Goal: Task Accomplishment & Management: Manage account settings

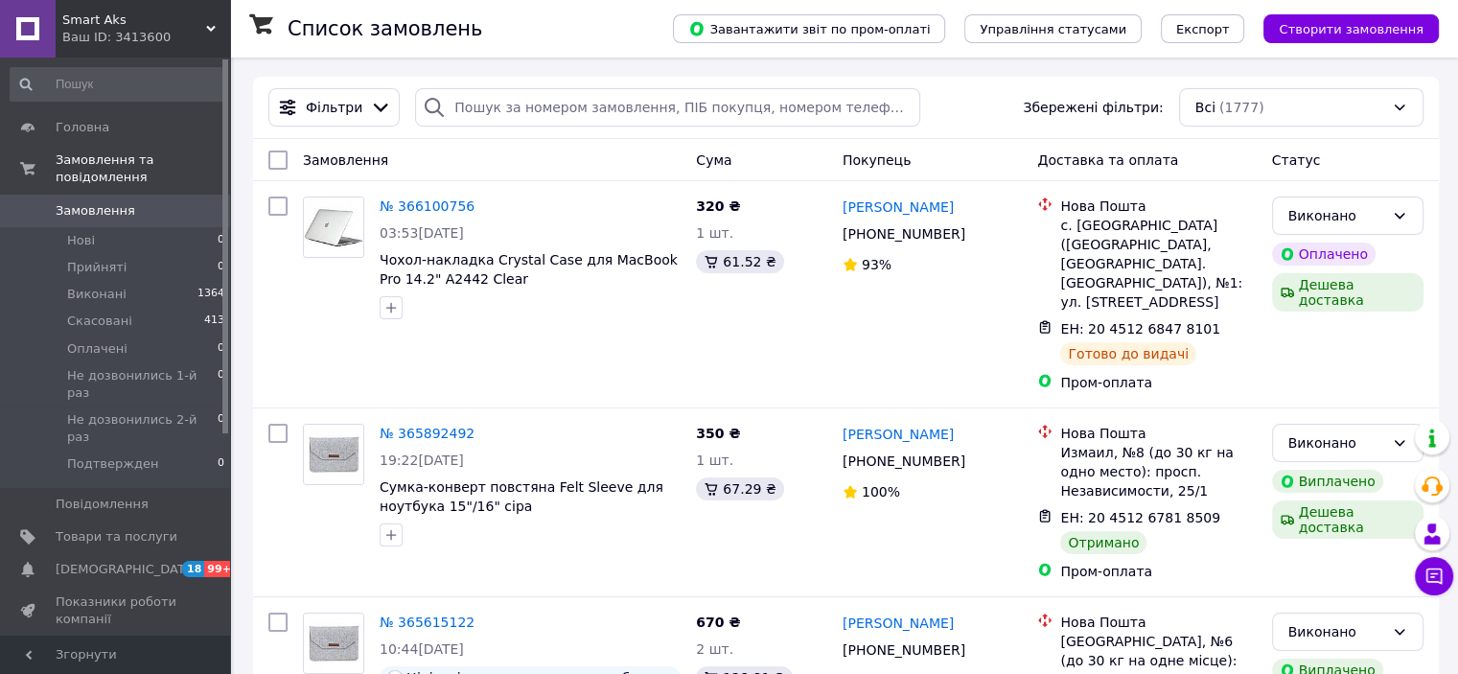
click at [101, 31] on div "Ваш ID: 3413600" at bounding box center [146, 37] width 168 height 17
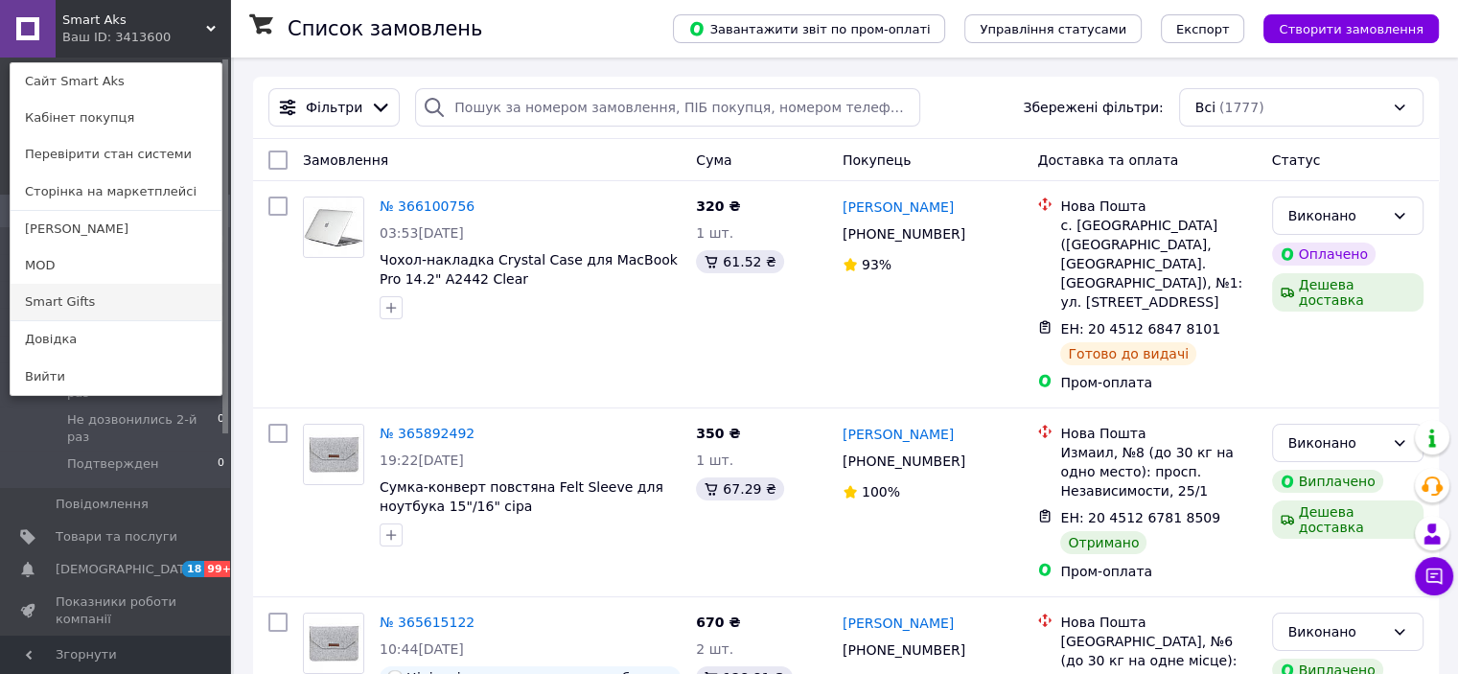
click at [100, 296] on link "Smart Gifts" at bounding box center [116, 302] width 211 height 36
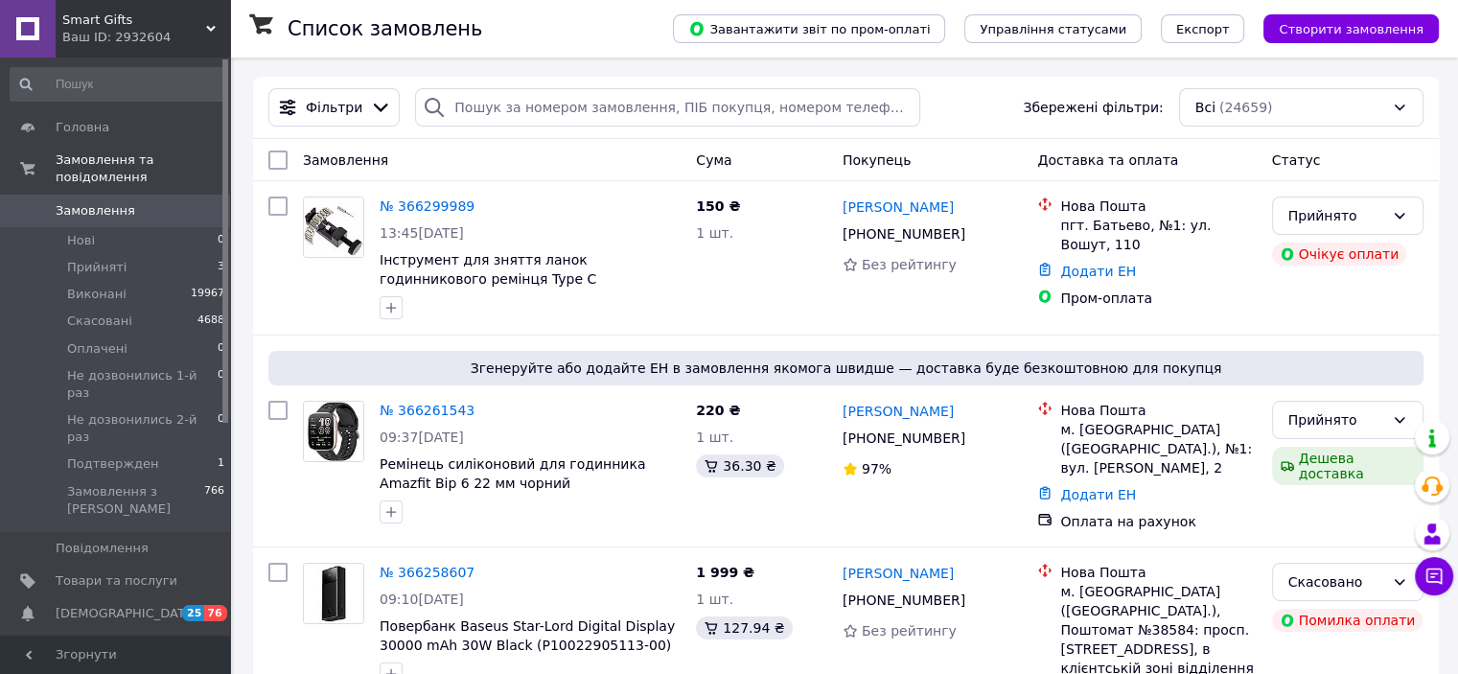
click at [150, 37] on div "Ваш ID: 2932604" at bounding box center [146, 37] width 168 height 17
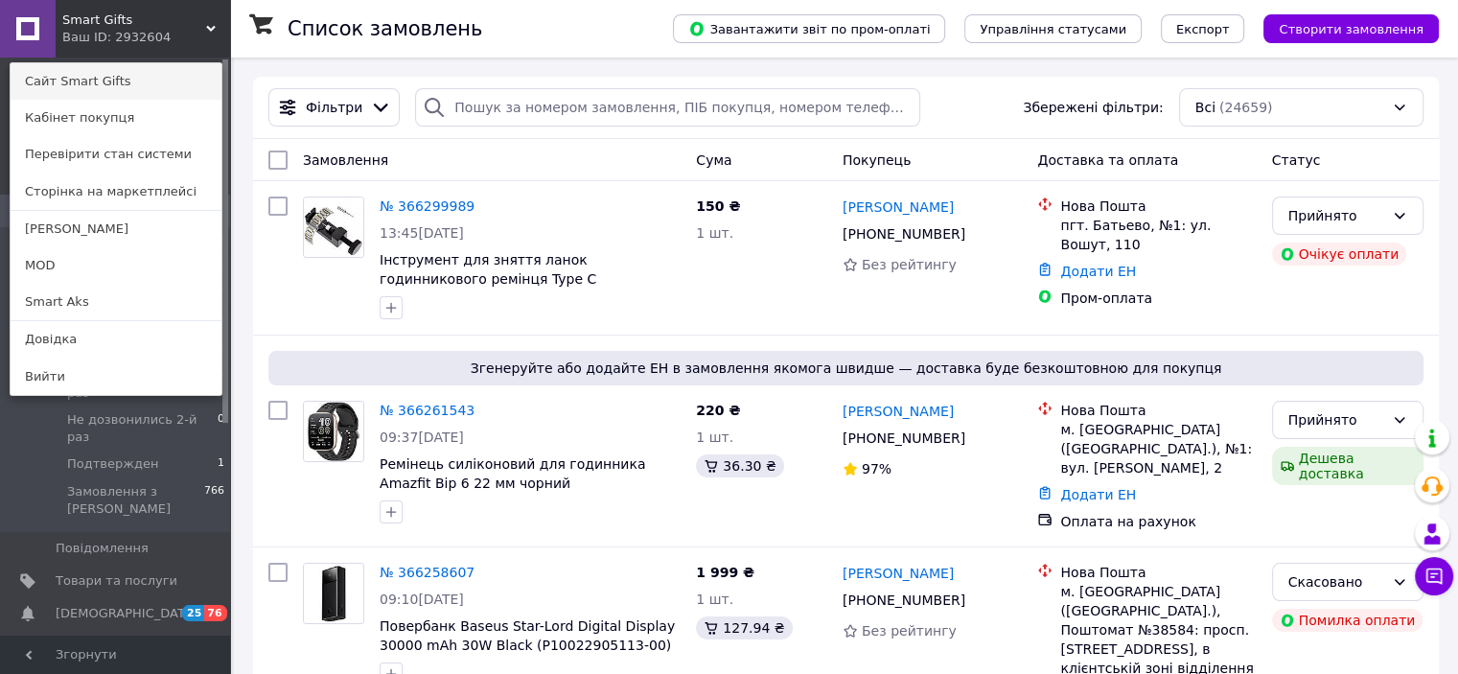
click at [167, 83] on link "Сайт Smart Gifts" at bounding box center [116, 81] width 211 height 36
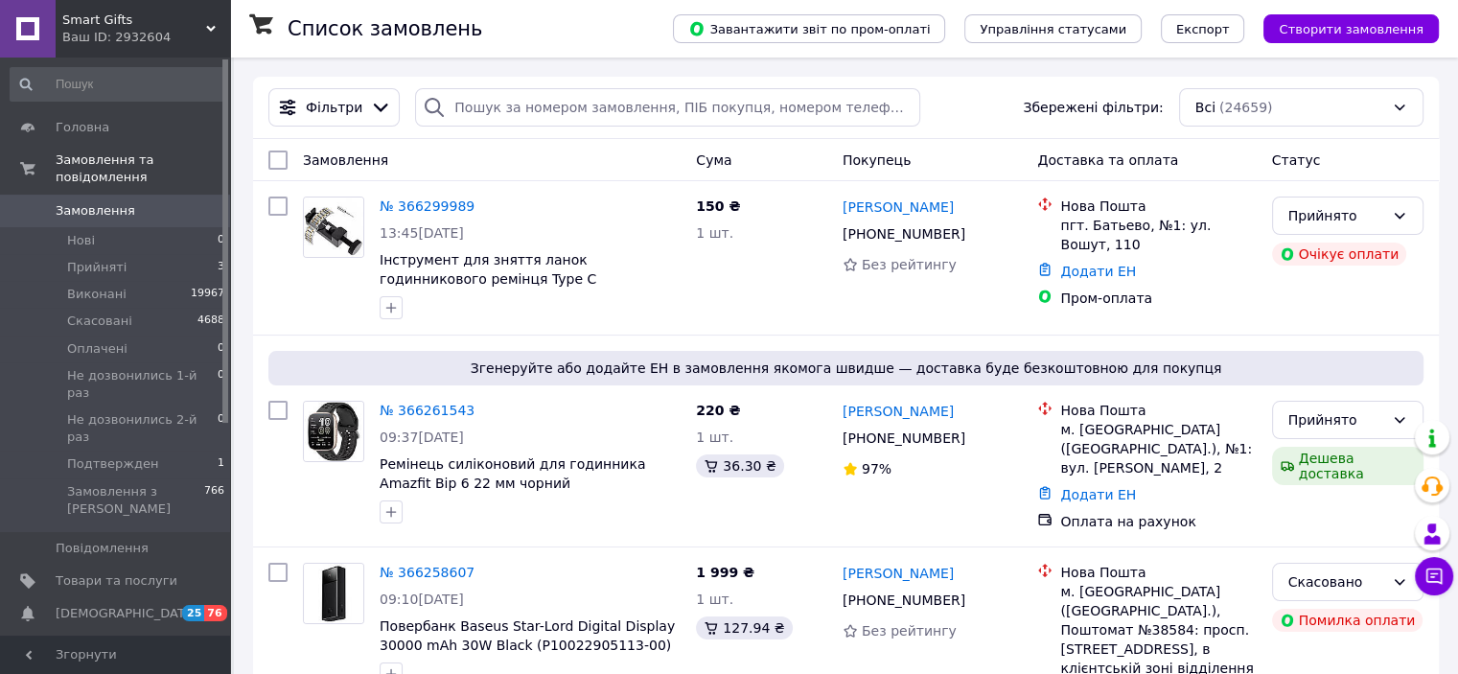
click at [94, 16] on span "Smart Gifts" at bounding box center [134, 19] width 144 height 17
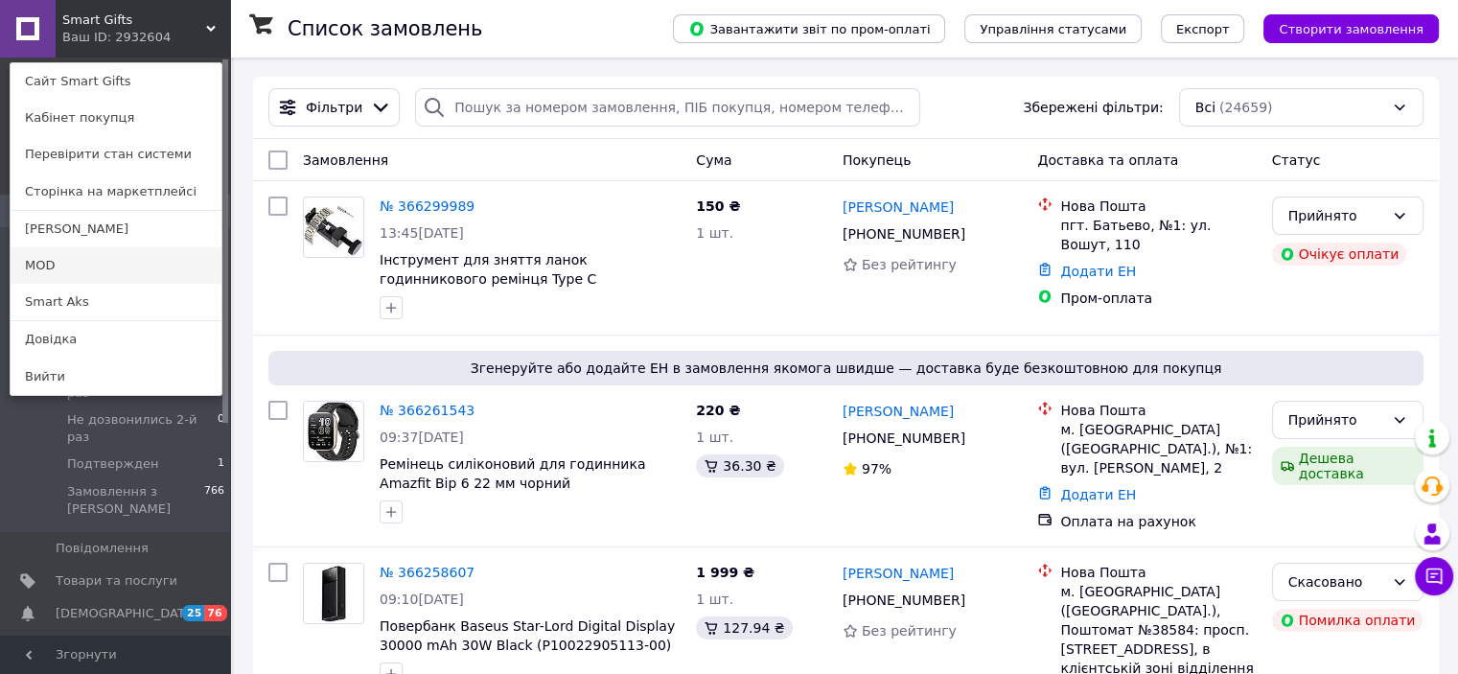
click at [130, 273] on link "MOD" at bounding box center [116, 265] width 211 height 36
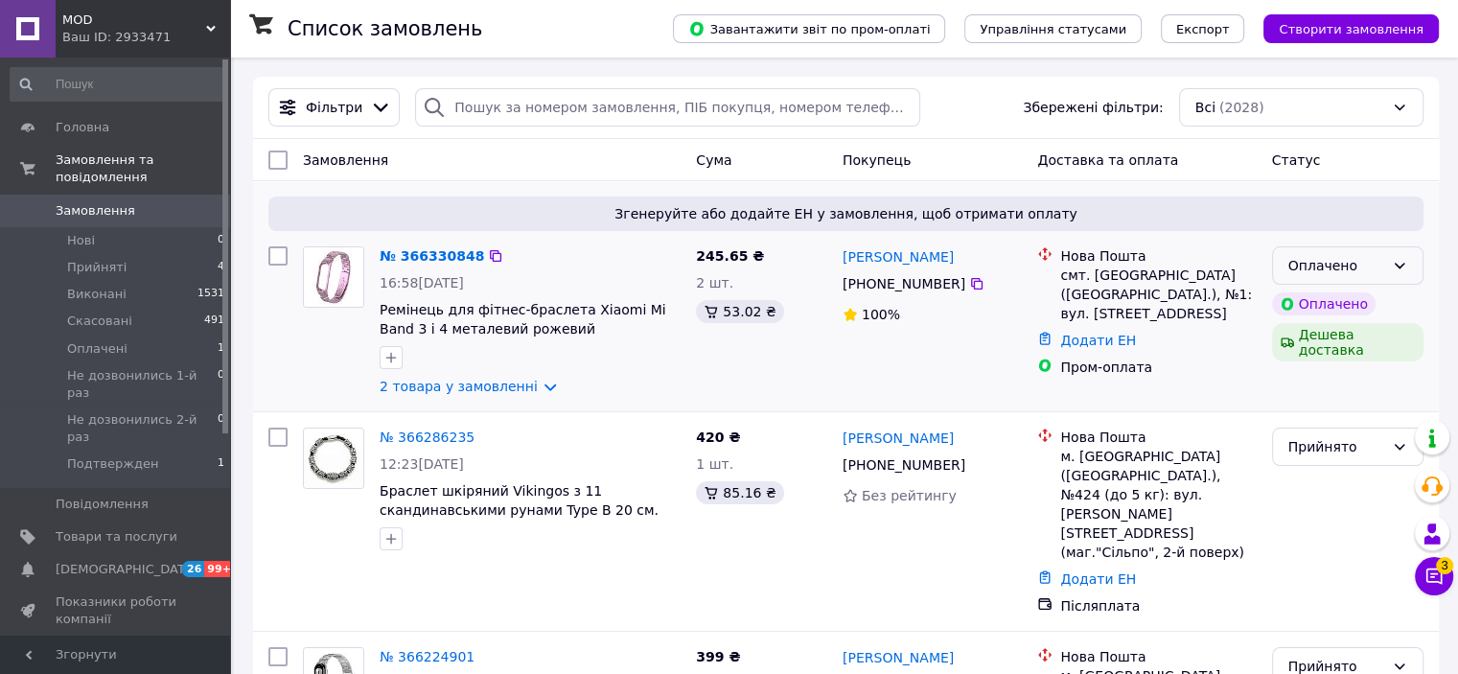
click at [1398, 266] on icon at bounding box center [1399, 266] width 11 height 6
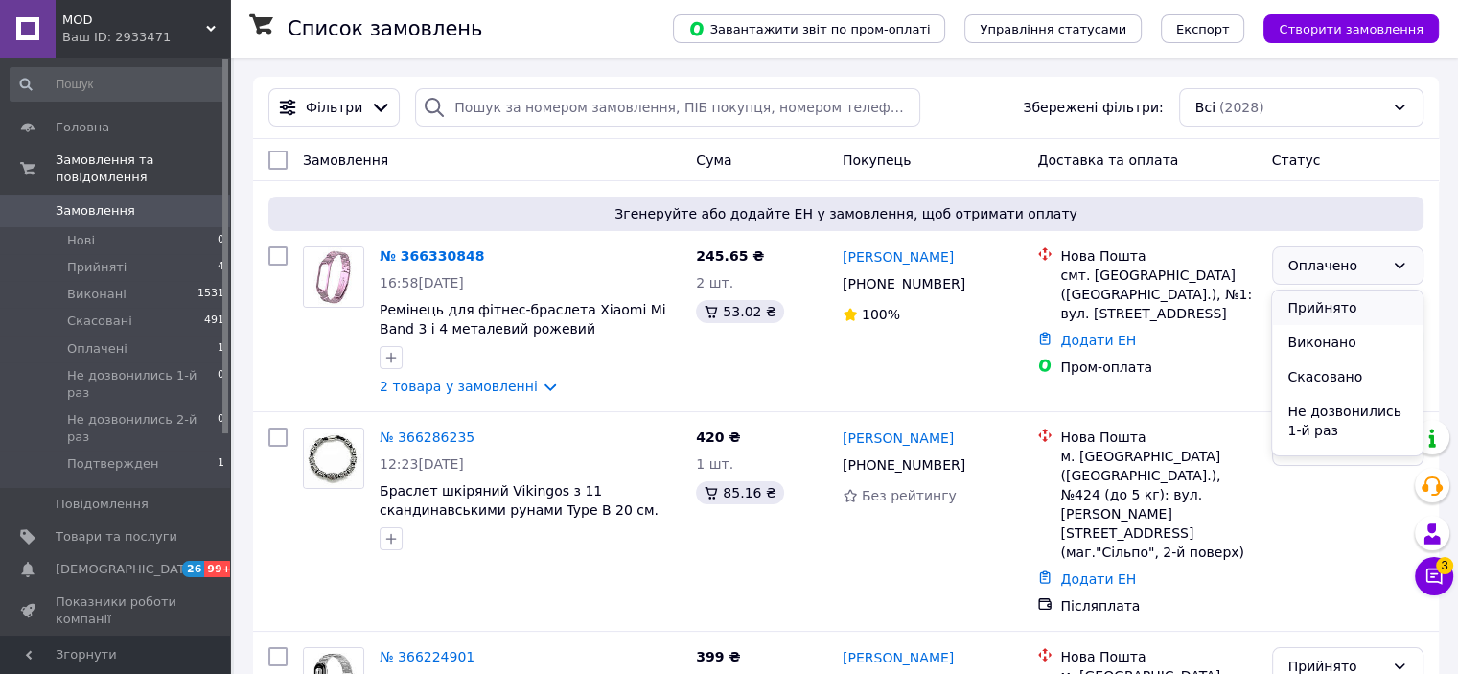
click at [1356, 309] on li "Прийнято" at bounding box center [1346, 307] width 149 height 34
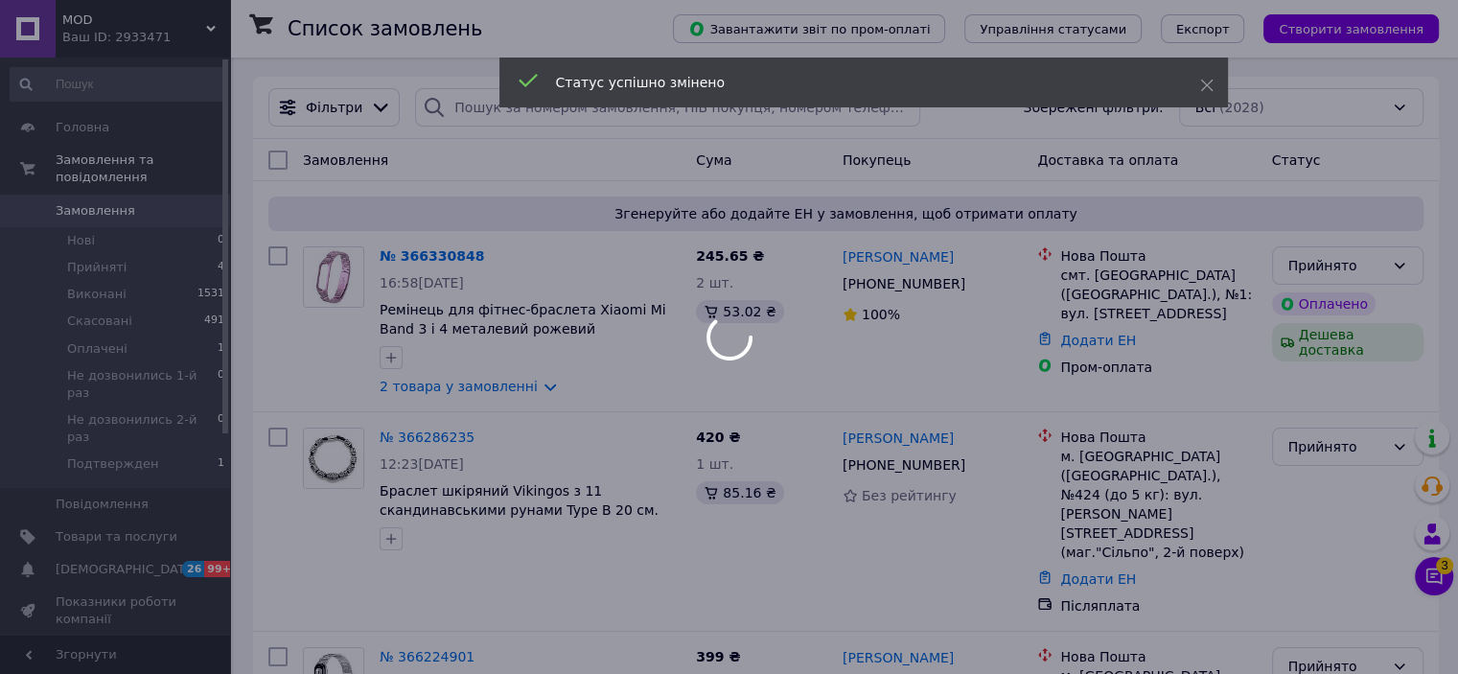
click at [1437, 581] on div at bounding box center [729, 337] width 1458 height 674
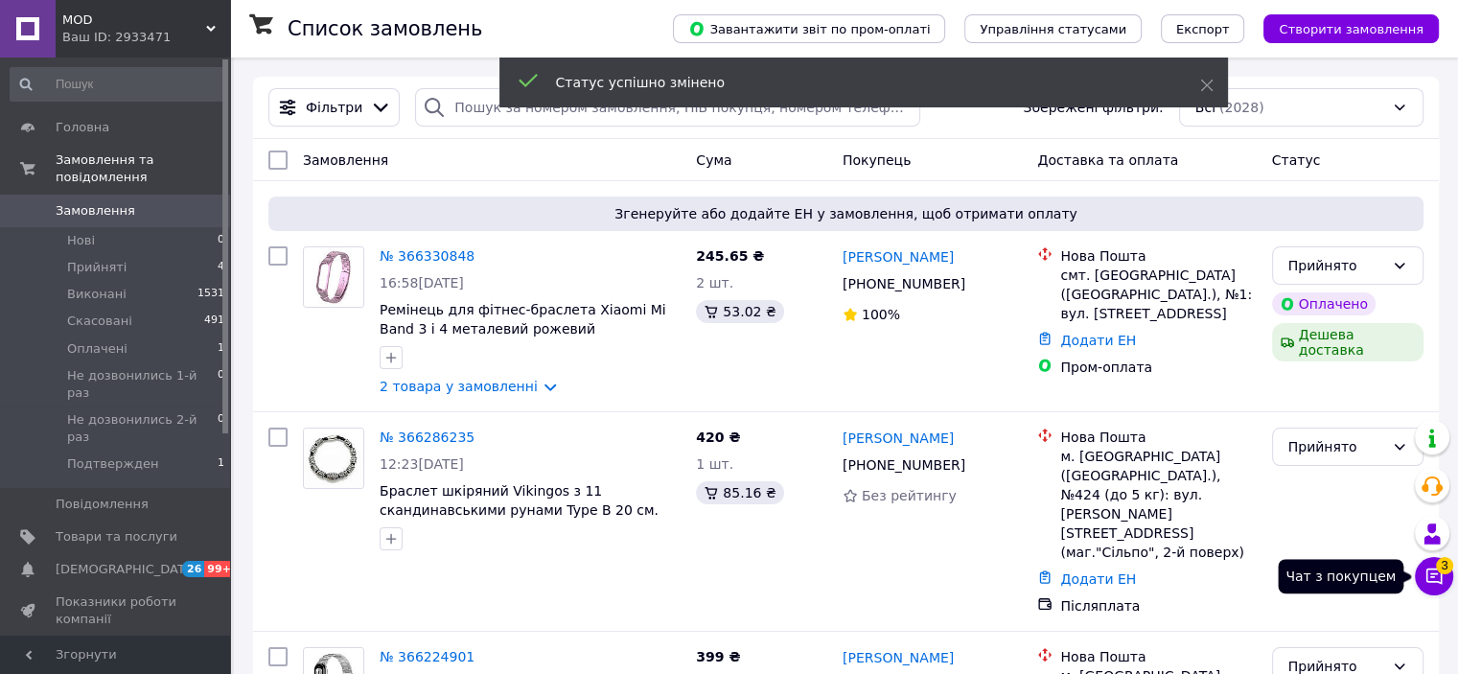
click at [1437, 578] on icon at bounding box center [1433, 575] width 19 height 19
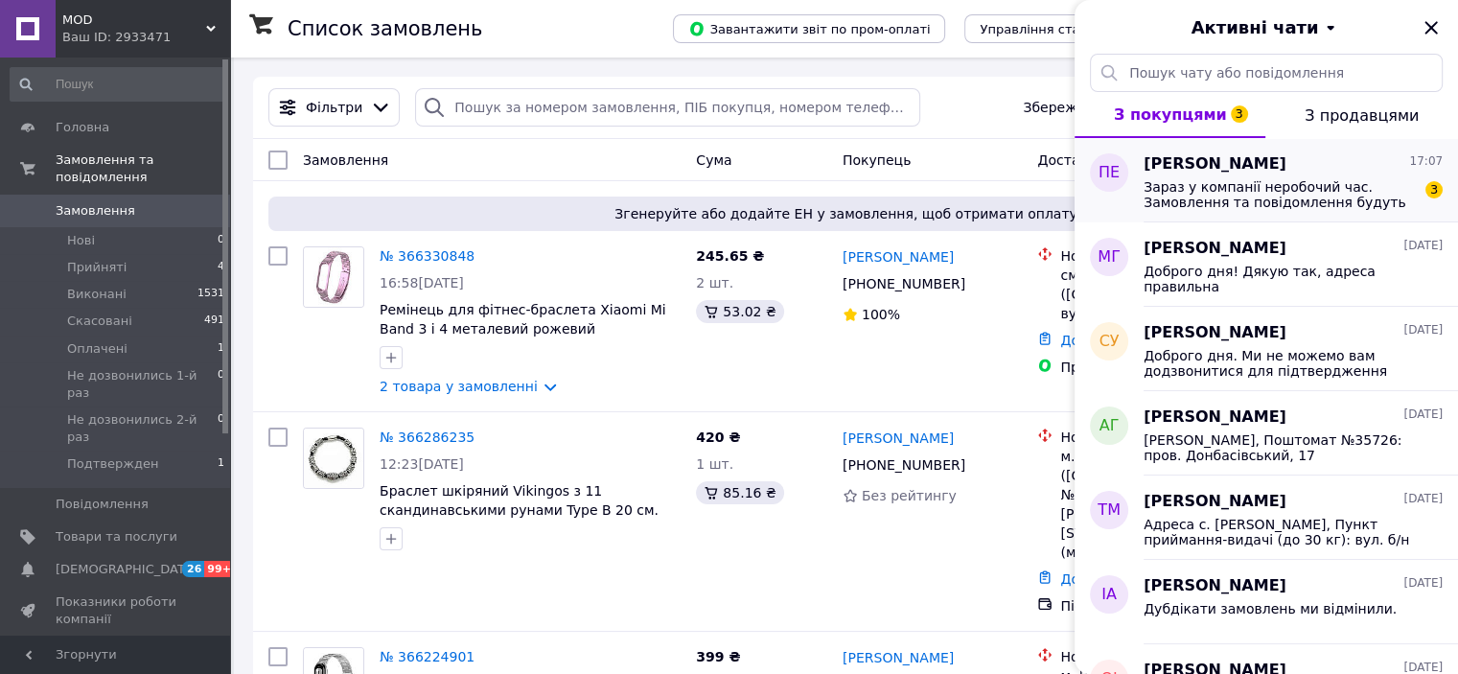
click at [1284, 200] on span "Зараз у компанії неробочий час. Замовлення та повідомлення будуть оброблені з 0…" at bounding box center [1279, 194] width 272 height 31
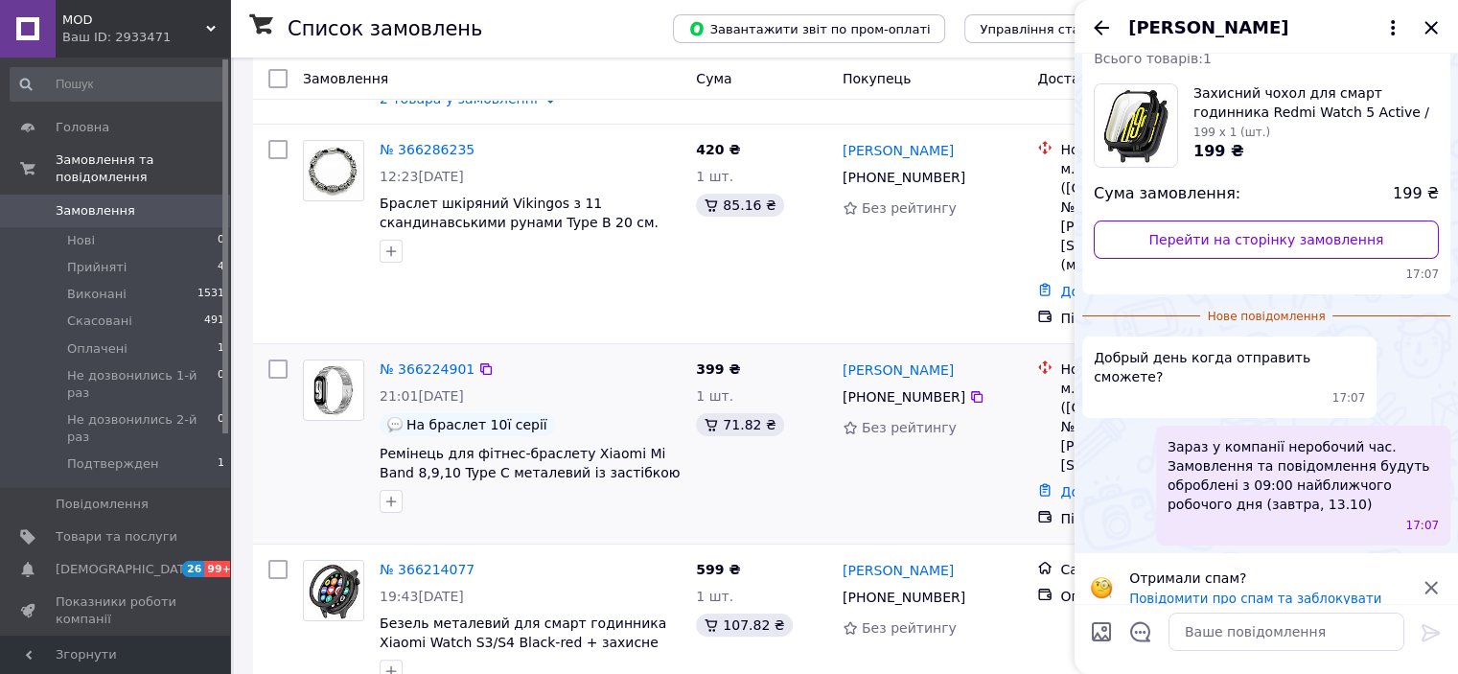
scroll to position [575, 0]
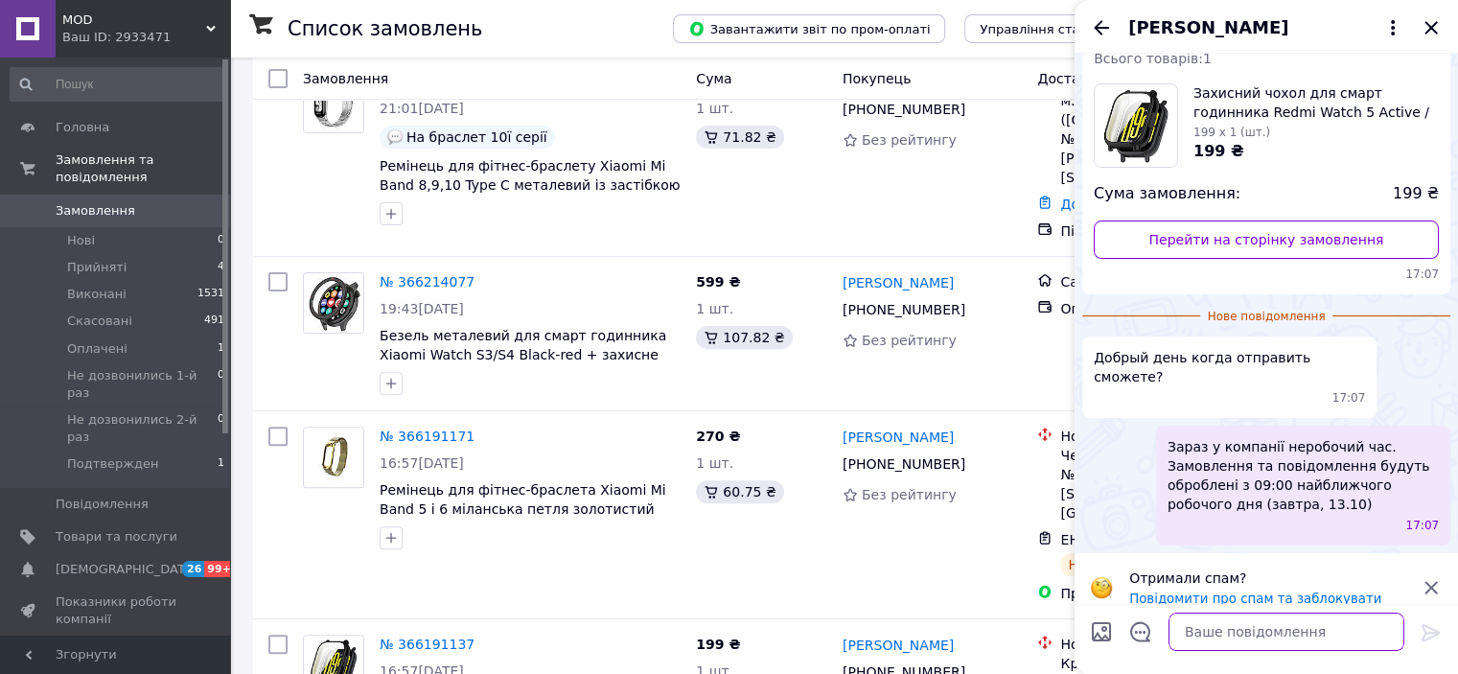
click at [1250, 634] on textarea at bounding box center [1286, 631] width 236 height 38
type textarea "L"
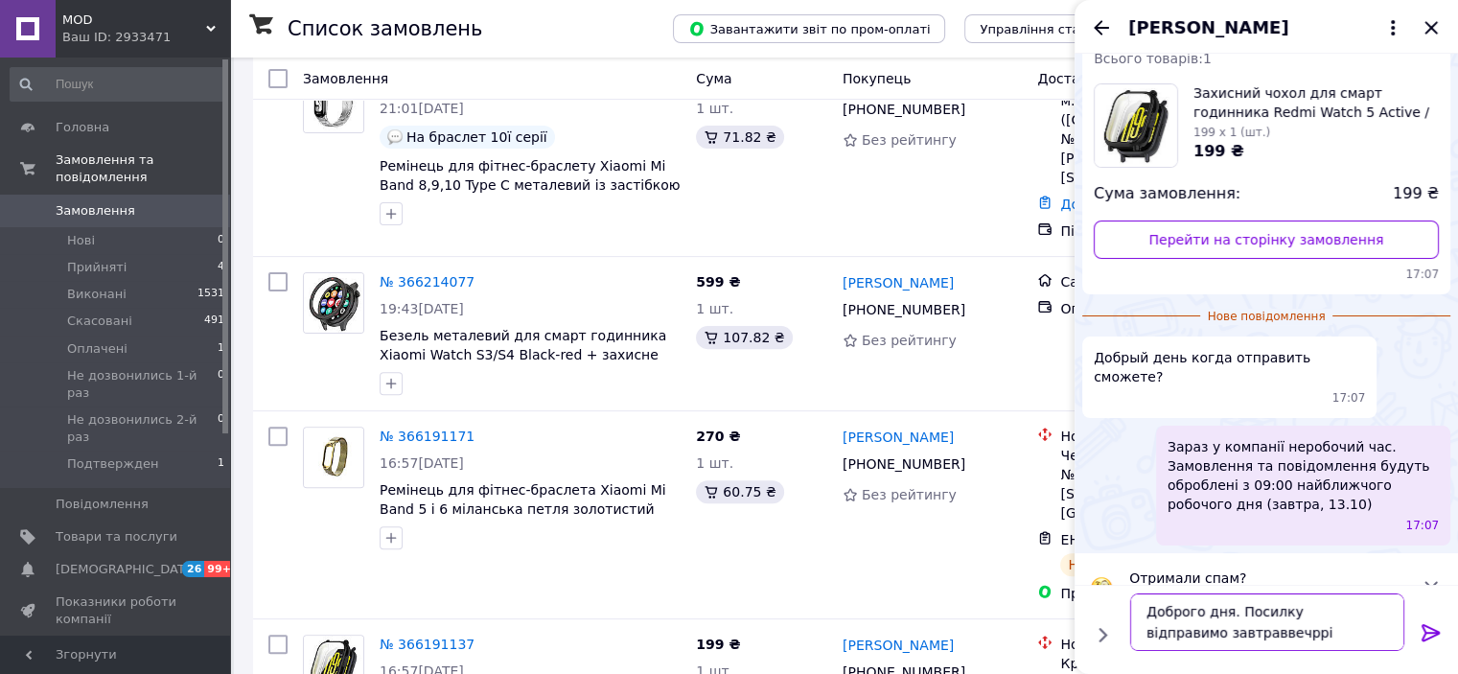
click at [1184, 639] on textarea "Доброго дня. Посилку відправимо завтраввечррі" at bounding box center [1267, 621] width 274 height 57
click at [1242, 632] on textarea "Доброго дня. Посилку відправимо завтра ввечррі" at bounding box center [1267, 621] width 274 height 57
type textarea "Доброго дня. Посилку відправимо завтра ввечррі. Очікуйте смс з номером накладно…"
click at [1436, 632] on icon at bounding box center [1430, 632] width 18 height 17
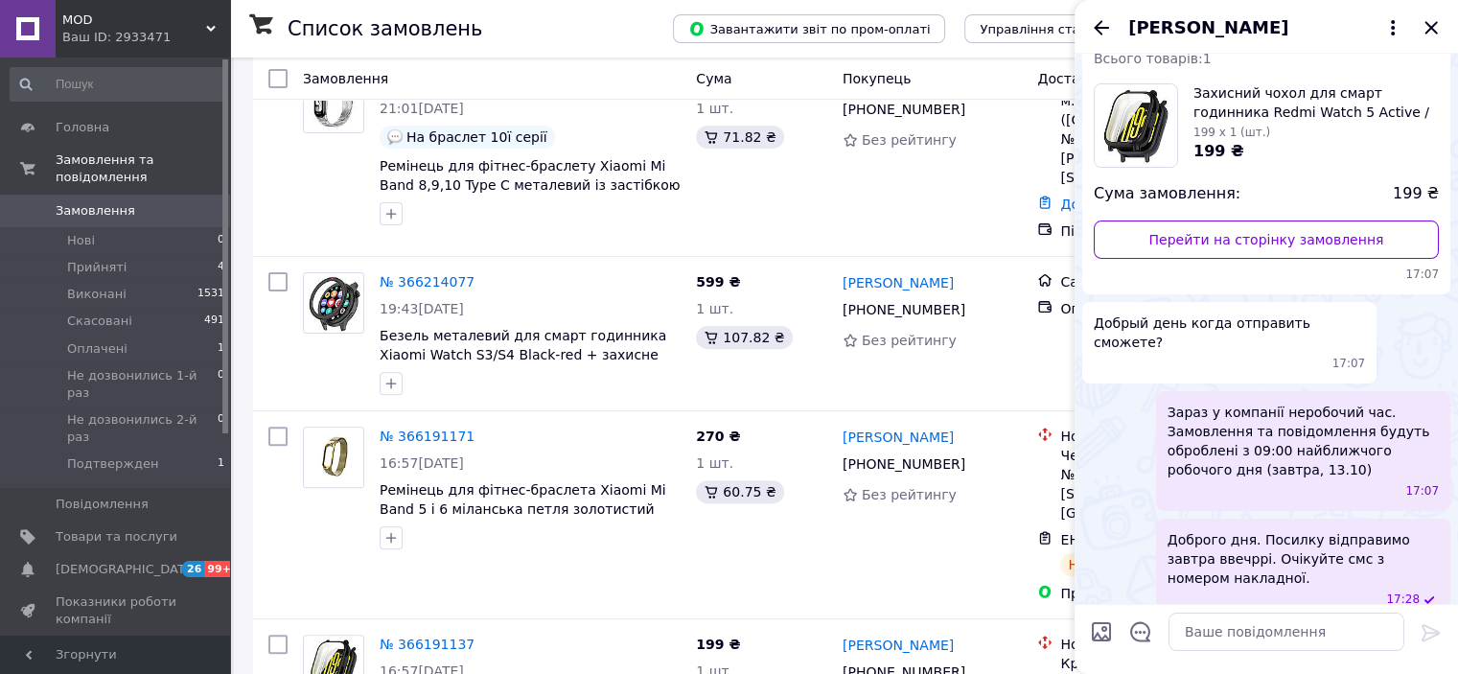
scroll to position [96, 0]
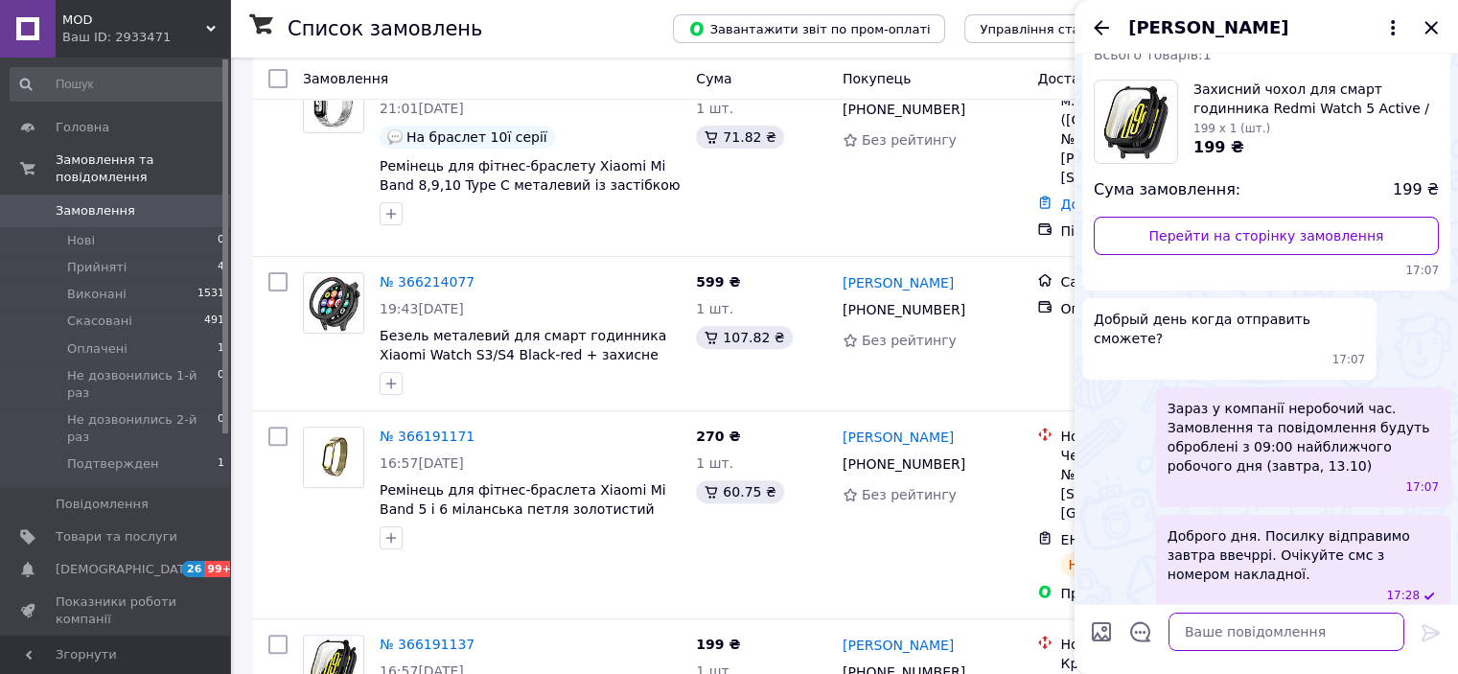
click at [1295, 635] on textarea at bounding box center [1286, 631] width 236 height 38
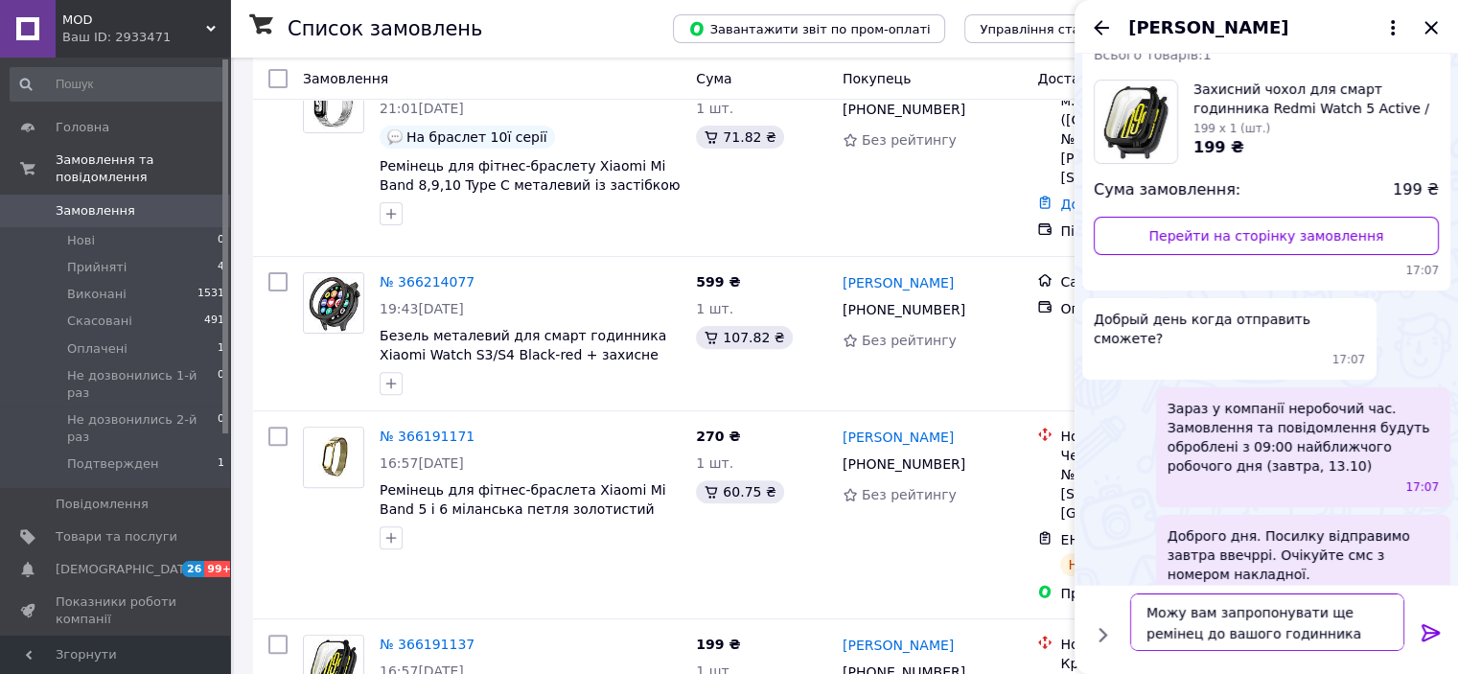
click at [1382, 613] on textarea "Можу вам запропонувати ще ремінец до вашого годинника" at bounding box center [1267, 621] width 274 height 57
click at [1358, 640] on textarea "Можу вам запропонувати ще ремінець до вашого годинника" at bounding box center [1267, 621] width 274 height 57
type textarea "Можу вам запропонувати ще ремінець до вашого годинника."
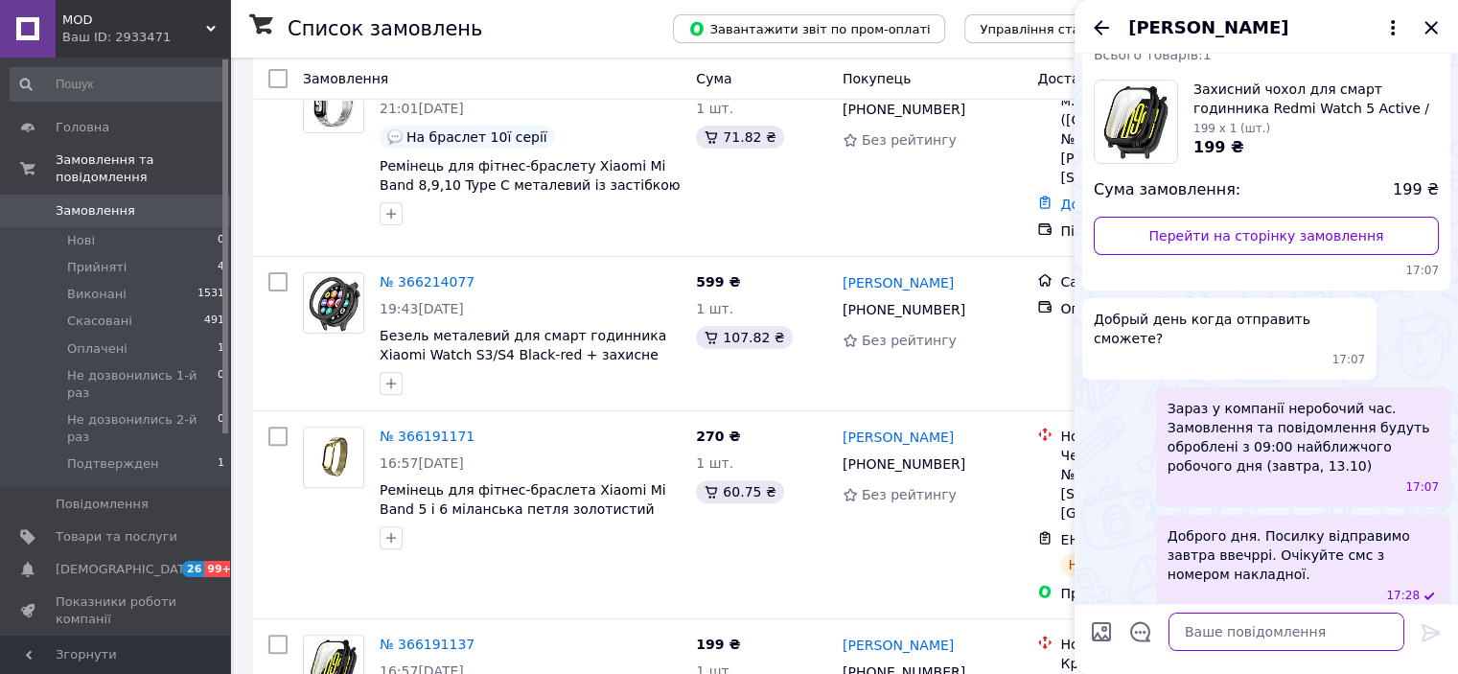
scroll to position [184, 0]
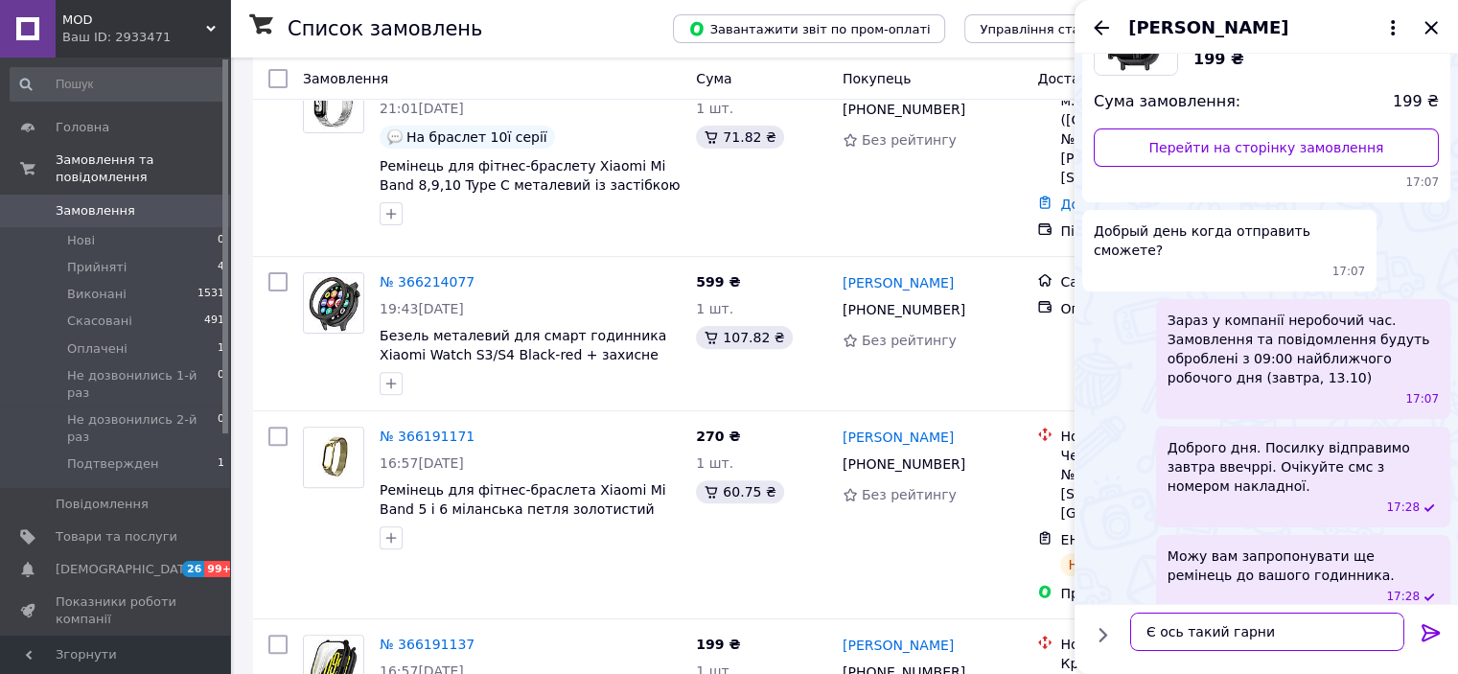
type textarea "Є ось такий гарний"
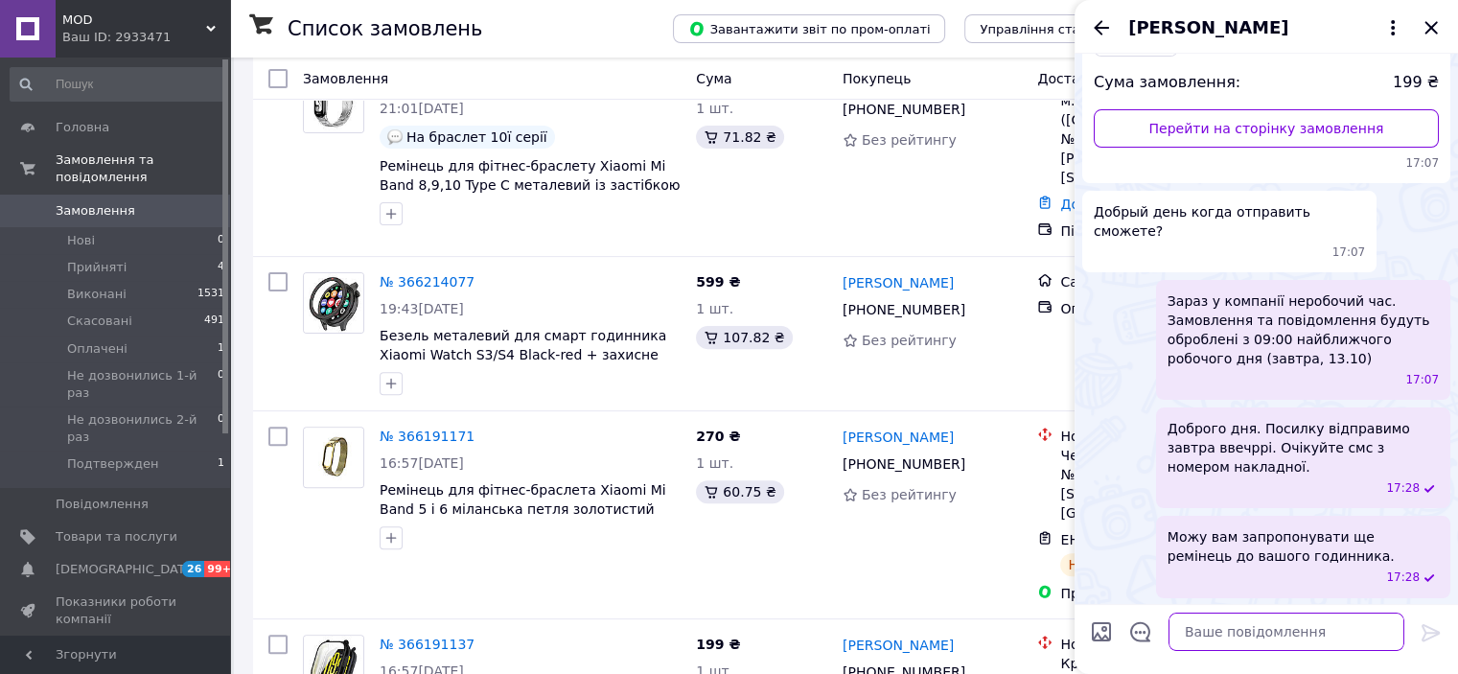
scroll to position [236, 0]
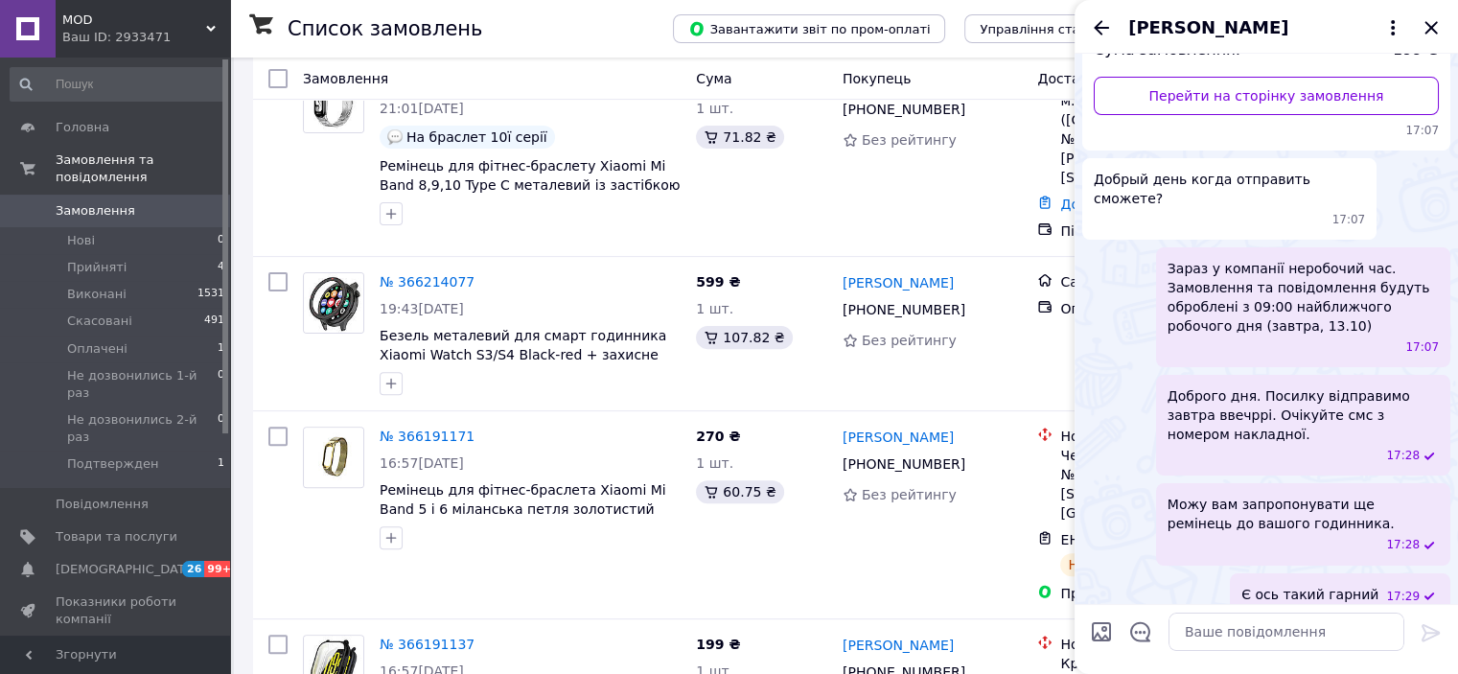
click at [111, 33] on div "Ваш ID: 2933471" at bounding box center [146, 37] width 168 height 17
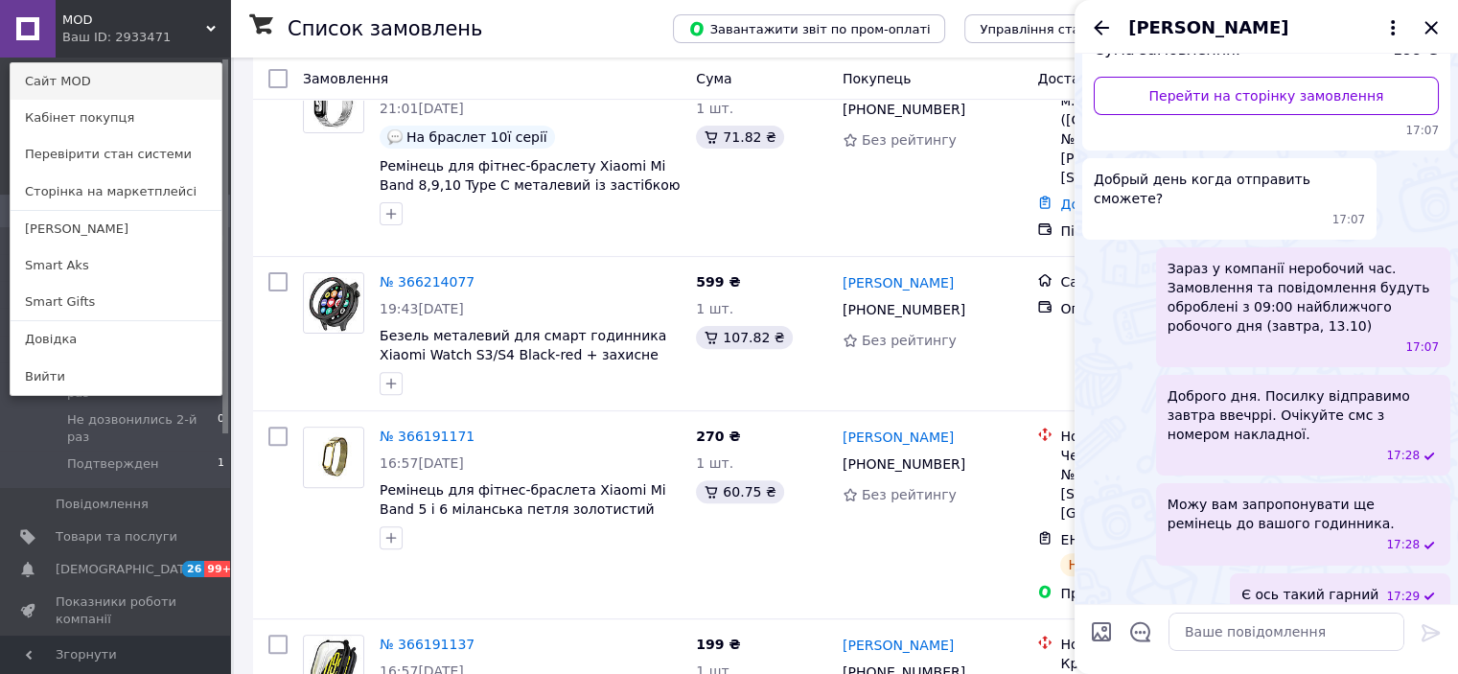
click at [114, 80] on link "Сайт MOD" at bounding box center [116, 81] width 211 height 36
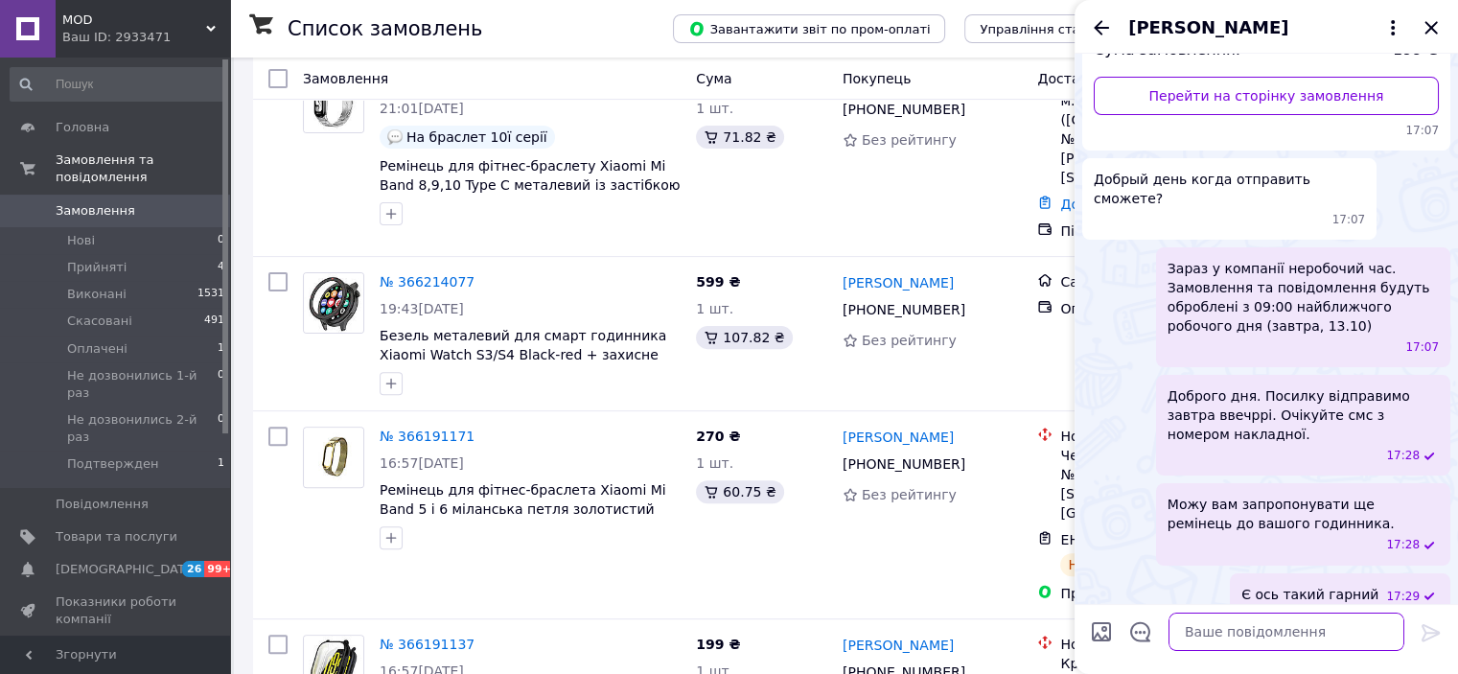
click at [1306, 644] on textarea at bounding box center [1286, 631] width 236 height 38
paste textarea "https://mod.in.ua/ua/p2611478146-pemeshok-dlya-chasov.html"
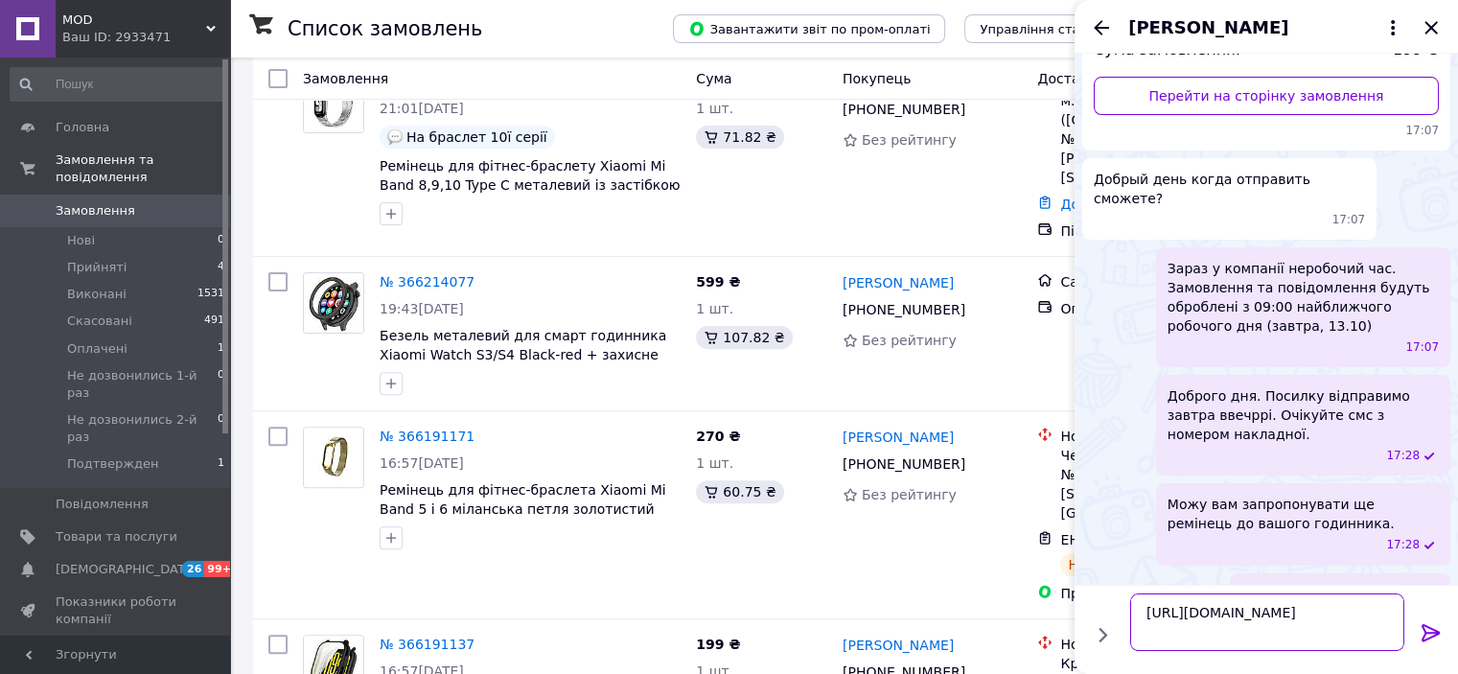
type textarea "https://mod.in.ua/ua/p2611478146-pemeshok-dlya-chasov.html"
click at [1423, 633] on icon at bounding box center [1430, 632] width 23 height 23
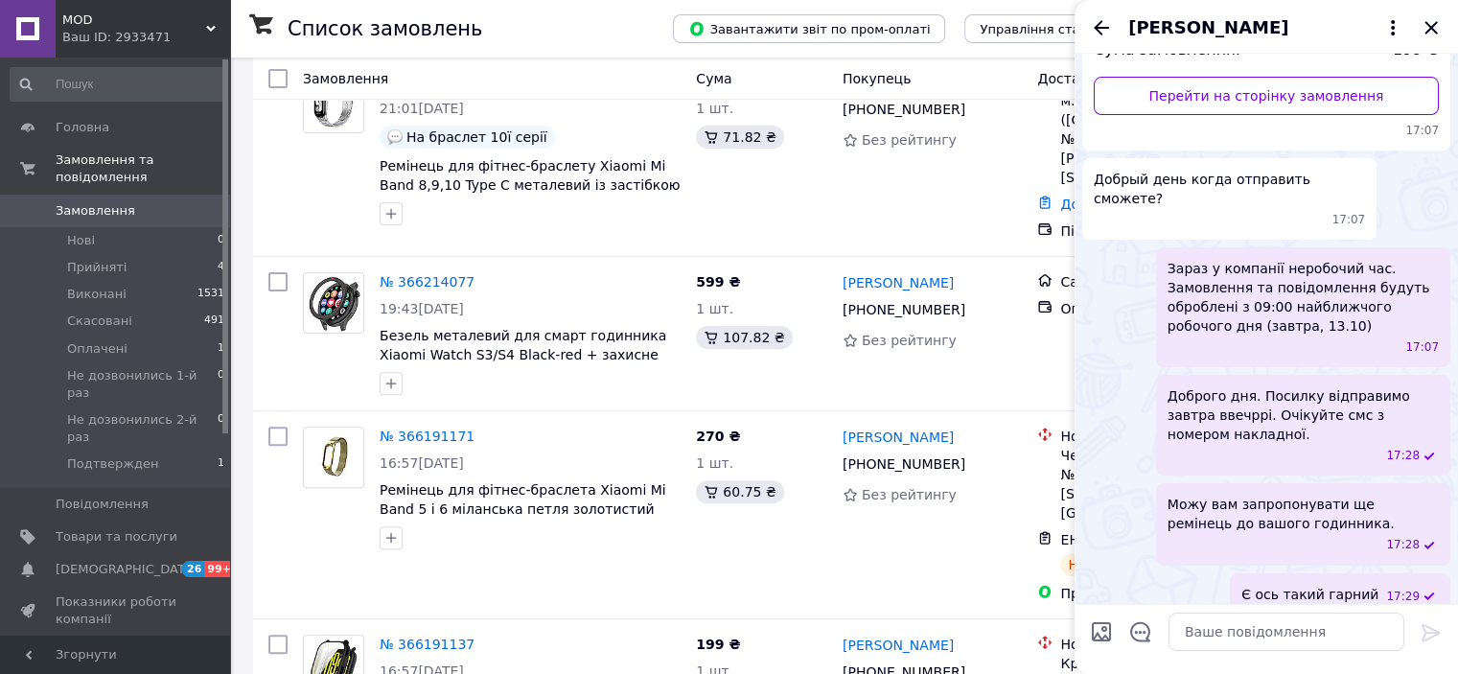
scroll to position [563, 0]
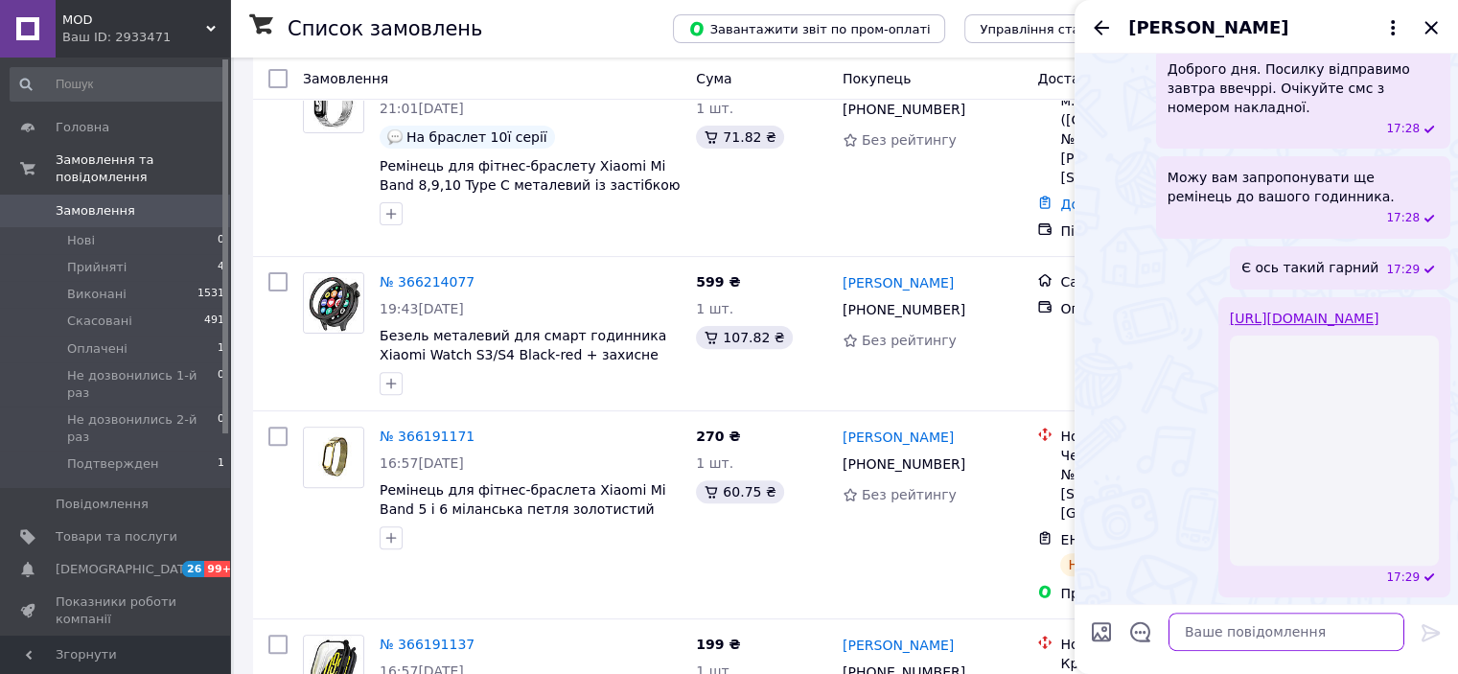
click at [1303, 627] on textarea at bounding box center [1286, 631] width 236 height 38
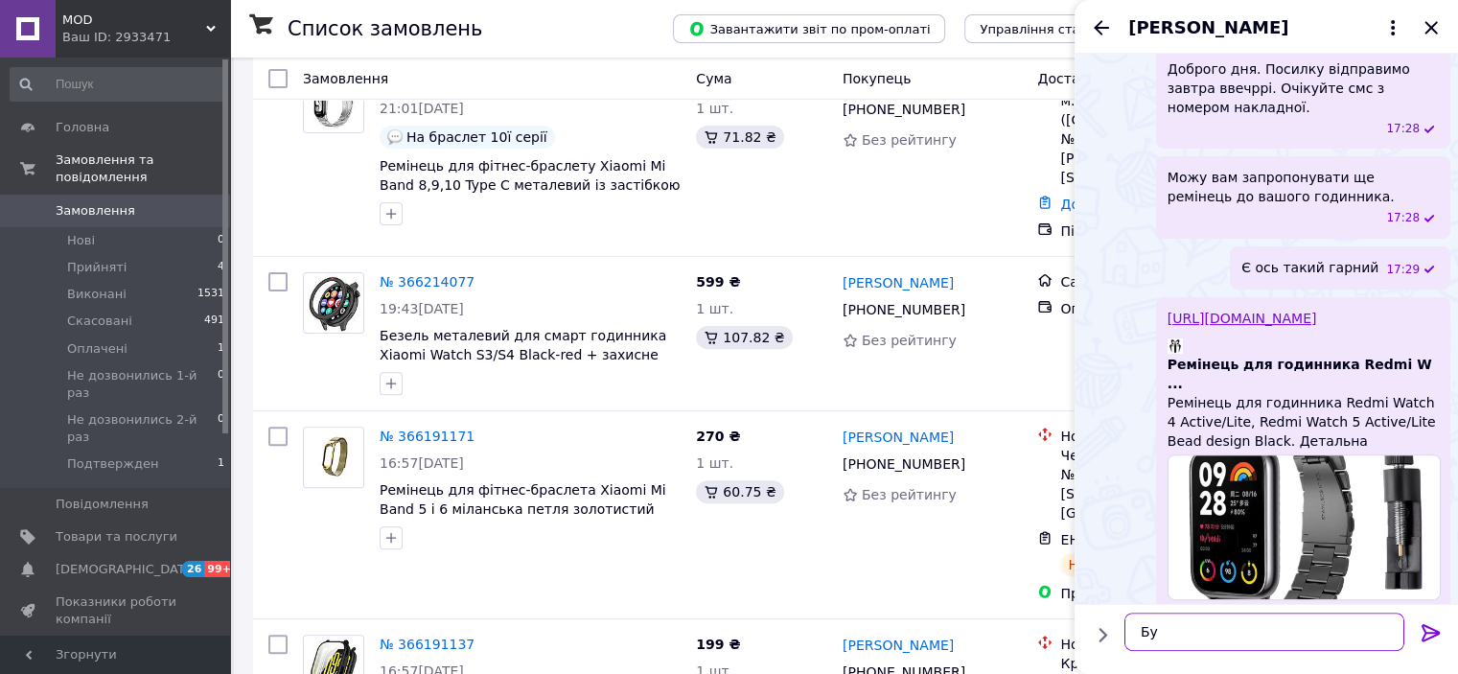
scroll to position [559, 0]
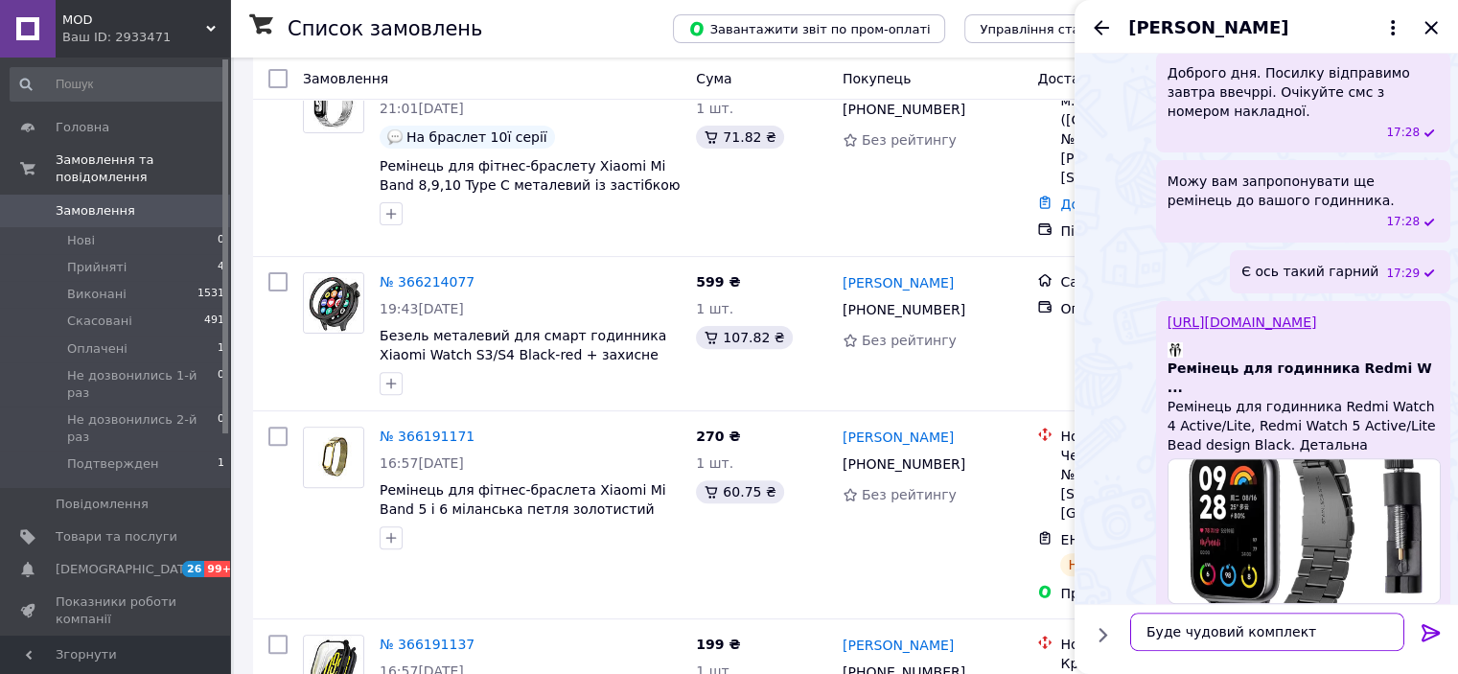
type textarea "Буде чудовий комплект."
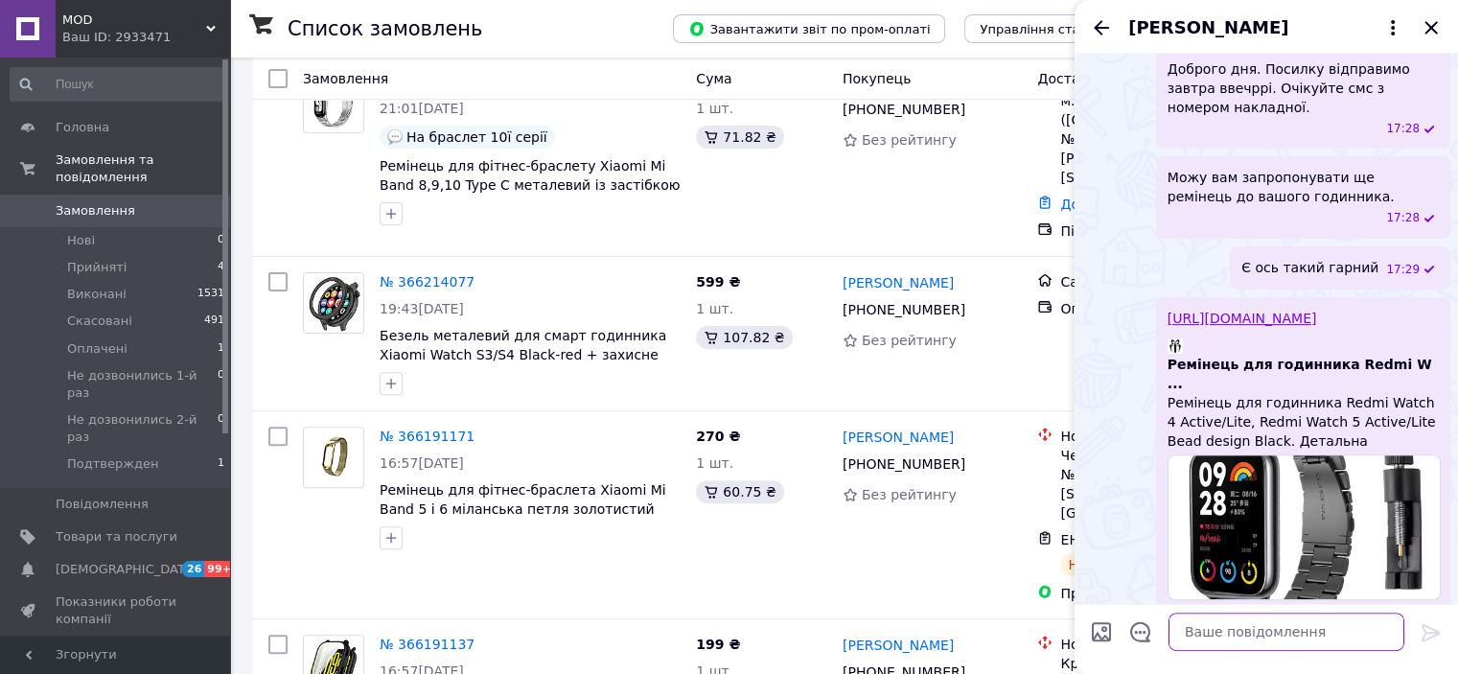
scroll to position [609, 0]
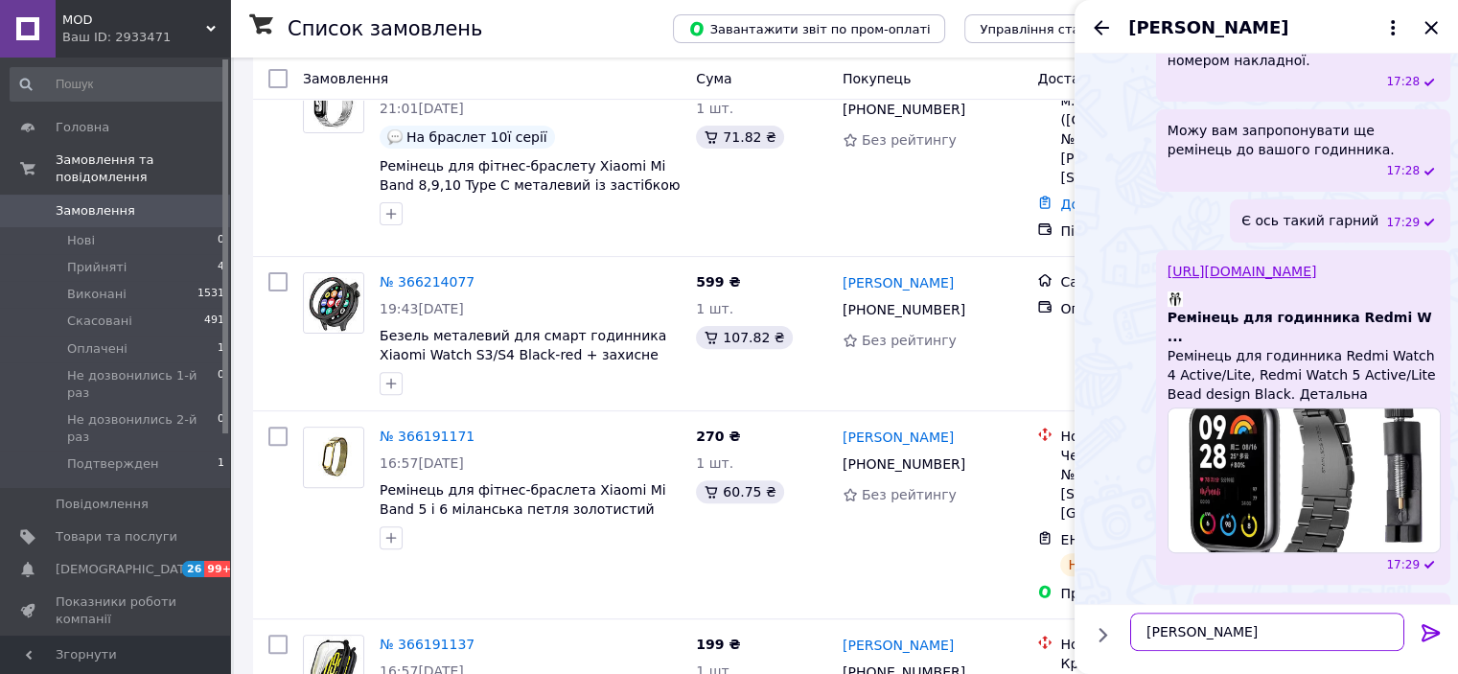
type textarea "А"
type textarea "Ще є силіконові, шкіряні ремінці..."
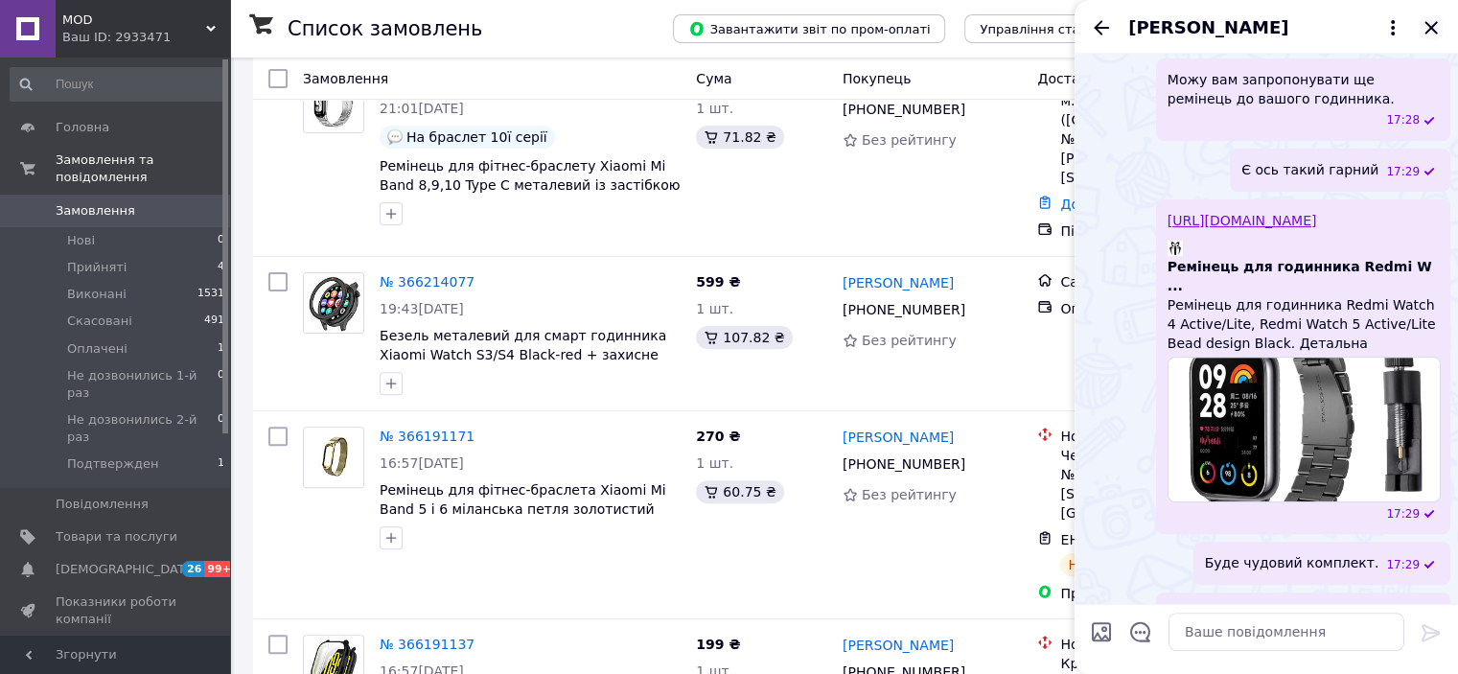
click at [1430, 22] on icon "Закрити" at bounding box center [1430, 27] width 23 height 23
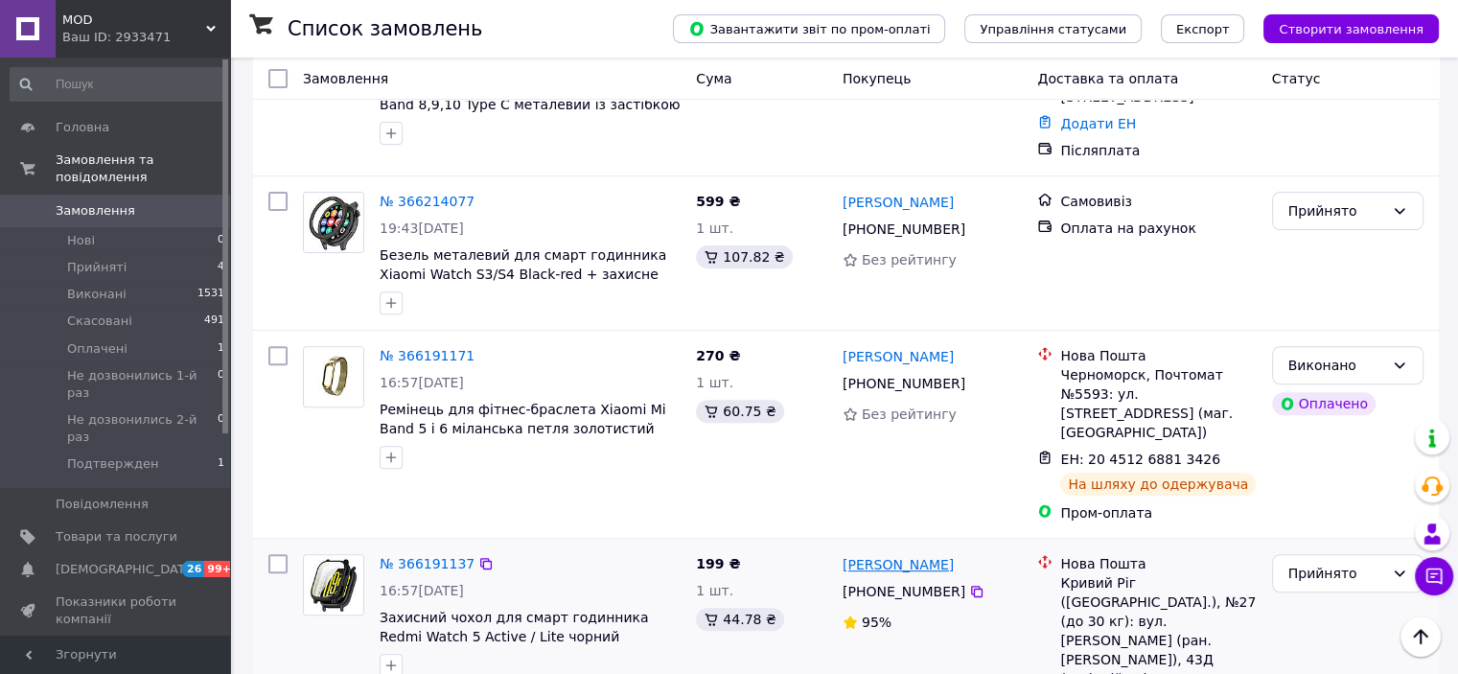
scroll to position [767, 0]
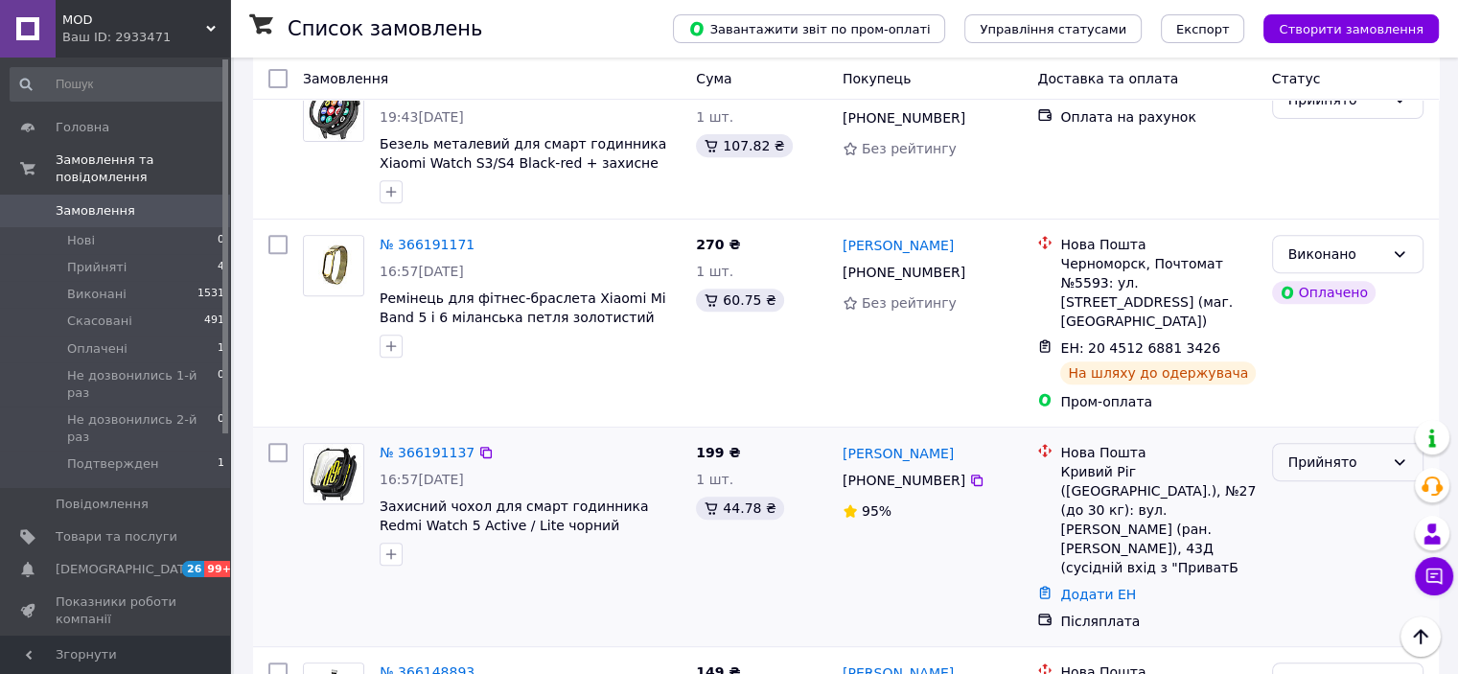
drag, startPoint x: 1365, startPoint y: 380, endPoint x: 1361, endPoint y: 390, distance: 10.3
click at [1365, 451] on div "Прийнято" at bounding box center [1336, 461] width 96 height 21
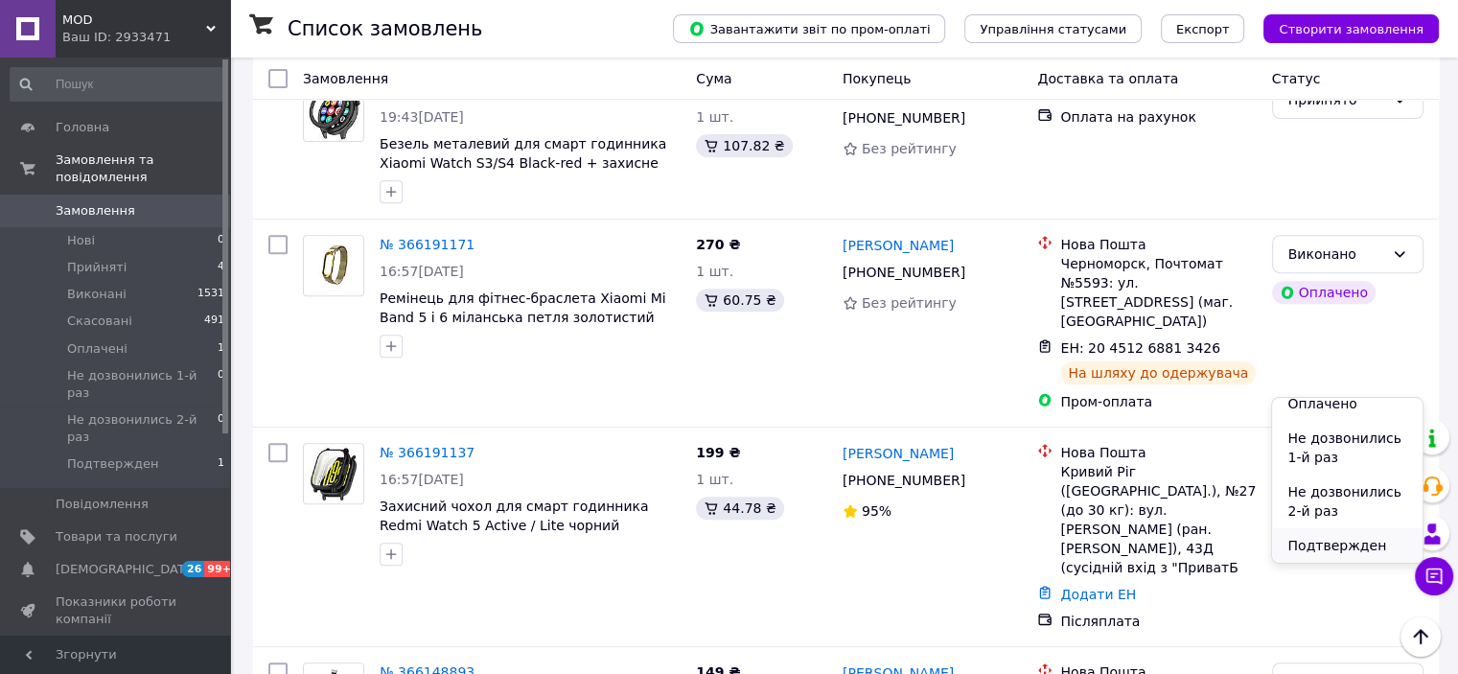
click at [1334, 544] on li "Подтвержден" at bounding box center [1346, 545] width 149 height 34
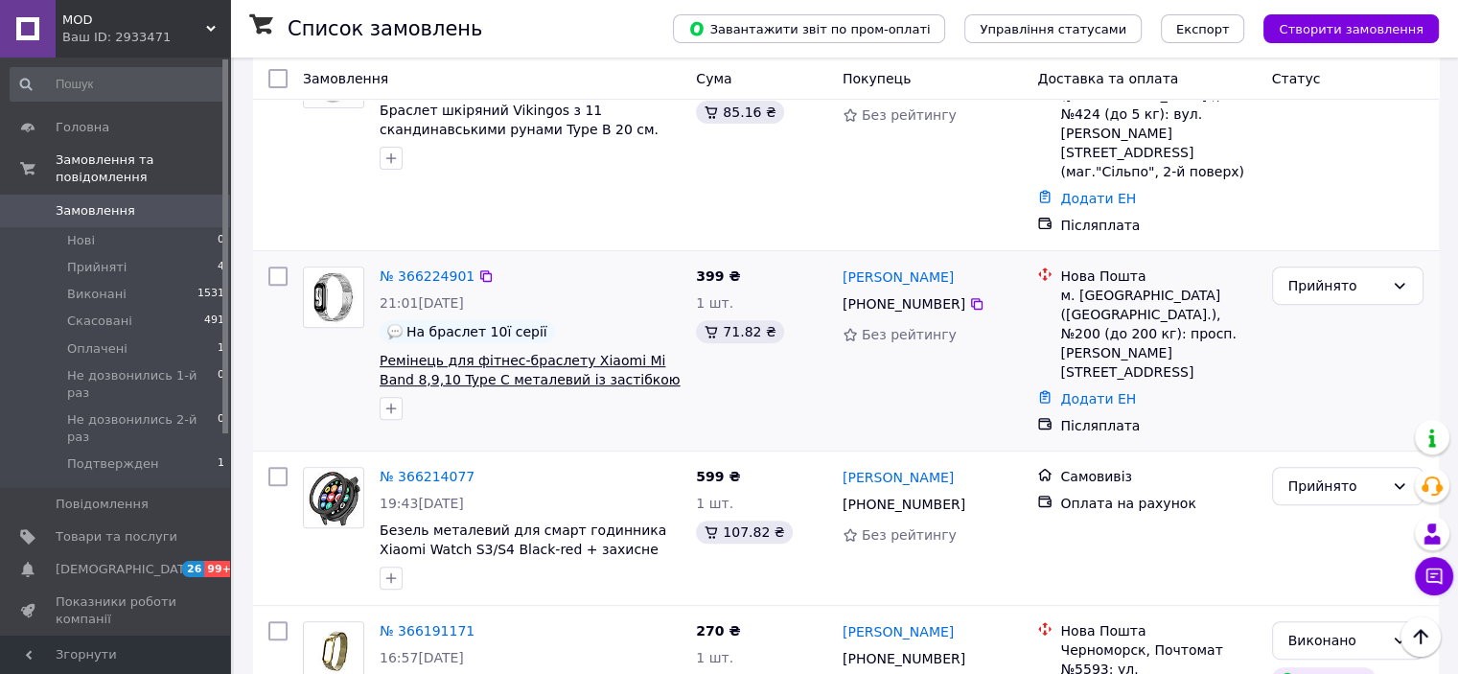
scroll to position [711, 0]
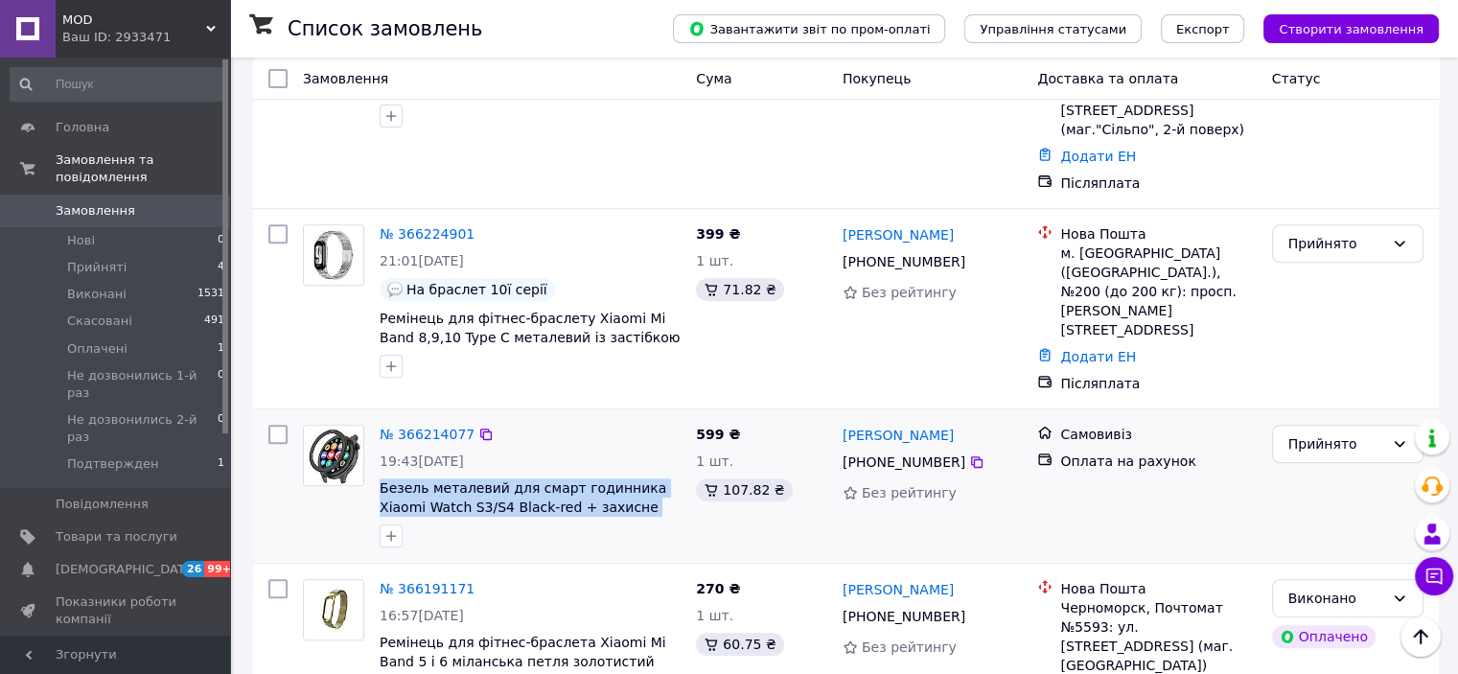
drag, startPoint x: 372, startPoint y: 379, endPoint x: 622, endPoint y: 402, distance: 251.1
click at [627, 417] on div "№ 366214077 19:43, 11.10.2025 Безель металевий для смарт годинника Xiaomi Watch…" at bounding box center [530, 486] width 316 height 138
copy span "Безель металевий для смарт годинника Xiaomi Watch S3/S4 Black-red + захисне скло"
click at [1325, 433] on div "Прийнято" at bounding box center [1336, 443] width 96 height 21
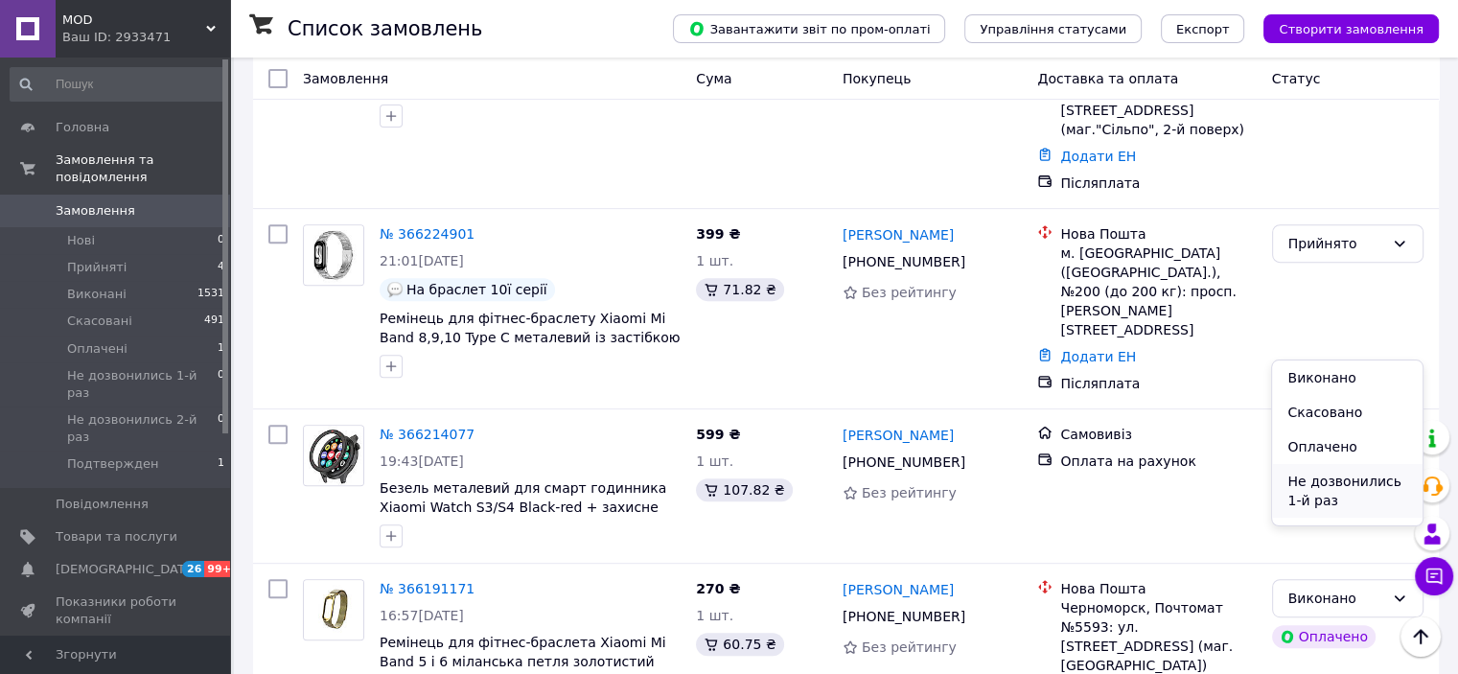
click at [1329, 489] on li "Не дозвонились 1-й раз" at bounding box center [1346, 491] width 149 height 54
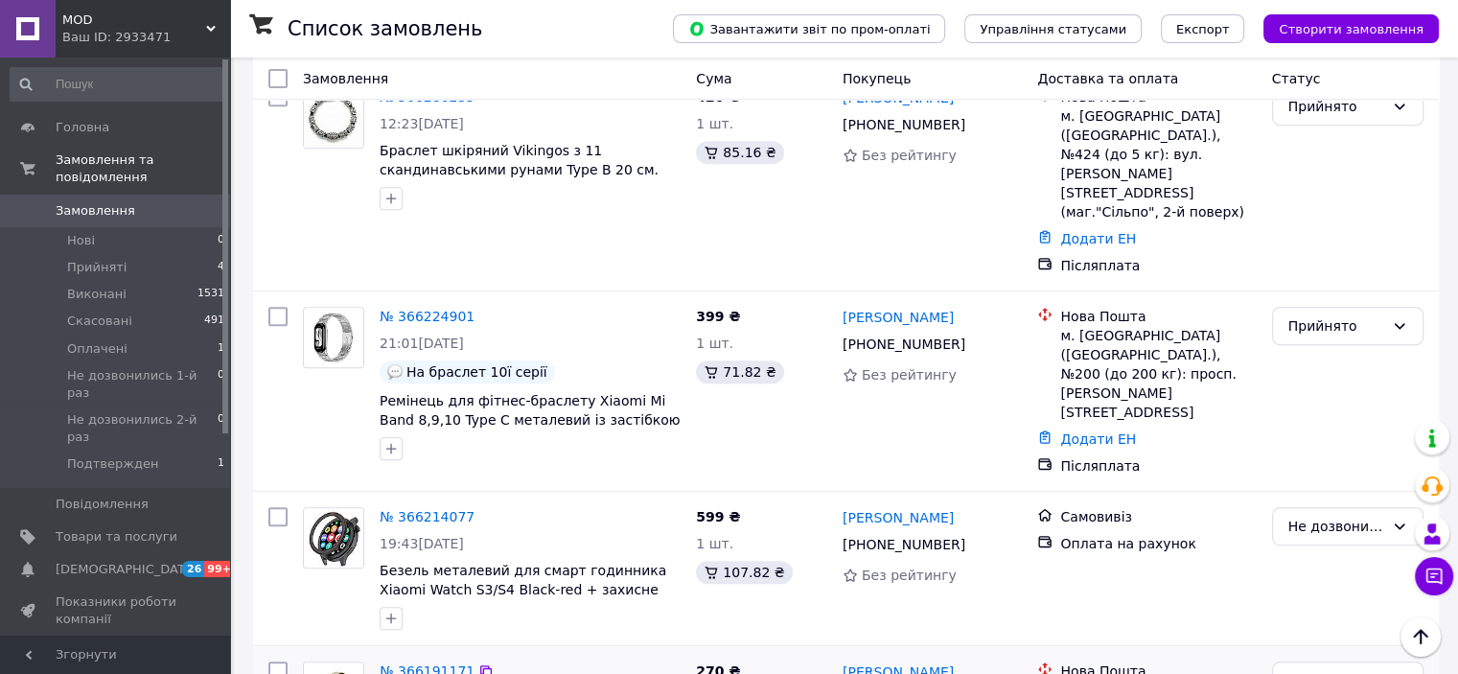
scroll to position [777, 0]
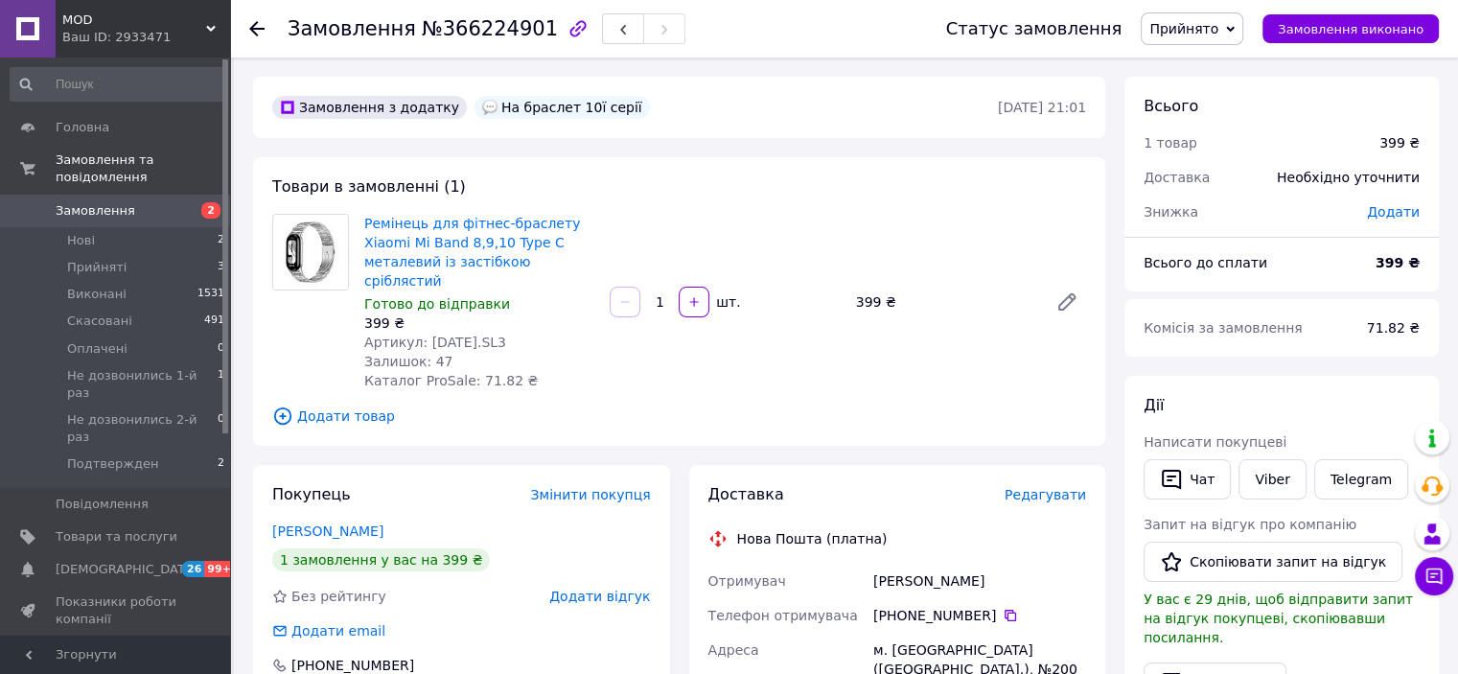
click at [1206, 32] on span "Прийнято" at bounding box center [1183, 28] width 69 height 15
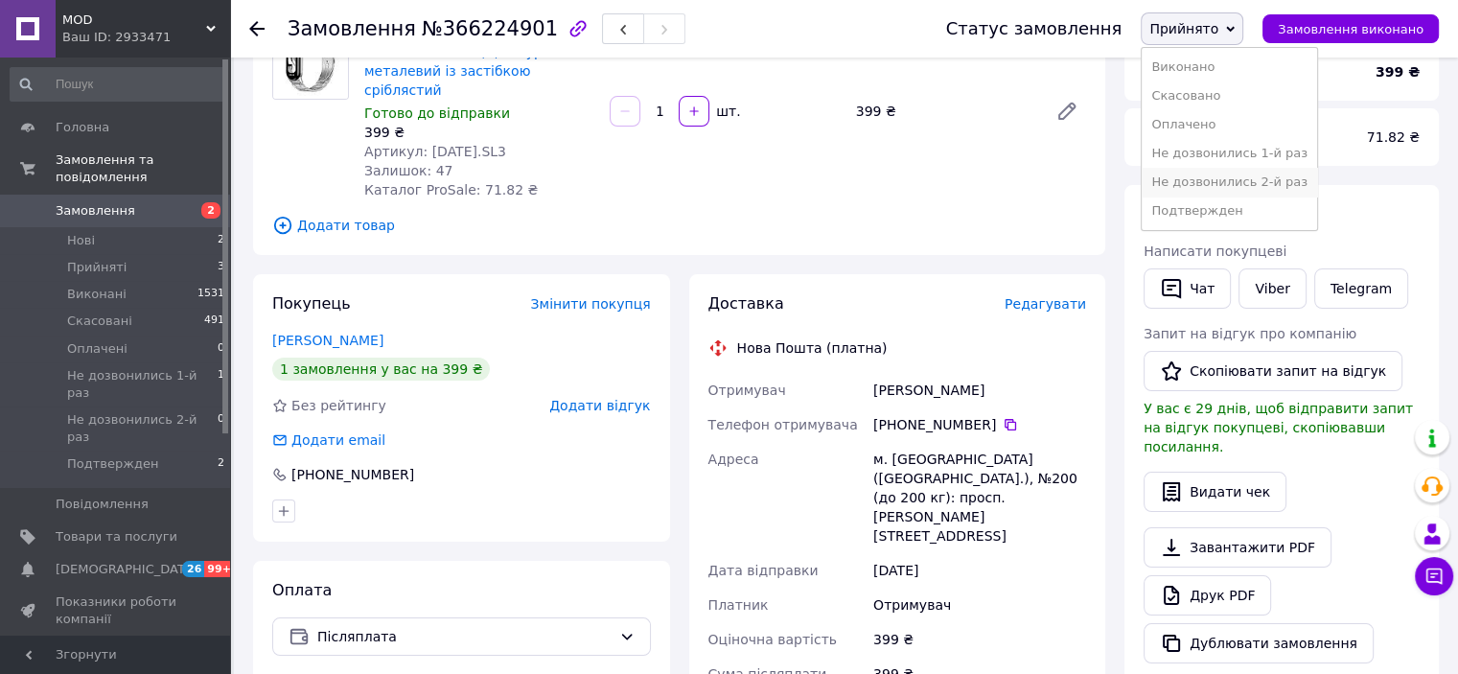
scroll to position [383, 0]
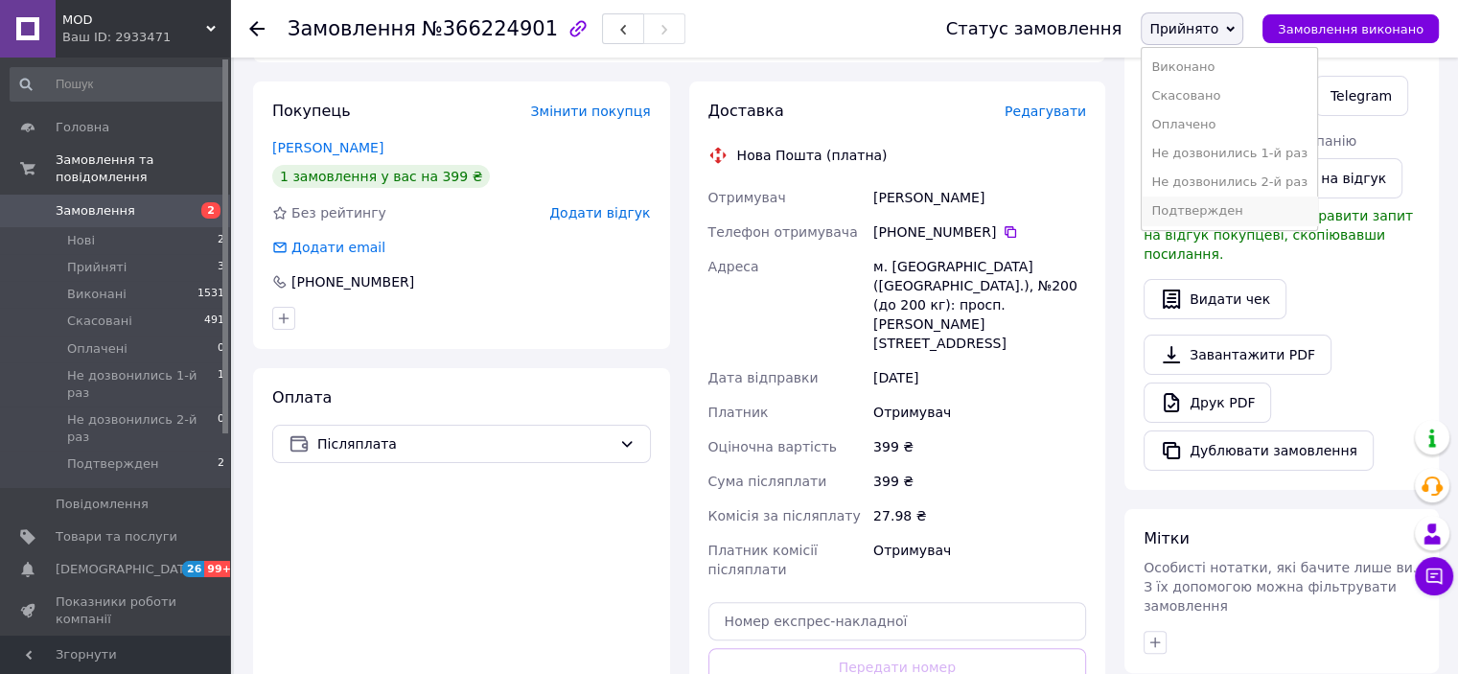
click at [1218, 209] on li "Подтвержден" at bounding box center [1228, 210] width 175 height 29
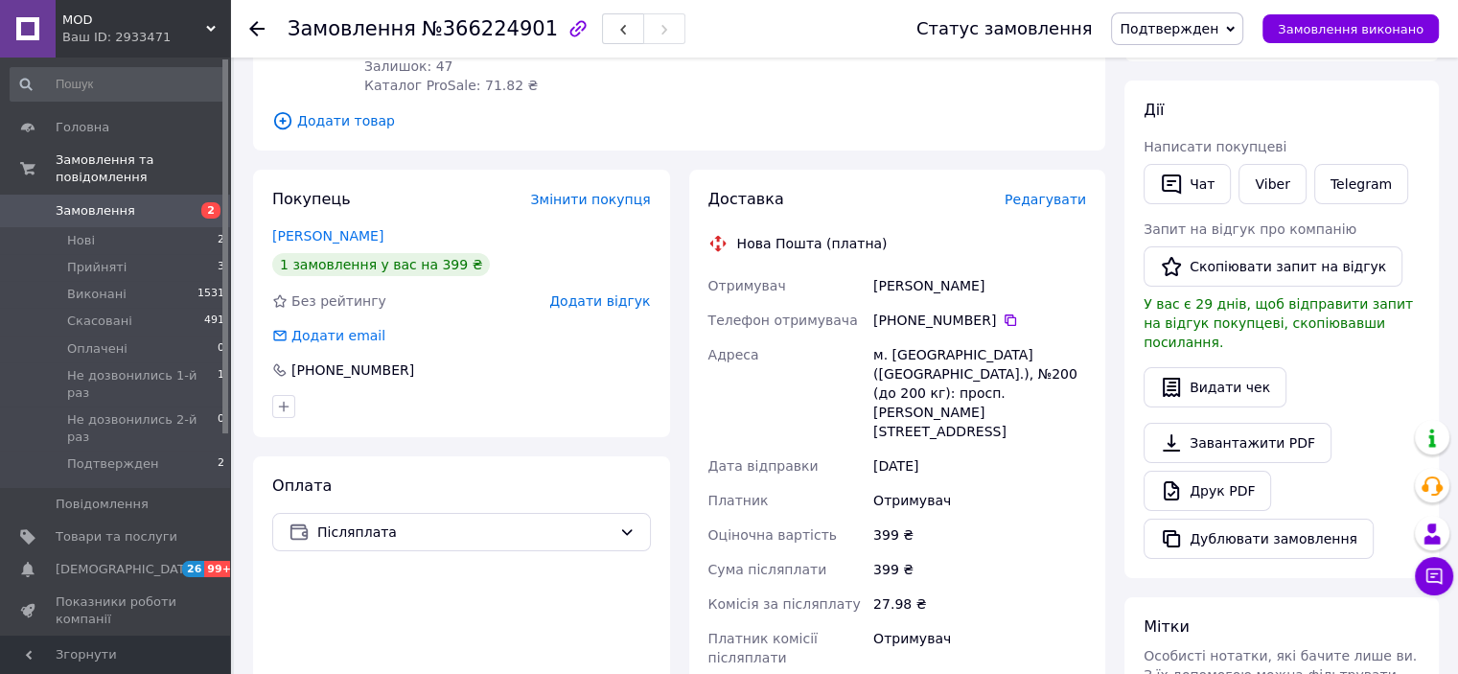
scroll to position [192, 0]
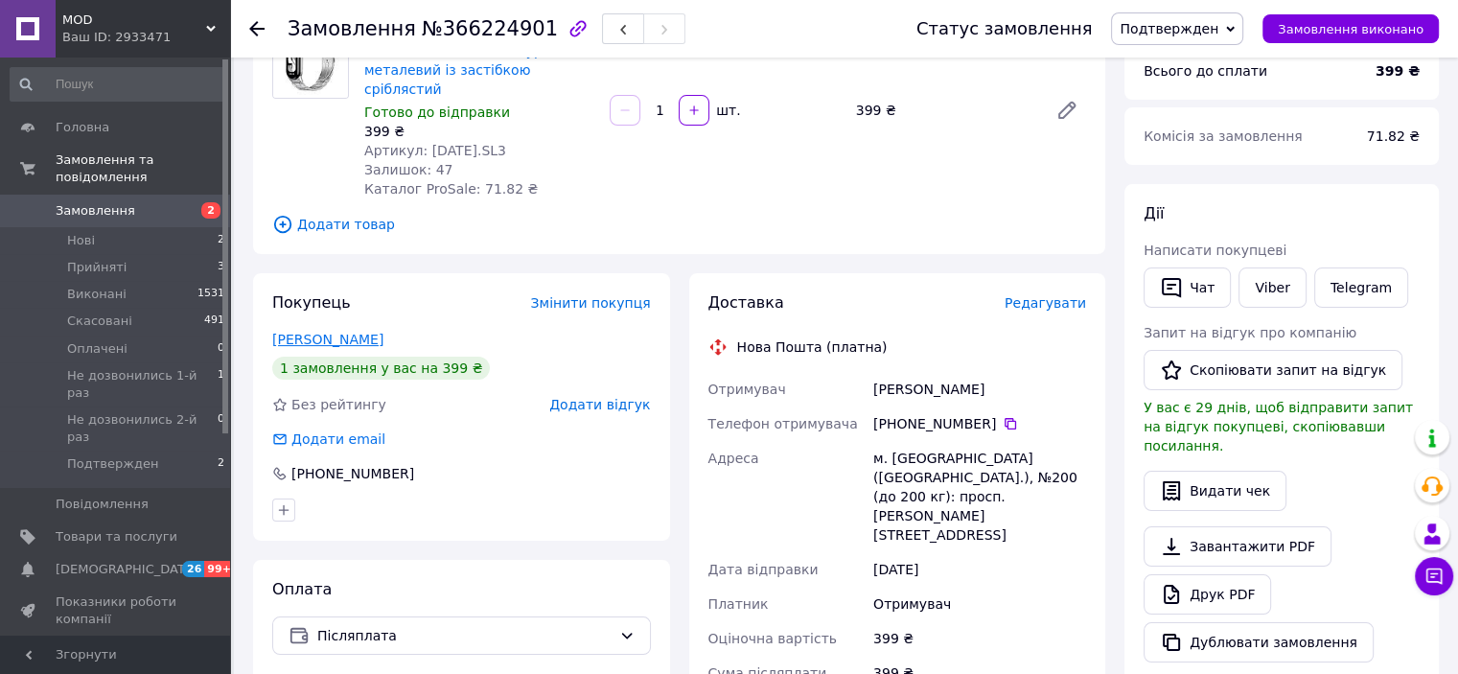
click at [338, 332] on link "Олек Олексій" at bounding box center [327, 339] width 111 height 15
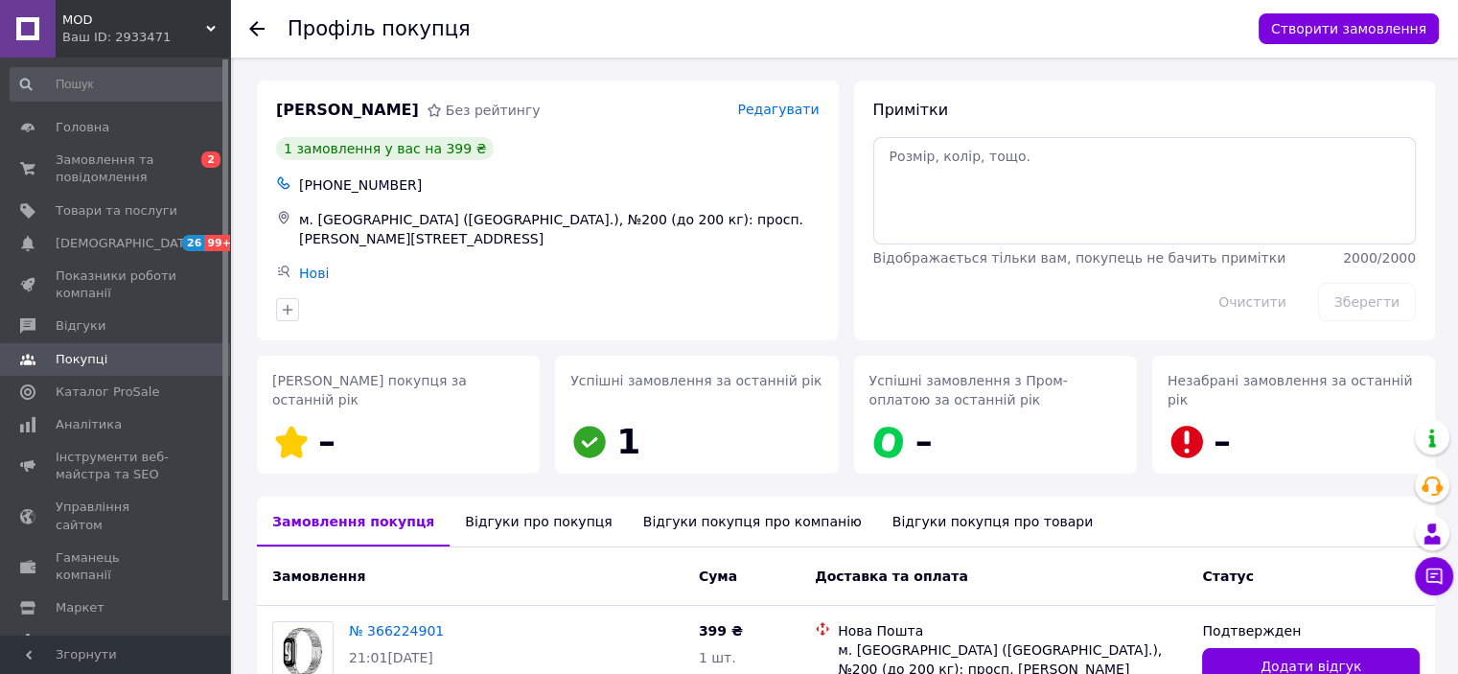
click at [770, 105] on span "Редагувати" at bounding box center [777, 109] width 81 height 15
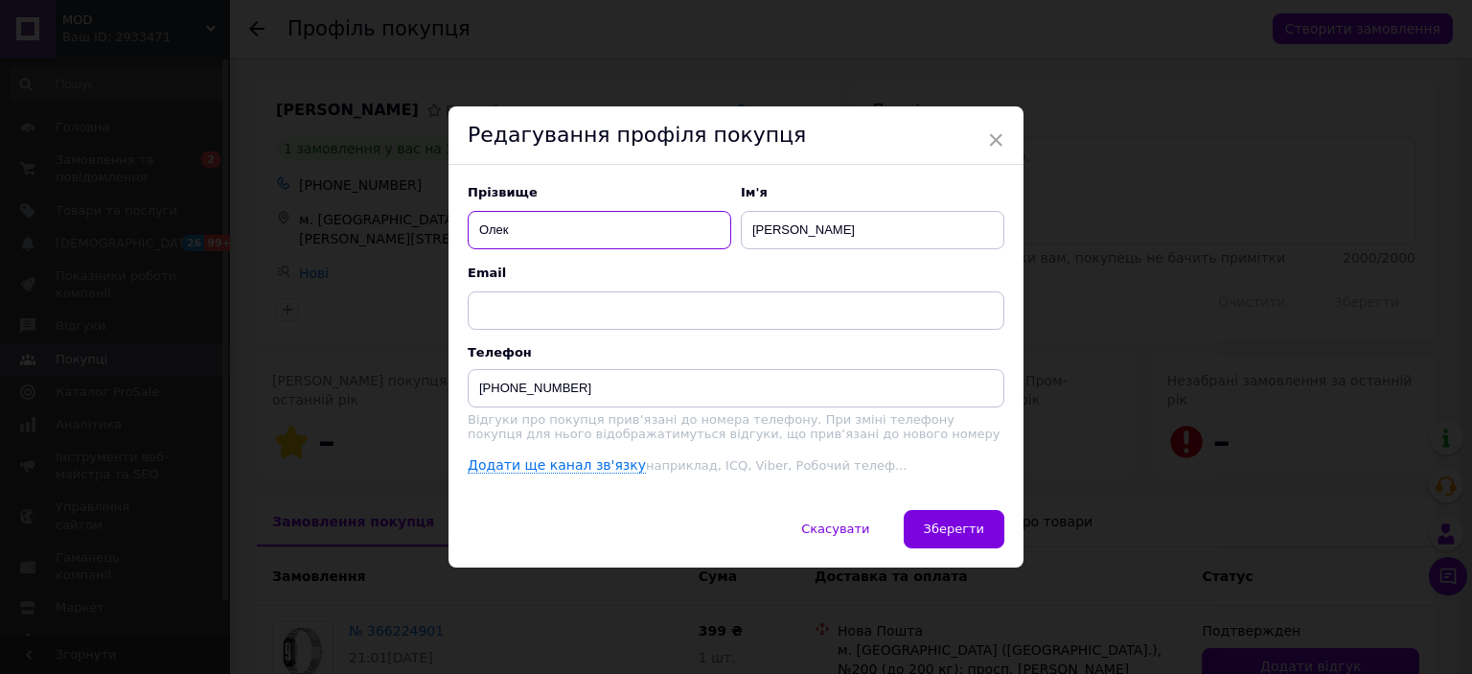
drag, startPoint x: 514, startPoint y: 228, endPoint x: 468, endPoint y: 225, distance: 46.1
click at [468, 225] on input "Олек" at bounding box center [600, 230] width 264 height 38
type input "Мусієнко"
click at [966, 529] on span "Зберегти" at bounding box center [954, 528] width 60 height 14
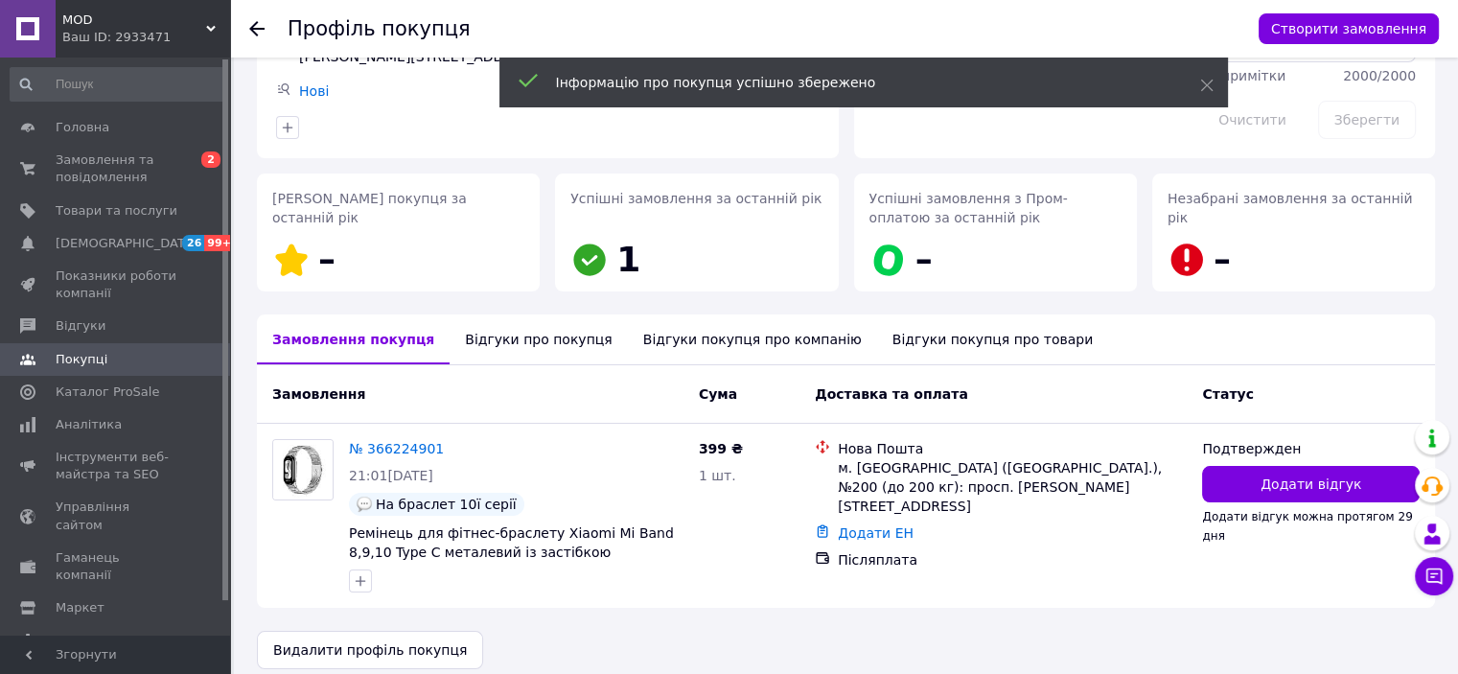
scroll to position [195, 0]
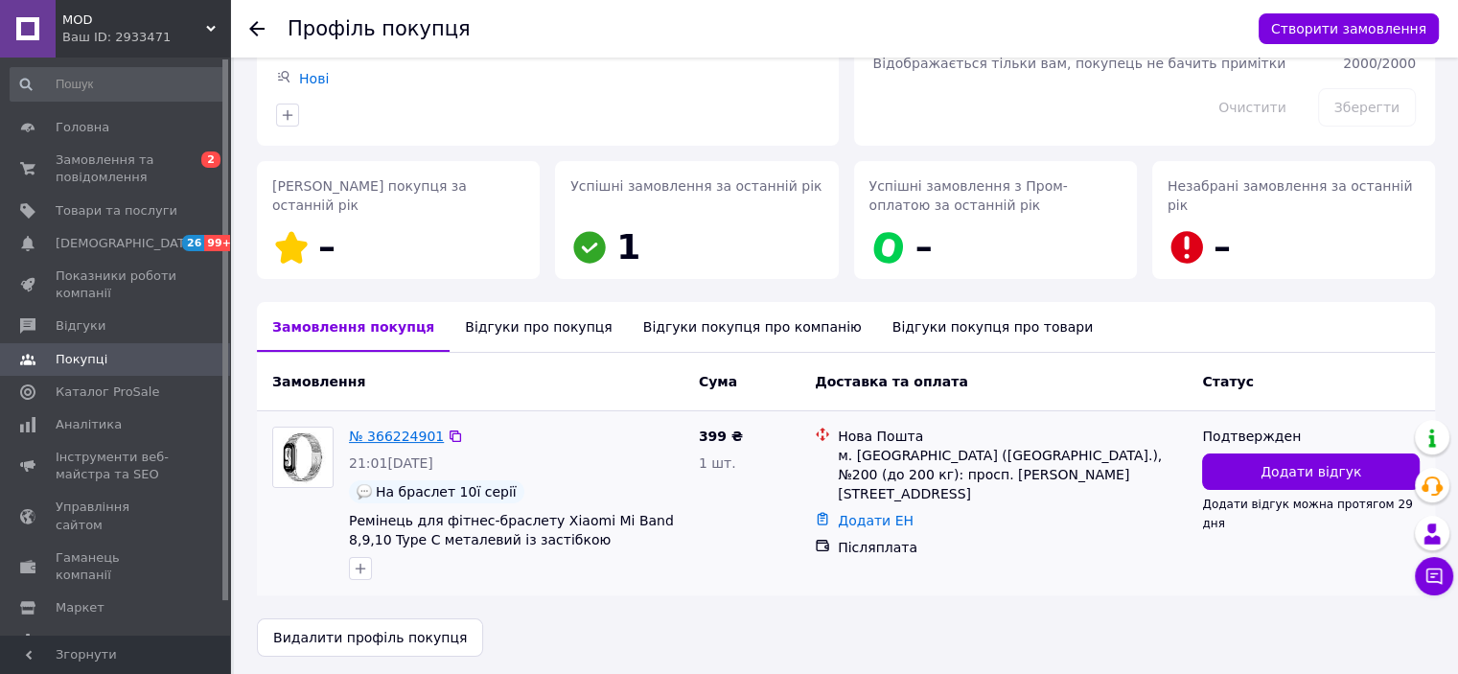
click at [414, 434] on link "№ 366224901" at bounding box center [396, 435] width 95 height 15
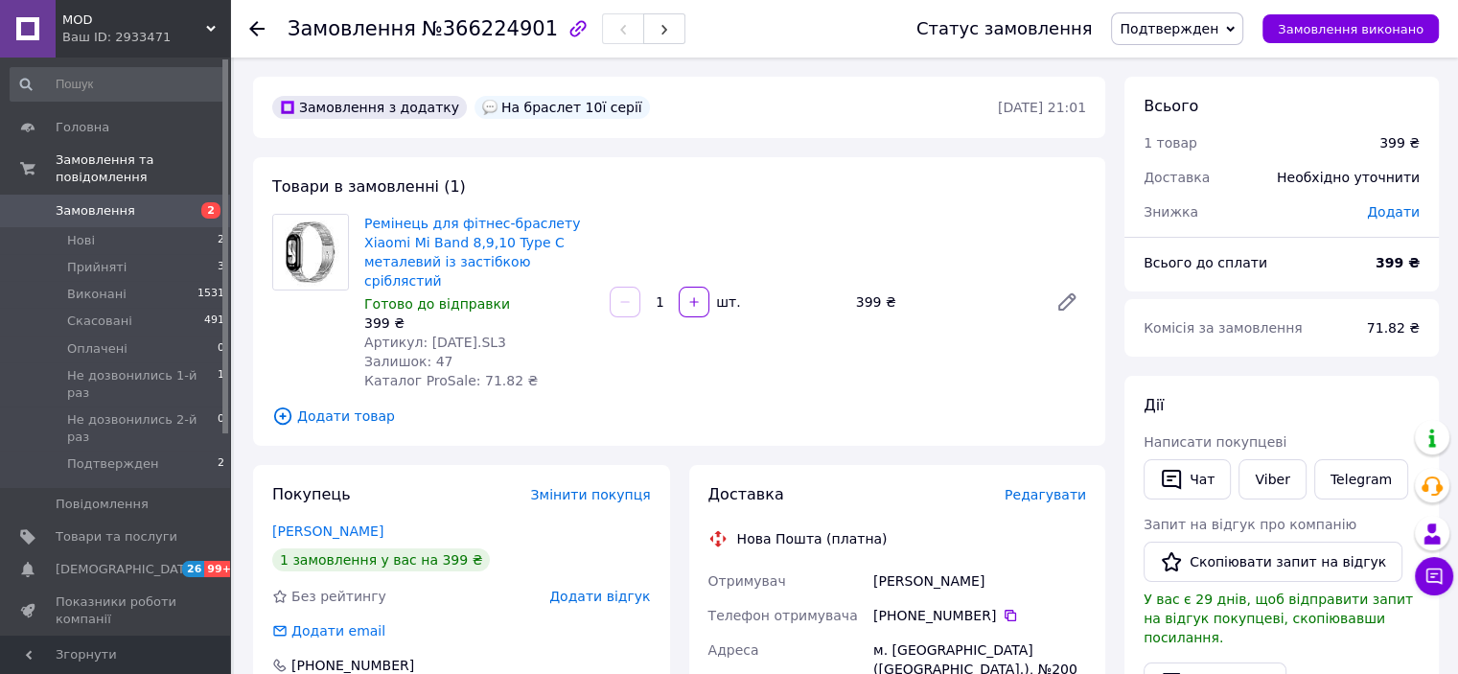
scroll to position [215, 0]
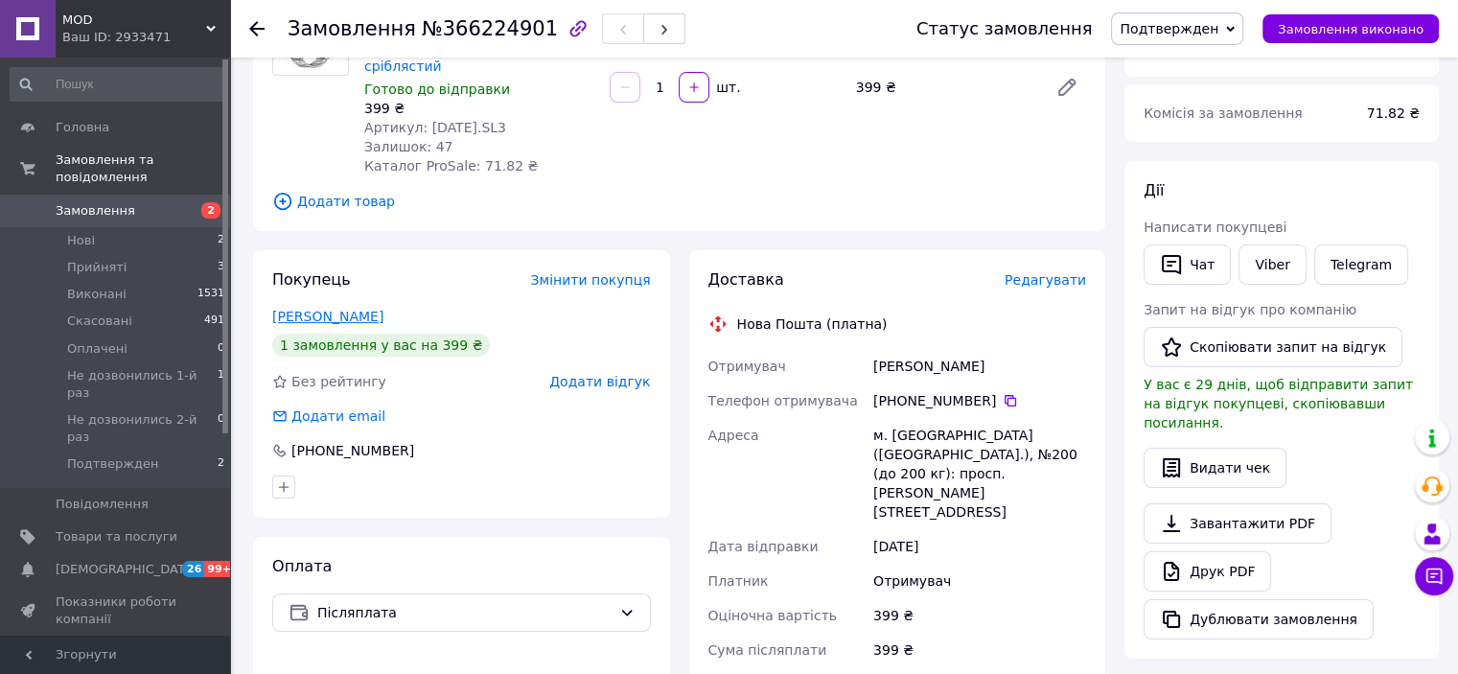
click at [298, 309] on link "Олек Олексій" at bounding box center [327, 316] width 111 height 15
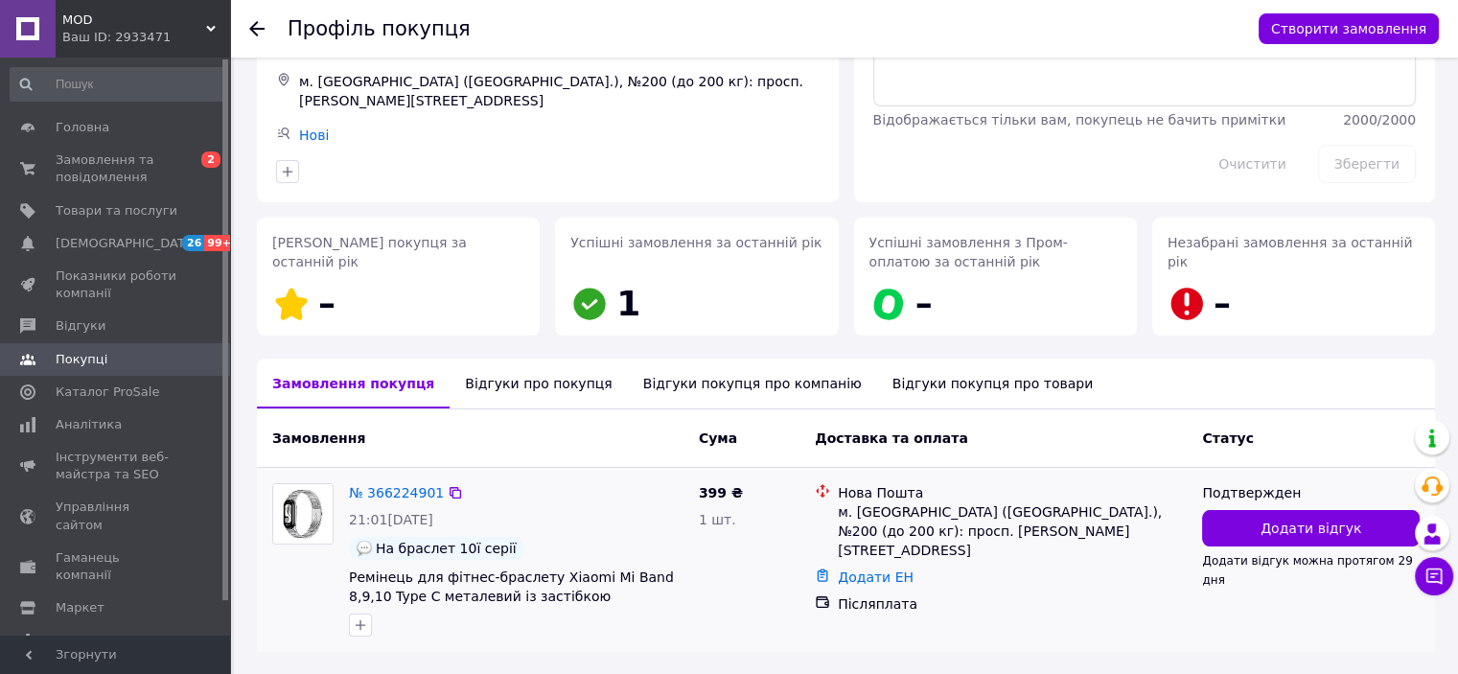
scroll to position [195, 0]
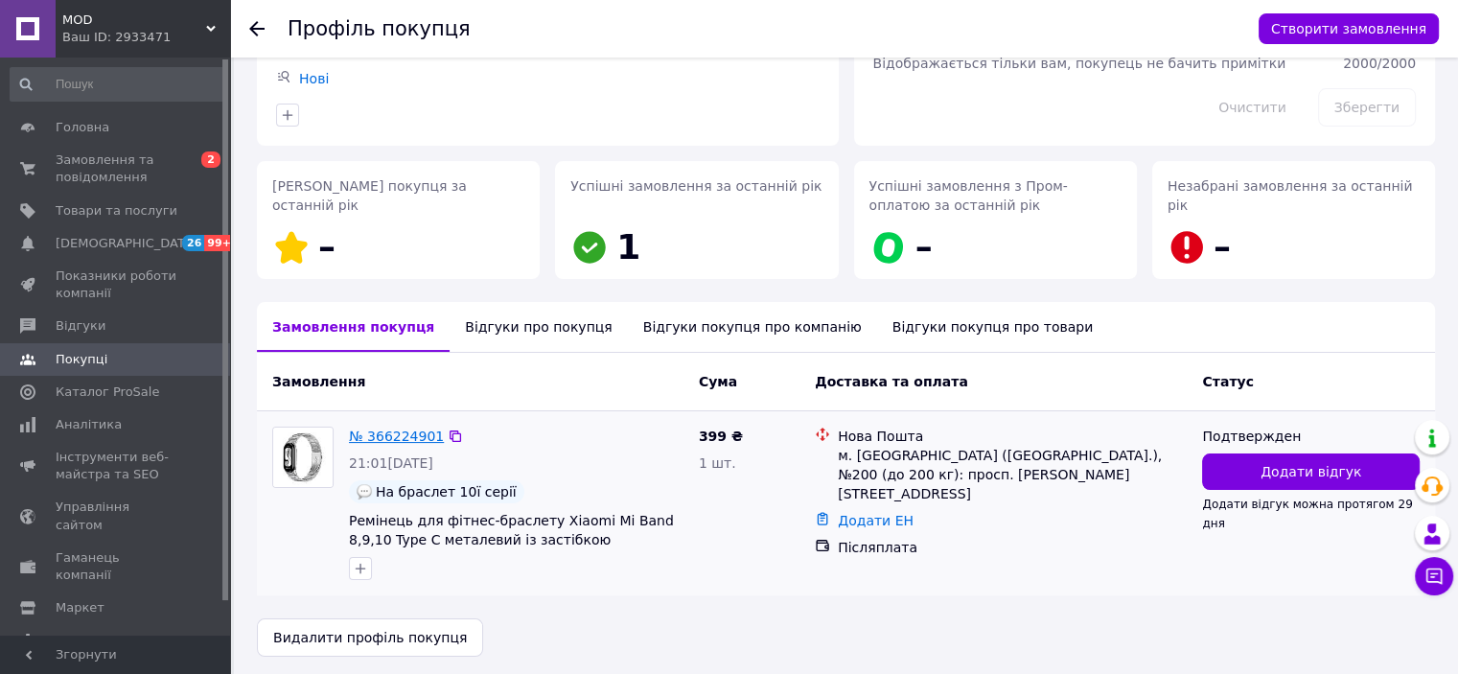
click at [400, 435] on link "№ 366224901" at bounding box center [396, 435] width 95 height 15
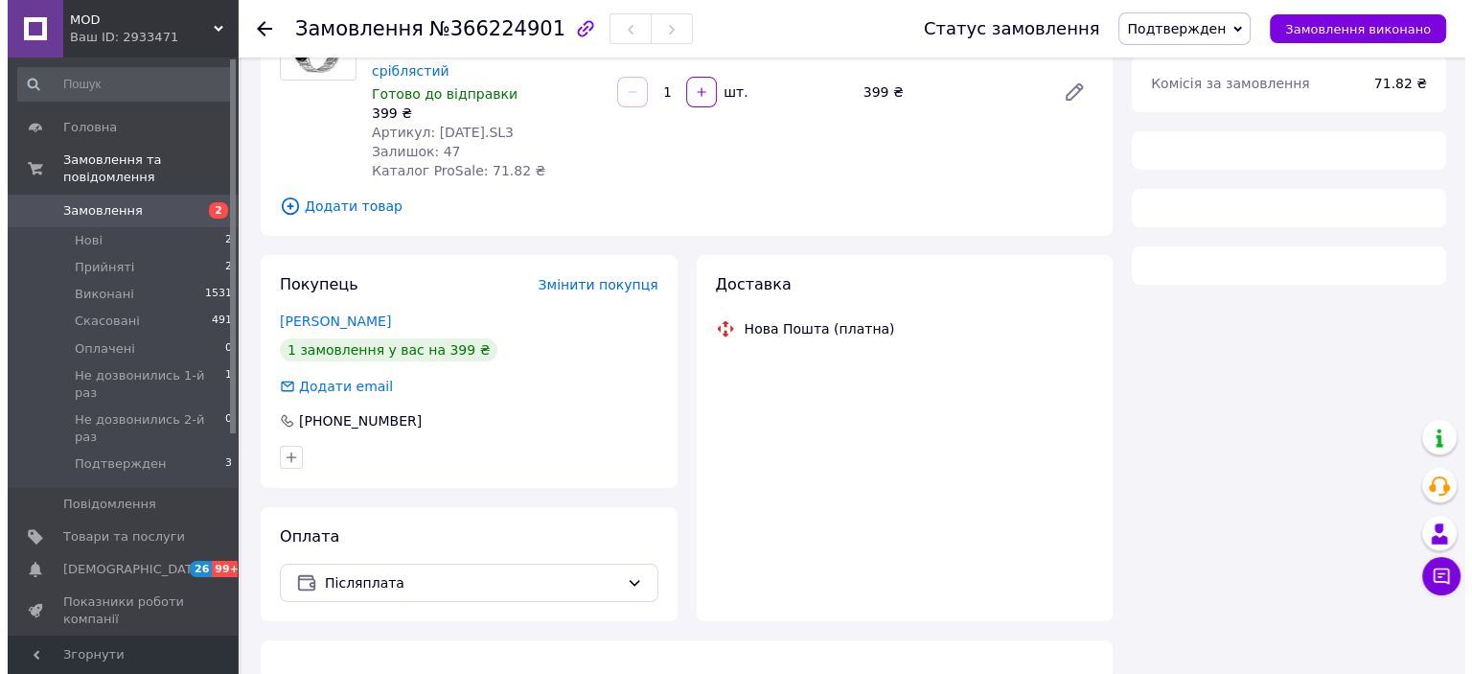
scroll to position [215, 0]
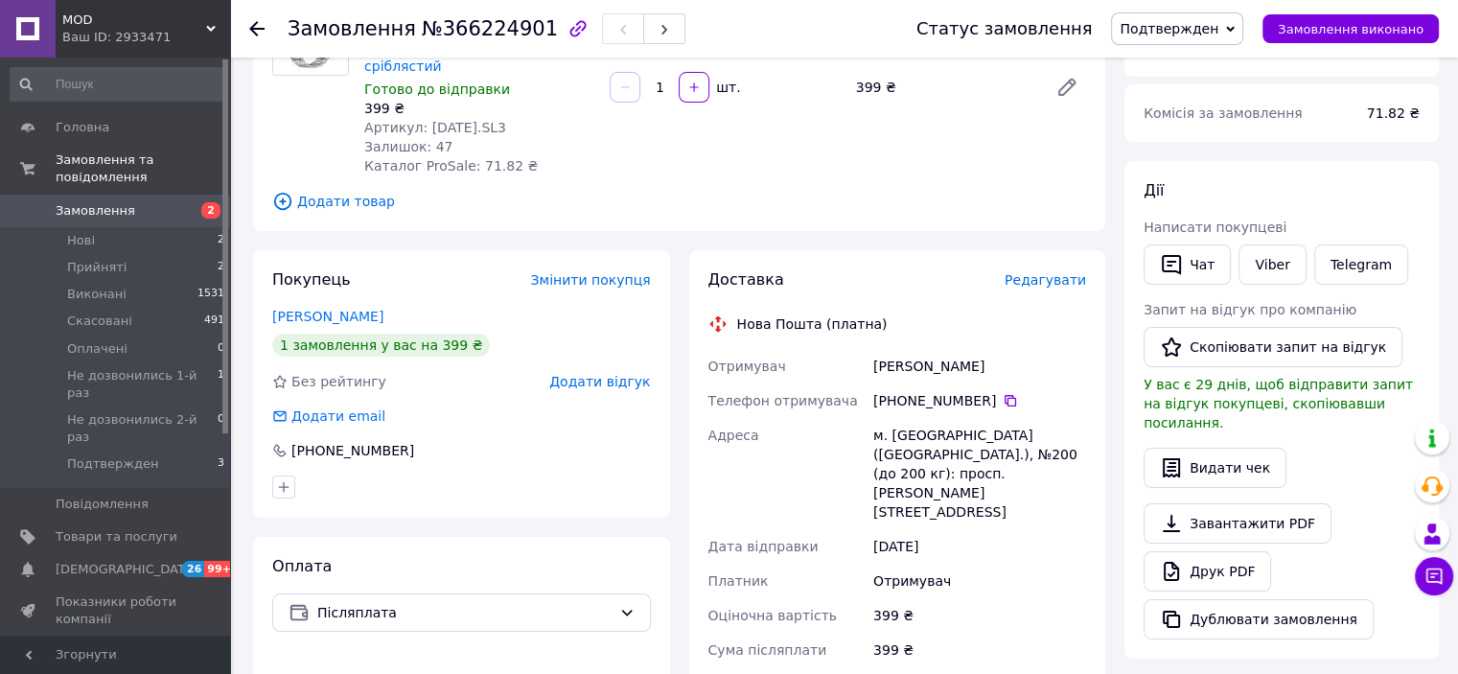
click at [1053, 272] on span "Редагувати" at bounding box center [1044, 279] width 81 height 15
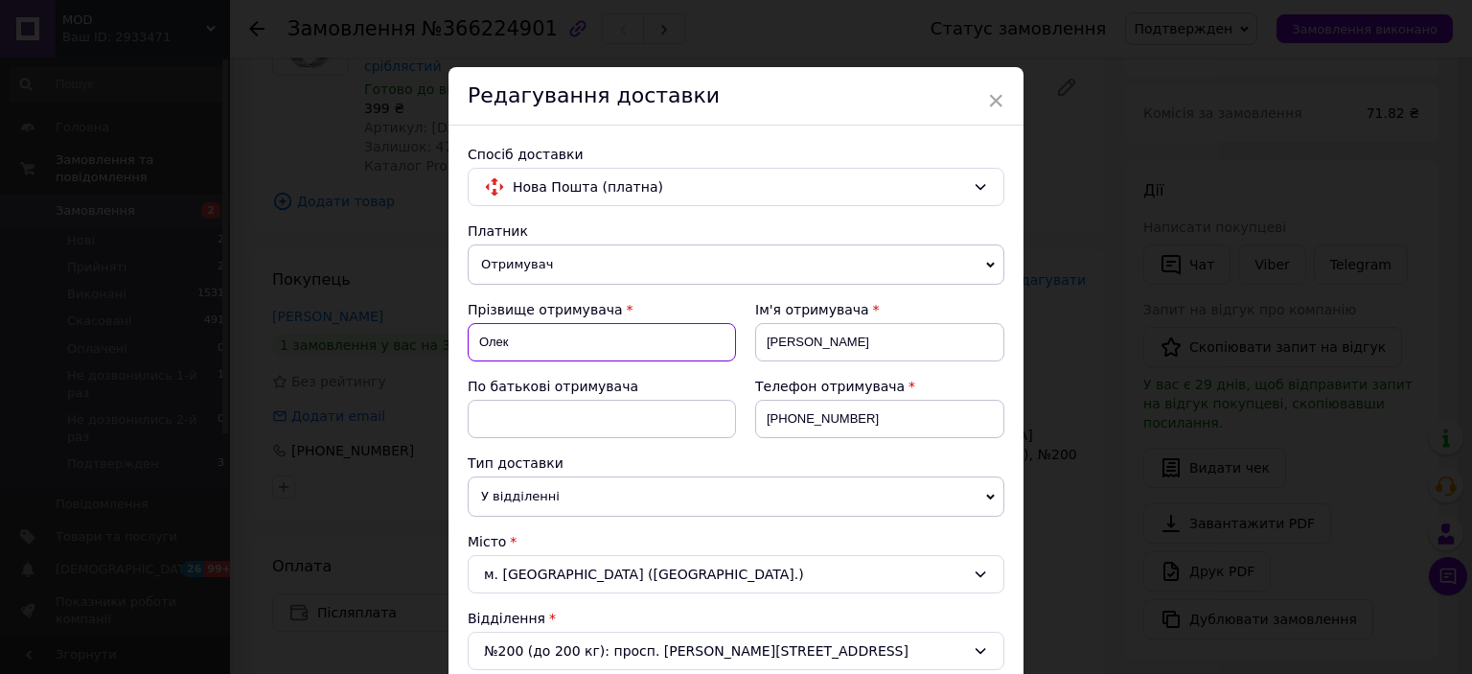
drag, startPoint x: 518, startPoint y: 348, endPoint x: 464, endPoint y: 343, distance: 54.8
click at [468, 343] on input "Олек" at bounding box center [602, 342] width 268 height 38
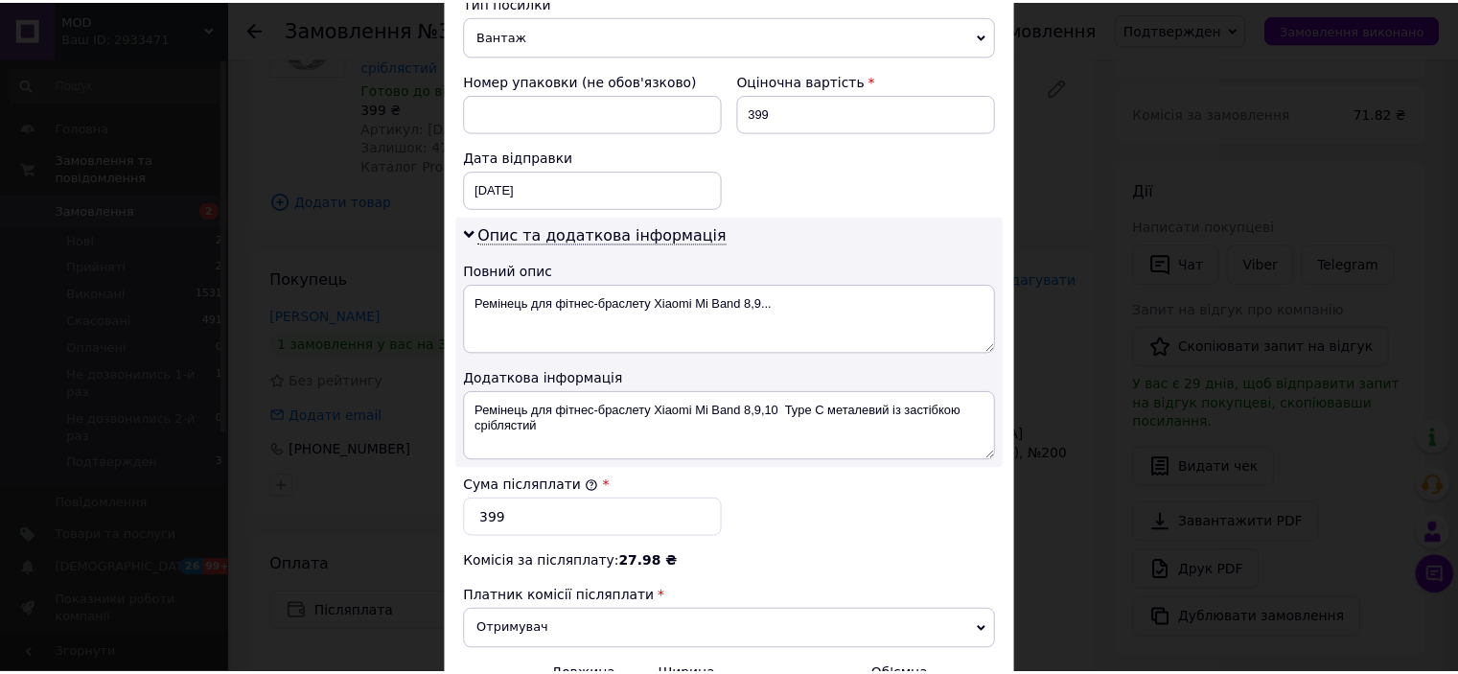
scroll to position [958, 0]
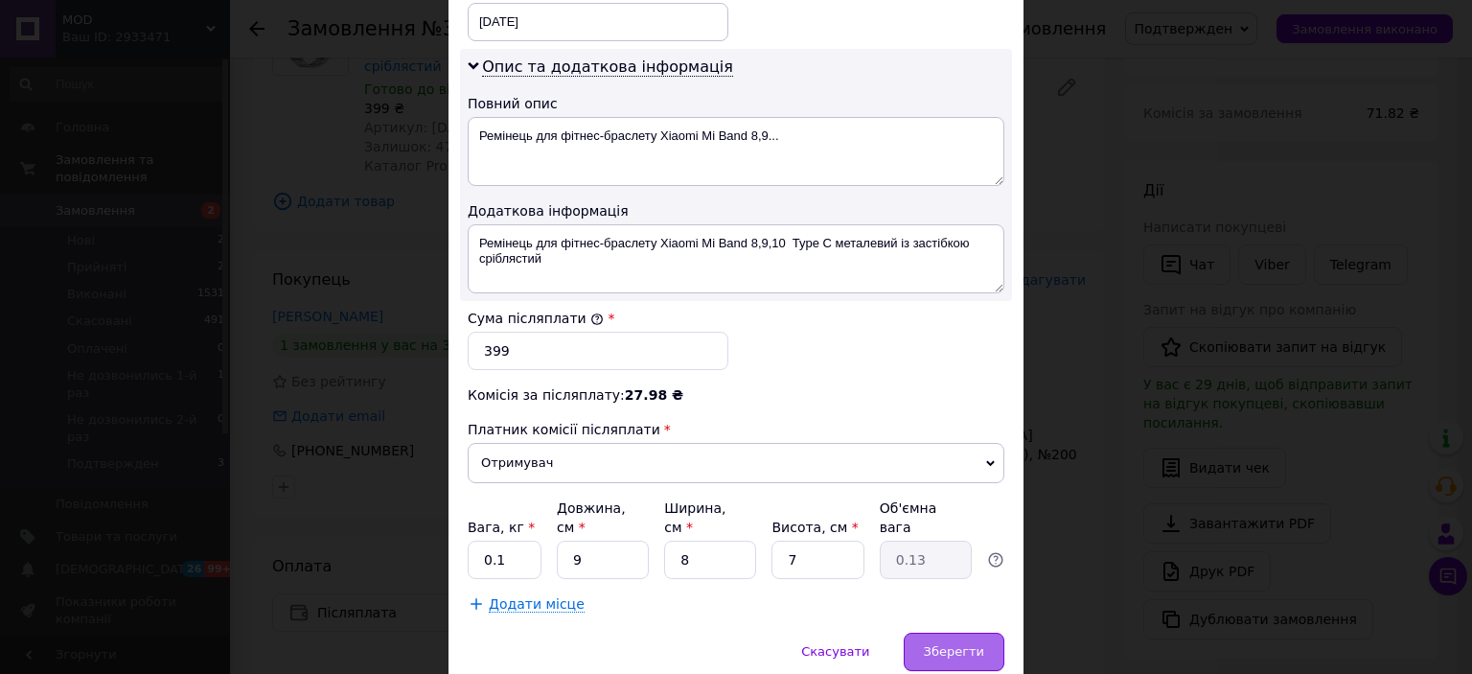
type input "Мусієнко"
drag, startPoint x: 931, startPoint y: 618, endPoint x: 947, endPoint y: 617, distance: 15.4
click at [931, 644] on span "Зберегти" at bounding box center [954, 651] width 60 height 14
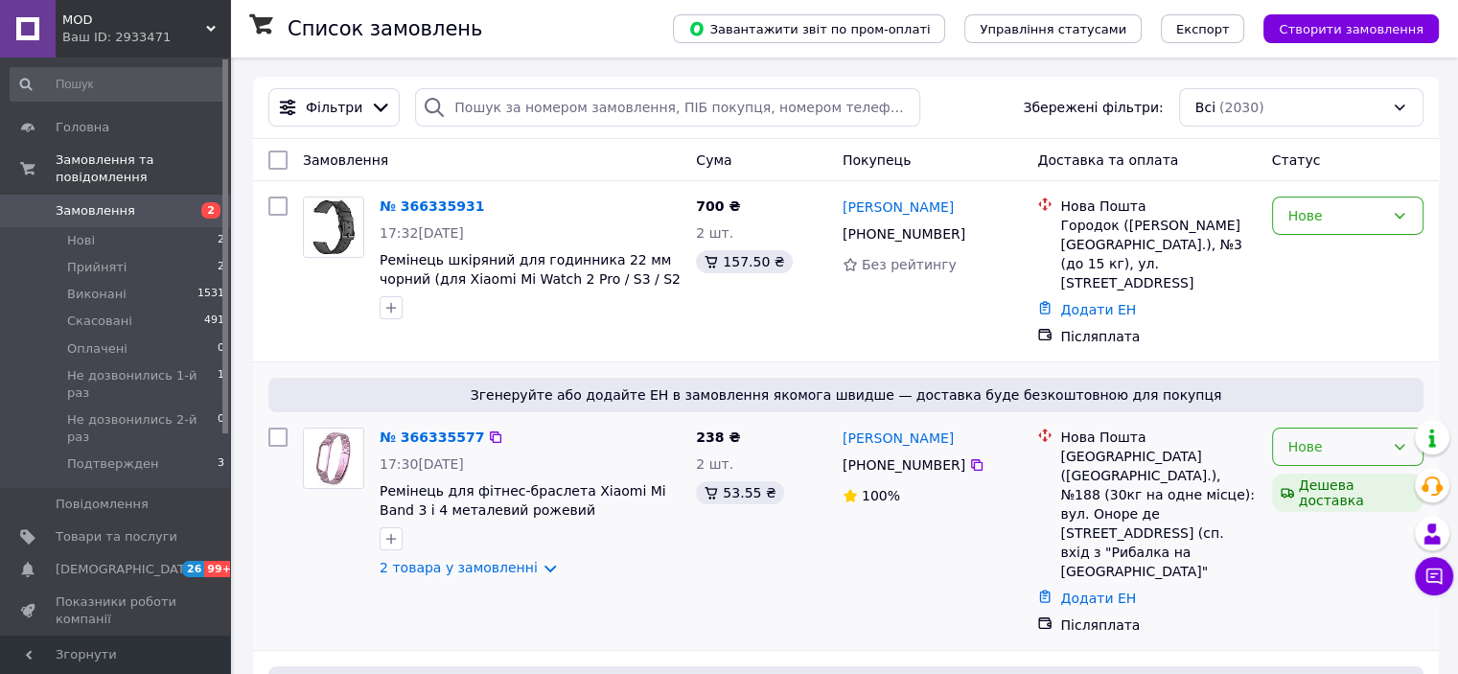
click at [1357, 436] on div "Нове" at bounding box center [1336, 446] width 96 height 21
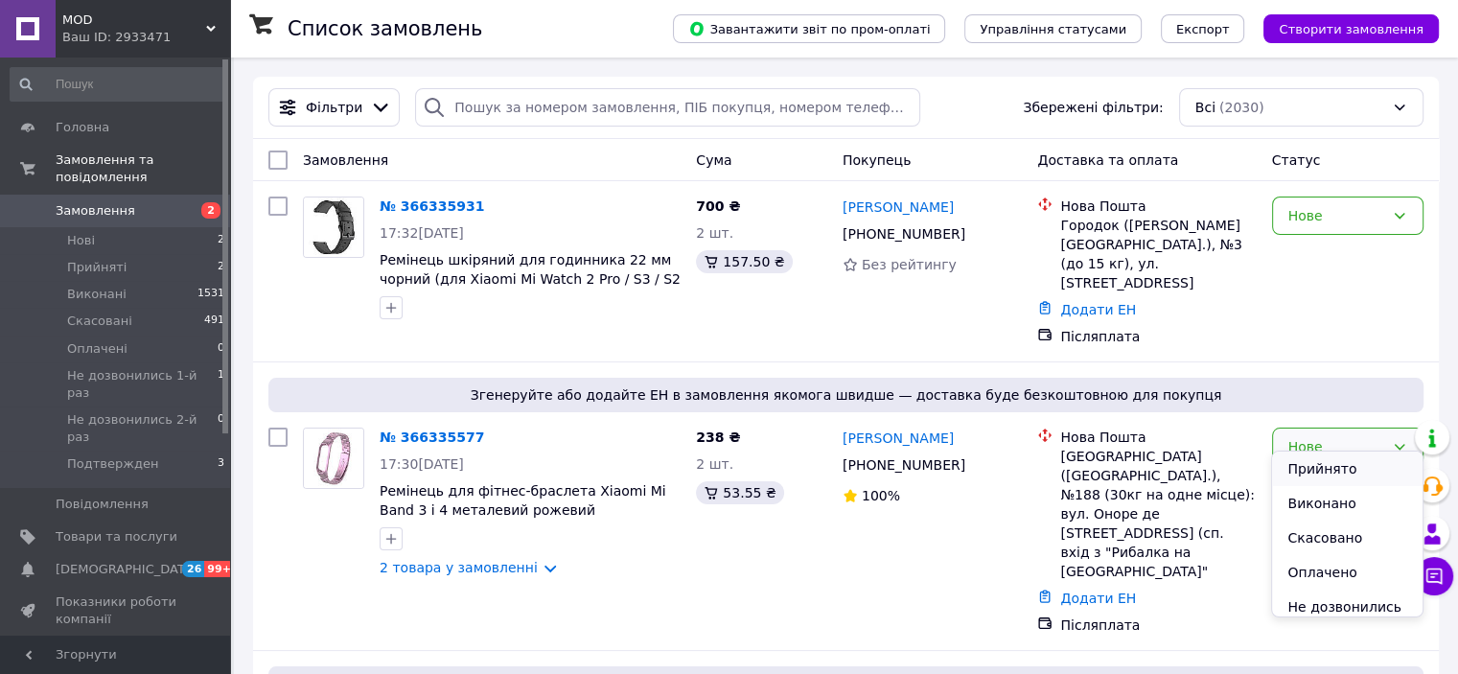
click at [1320, 468] on li "Прийнято" at bounding box center [1346, 468] width 149 height 34
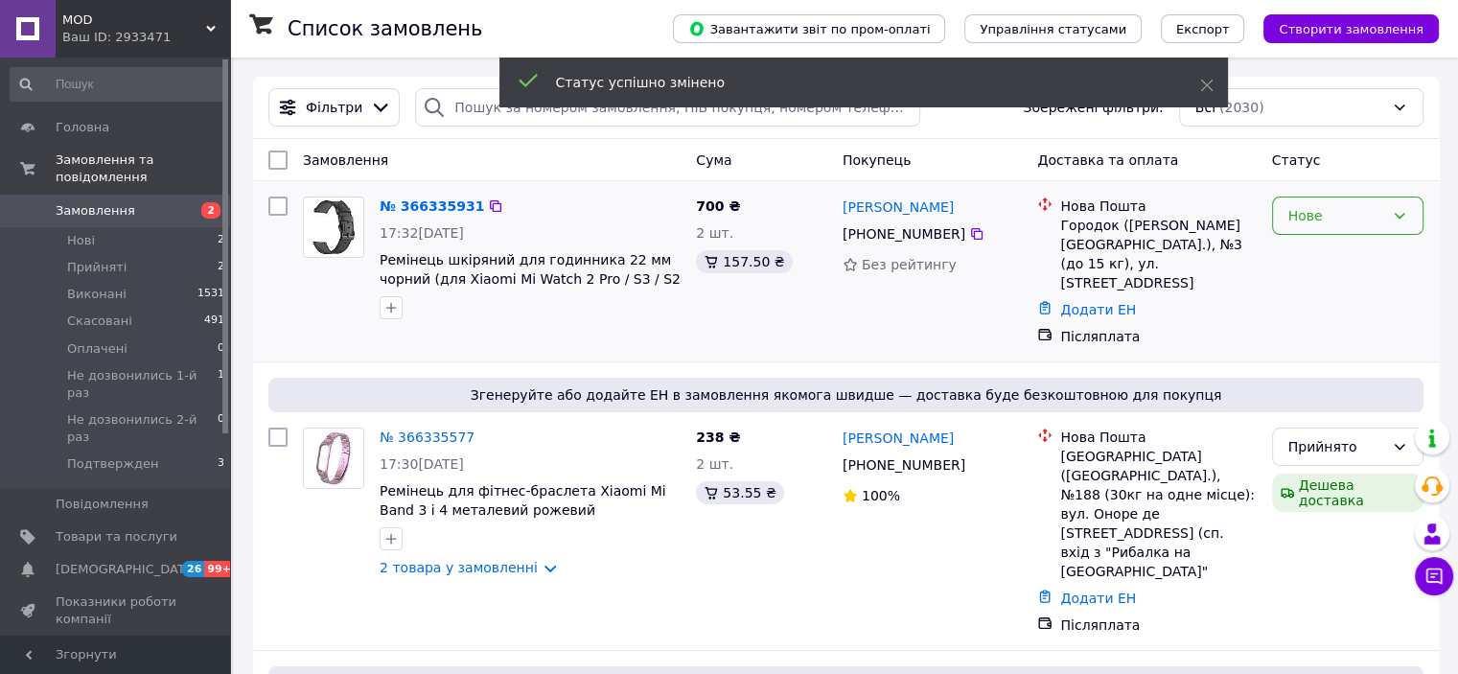
click at [1326, 223] on div "Нове" at bounding box center [1336, 215] width 96 height 21
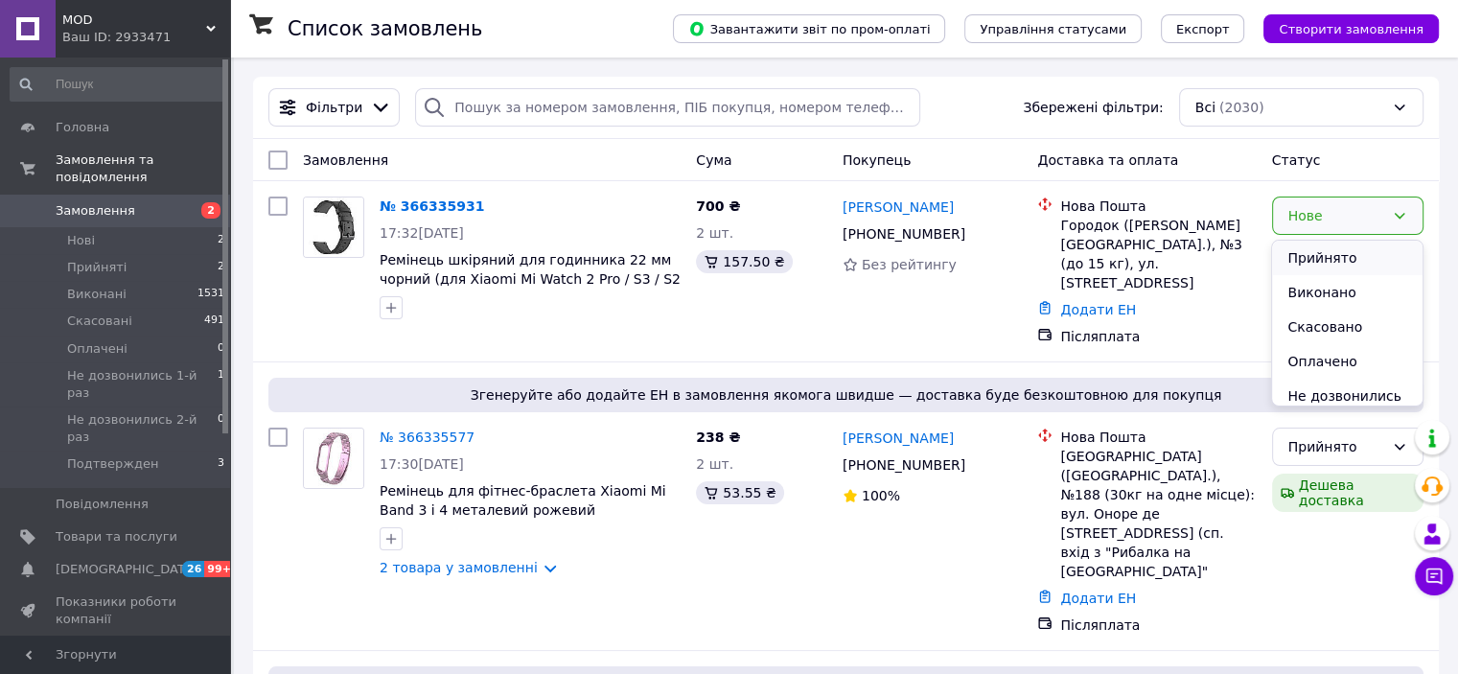
click at [1322, 262] on li "Прийнято" at bounding box center [1346, 258] width 149 height 34
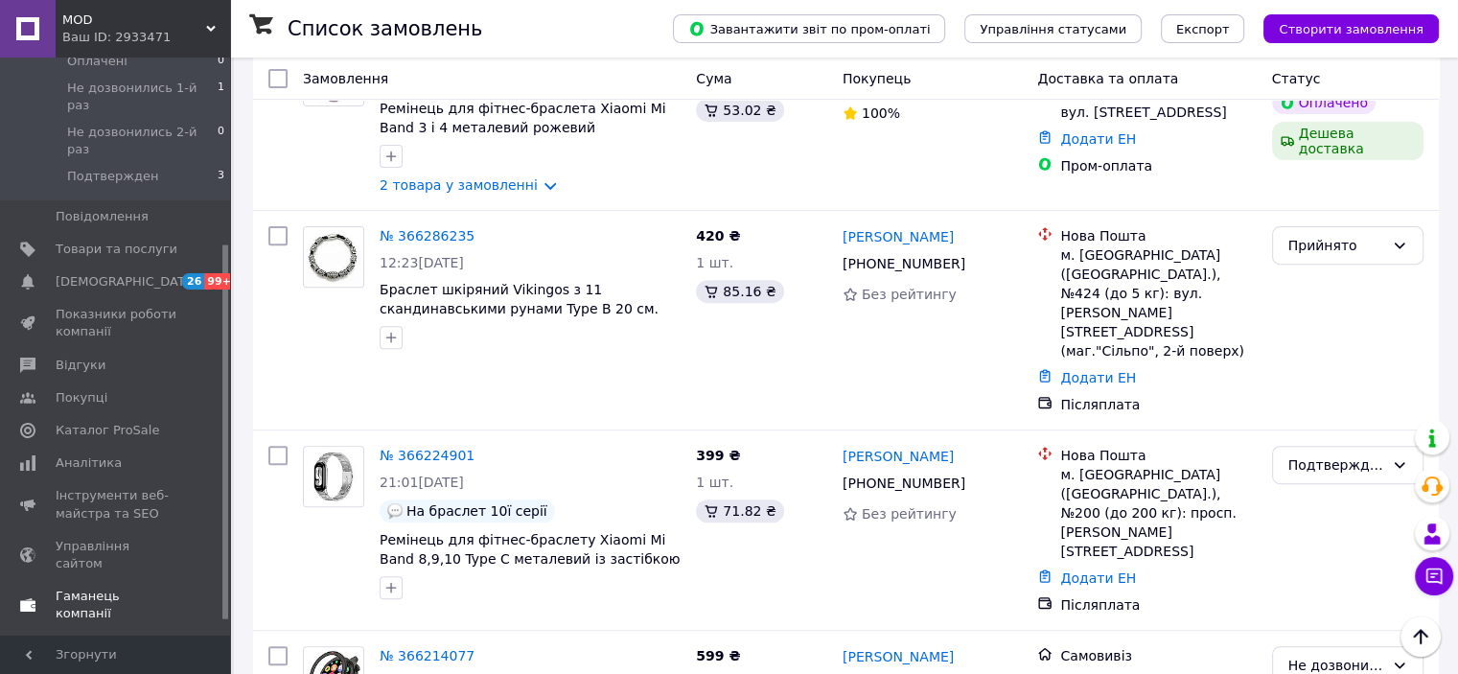
scroll to position [310, 0]
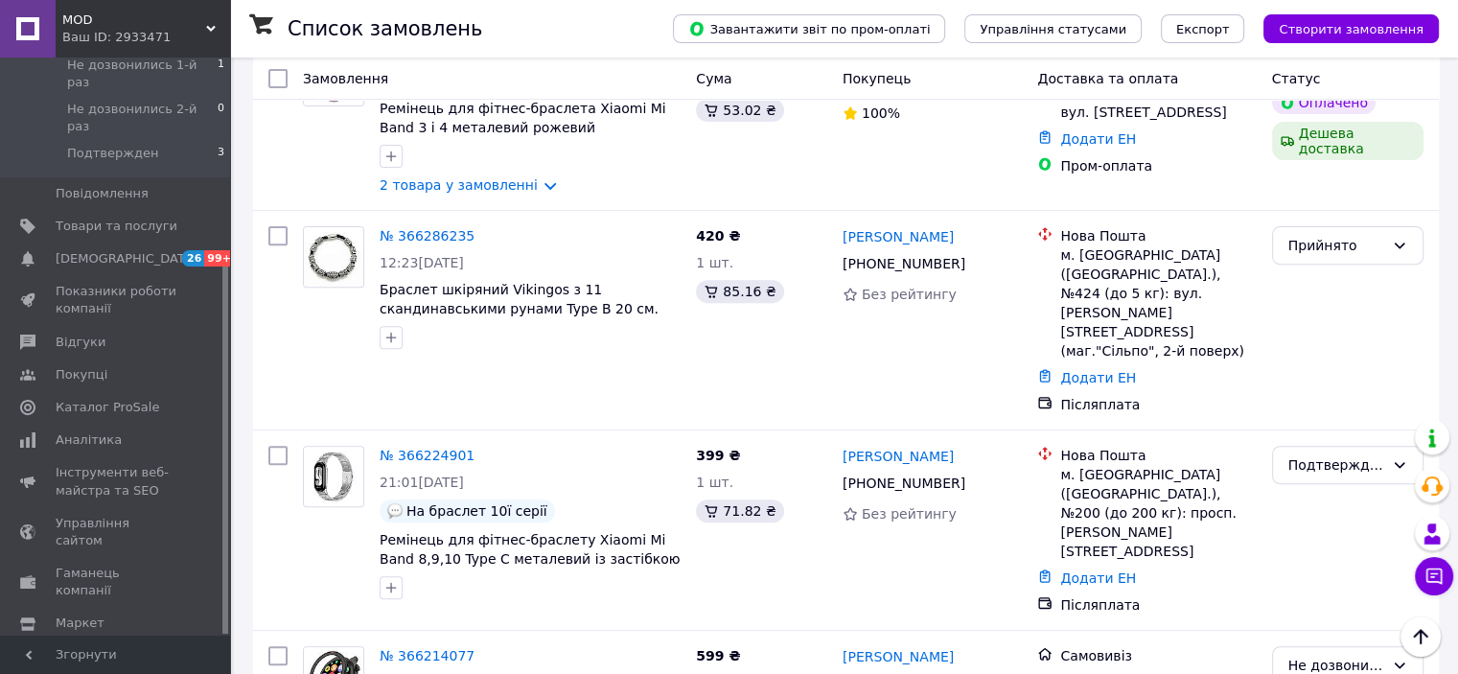
click at [103, 648] on span "Налаштування" at bounding box center [105, 656] width 98 height 17
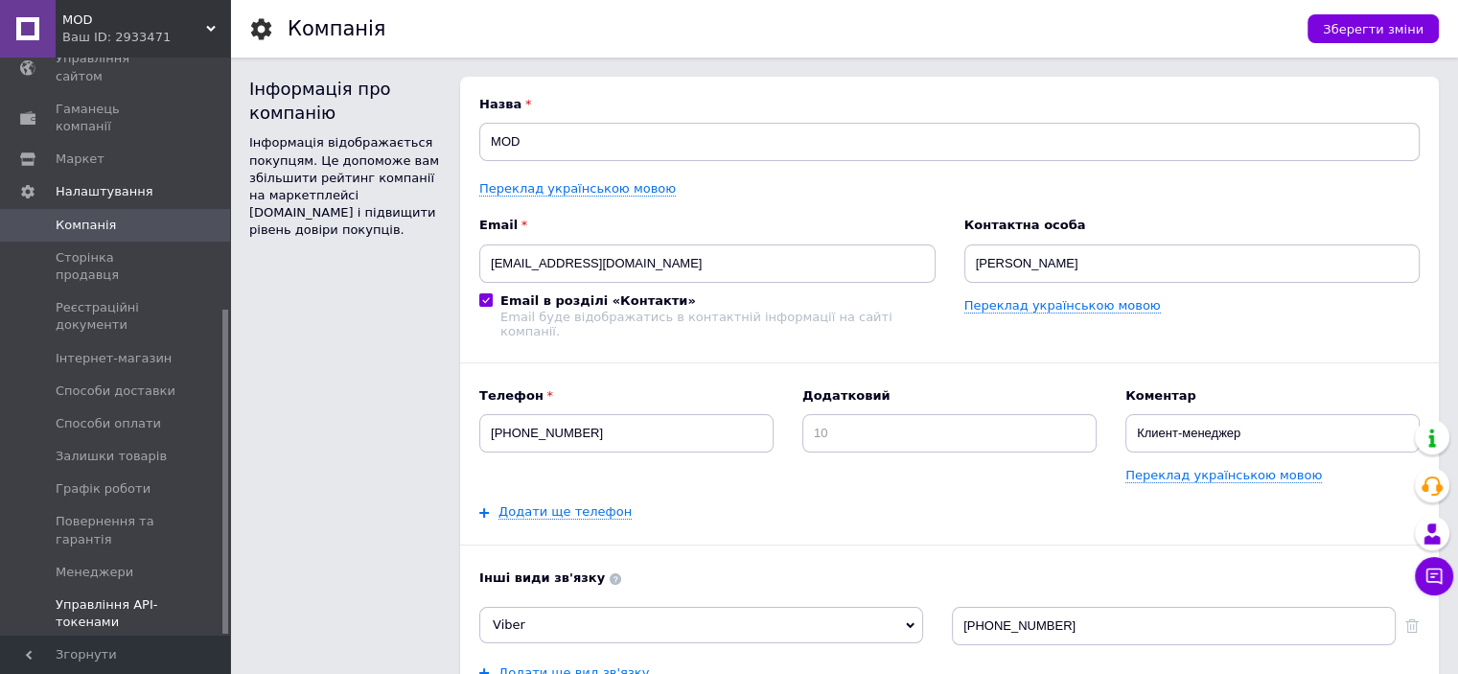
click at [124, 596] on span "Управління API-токенами" at bounding box center [117, 613] width 122 height 34
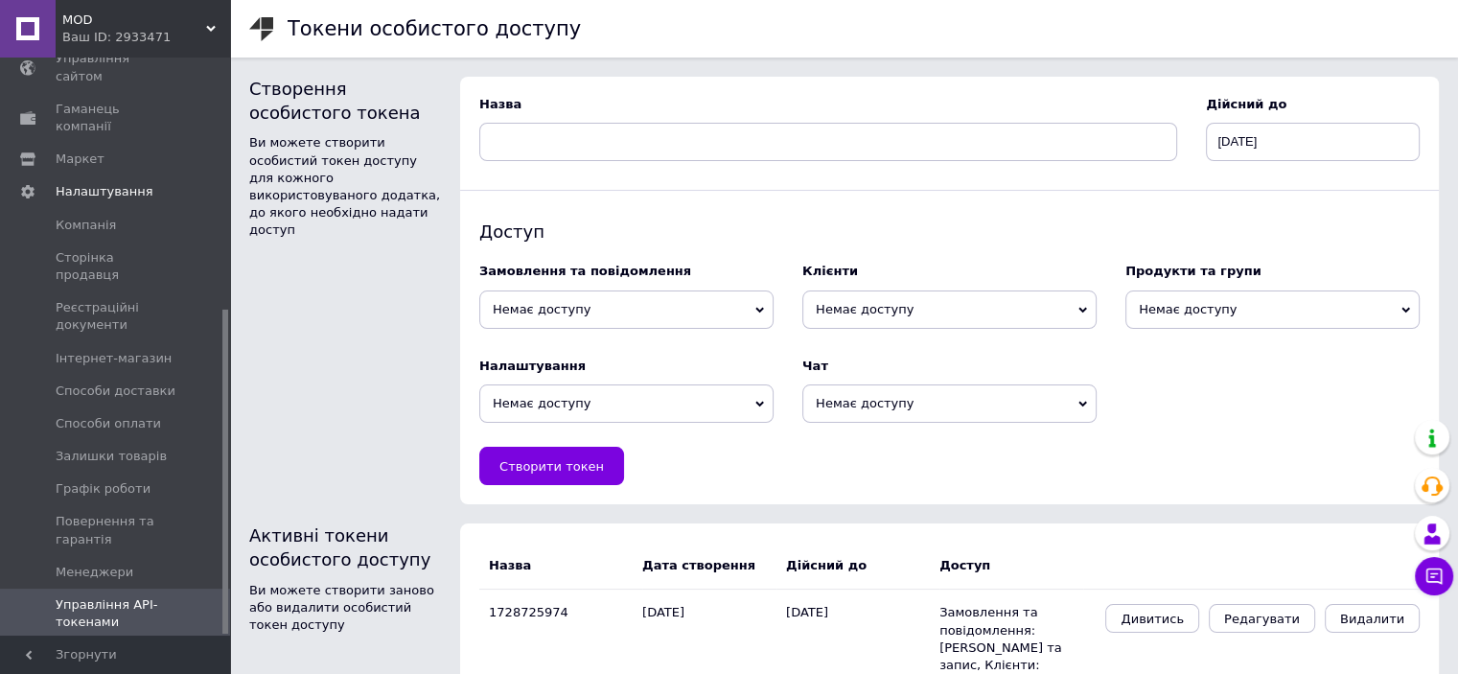
scroll to position [103, 0]
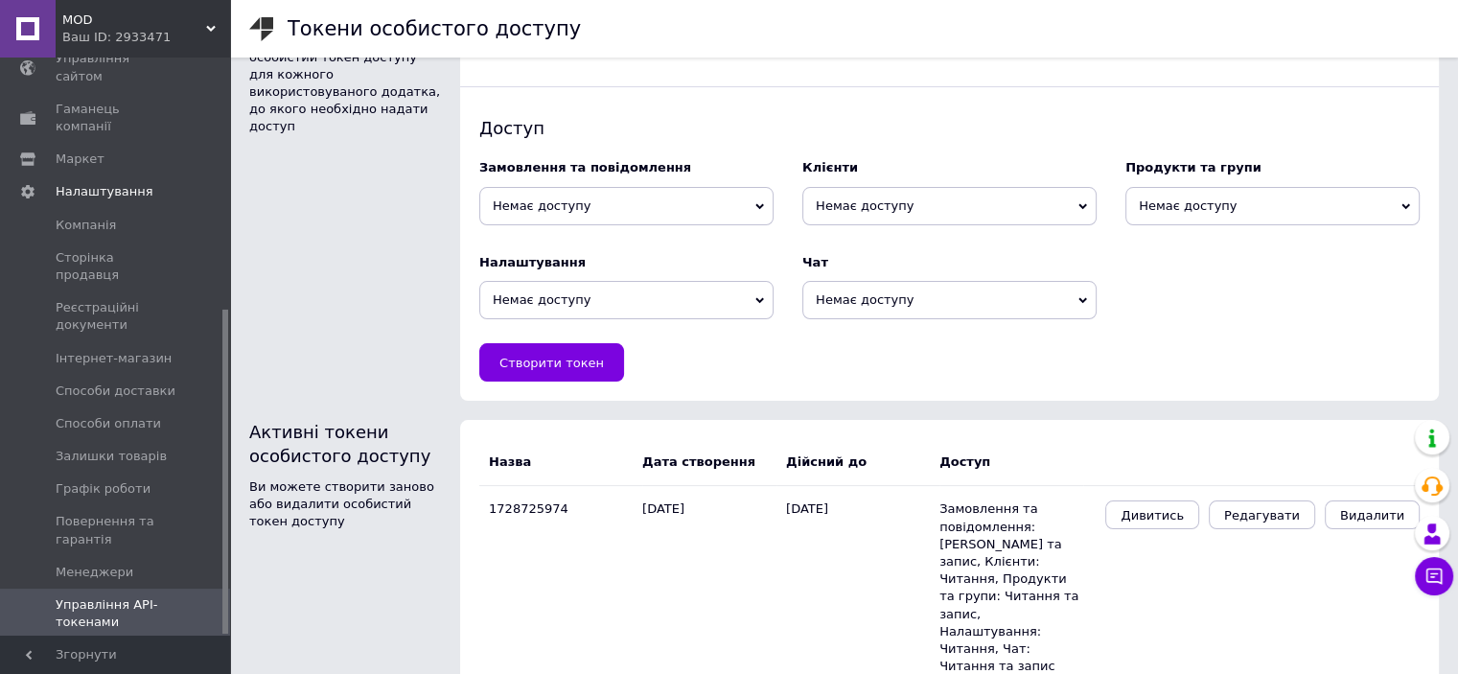
click at [655, 208] on span "Немає доступу" at bounding box center [626, 206] width 294 height 38
click at [611, 264] on li "Читання та запис" at bounding box center [626, 268] width 294 height 27
click at [880, 199] on span "Немає доступу" at bounding box center [949, 206] width 294 height 38
click at [872, 243] on li "Читання" at bounding box center [949, 241] width 294 height 27
click at [1184, 202] on span "Немає доступу" at bounding box center [1272, 206] width 294 height 38
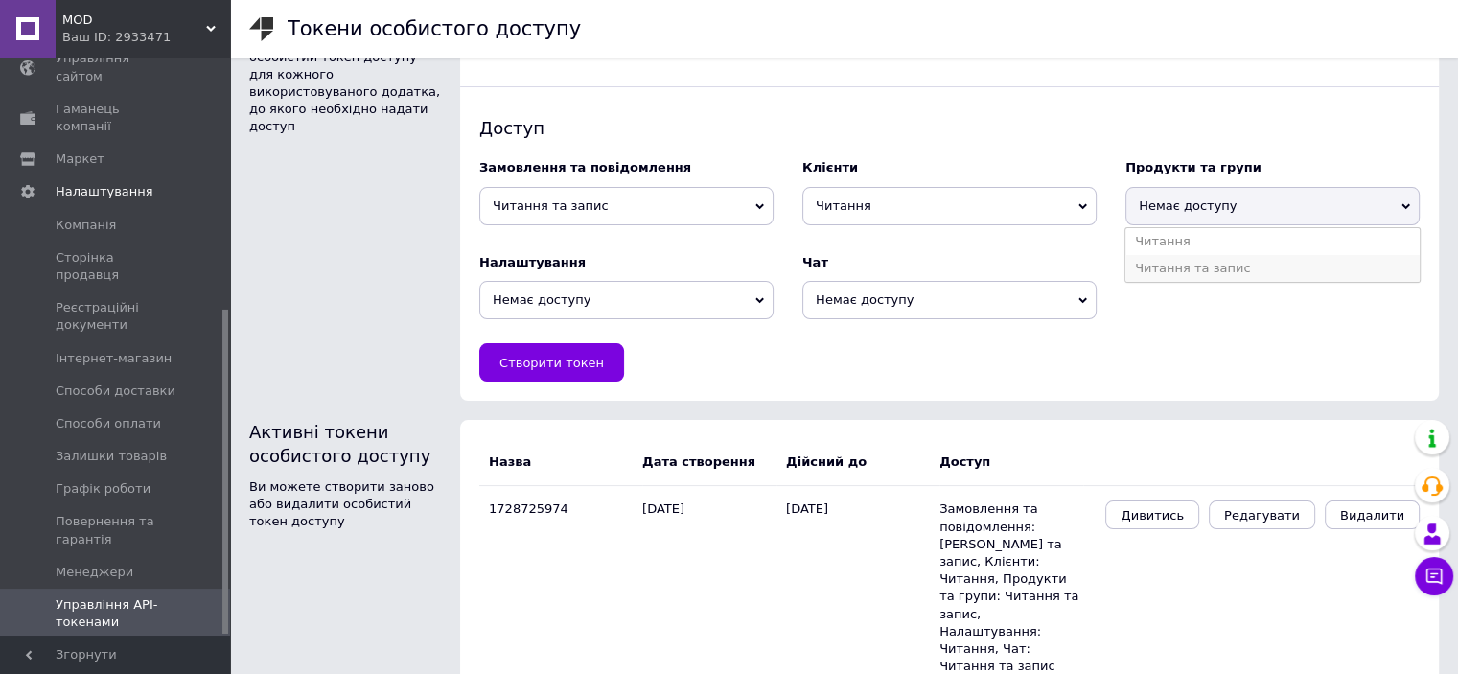
click at [1204, 270] on li "Читання та запис" at bounding box center [1272, 268] width 294 height 27
click at [586, 304] on span "Немає доступу" at bounding box center [626, 300] width 294 height 38
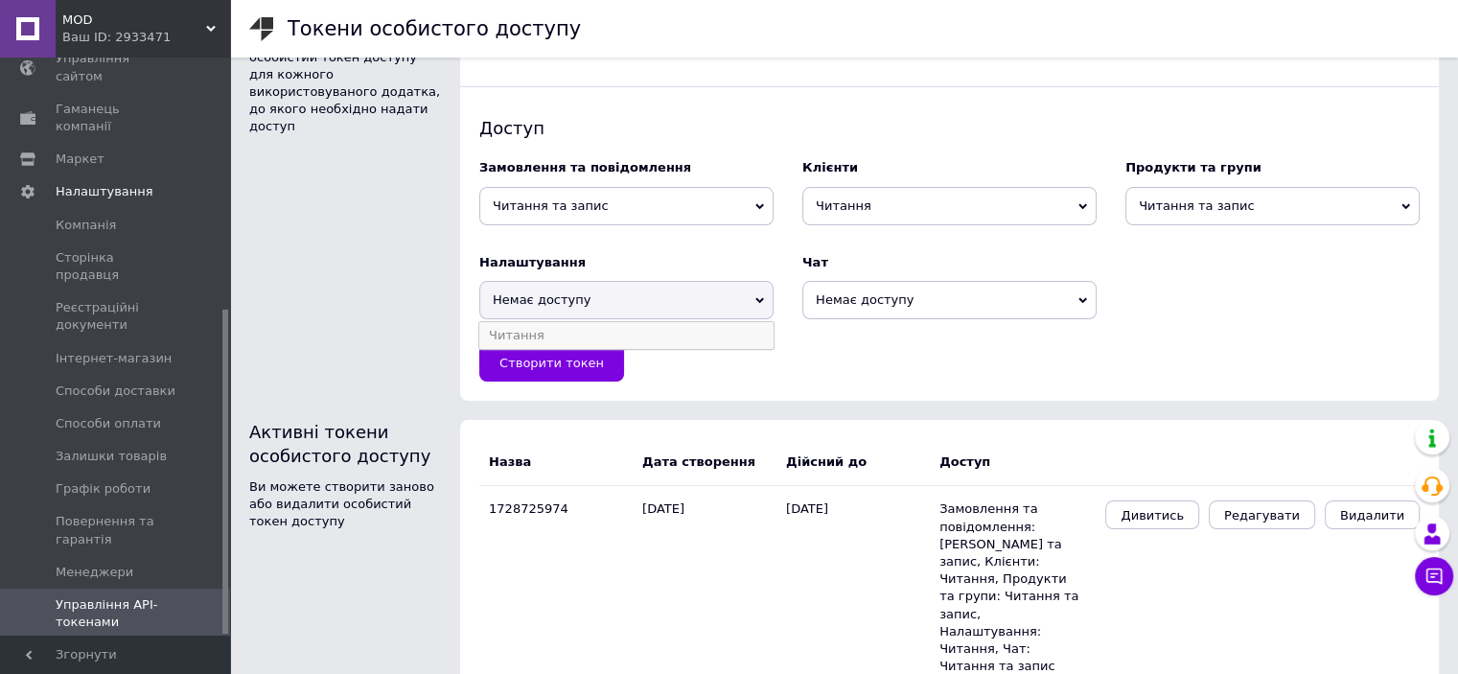
click at [592, 338] on li "Читання" at bounding box center [626, 335] width 294 height 27
click at [837, 302] on span "Немає доступу" at bounding box center [949, 300] width 294 height 38
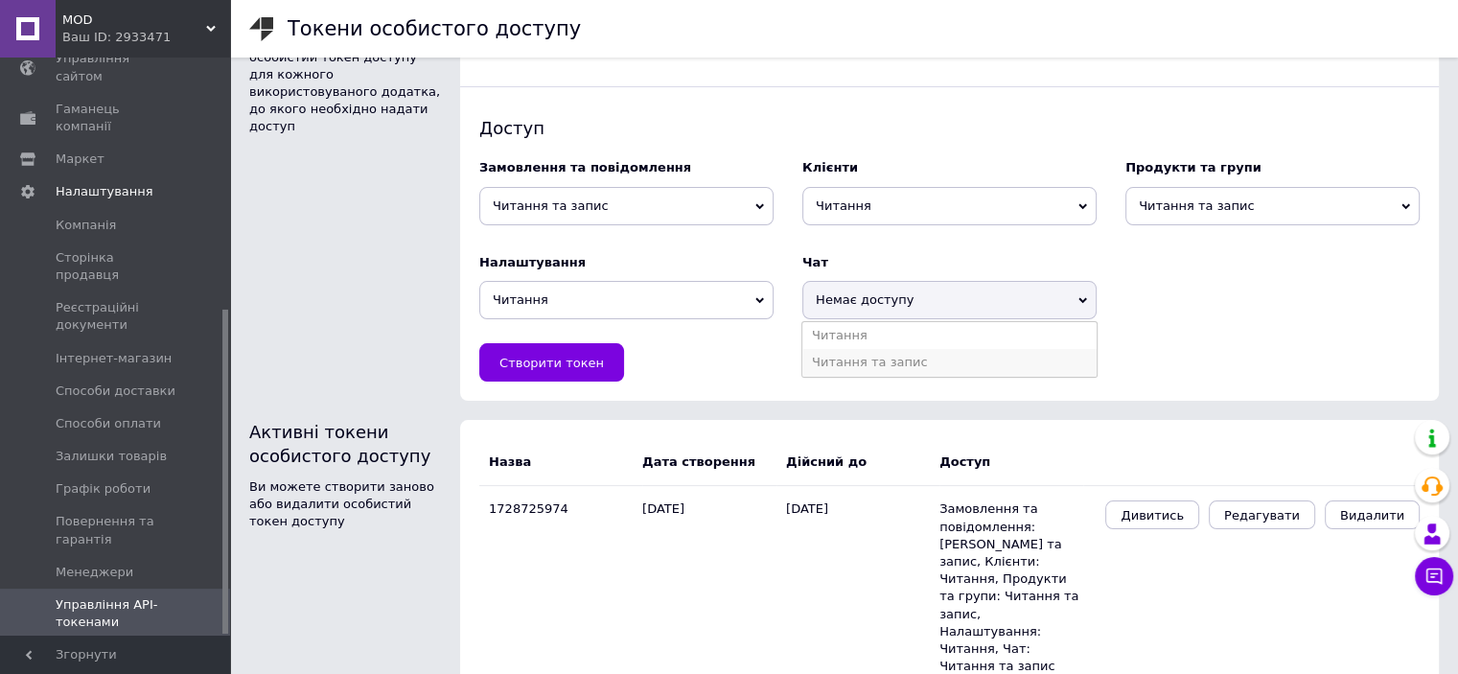
click at [885, 359] on li "Читання та запис" at bounding box center [949, 362] width 294 height 27
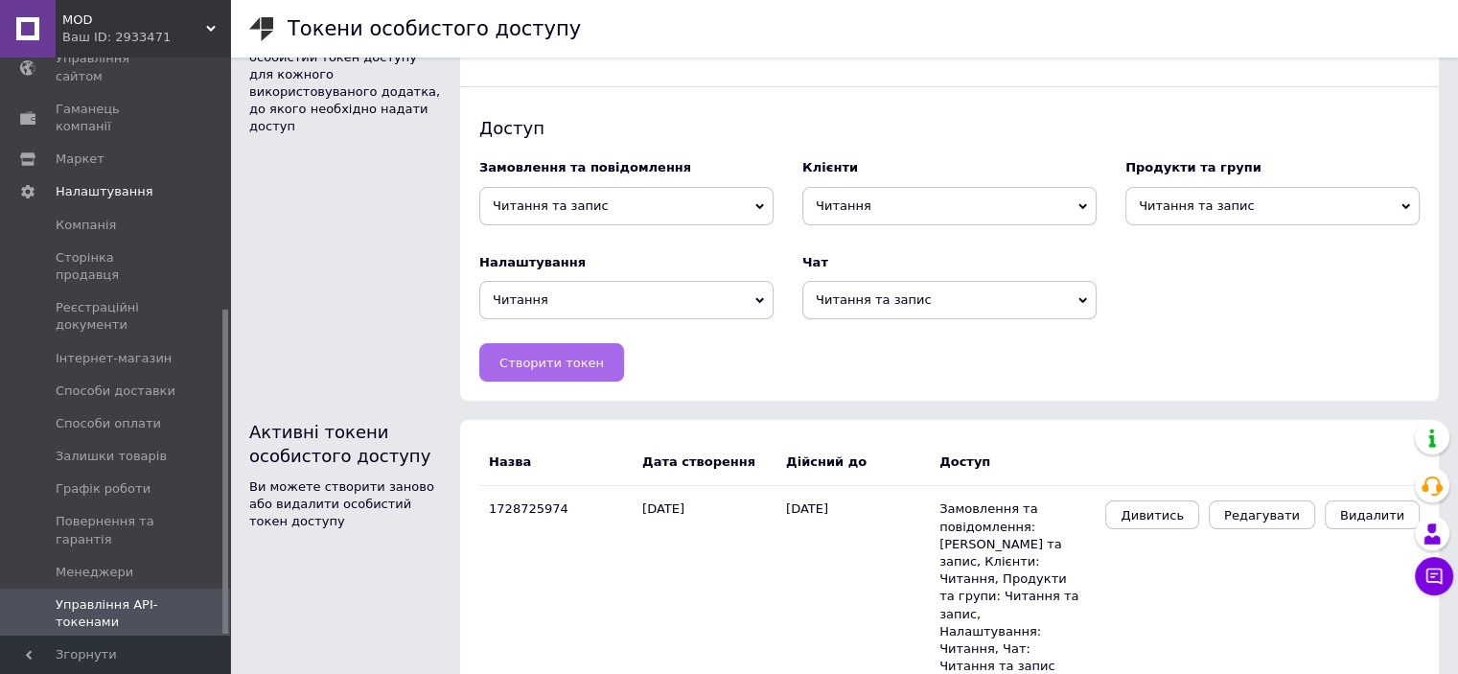
click at [567, 362] on span "Створити токен" at bounding box center [551, 363] width 104 height 14
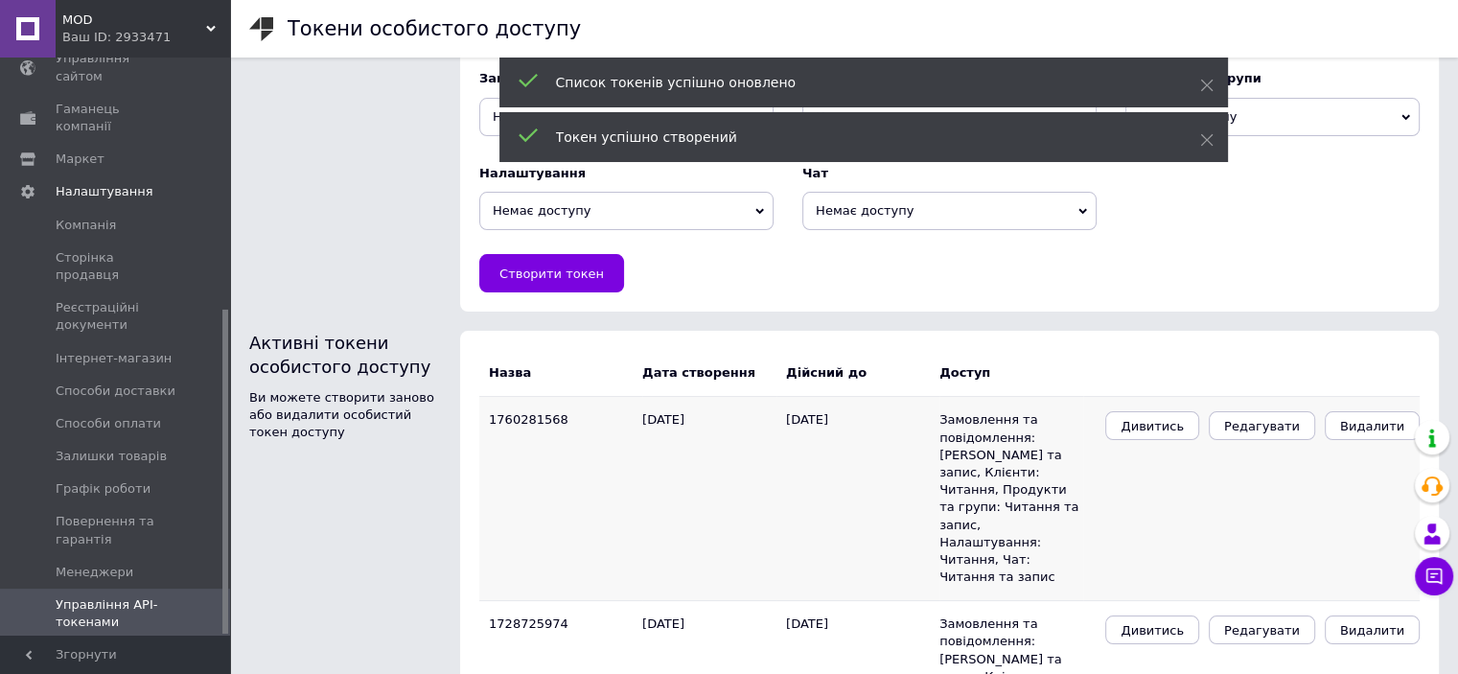
scroll to position [255, 0]
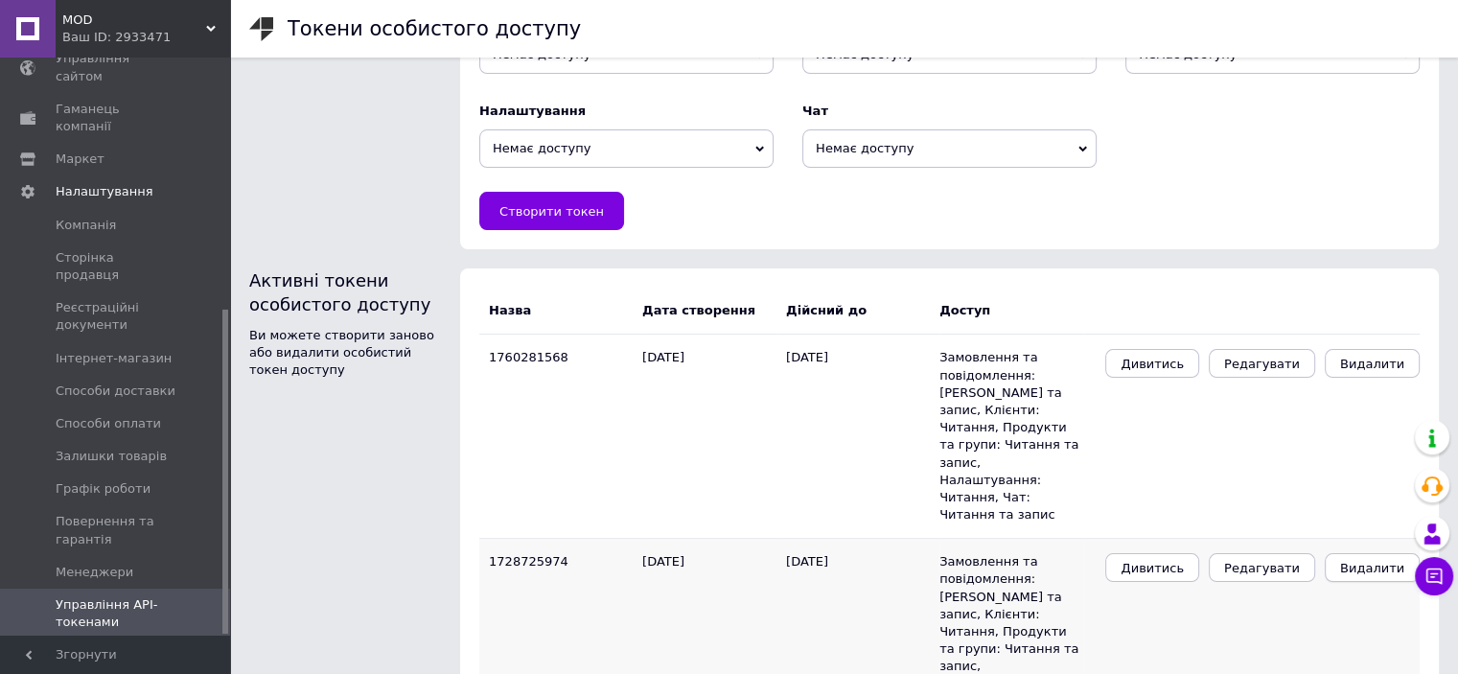
click at [1366, 561] on span "Видалити" at bounding box center [1372, 568] width 64 height 14
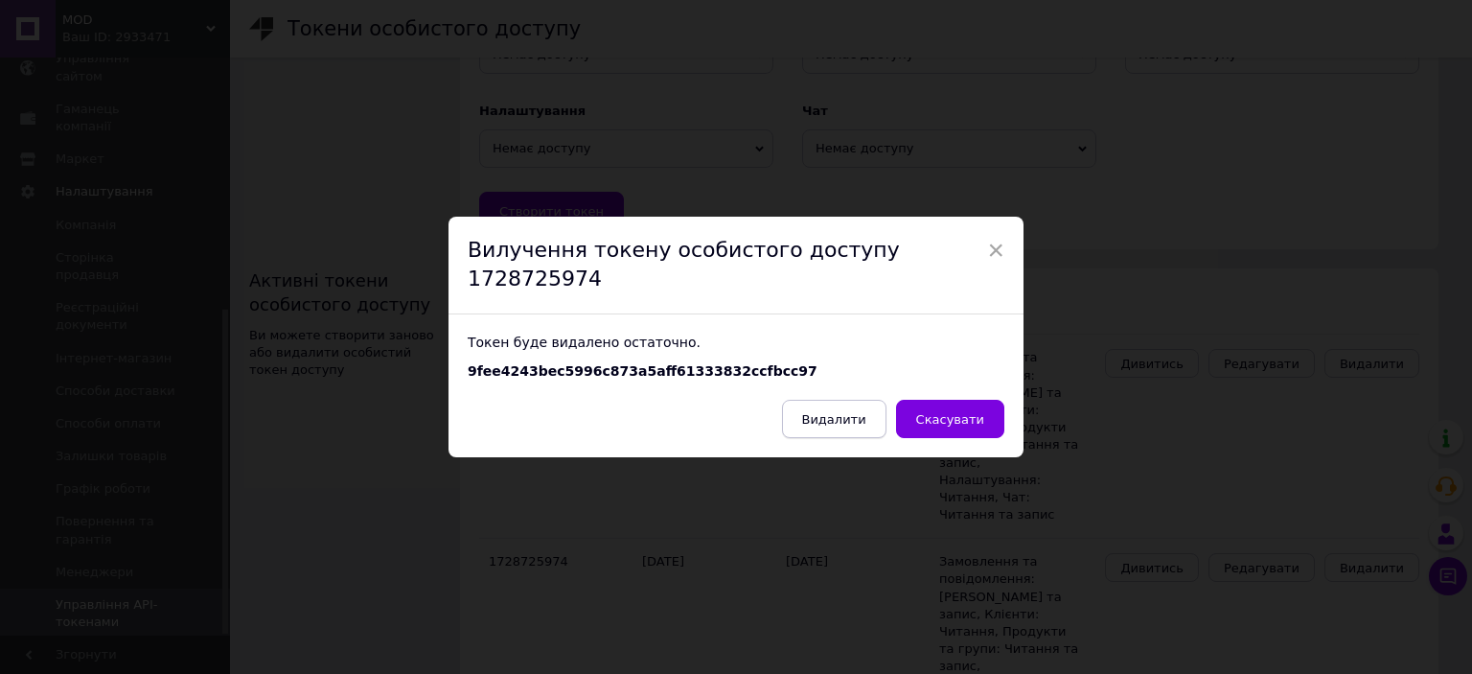
click at [852, 412] on span "Видалити" at bounding box center [834, 419] width 64 height 14
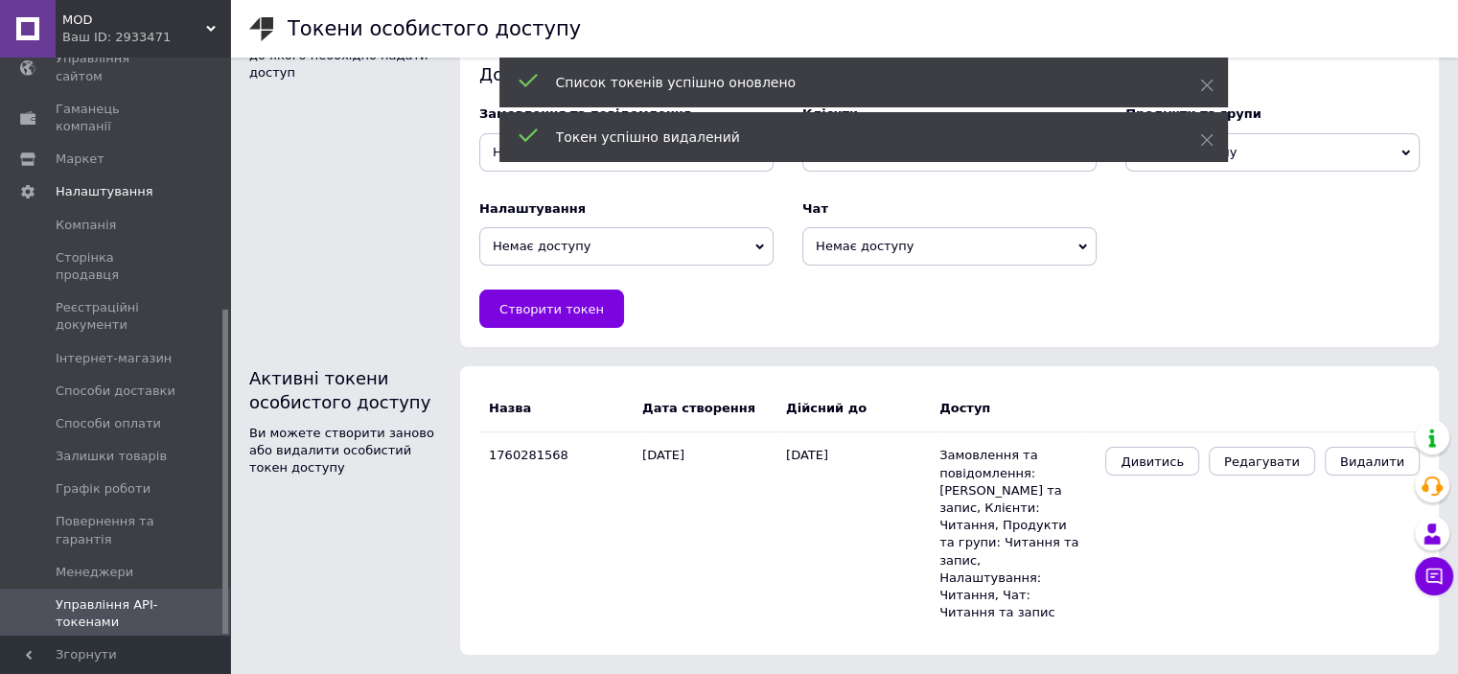
scroll to position [103, 0]
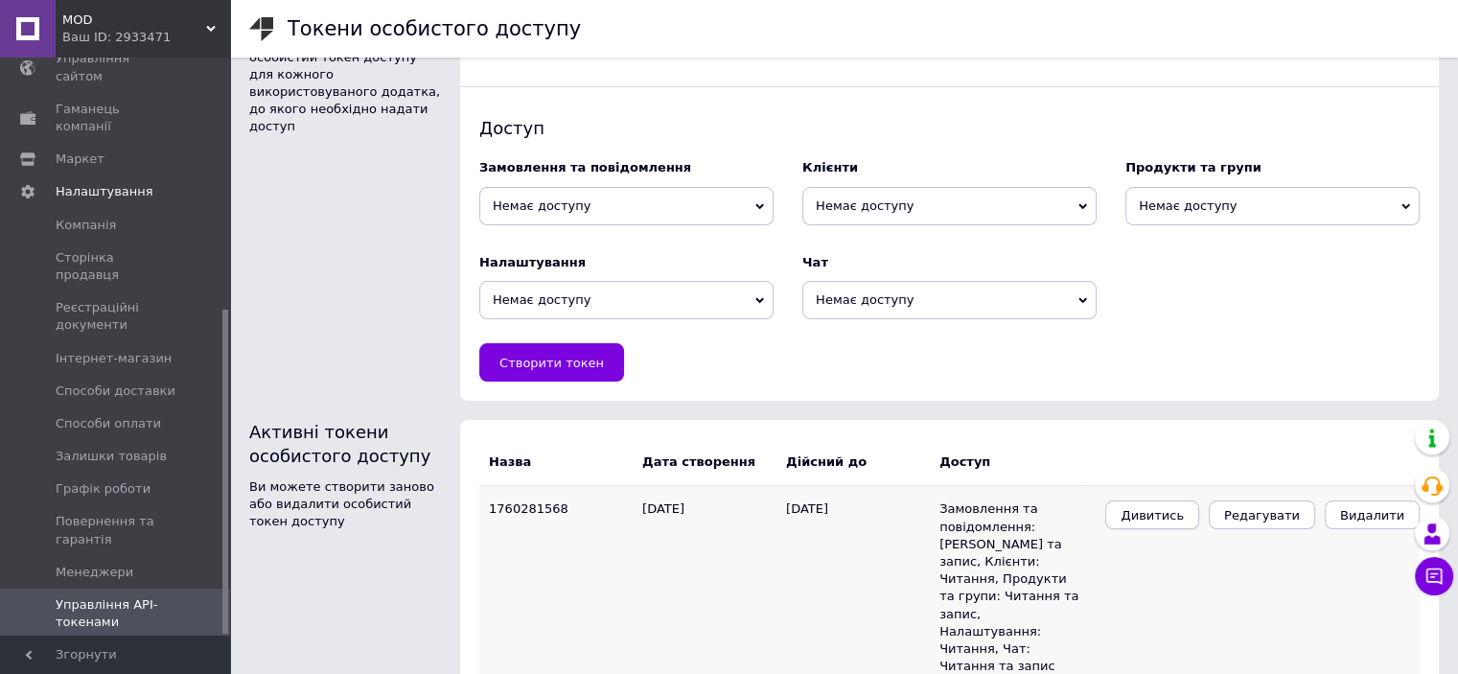
click at [1182, 518] on span "Дивитись" at bounding box center [1151, 515] width 63 height 14
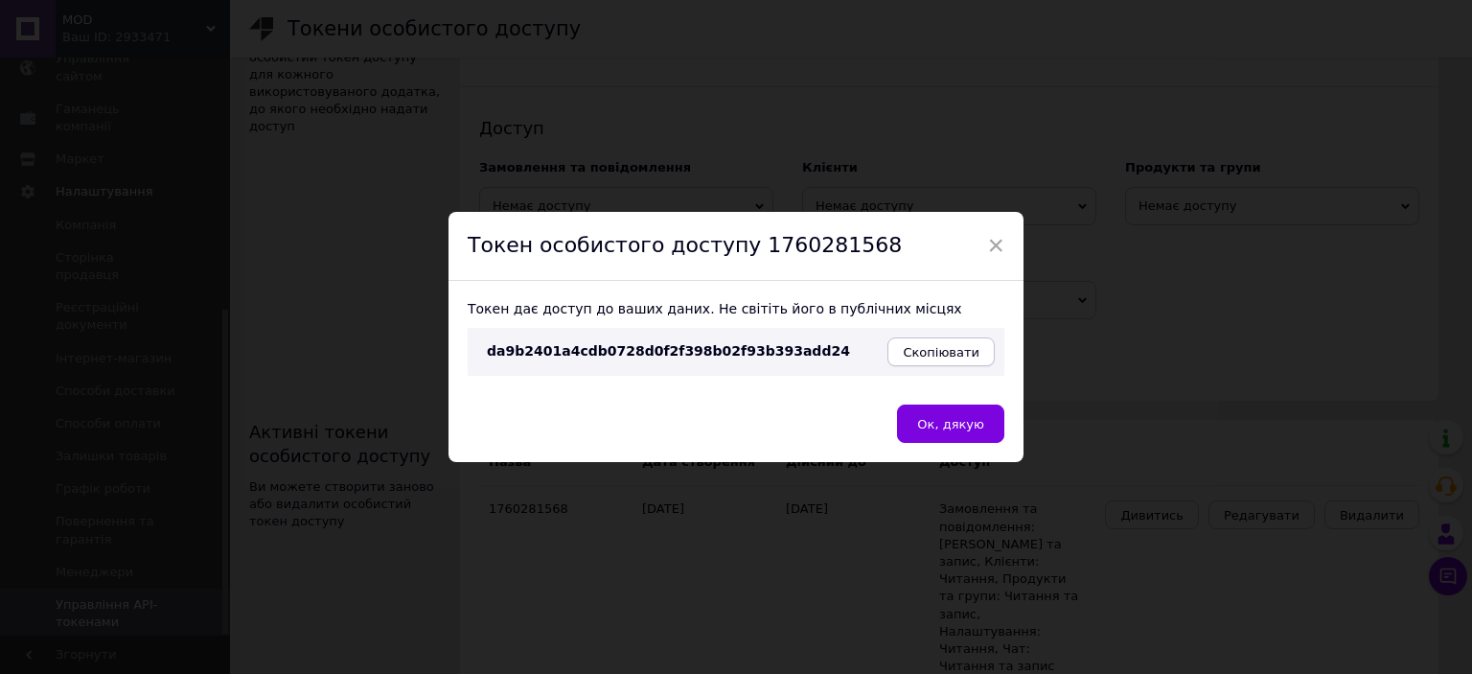
click at [937, 359] on button "Скопіювати" at bounding box center [940, 351] width 107 height 29
click at [966, 432] on button "Ок, дякую" at bounding box center [950, 423] width 107 height 38
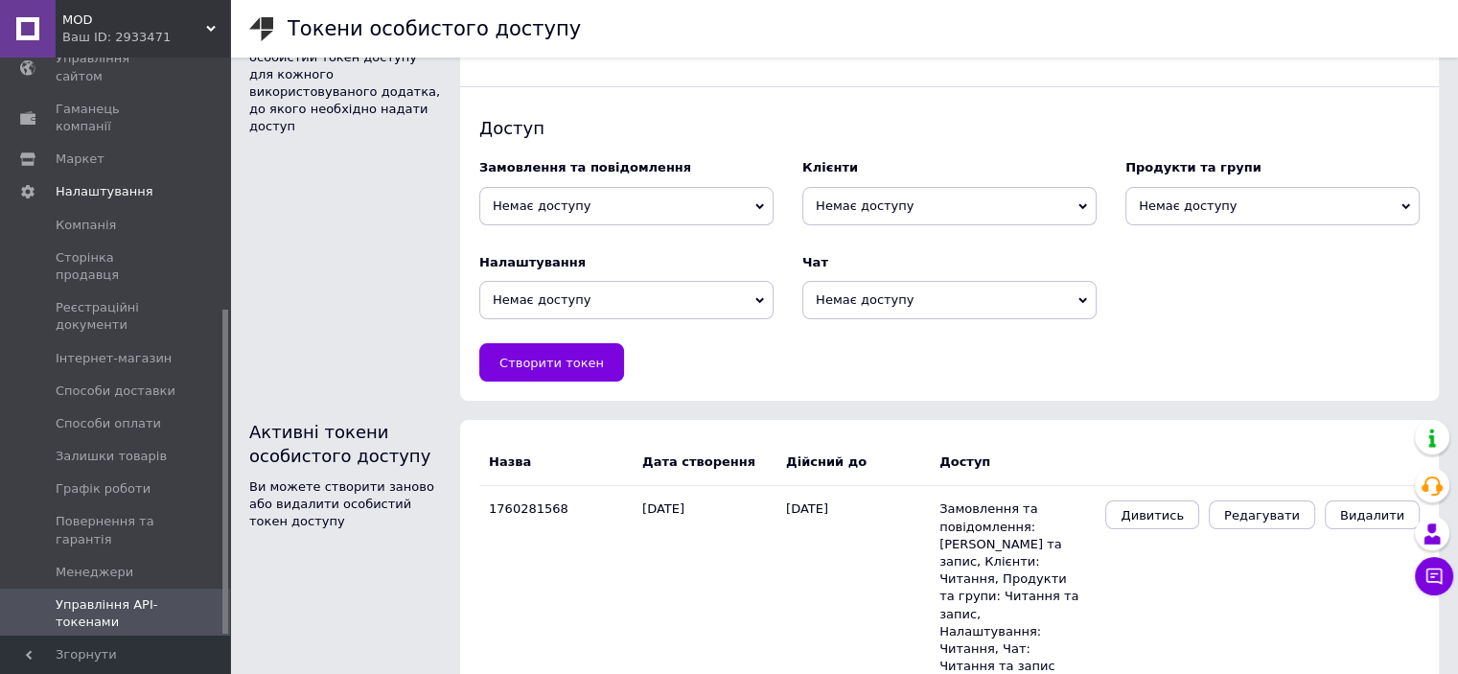
click at [71, 16] on span "MOD" at bounding box center [134, 19] width 144 height 17
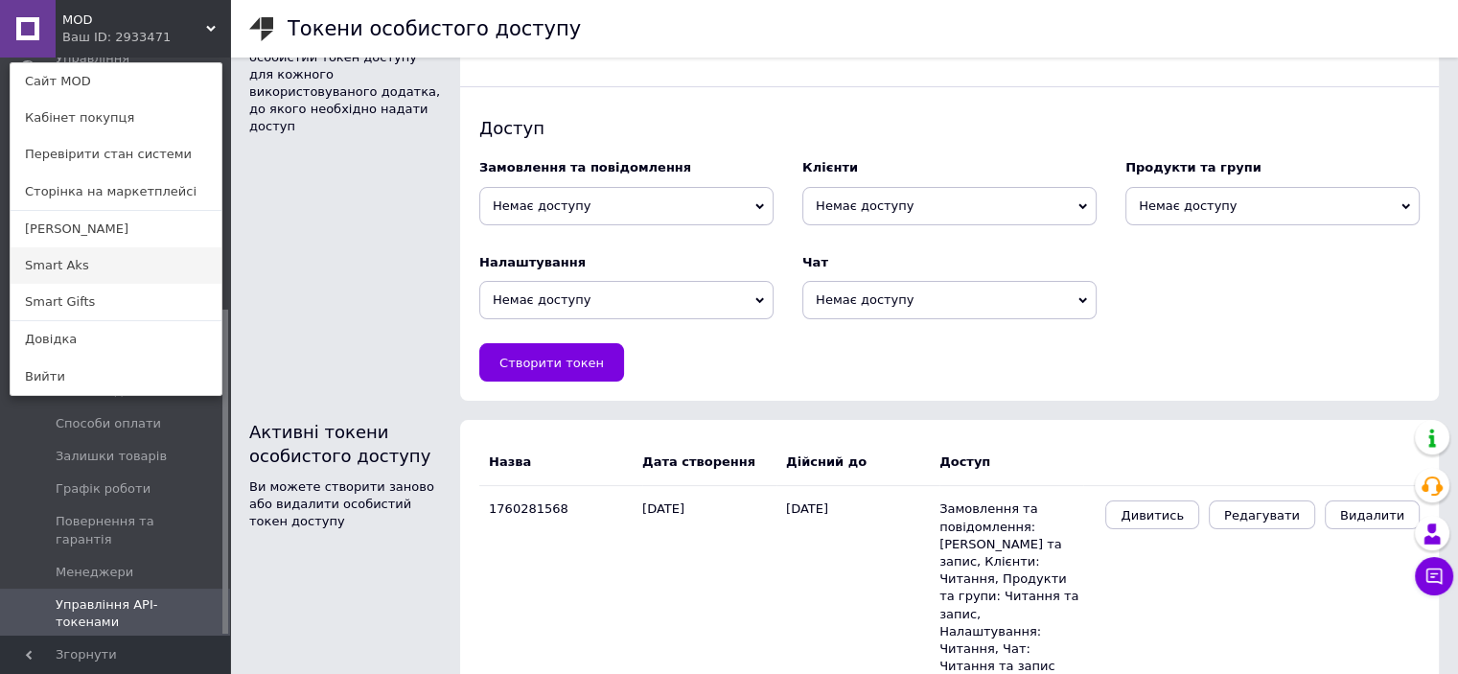
click at [91, 261] on link "Smart Aks" at bounding box center [116, 265] width 211 height 36
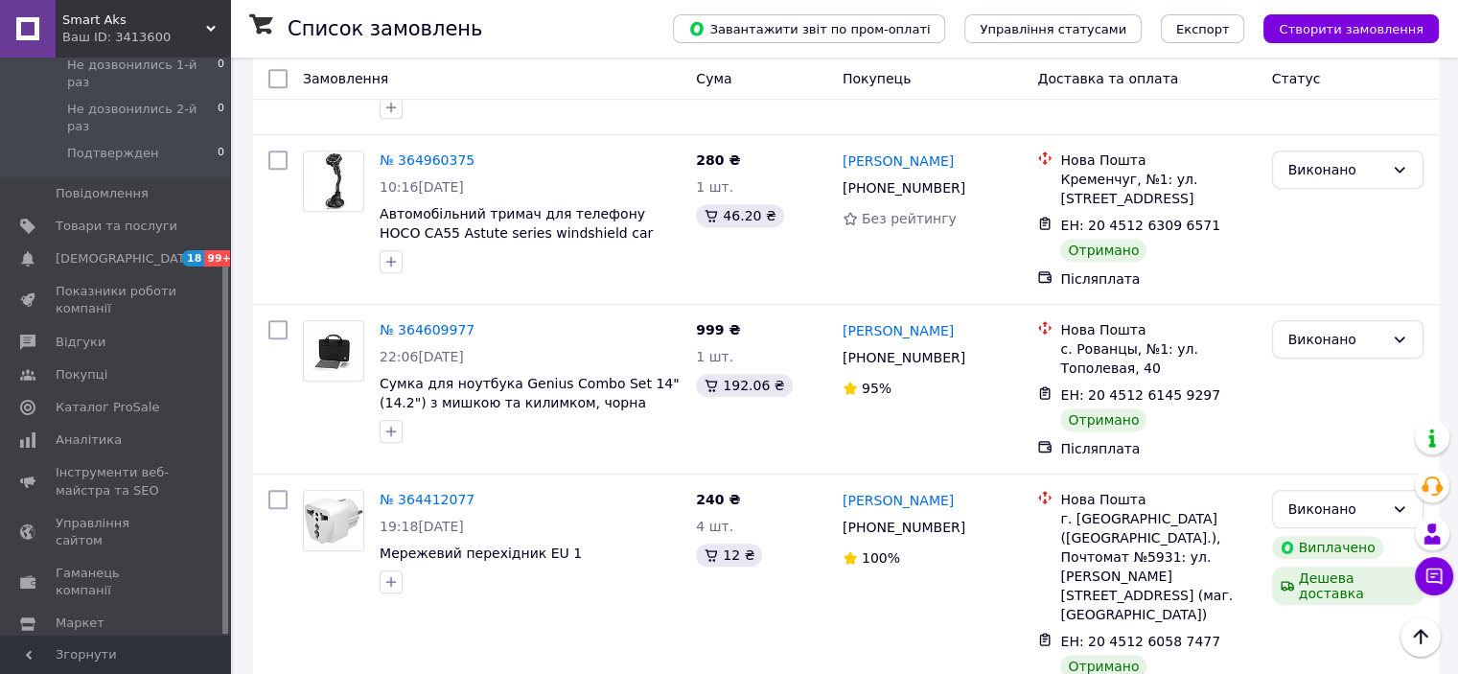
scroll to position [958, 0]
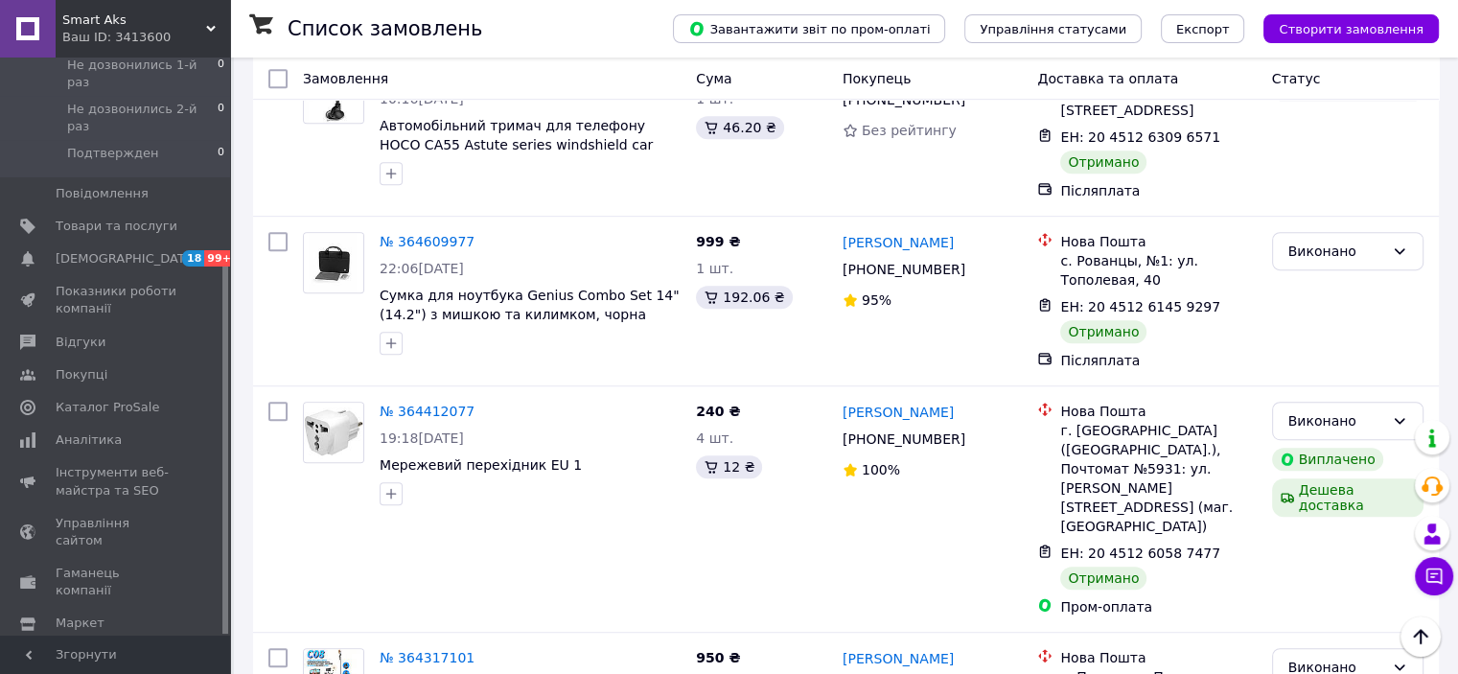
click at [115, 648] on span "Налаштування" at bounding box center [105, 656] width 98 height 17
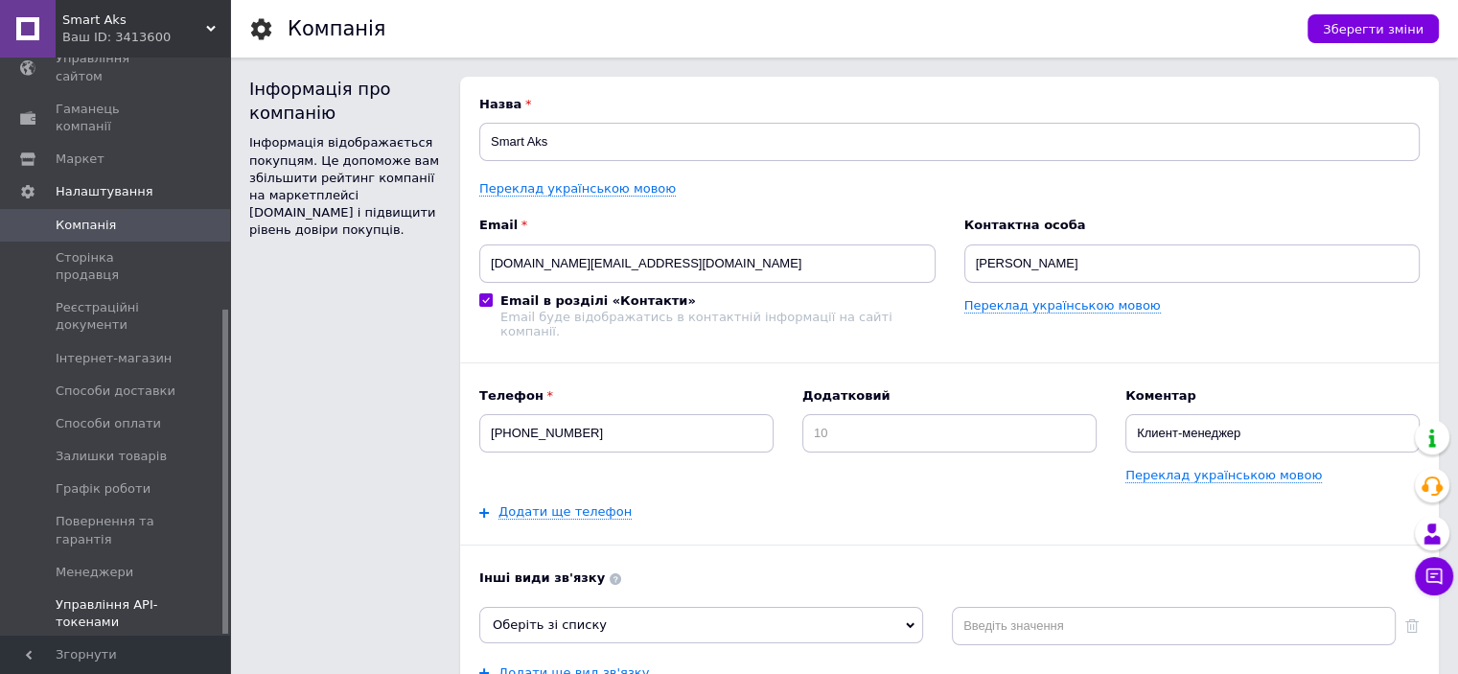
click at [128, 596] on span "Управління API-токенами" at bounding box center [117, 613] width 122 height 34
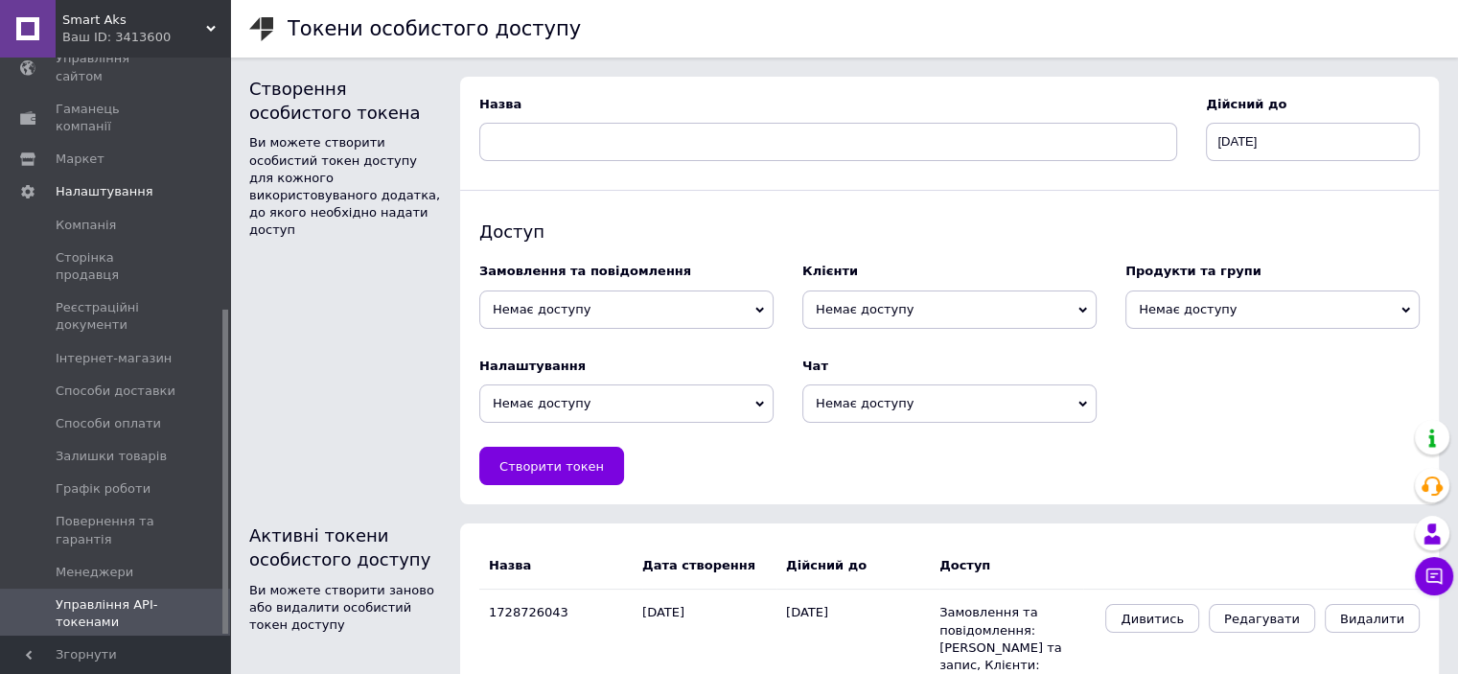
scroll to position [103, 0]
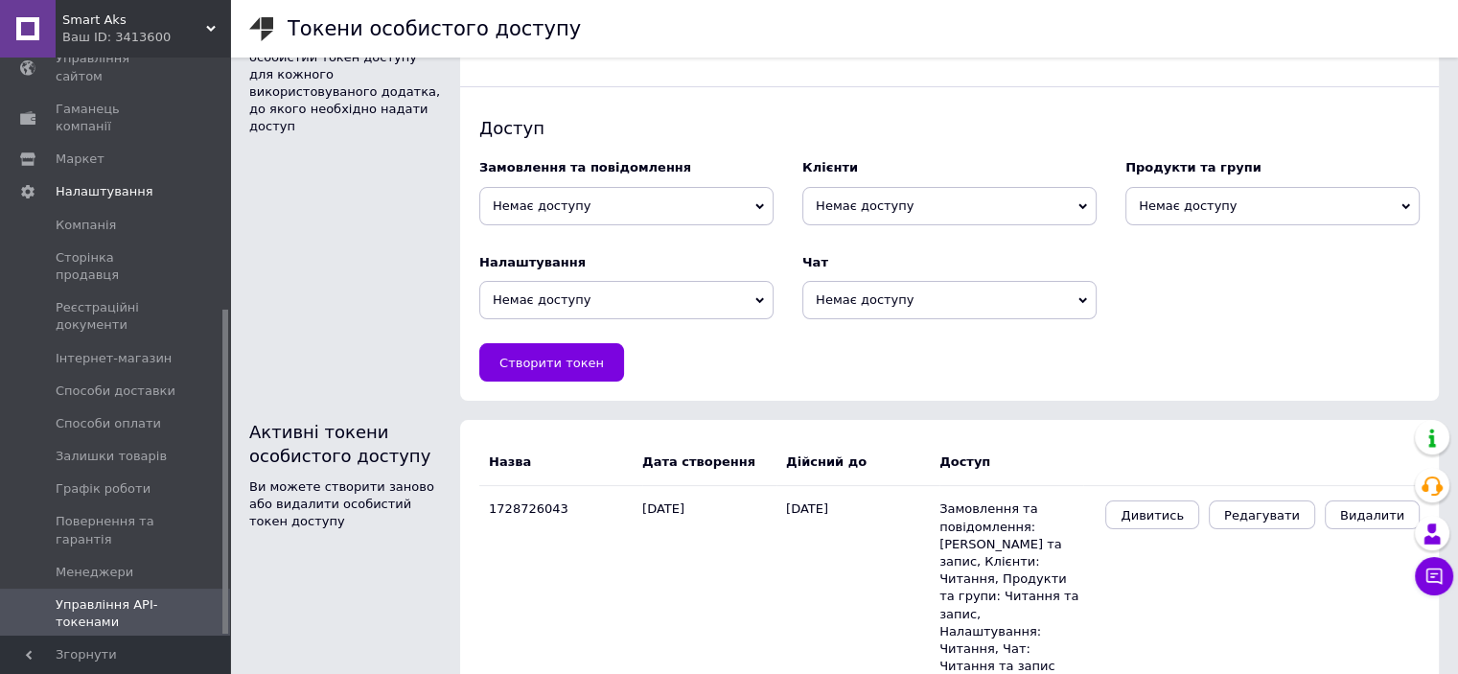
click at [625, 210] on span "Немає доступу" at bounding box center [626, 206] width 294 height 38
click at [615, 266] on li "Читання та запис" at bounding box center [626, 268] width 294 height 27
click at [910, 202] on span "Немає доступу" at bounding box center [949, 206] width 294 height 38
click at [913, 246] on li "Читання" at bounding box center [949, 241] width 294 height 27
click at [1182, 204] on span "Немає доступу" at bounding box center [1272, 206] width 294 height 38
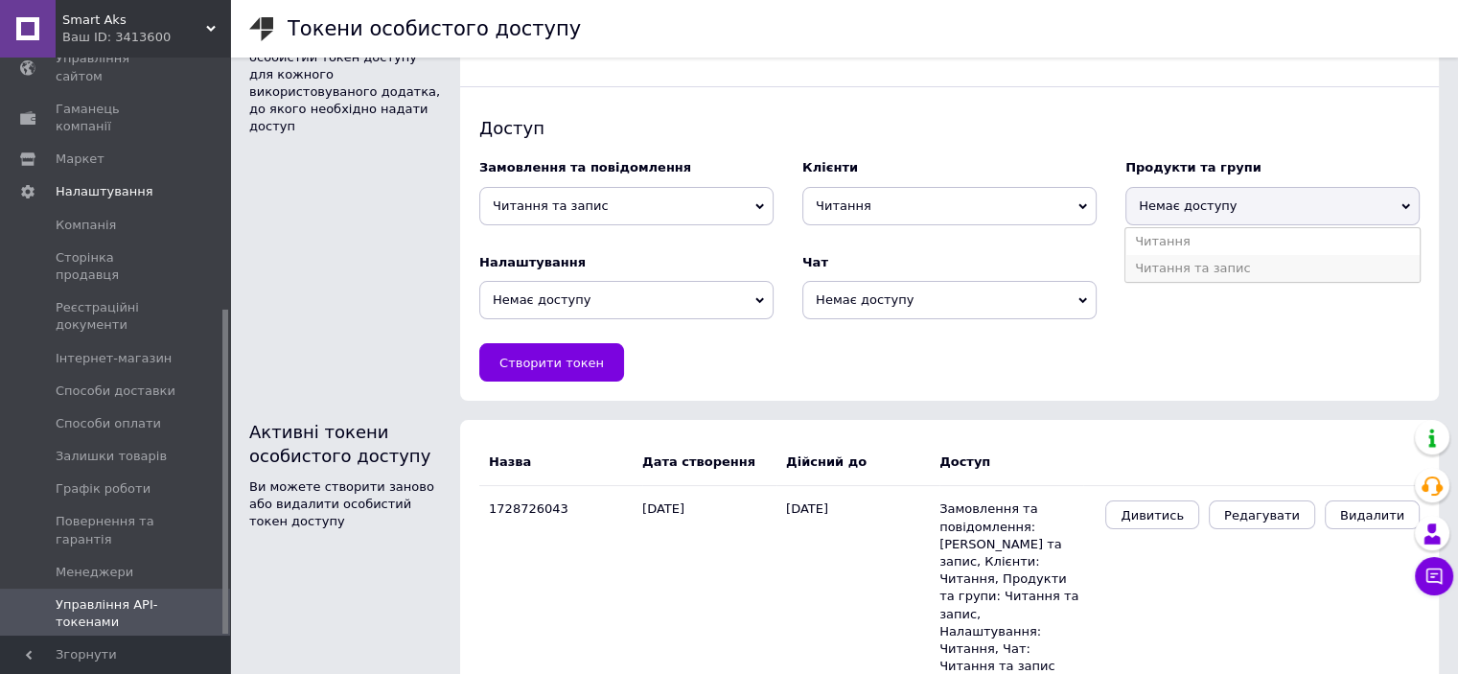
click at [1178, 267] on li "Читання та запис" at bounding box center [1272, 268] width 294 height 27
click at [540, 299] on span "Немає доступу" at bounding box center [626, 300] width 294 height 38
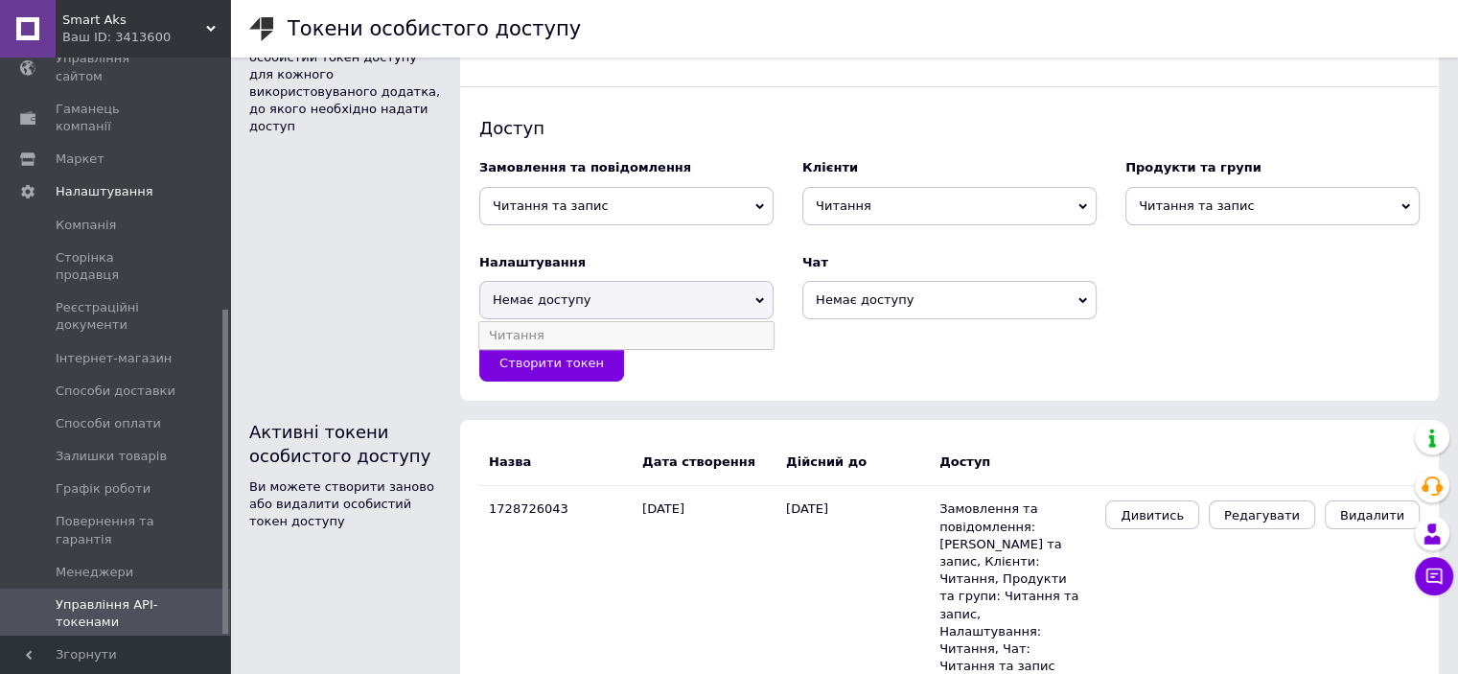
click at [548, 336] on li "Читання" at bounding box center [626, 335] width 294 height 27
click at [823, 298] on span "Немає доступу" at bounding box center [949, 300] width 294 height 38
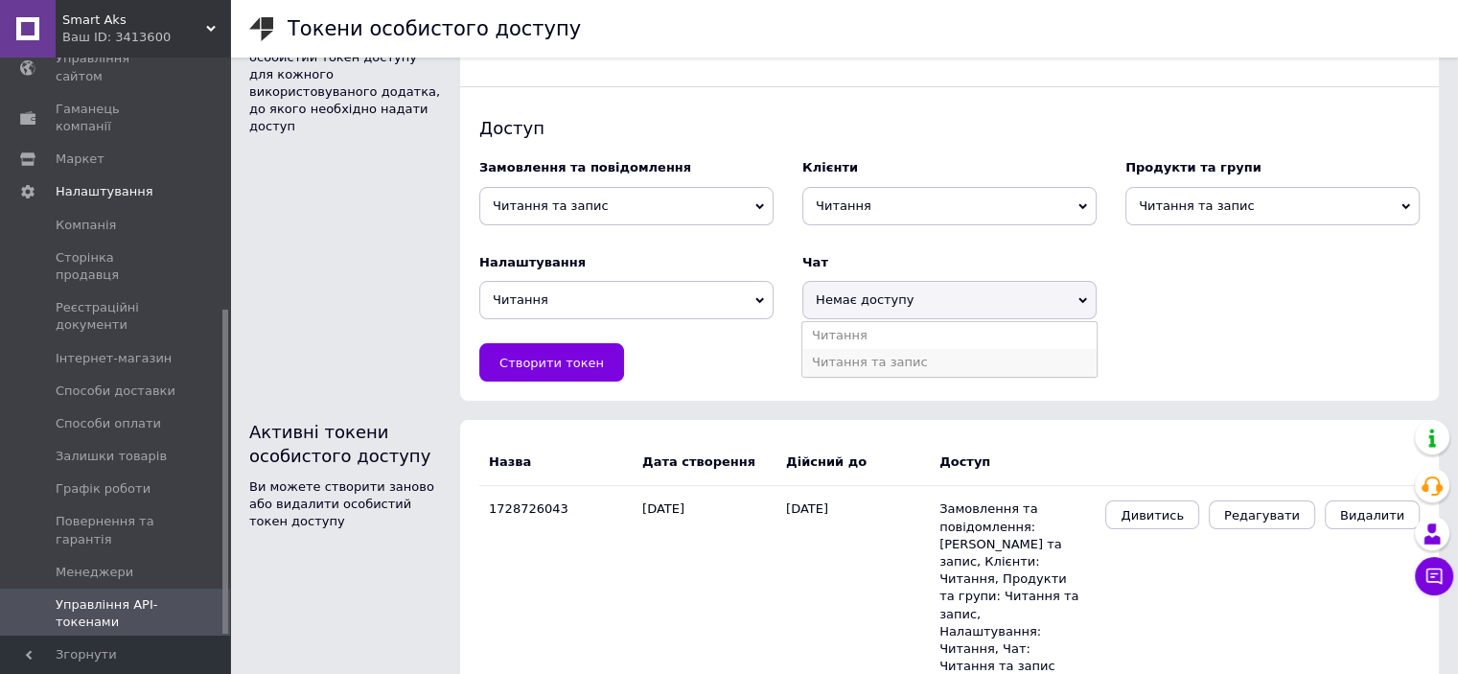
click at [880, 361] on li "Читання та запис" at bounding box center [949, 362] width 294 height 27
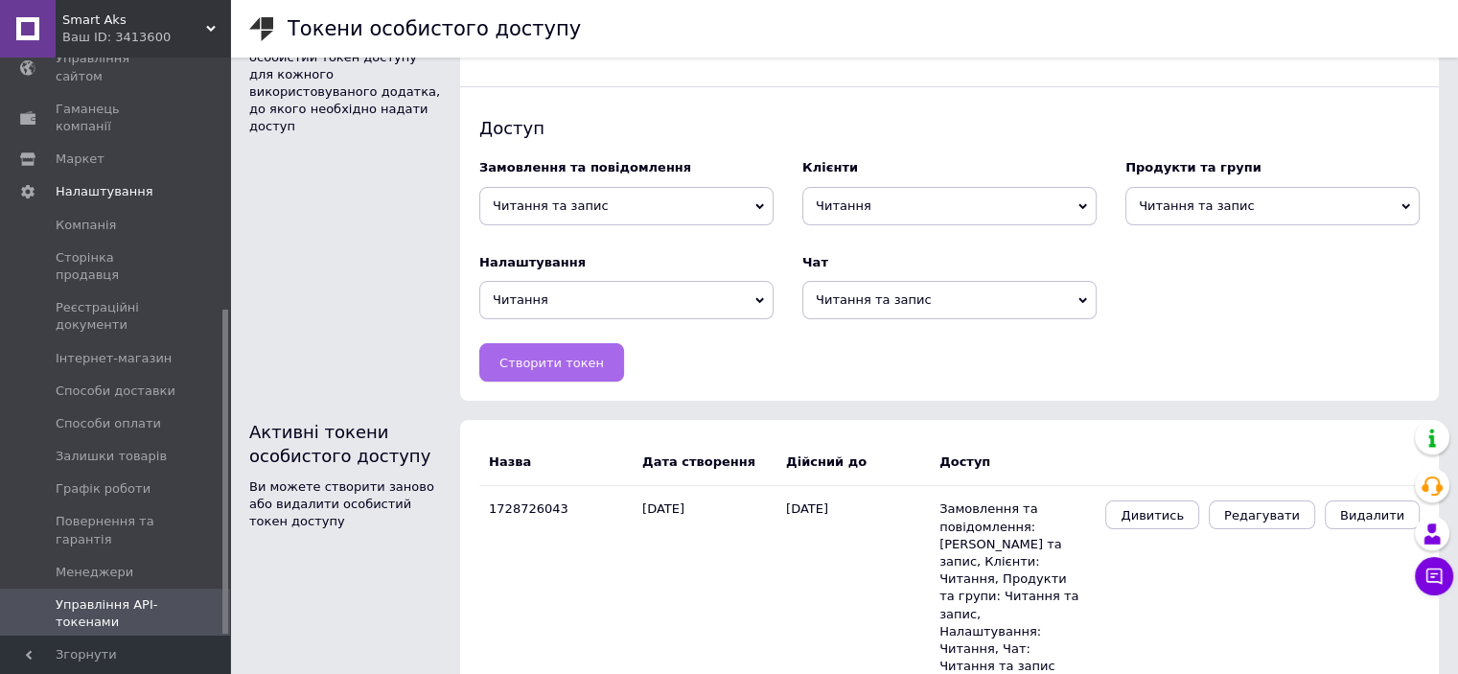
click at [513, 361] on span "Створити токен" at bounding box center [551, 363] width 104 height 14
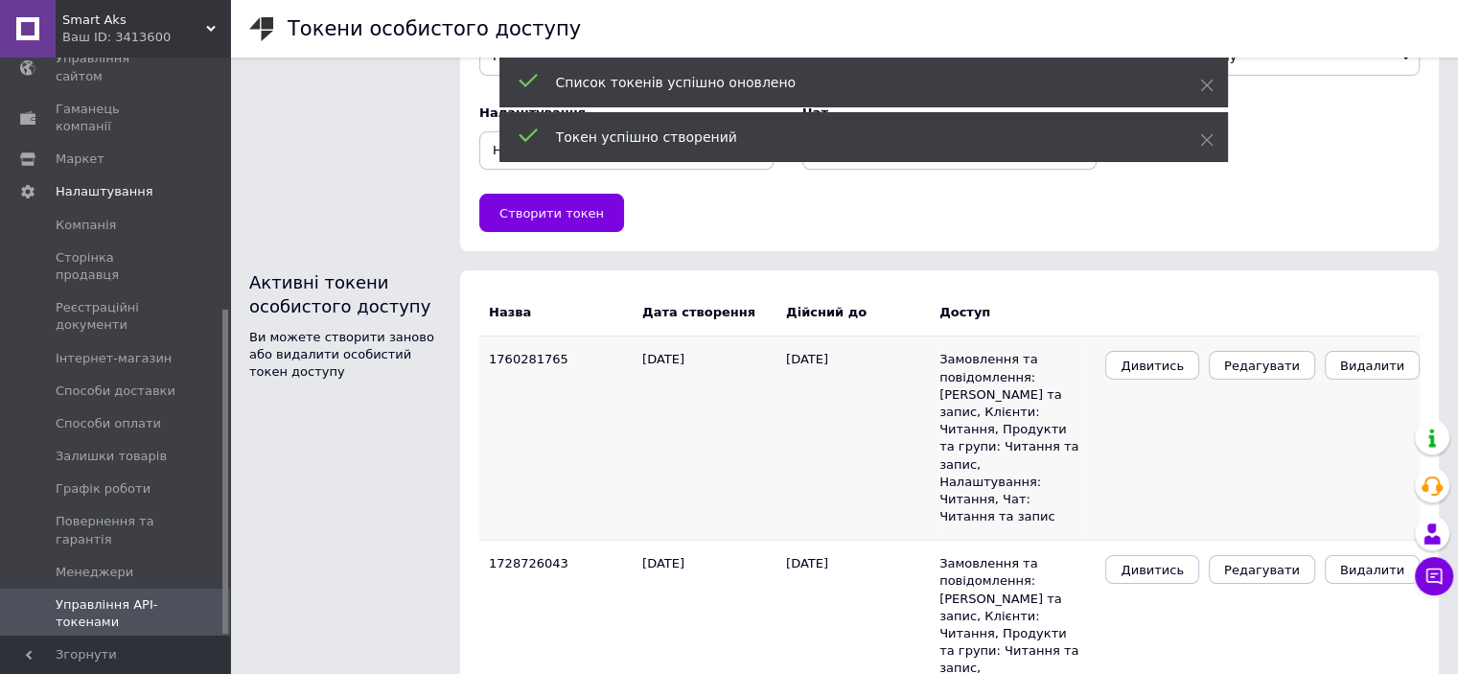
scroll to position [255, 0]
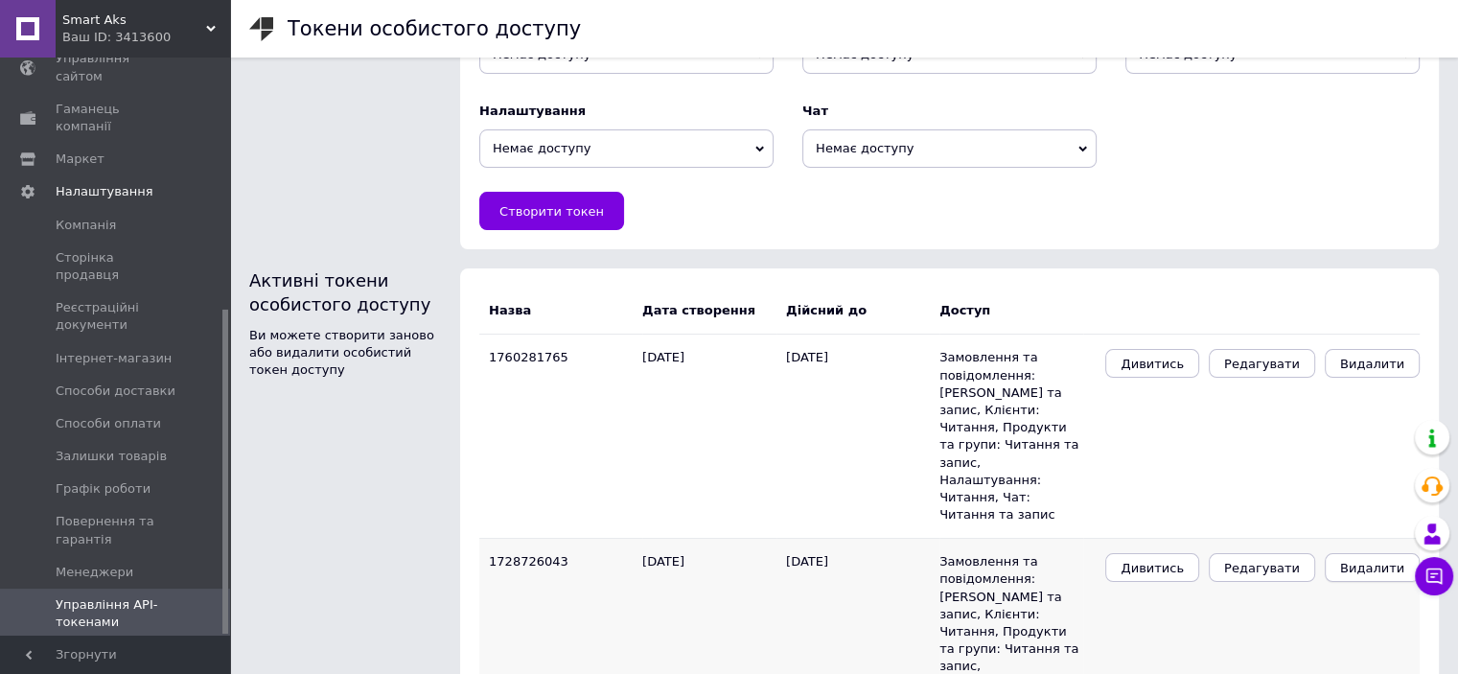
click at [1367, 561] on span "Видалити" at bounding box center [1372, 568] width 64 height 14
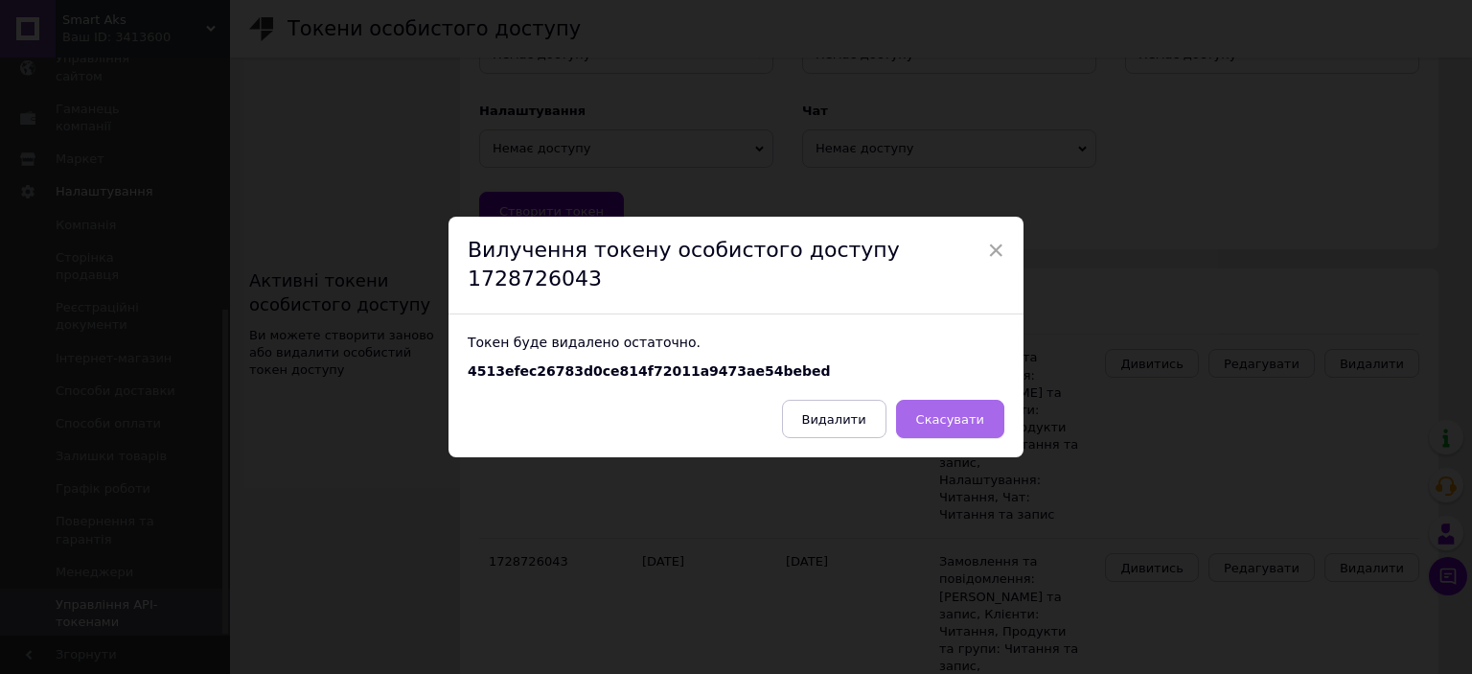
click at [954, 415] on button "Скасувати" at bounding box center [950, 419] width 108 height 38
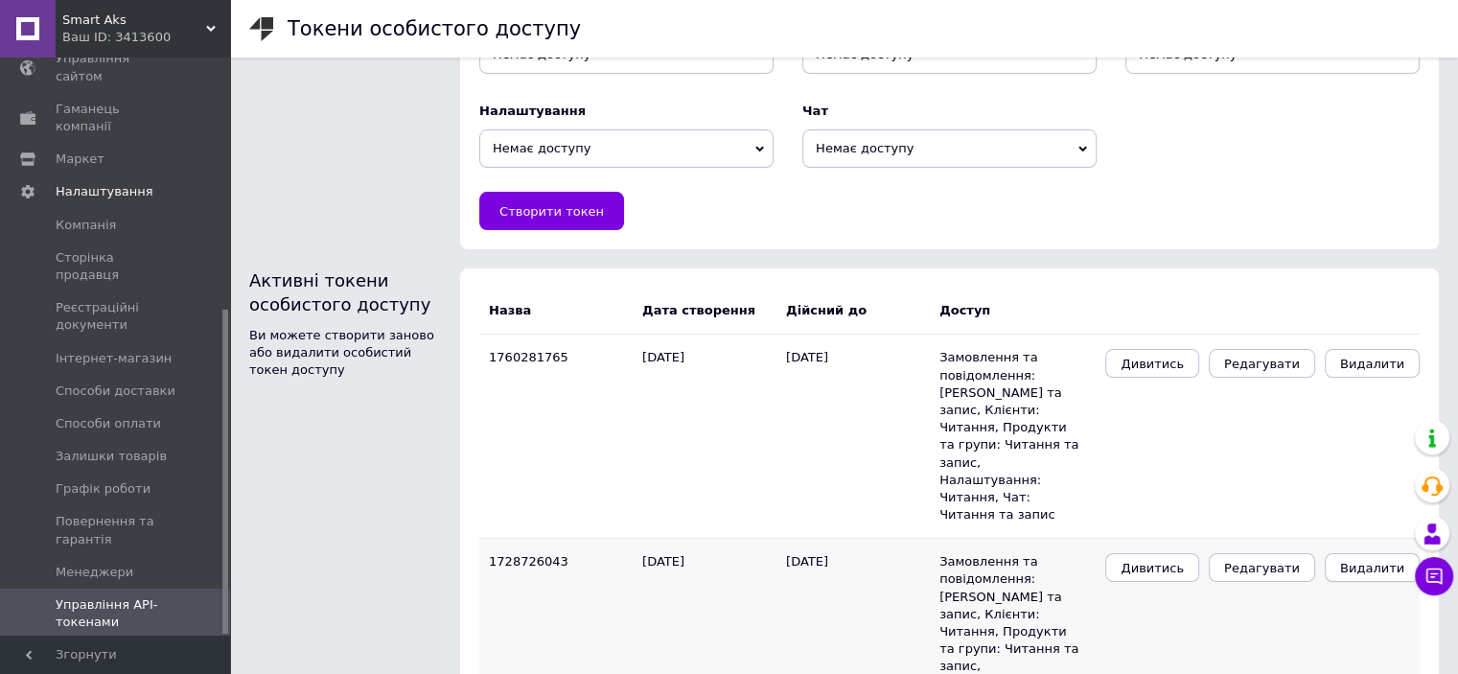
click at [1368, 561] on span "Видалити" at bounding box center [1372, 568] width 64 height 14
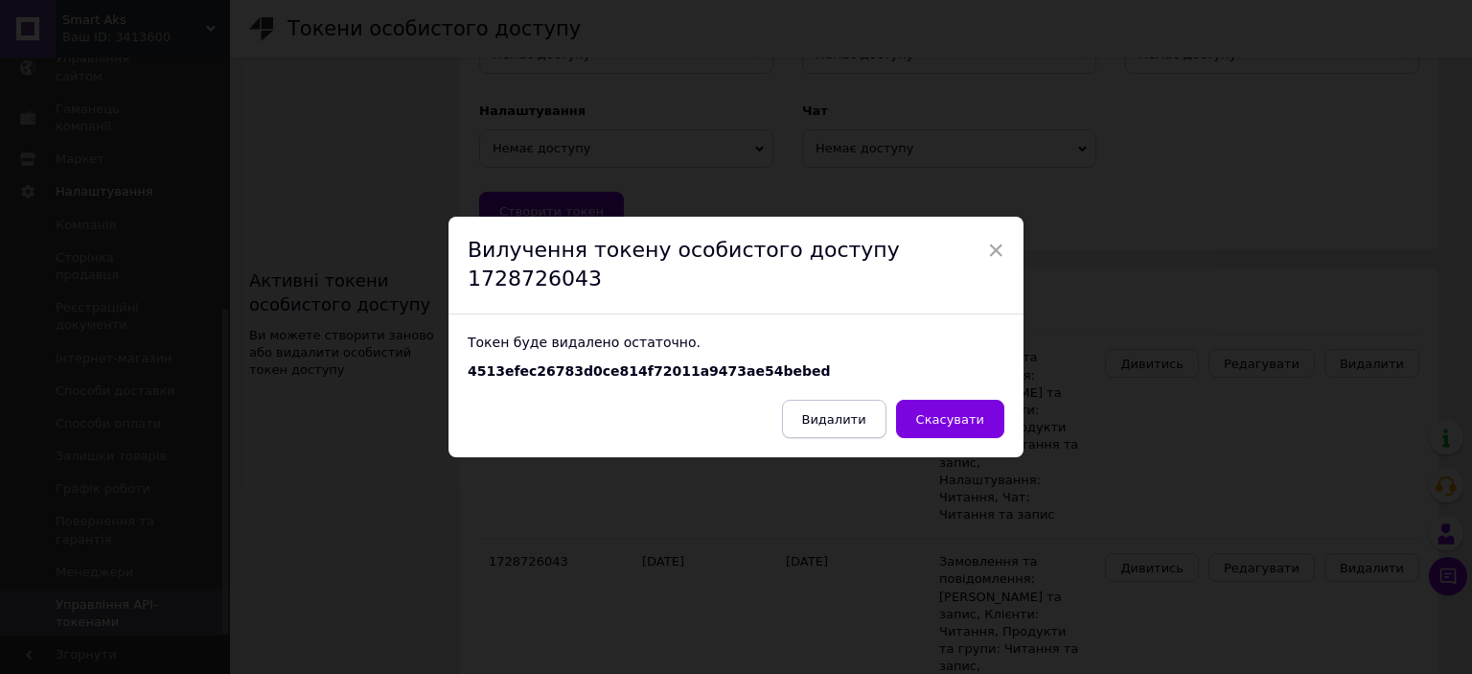
click at [859, 413] on button "Видалити" at bounding box center [834, 419] width 104 height 38
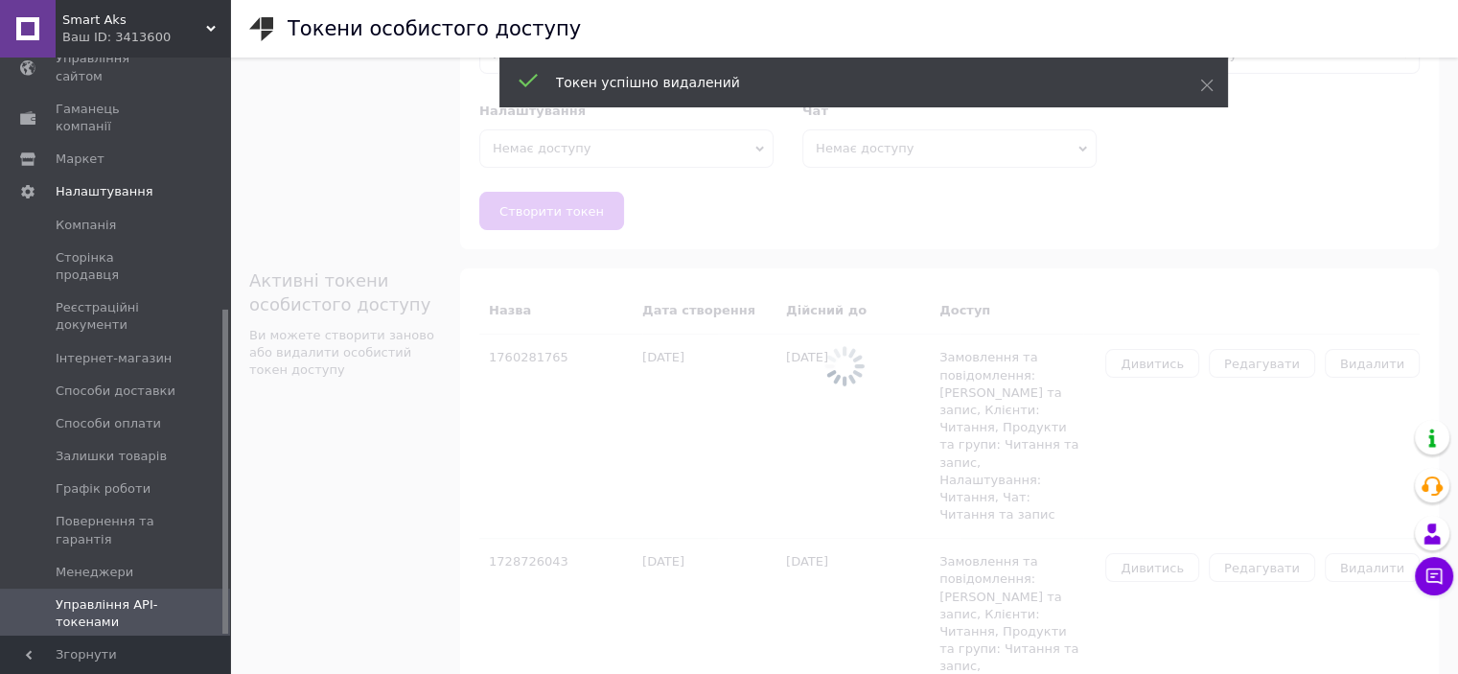
scroll to position [103, 0]
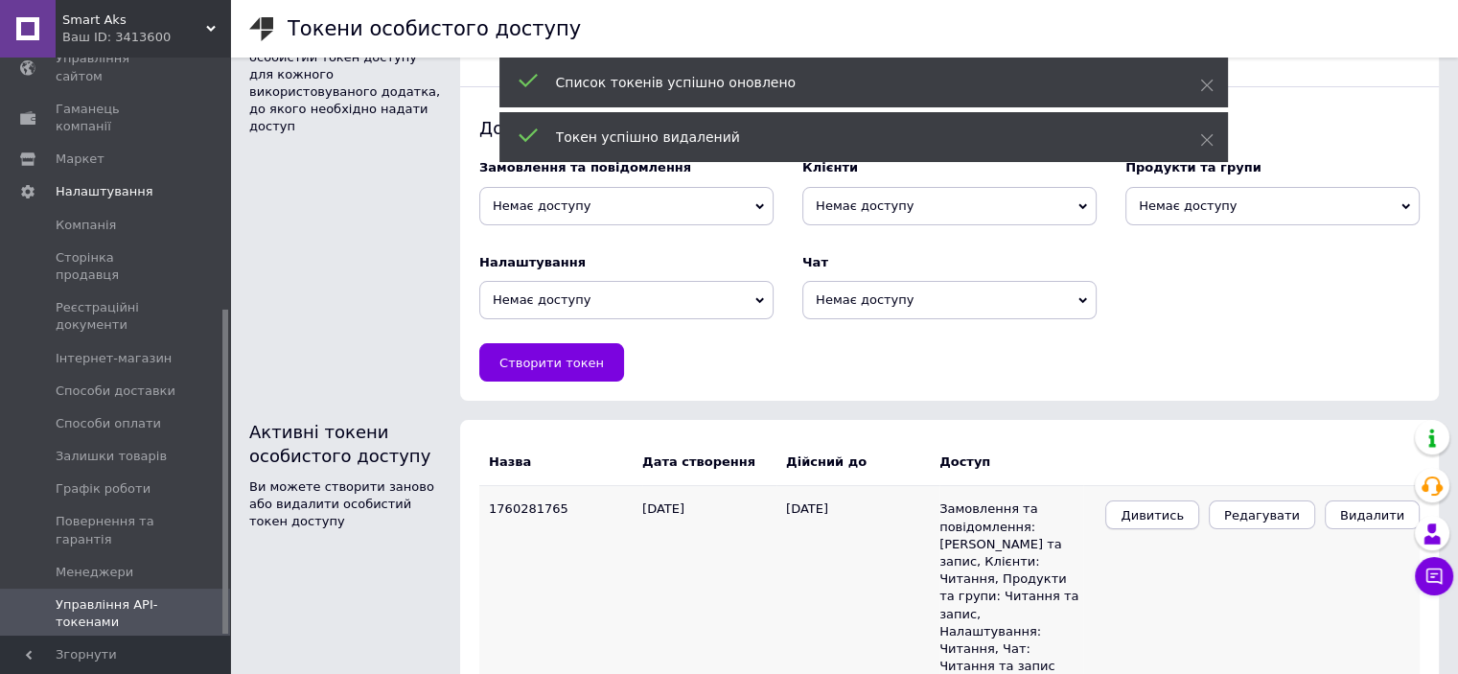
click at [1184, 517] on span "Дивитись" at bounding box center [1151, 515] width 63 height 14
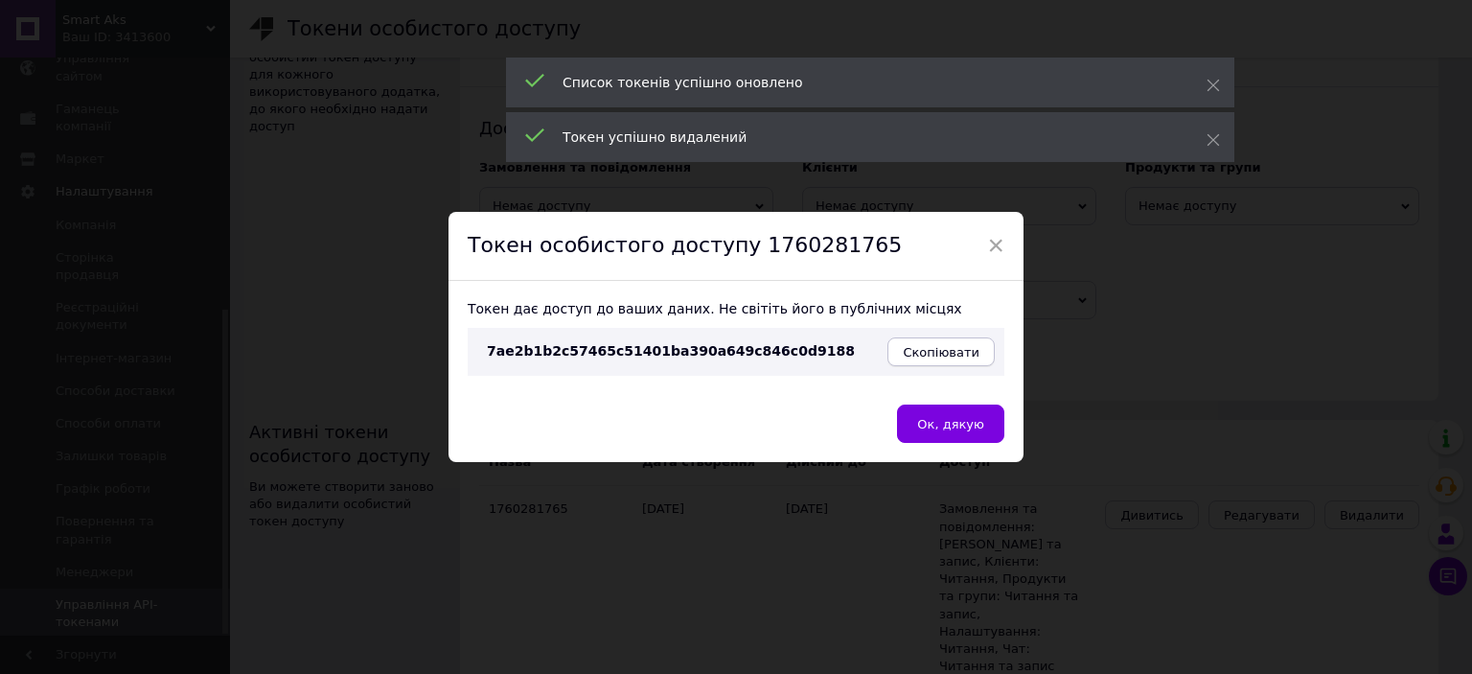
click at [934, 351] on span "Скопіювати" at bounding box center [941, 352] width 77 height 14
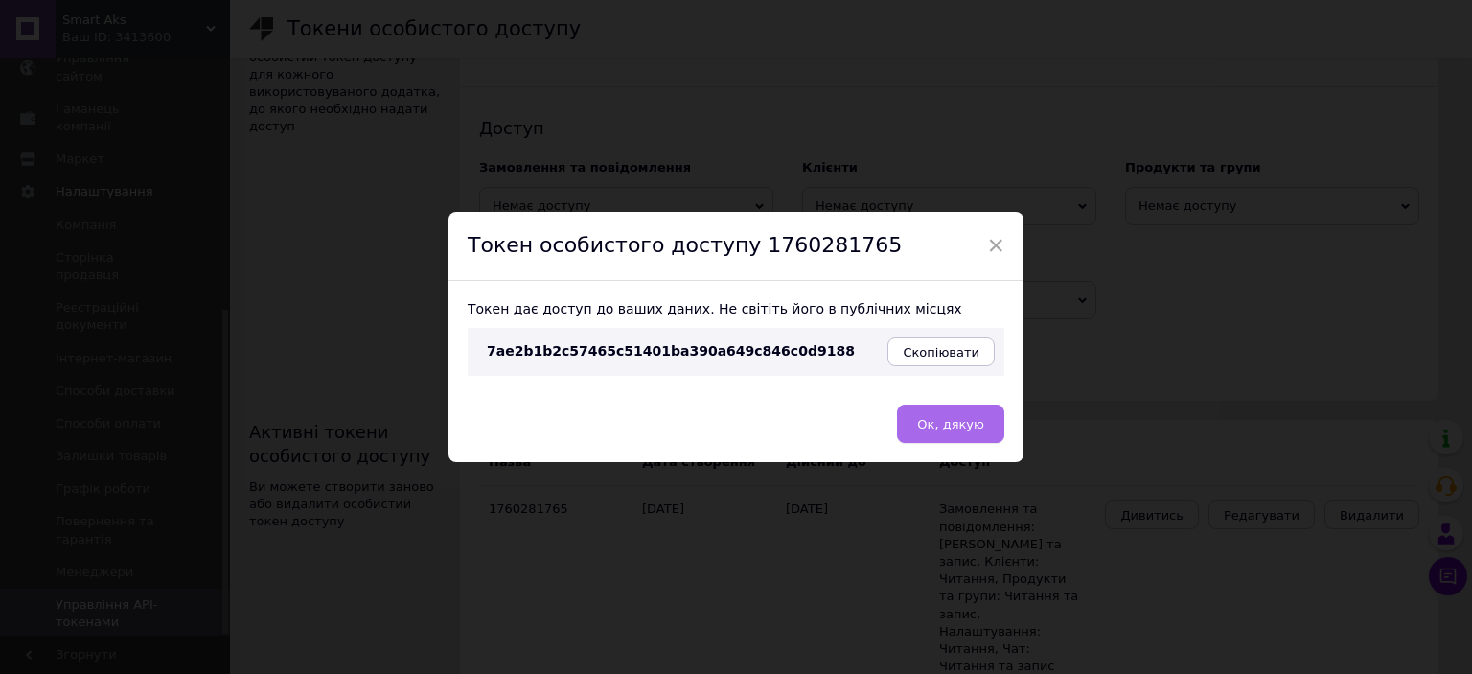
drag, startPoint x: 958, startPoint y: 436, endPoint x: 939, endPoint y: 425, distance: 21.9
click at [958, 436] on button "Ок, дякую" at bounding box center [950, 423] width 107 height 38
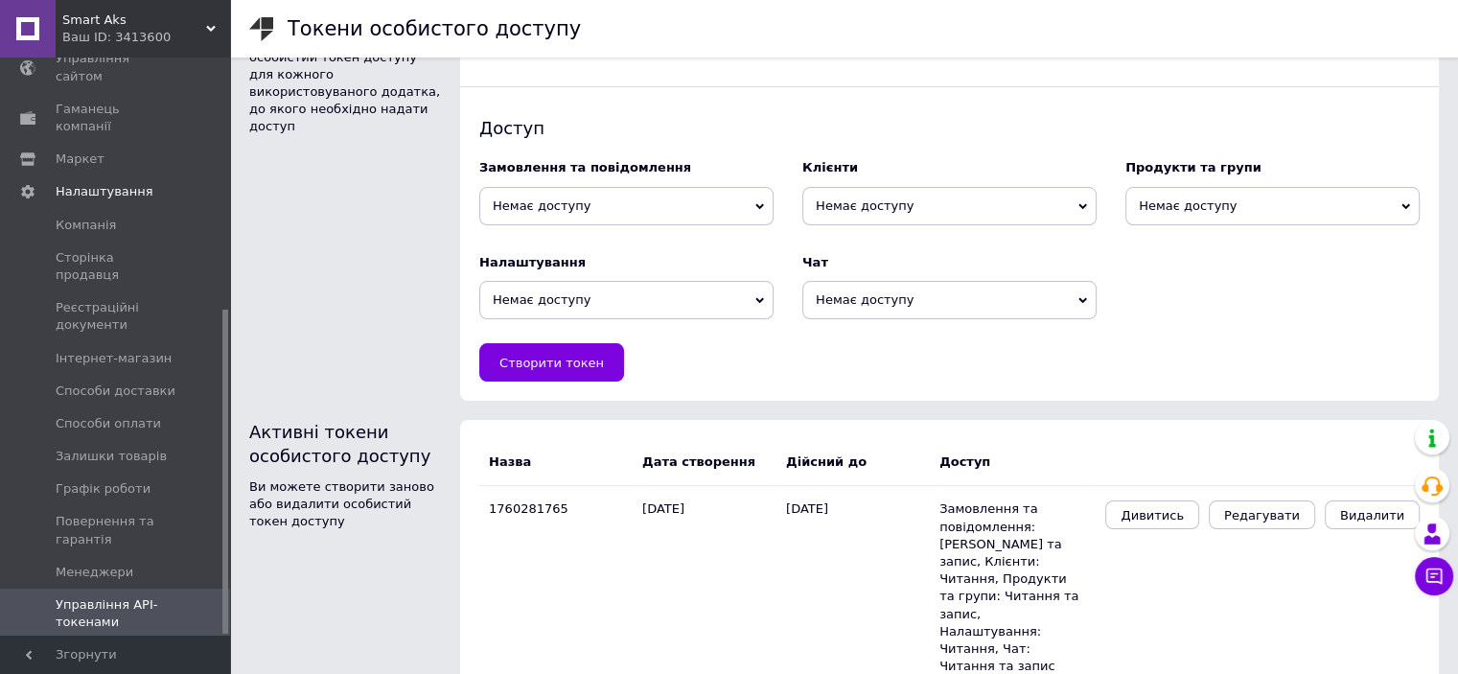
click at [92, 22] on span "Smart Aks" at bounding box center [134, 19] width 144 height 17
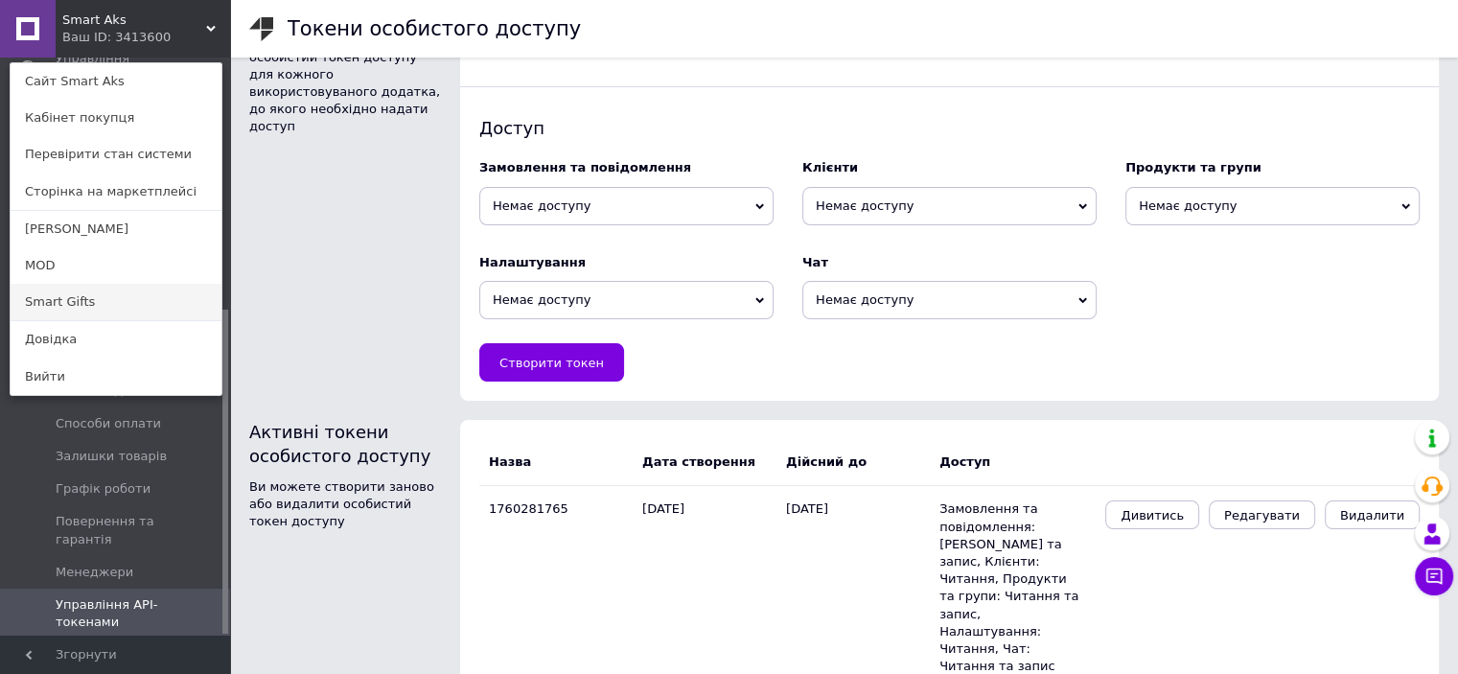
click at [122, 300] on link "Smart Gifts" at bounding box center [116, 302] width 211 height 36
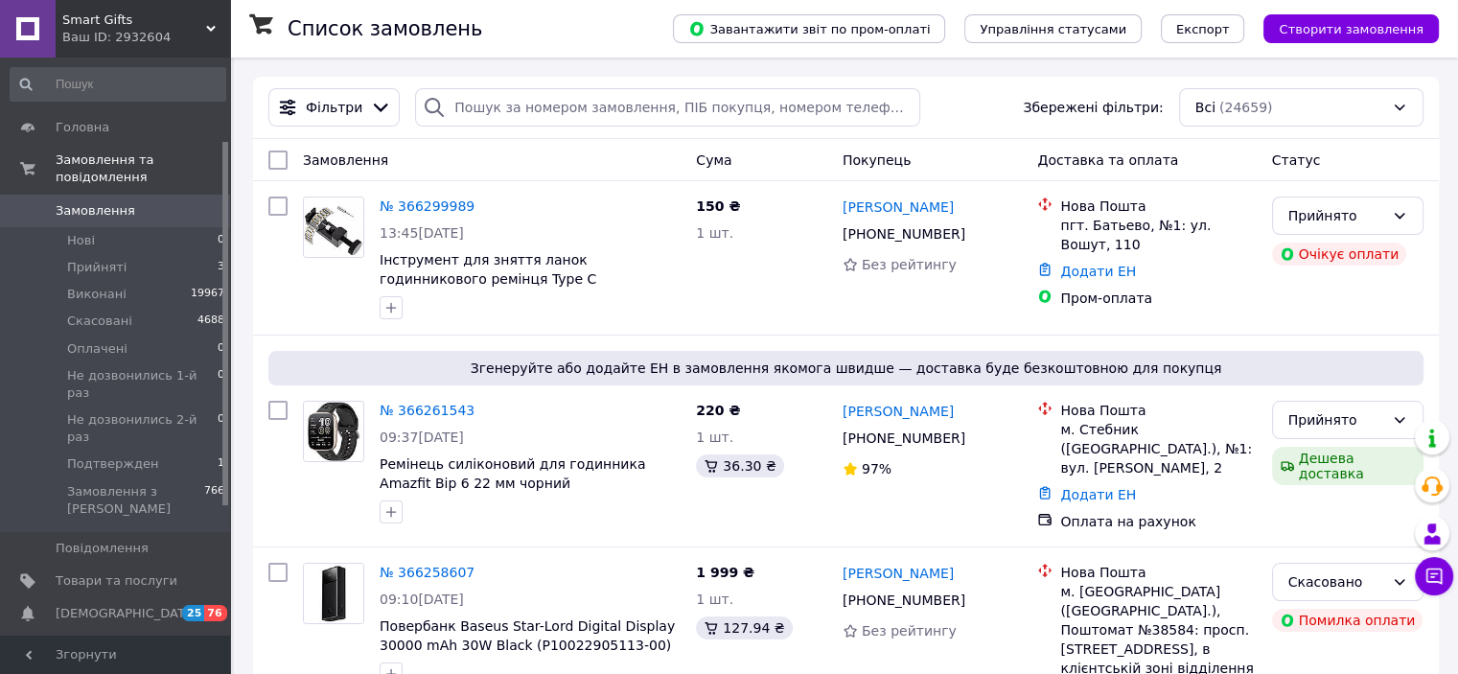
scroll to position [337, 0]
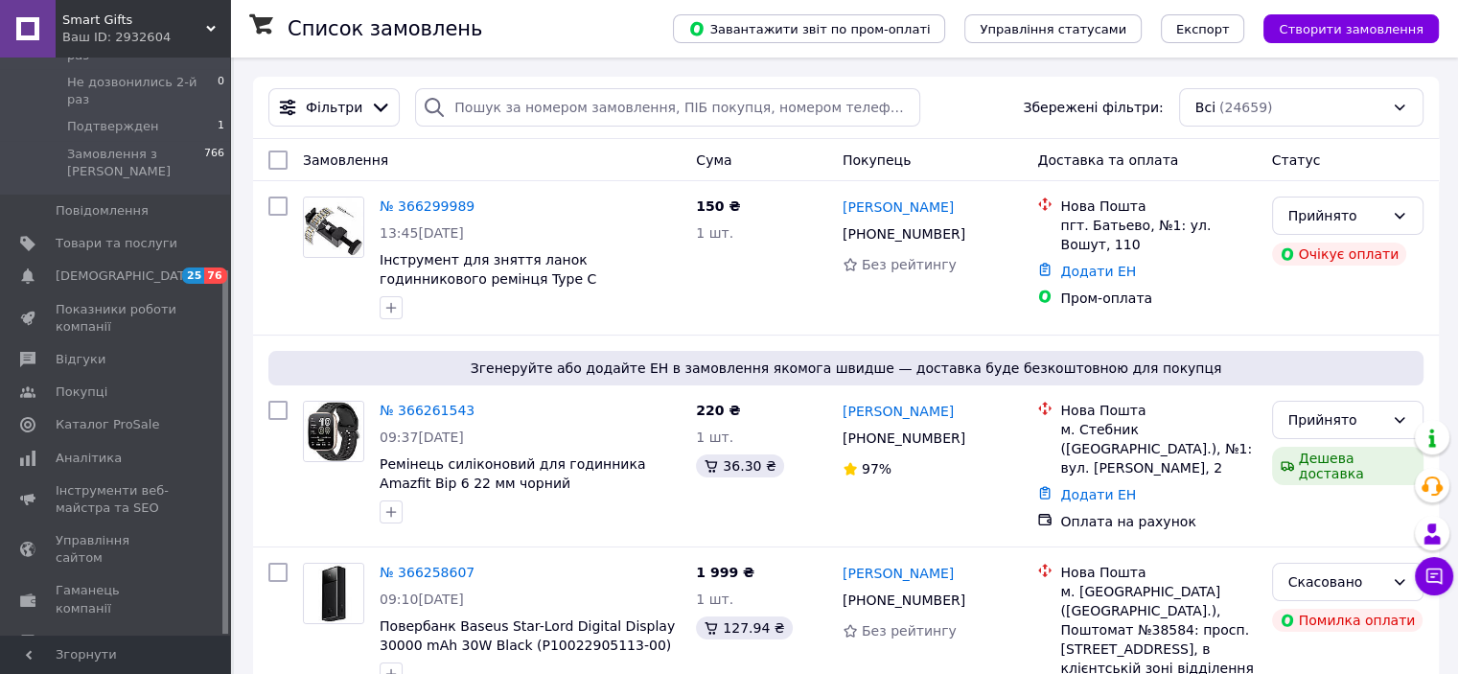
click at [101, 665] on span "Налаштування" at bounding box center [105, 673] width 98 height 17
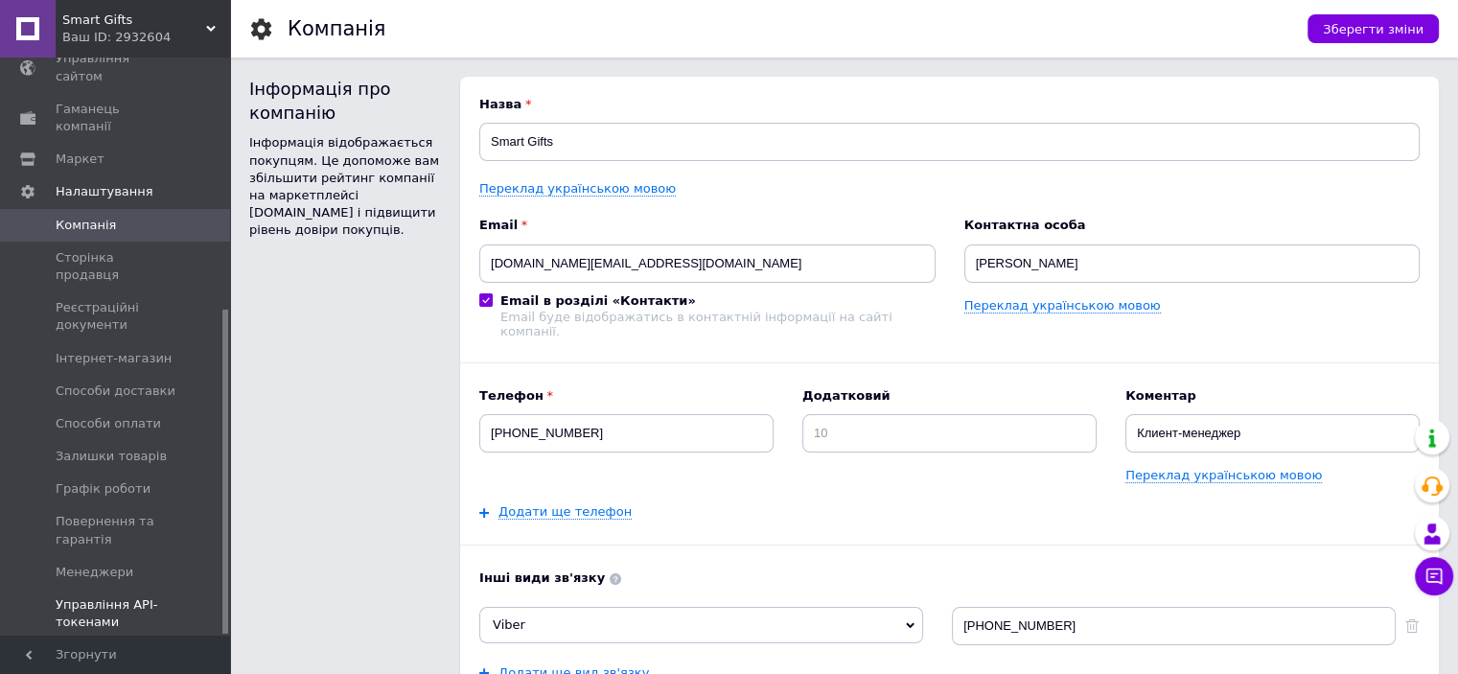
click at [108, 596] on span "Управління API-токенами" at bounding box center [117, 613] width 122 height 34
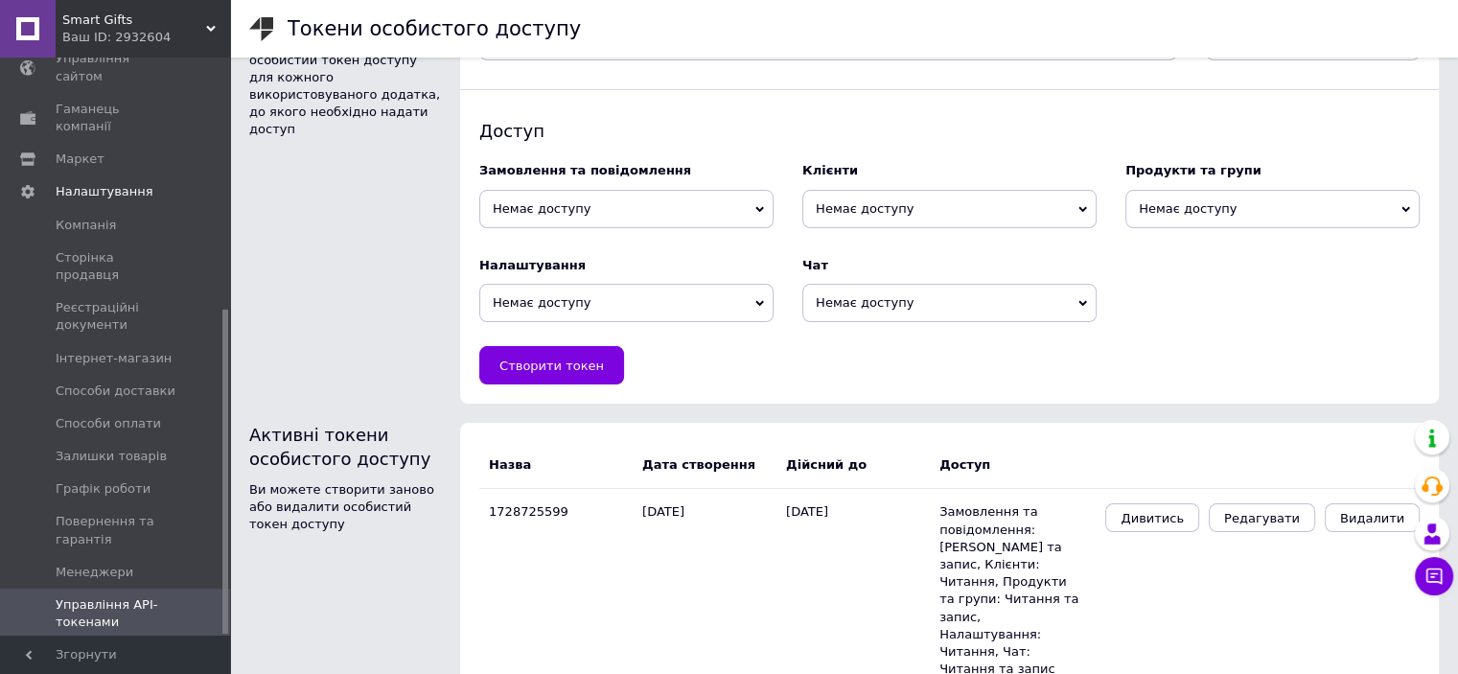
scroll to position [103, 0]
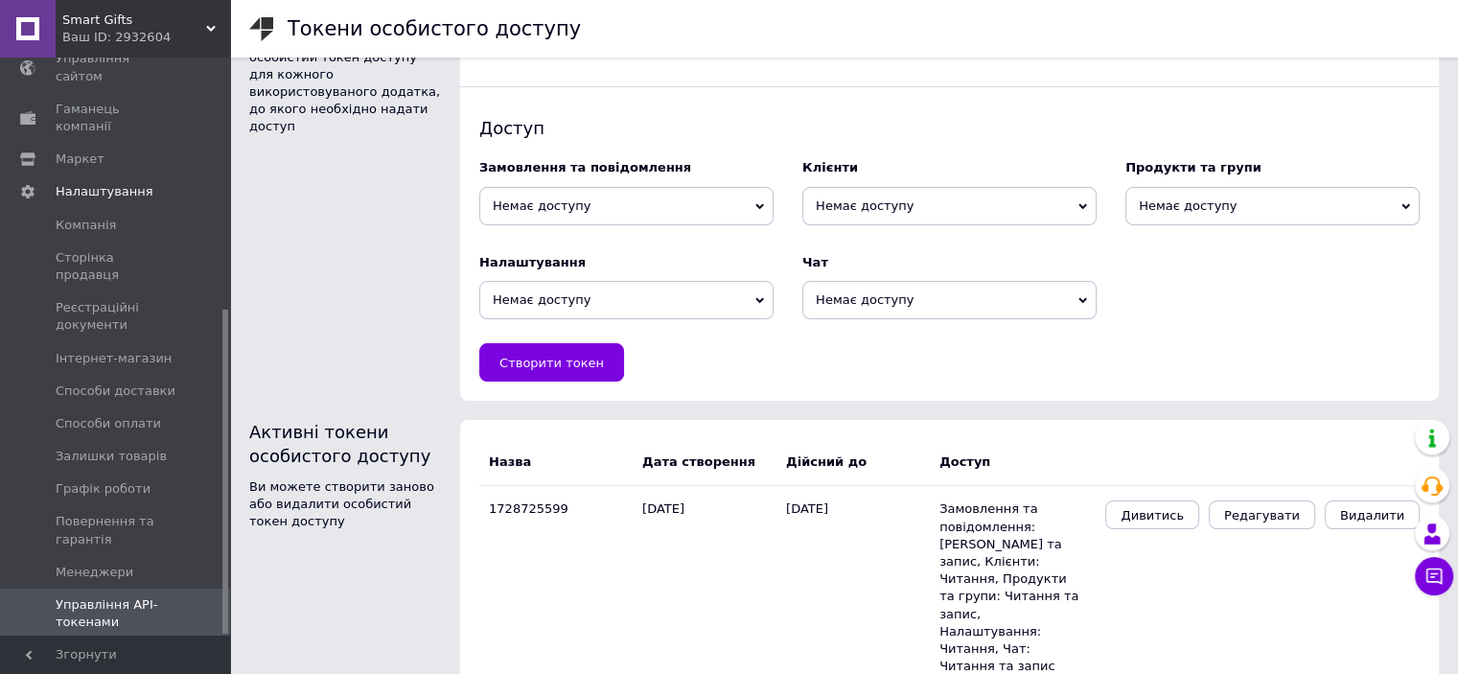
click at [602, 192] on span "Немає доступу" at bounding box center [626, 206] width 294 height 38
click at [613, 261] on li "Читання та запис" at bounding box center [626, 268] width 294 height 27
click at [863, 203] on span "Немає доступу" at bounding box center [949, 206] width 294 height 38
click at [898, 241] on li "Читання" at bounding box center [949, 241] width 294 height 27
drag, startPoint x: 1176, startPoint y: 210, endPoint x: 1175, endPoint y: 225, distance: 15.4
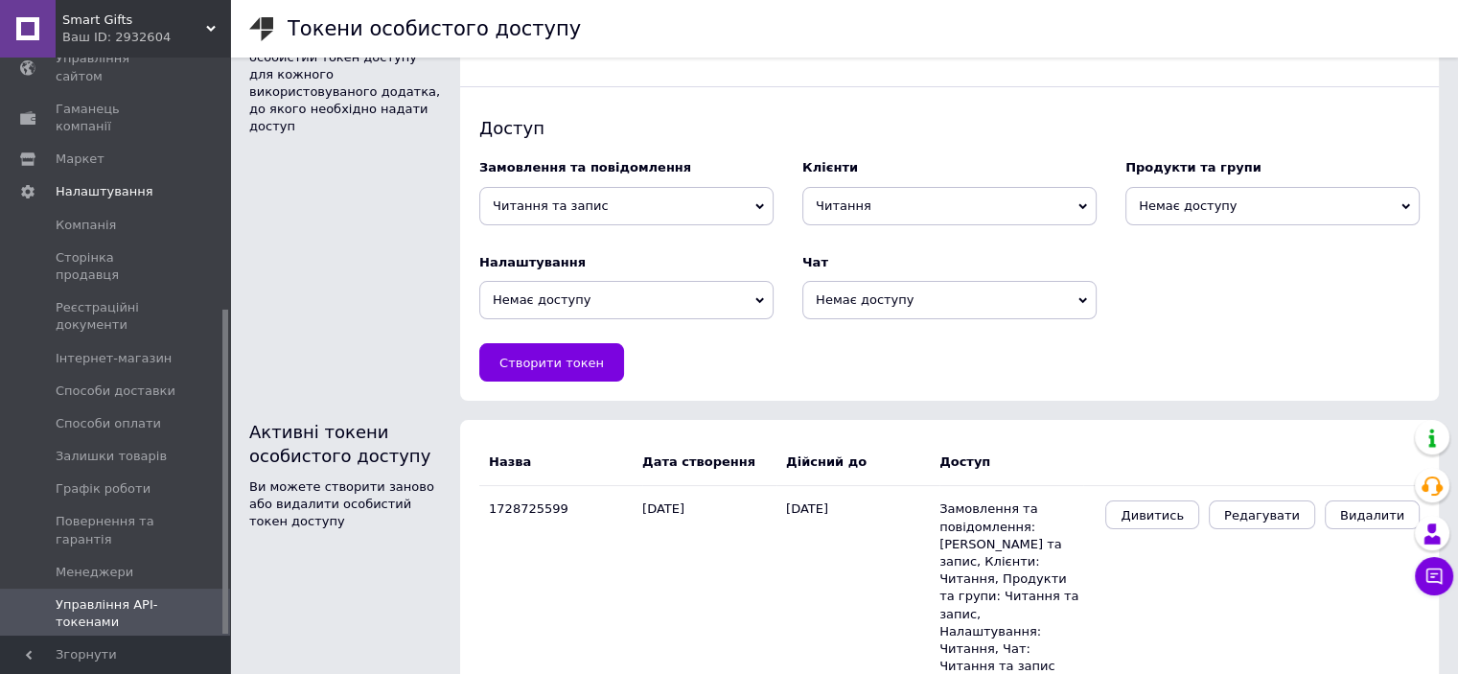
click at [1177, 210] on span "Немає доступу" at bounding box center [1272, 206] width 294 height 38
click at [1185, 267] on li "Читання та запис" at bounding box center [1272, 268] width 294 height 27
click at [650, 300] on span "Немає доступу" at bounding box center [626, 300] width 294 height 38
click at [613, 337] on li "Читання" at bounding box center [626, 335] width 294 height 27
click at [856, 305] on span "Немає доступу" at bounding box center [949, 300] width 294 height 38
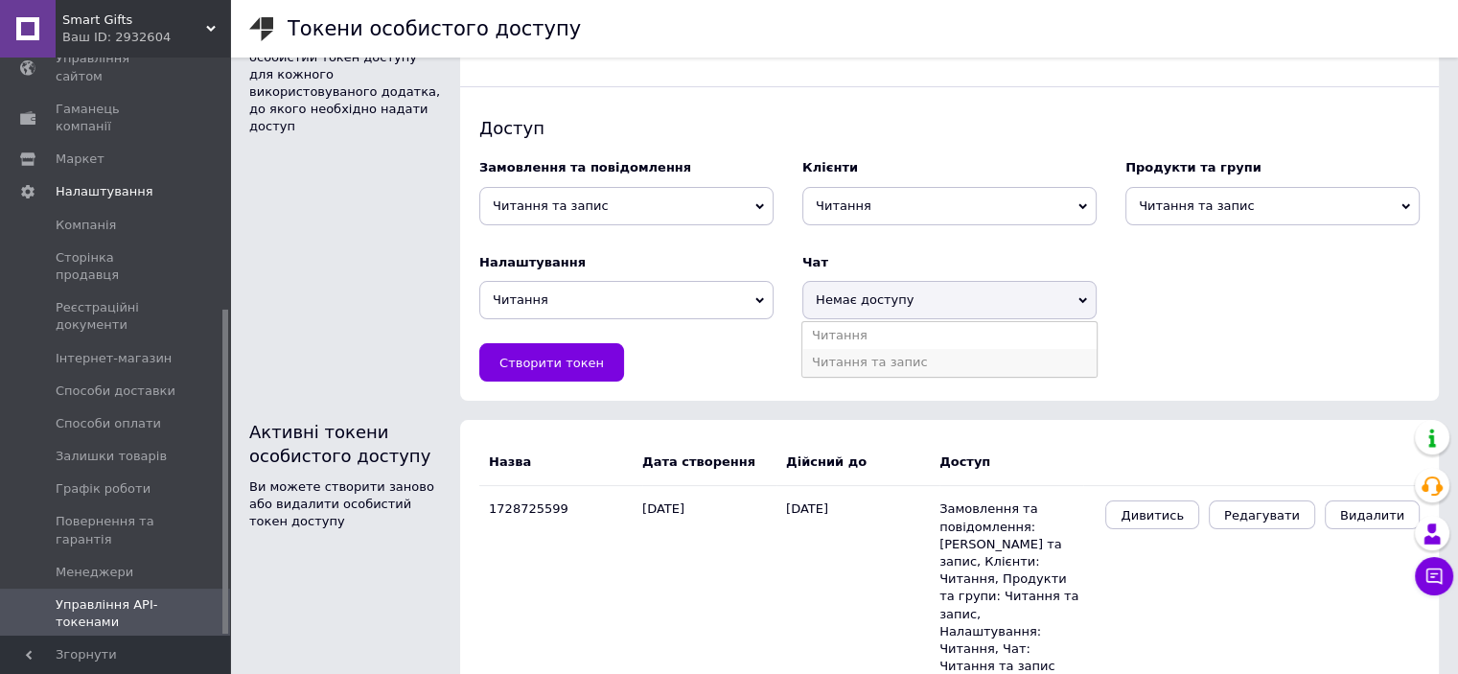
click at [878, 366] on li "Читання та запис" at bounding box center [949, 362] width 294 height 27
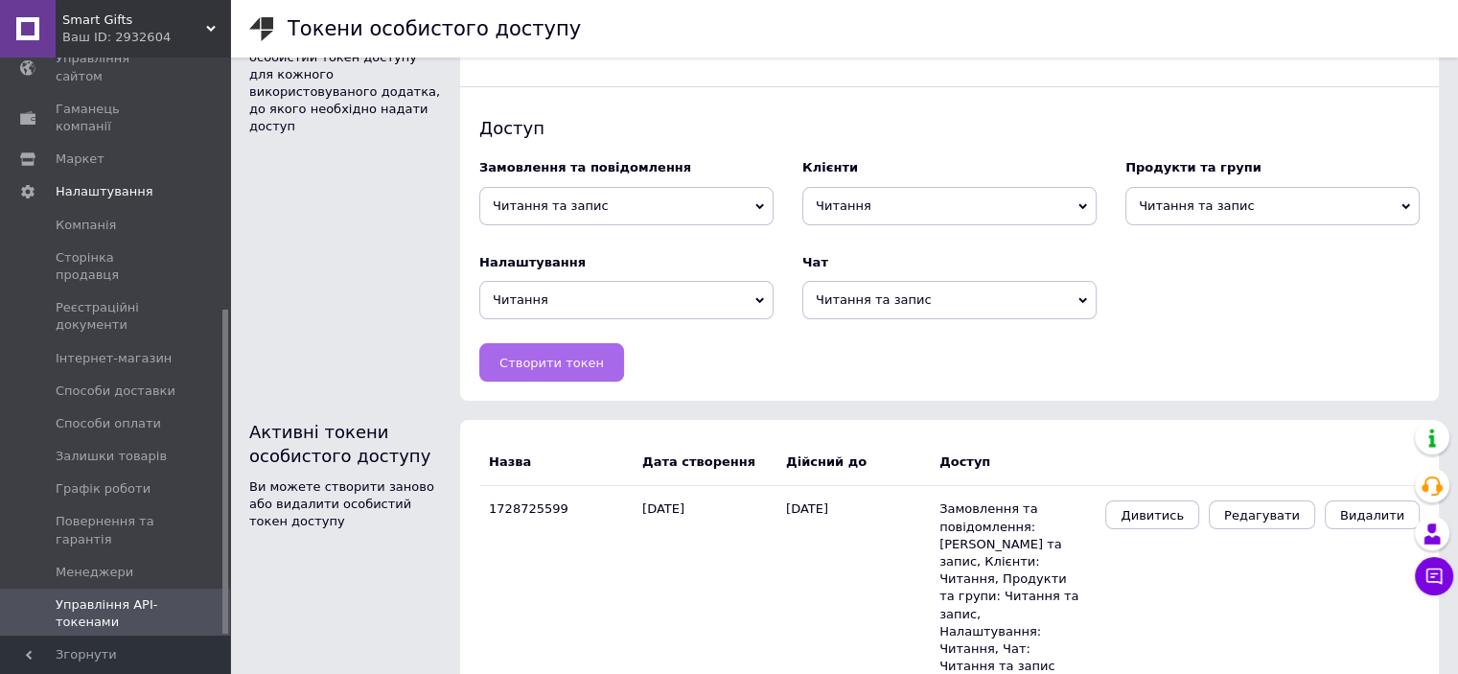
click at [541, 377] on button "Створити токен" at bounding box center [551, 362] width 145 height 38
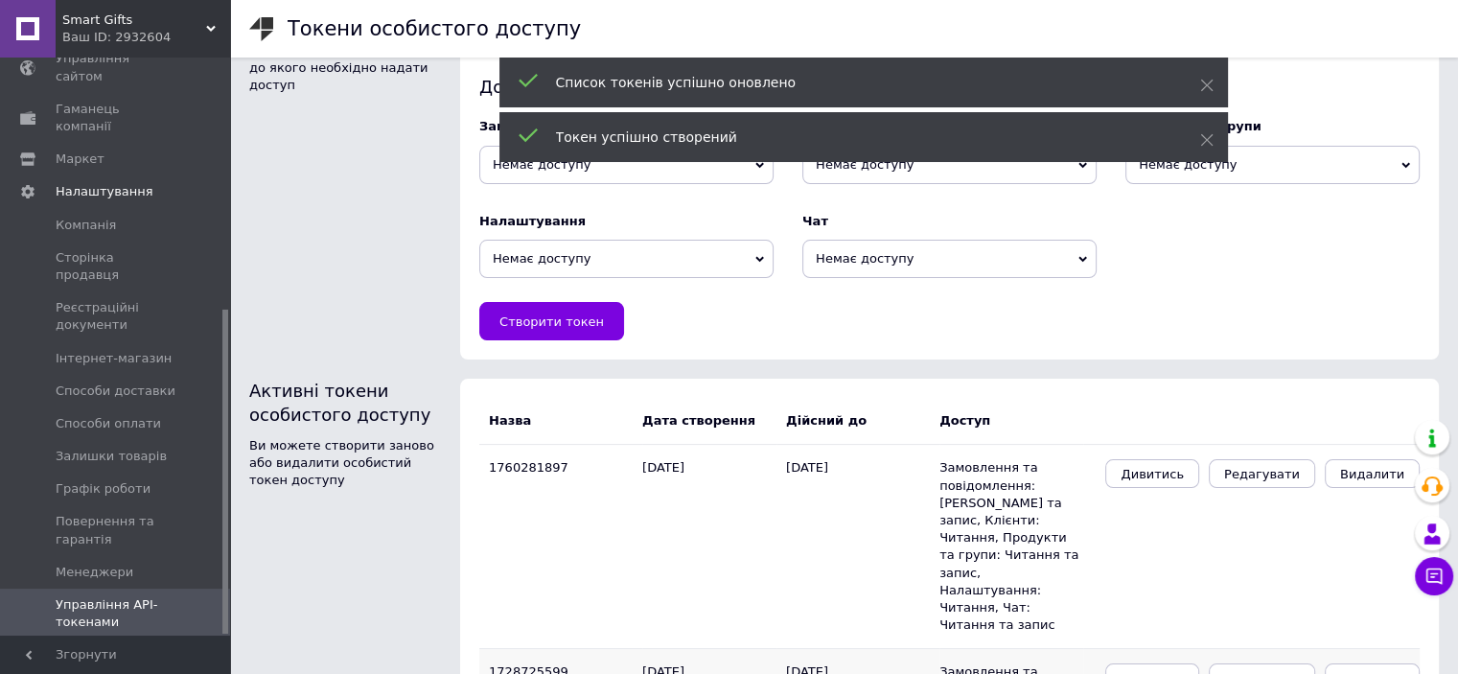
scroll to position [255, 0]
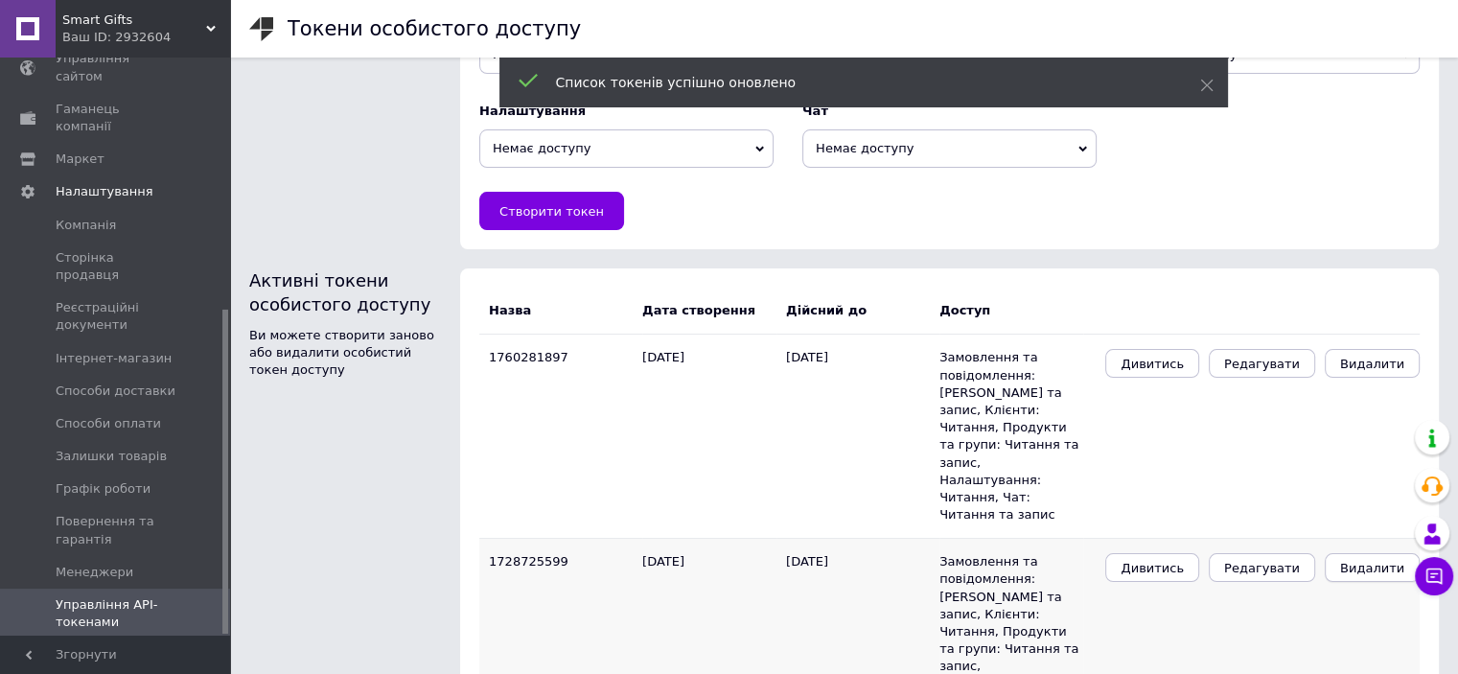
click at [1349, 553] on button "Видалити" at bounding box center [1371, 567] width 95 height 29
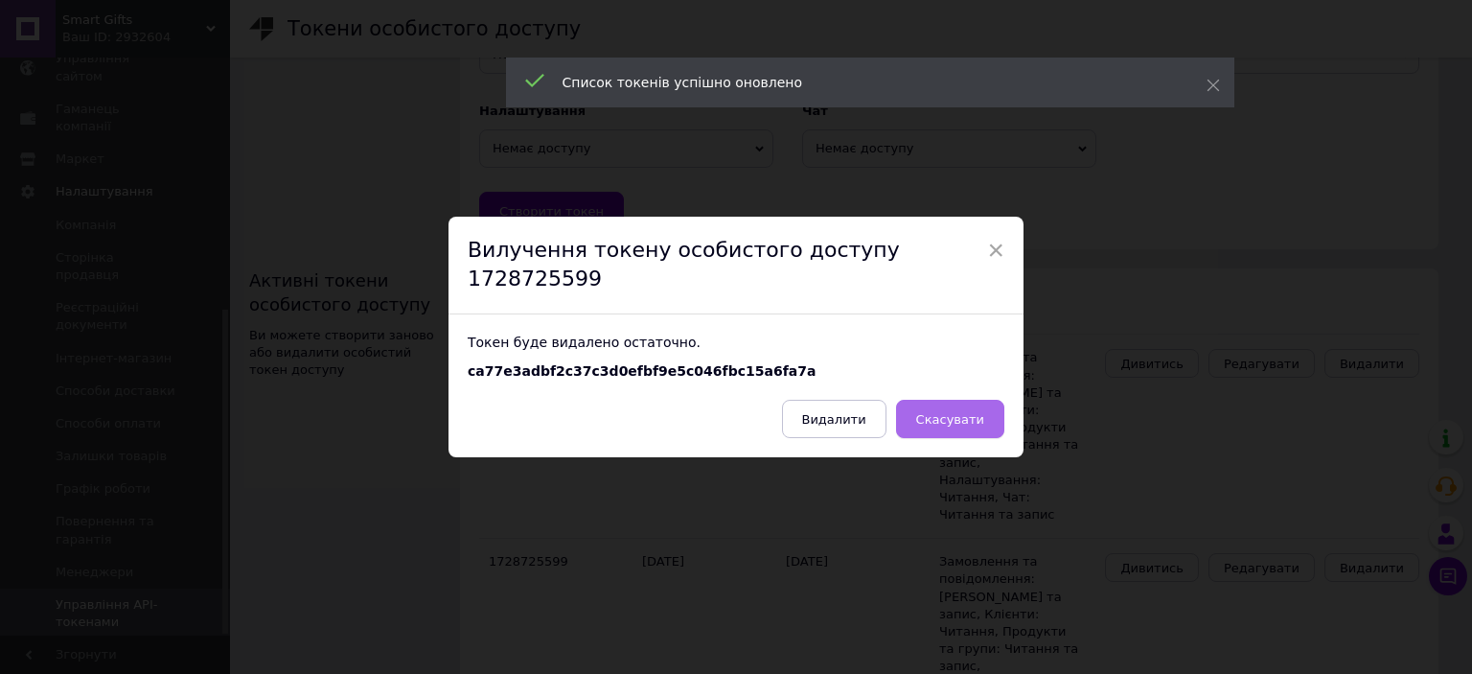
click at [980, 416] on button "Скасувати" at bounding box center [950, 419] width 108 height 38
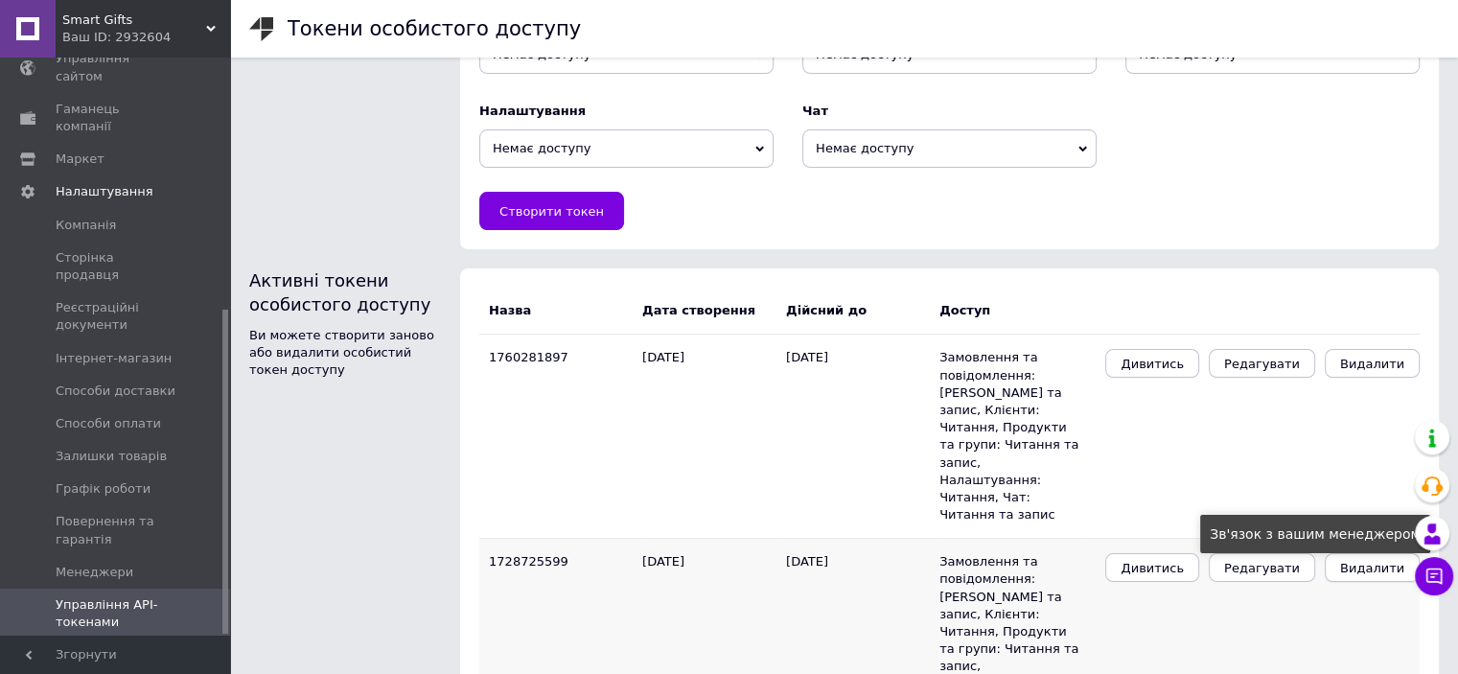
click at [1388, 561] on span "Видалити" at bounding box center [1372, 568] width 64 height 14
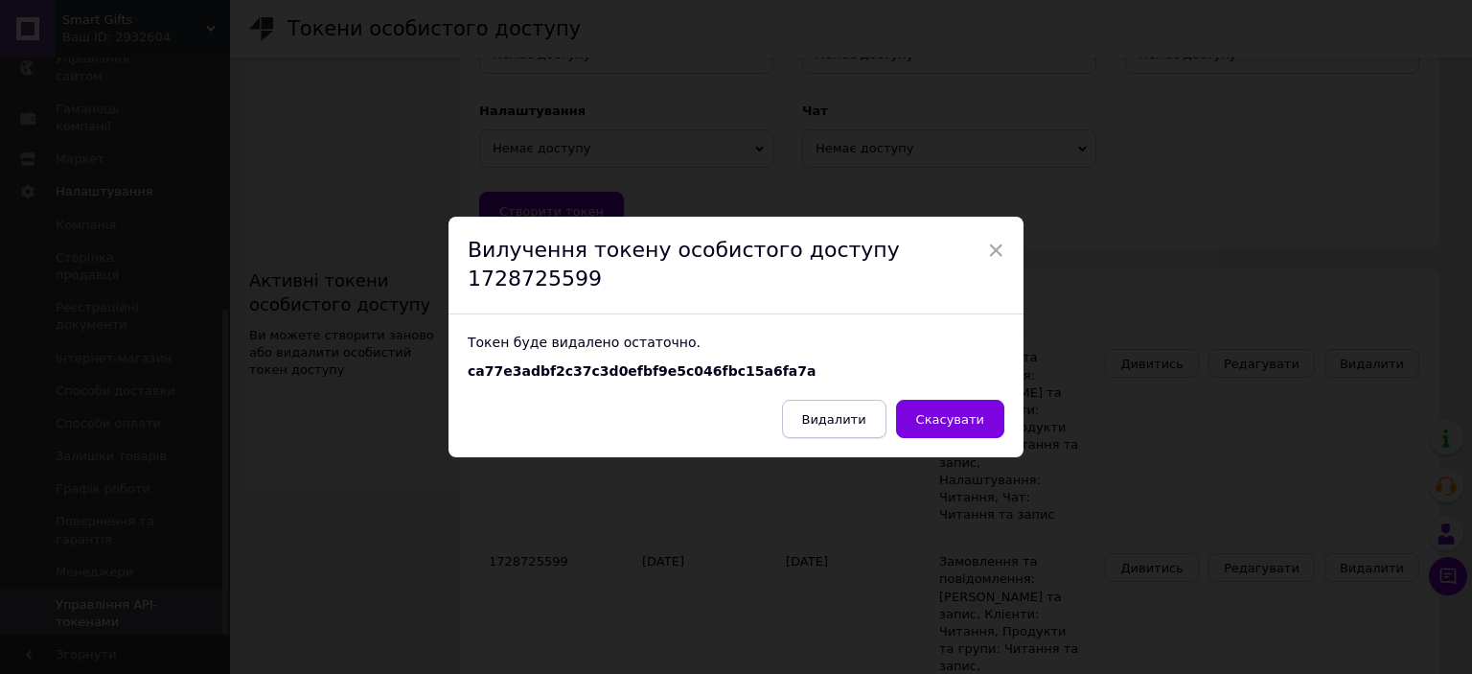
click at [836, 412] on span "Видалити" at bounding box center [834, 419] width 64 height 14
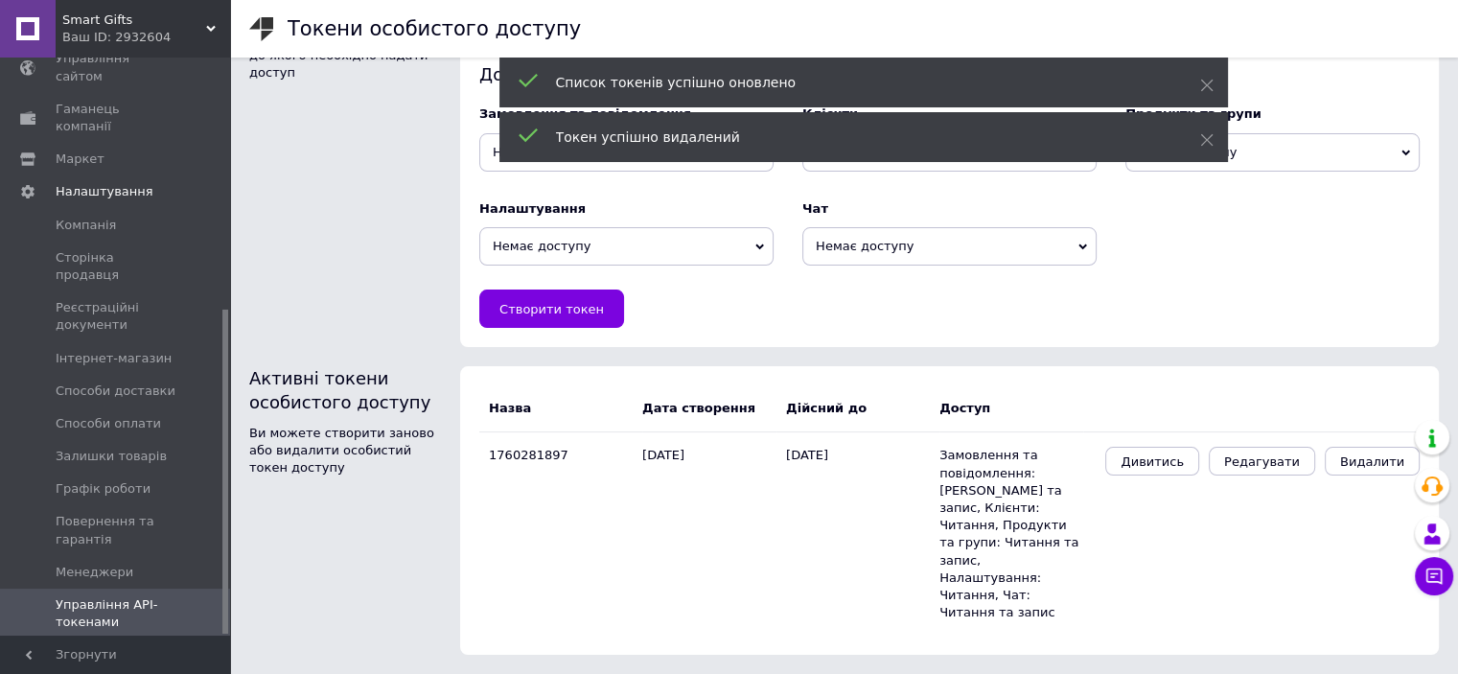
scroll to position [103, 0]
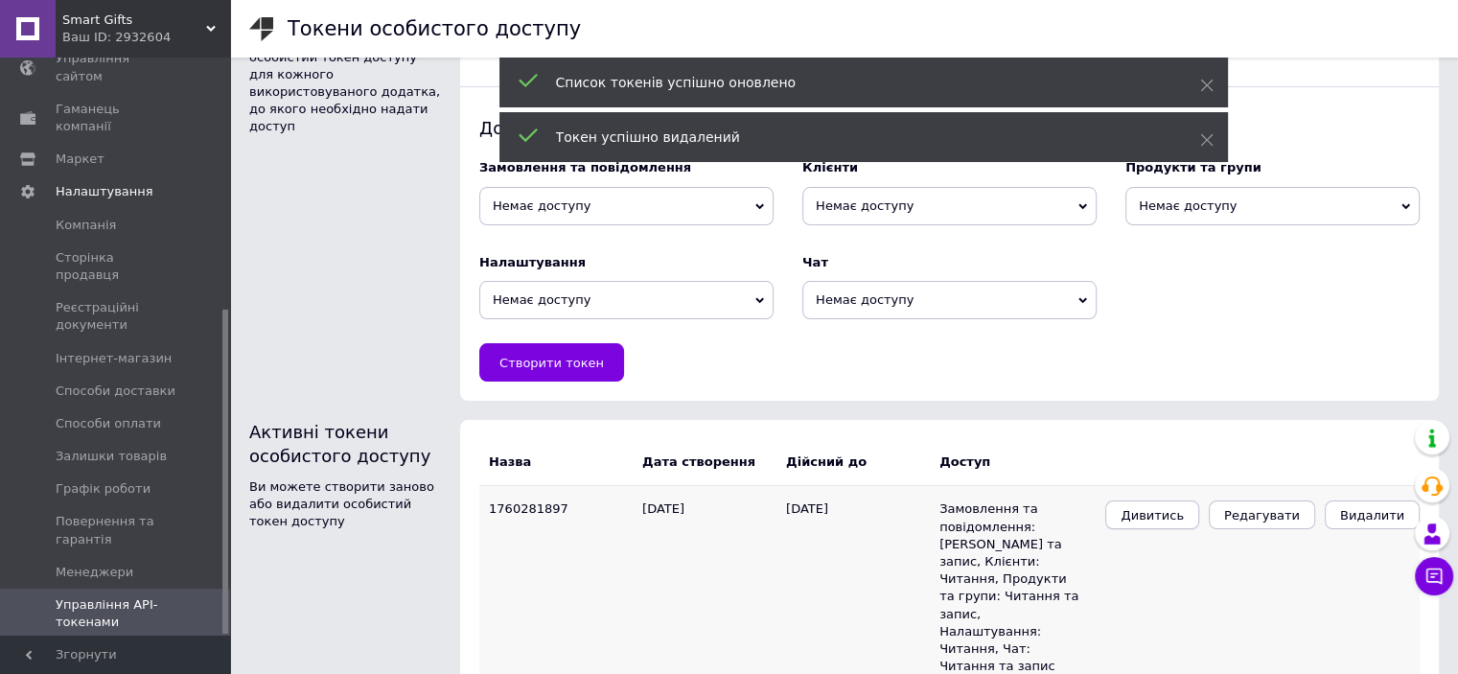
click at [1184, 515] on span "Дивитись" at bounding box center [1151, 515] width 63 height 14
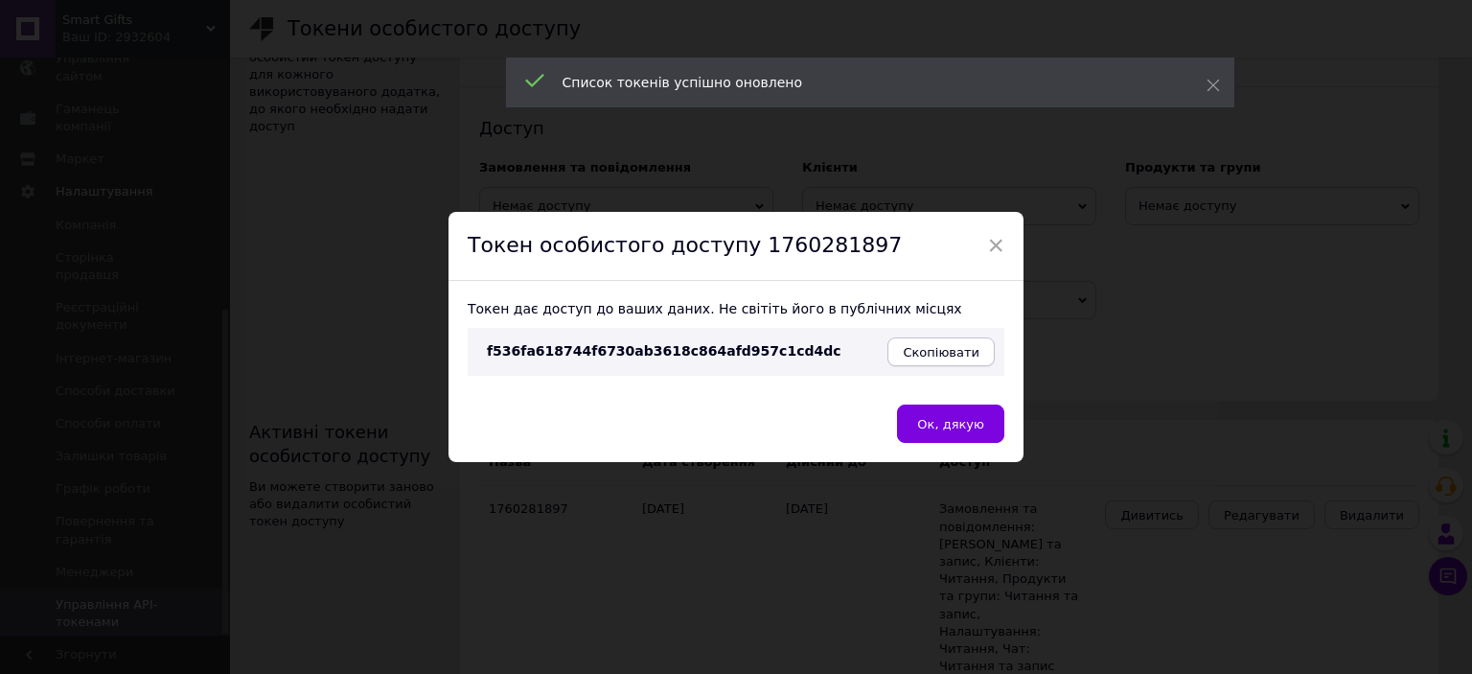
click at [924, 348] on span "Скопіювати" at bounding box center [941, 352] width 77 height 14
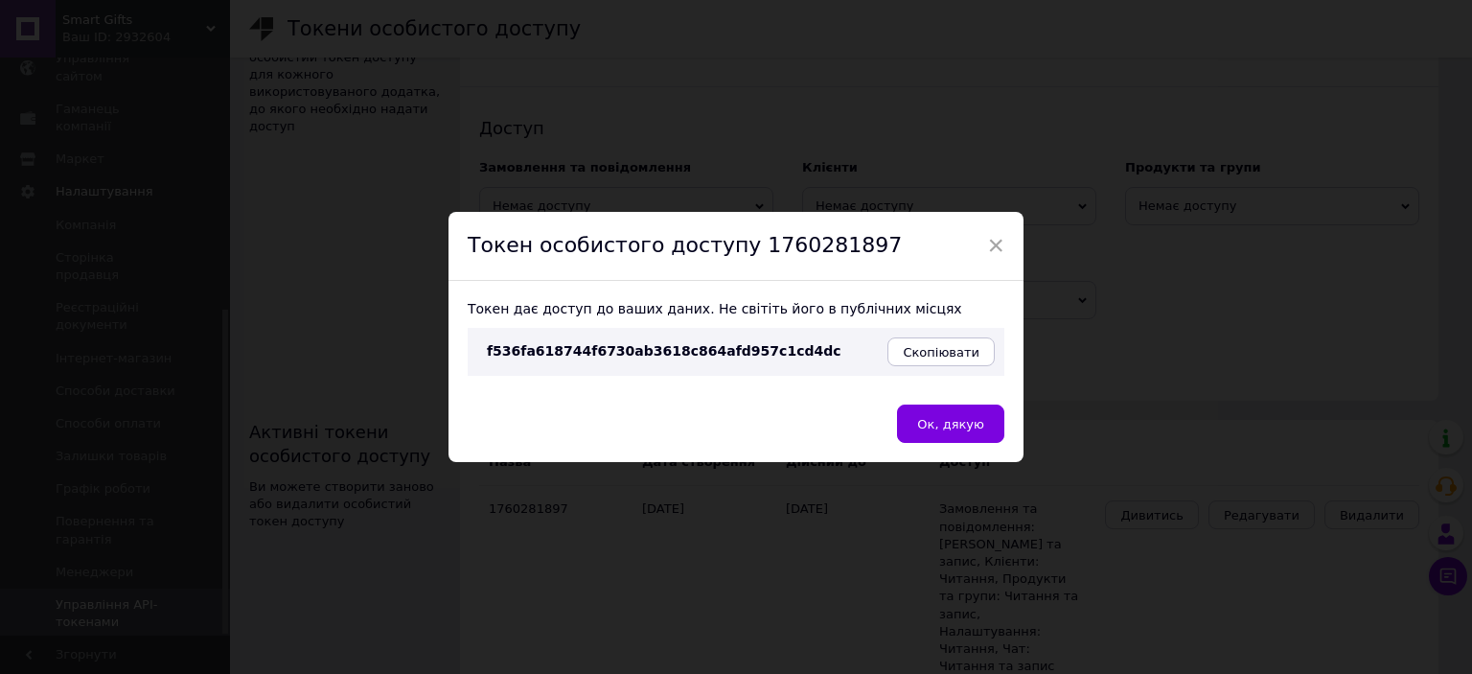
drag, startPoint x: 998, startPoint y: 244, endPoint x: 961, endPoint y: 224, distance: 41.6
click at [995, 244] on span "×" at bounding box center [995, 245] width 17 height 33
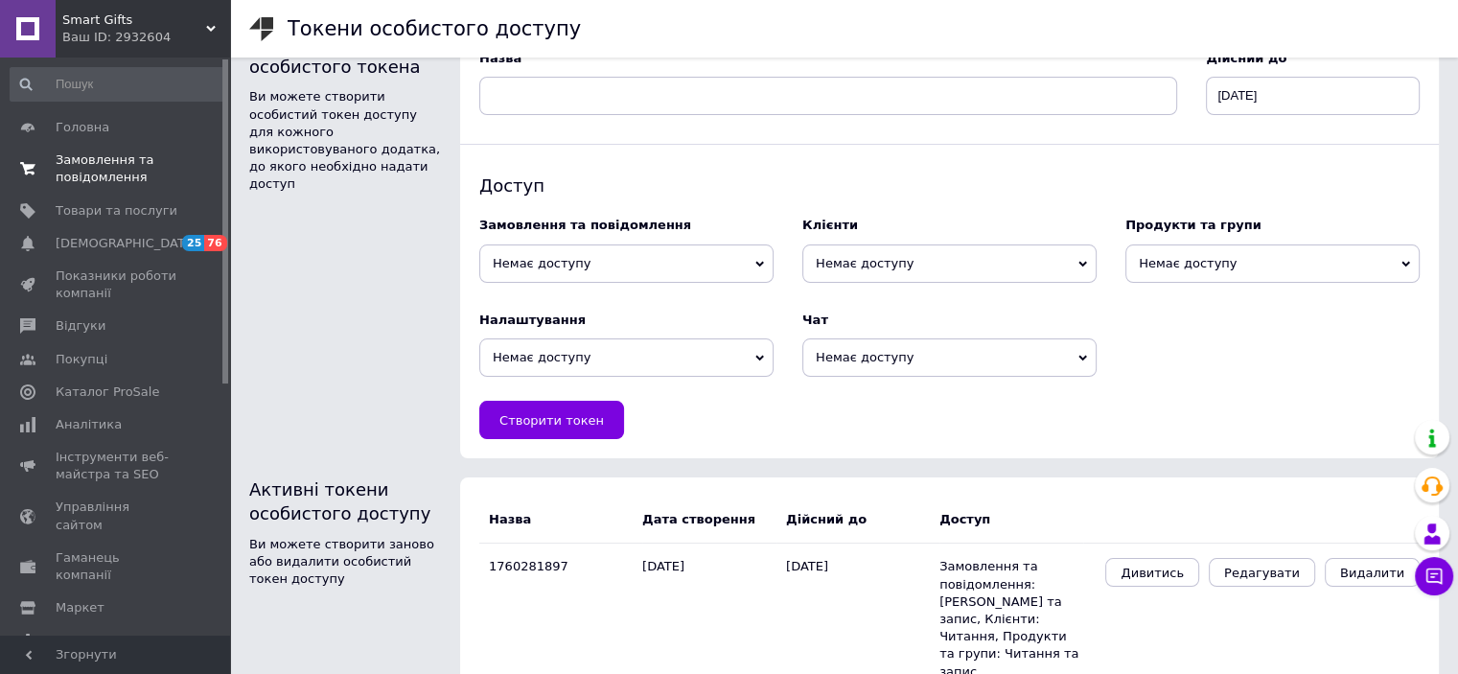
scroll to position [0, 0]
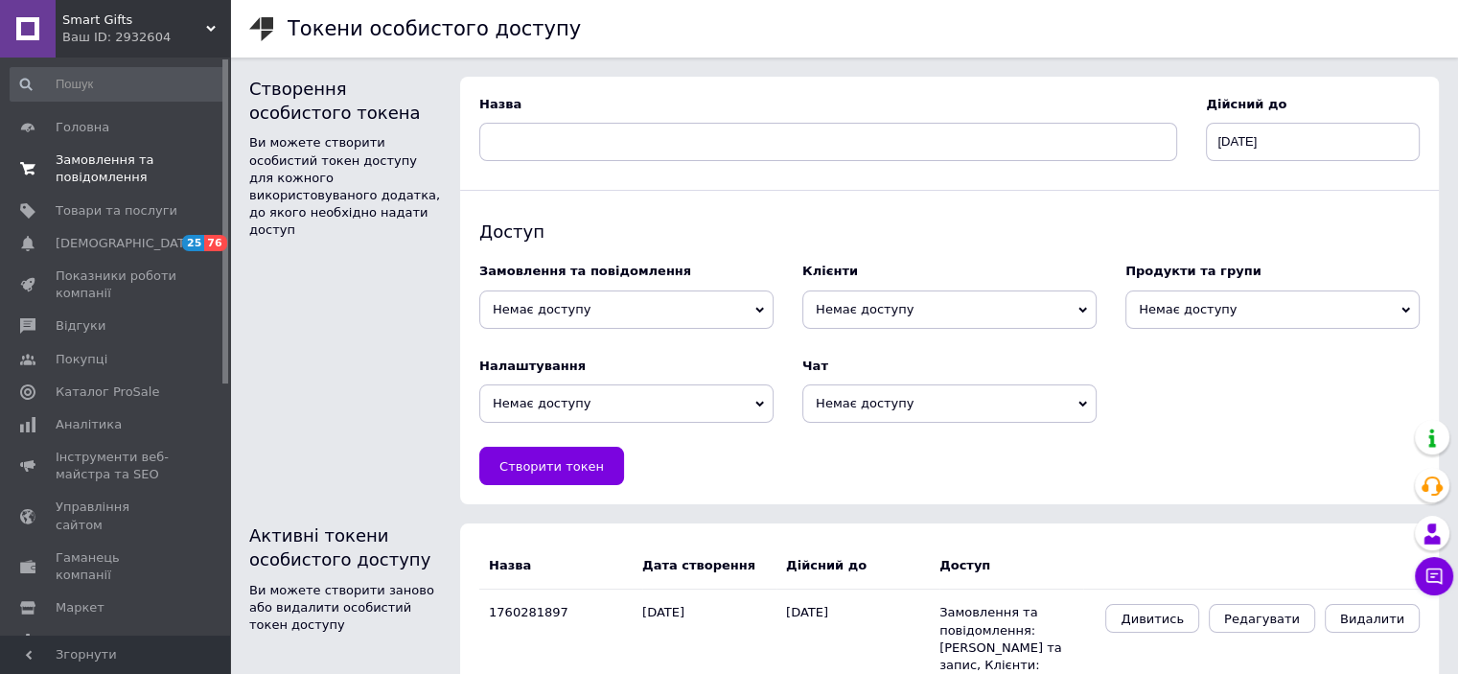
click at [113, 166] on span "Замовлення та повідомлення" at bounding box center [117, 168] width 122 height 34
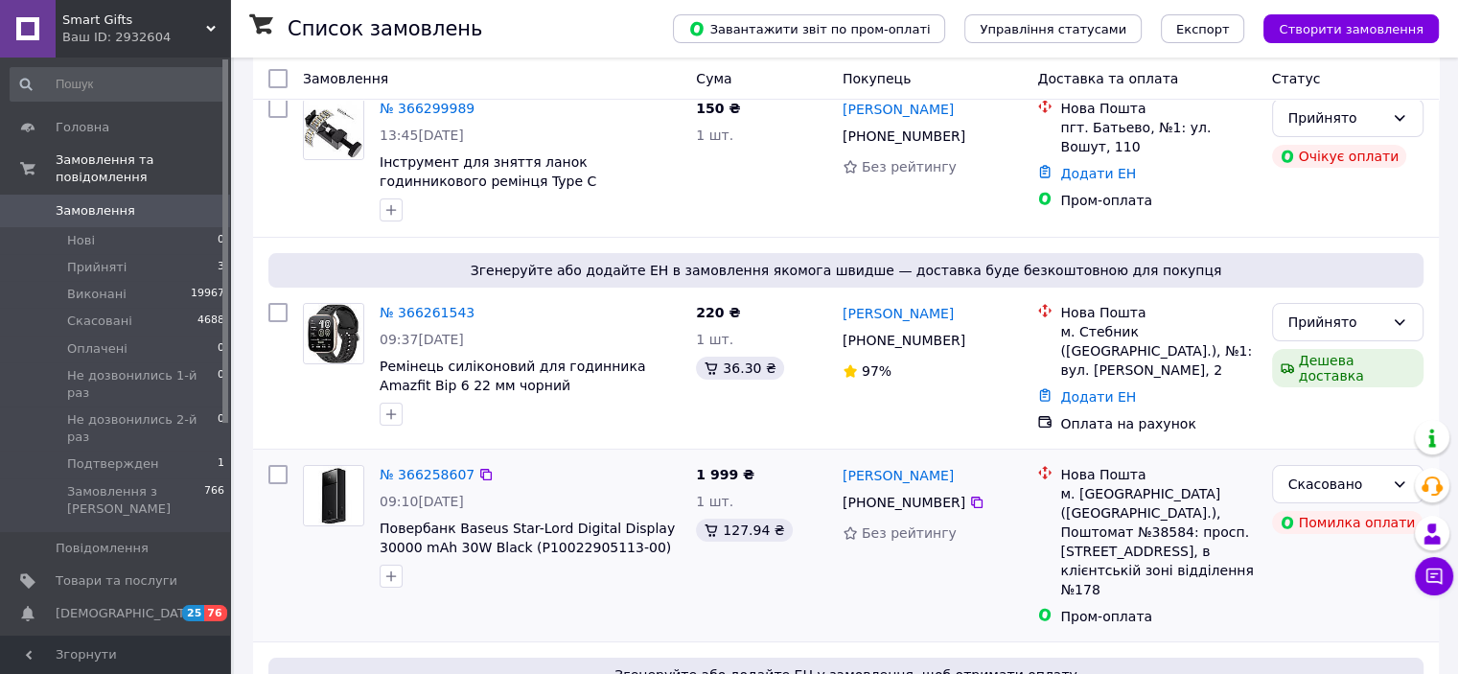
scroll to position [192, 0]
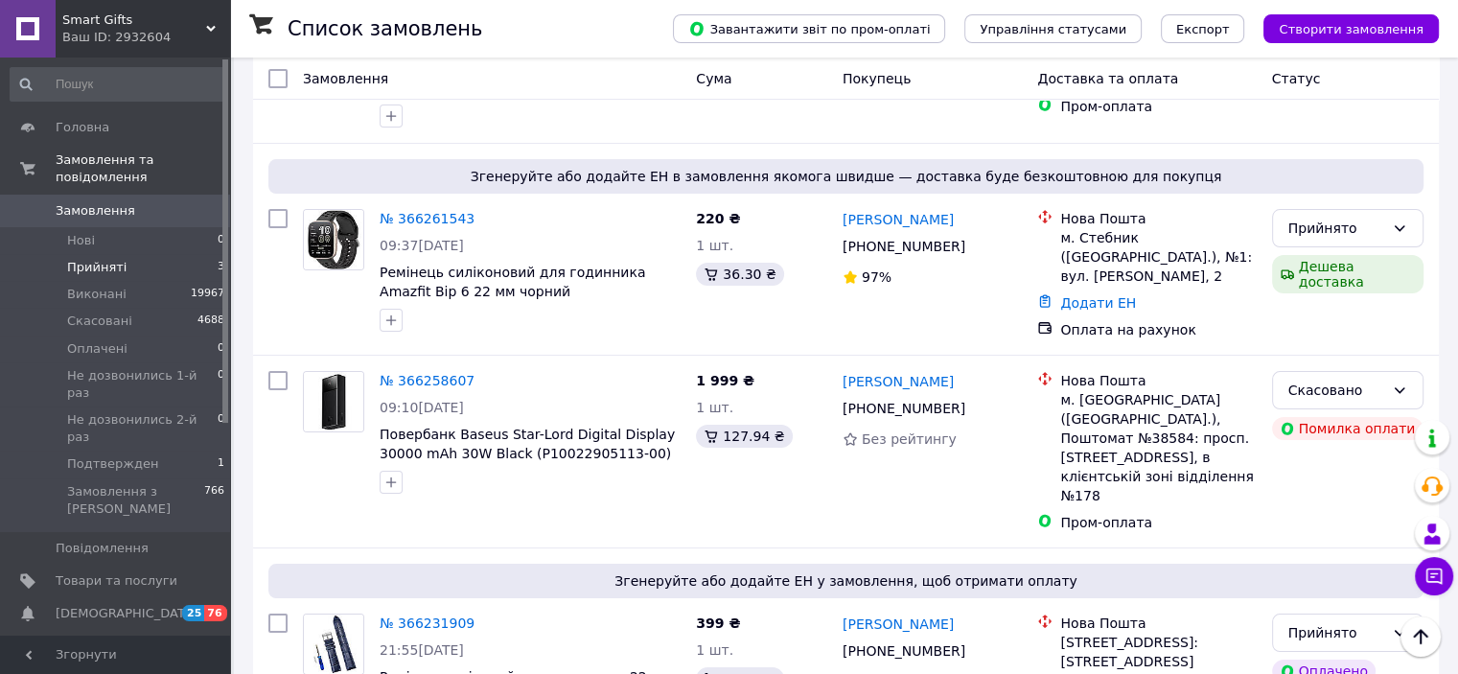
click at [156, 254] on li "Прийняті 3" at bounding box center [118, 267] width 236 height 27
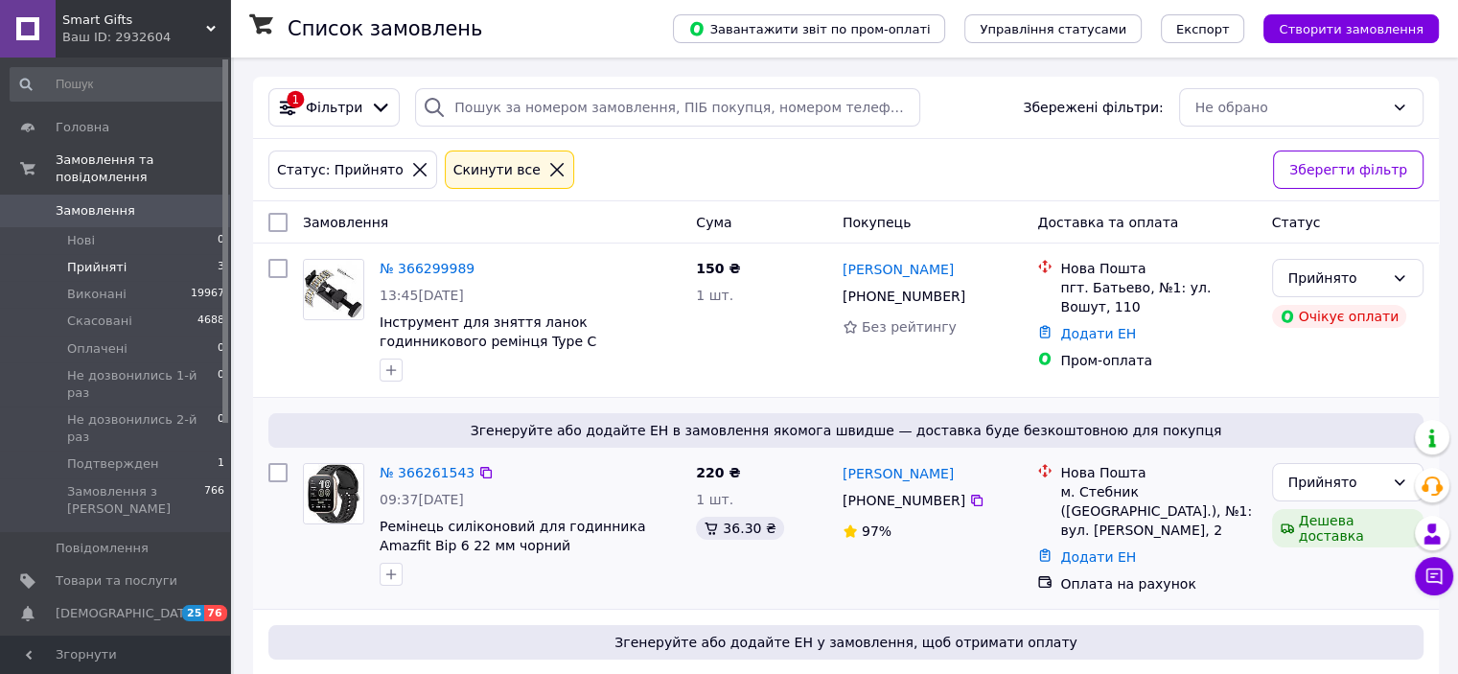
scroll to position [177, 0]
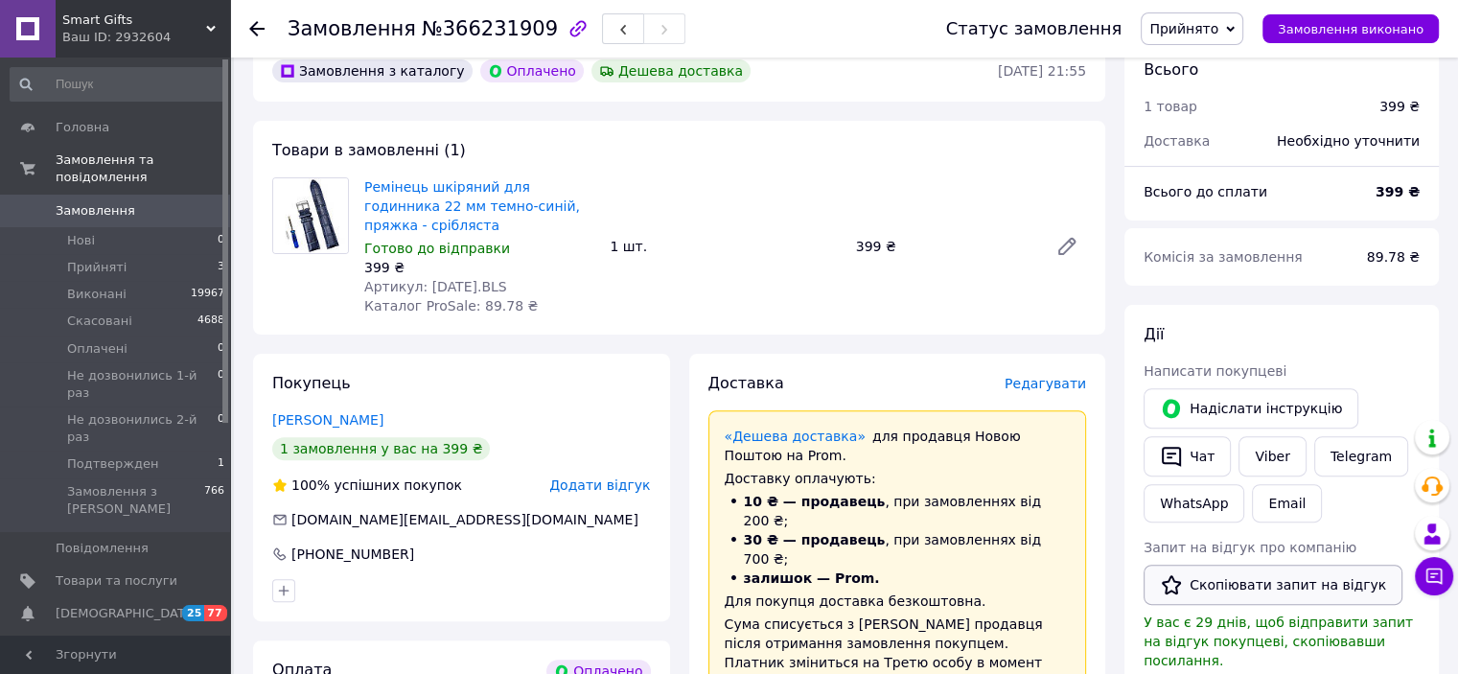
scroll to position [671, 0]
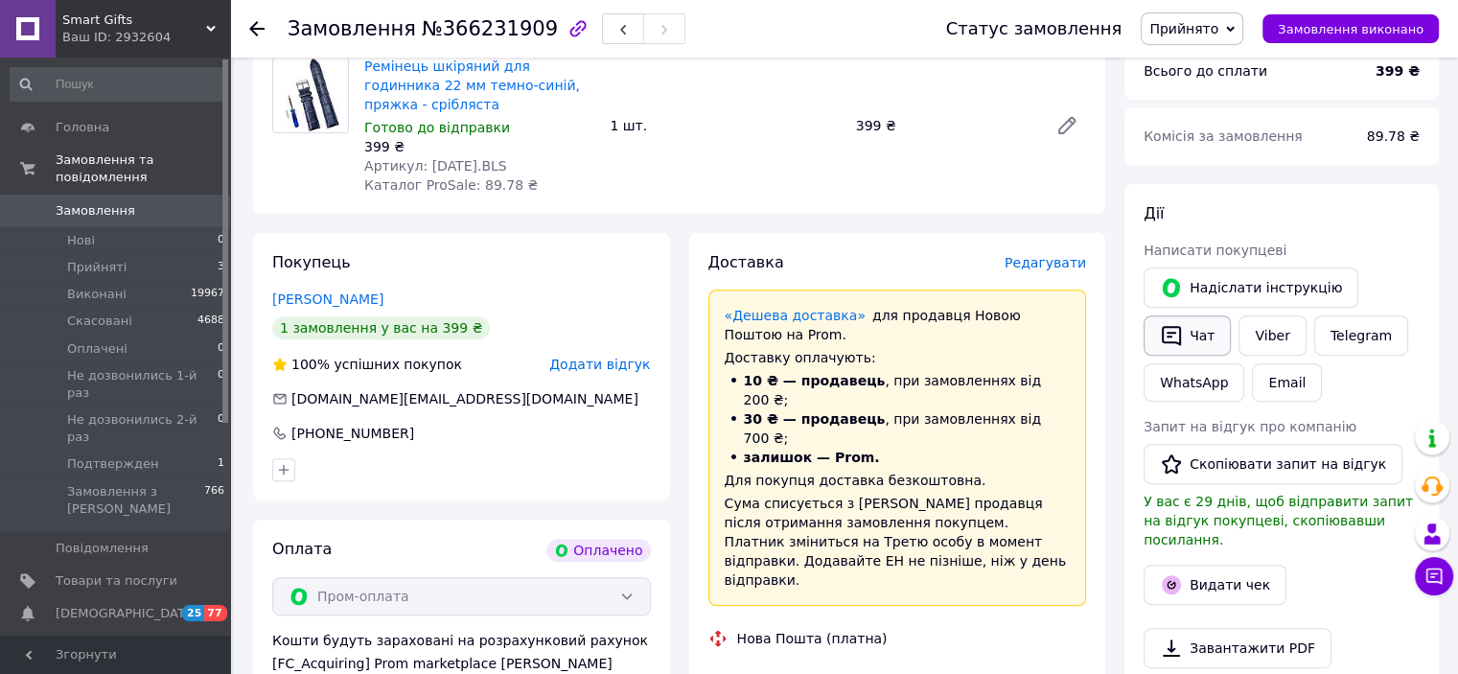
click at [1197, 336] on button "Чат" at bounding box center [1186, 335] width 87 height 40
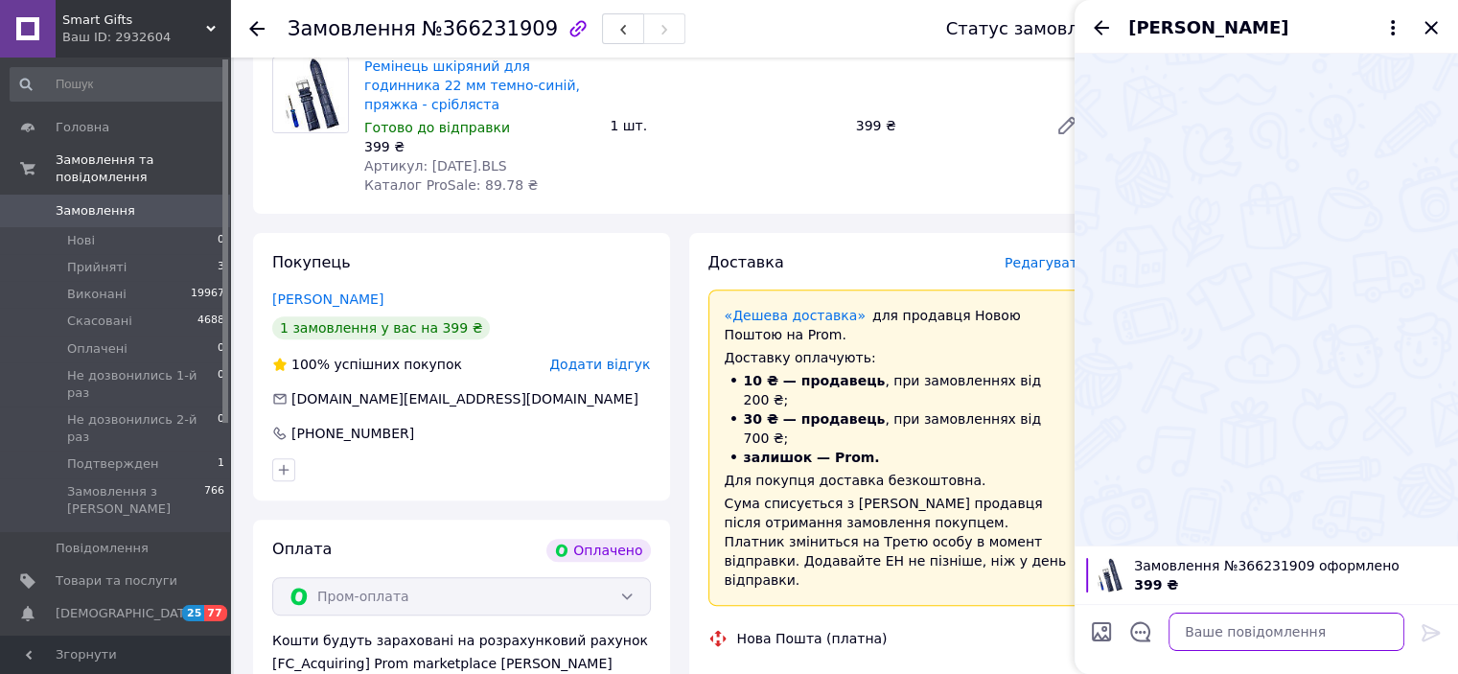
click at [1226, 635] on textarea at bounding box center [1286, 631] width 236 height 38
paste textarea "Доброго вечора. Дякуємо за замовлення. Завтра ми відправимо посилку. Очікуйте с…"
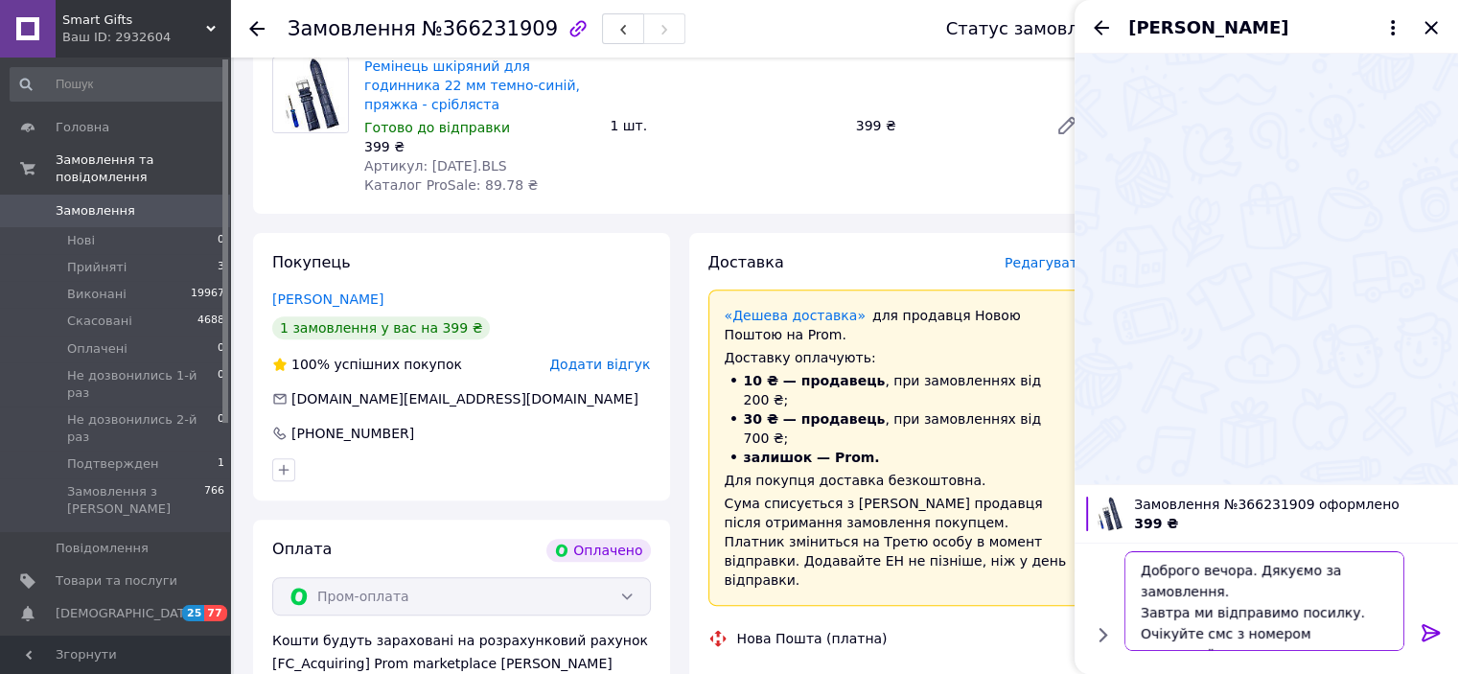
scroll to position [1, 0]
type textarea "Доброго вечора. Дякуємо за замовлення. Завтра ми відправимо посилку. Очікуйте с…"
click at [1427, 626] on icon at bounding box center [1430, 632] width 18 height 17
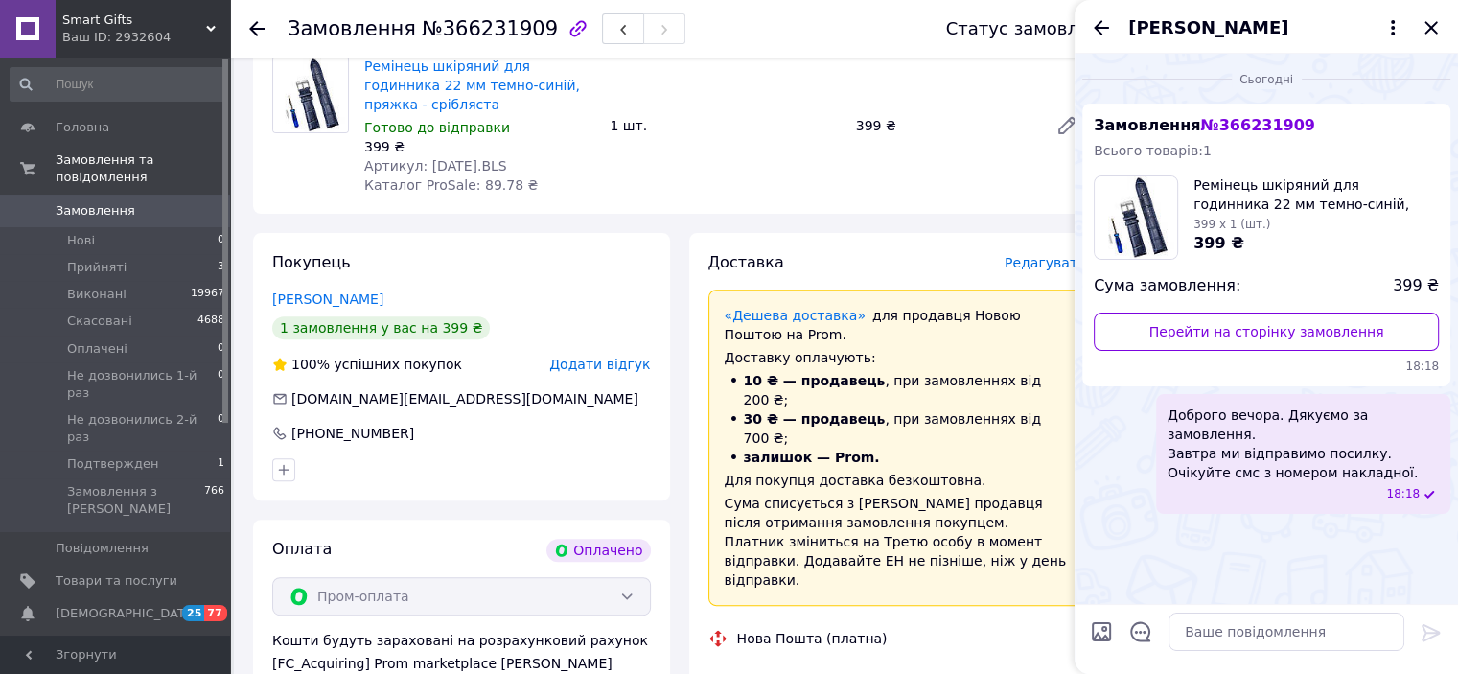
scroll to position [958, 0]
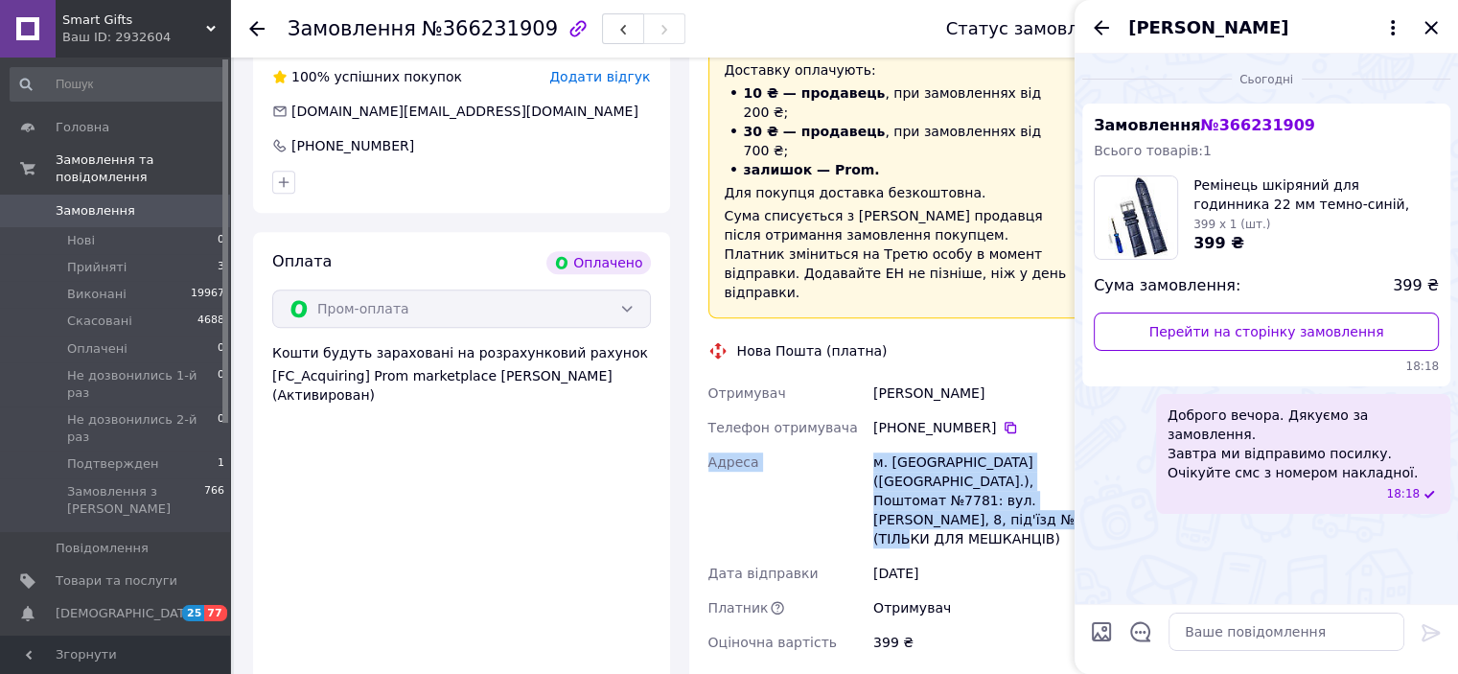
drag, startPoint x: 709, startPoint y: 403, endPoint x: 954, endPoint y: 459, distance: 250.6
click at [957, 459] on div "Отримувач Белоус Андрей Телефон отримувача +380 67 443 56 30   Адреса м. Київ (…" at bounding box center [897, 518] width 386 height 284
copy div "Адреса м. Київ (Київська обл.), Поштомат №7781: вул. Анни Ахматової, 8, під'їзд…"
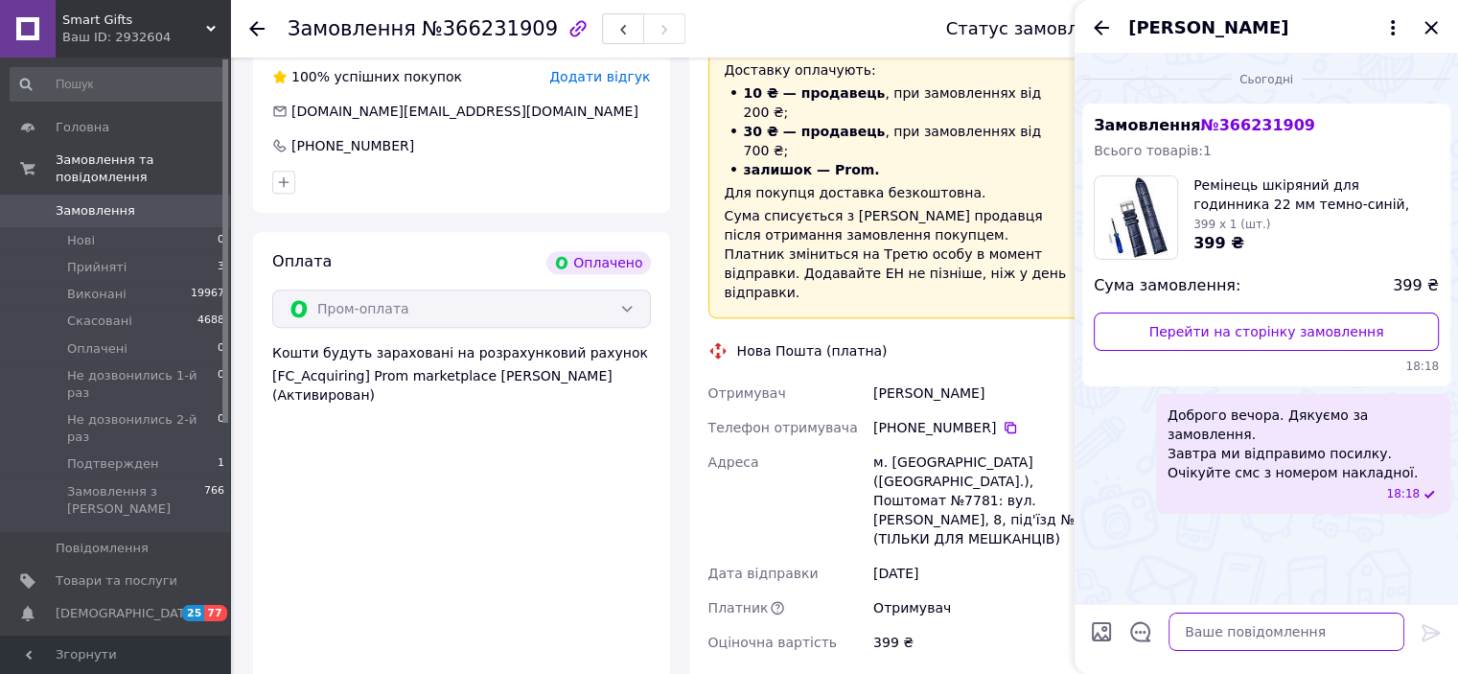
click at [1284, 642] on textarea at bounding box center [1286, 631] width 236 height 38
paste textarea "Адреса м. Київ (Київська обл.), Поштомат №7781: вул. Анни Ахматової, 8, під'їзд…"
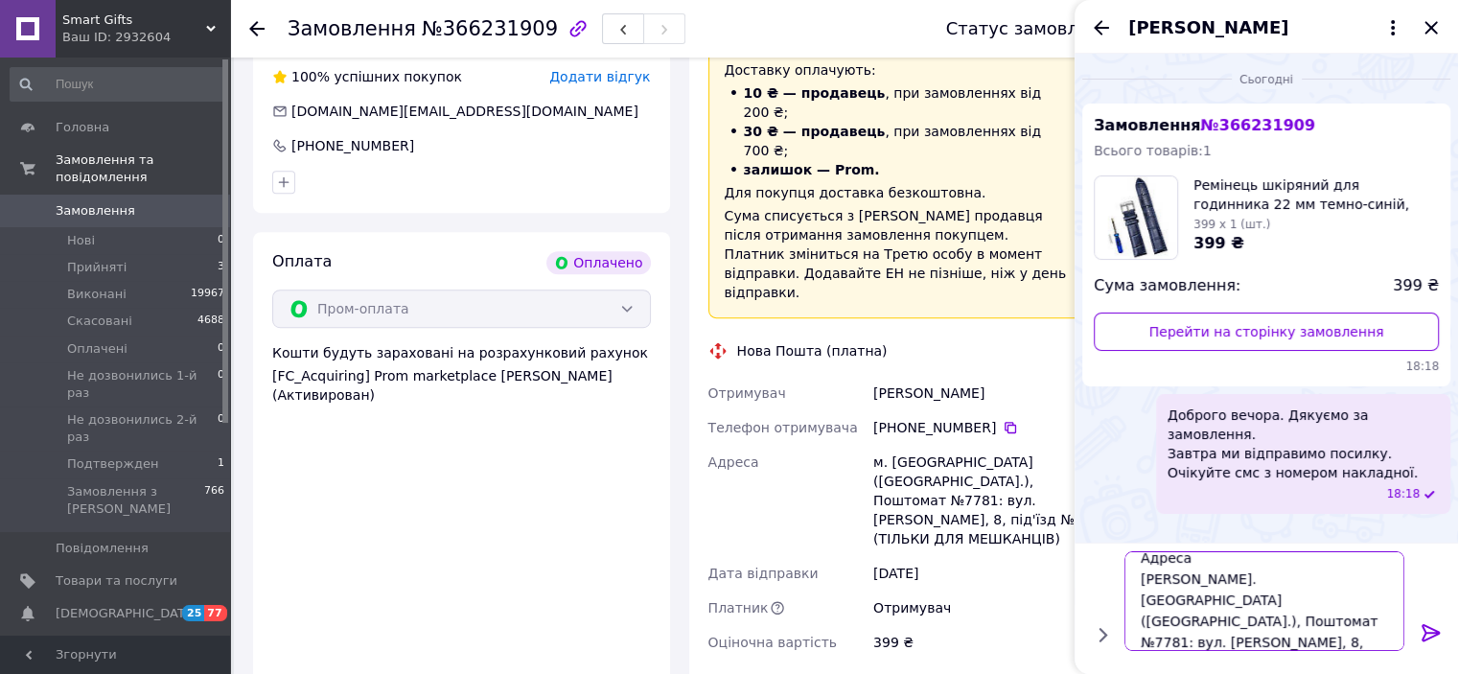
scroll to position [1, 0]
type textarea "Адреса м. Київ (Київська обл.), Поштомат №7781: вул. Анни Ахматової, 8, під'їзд…"
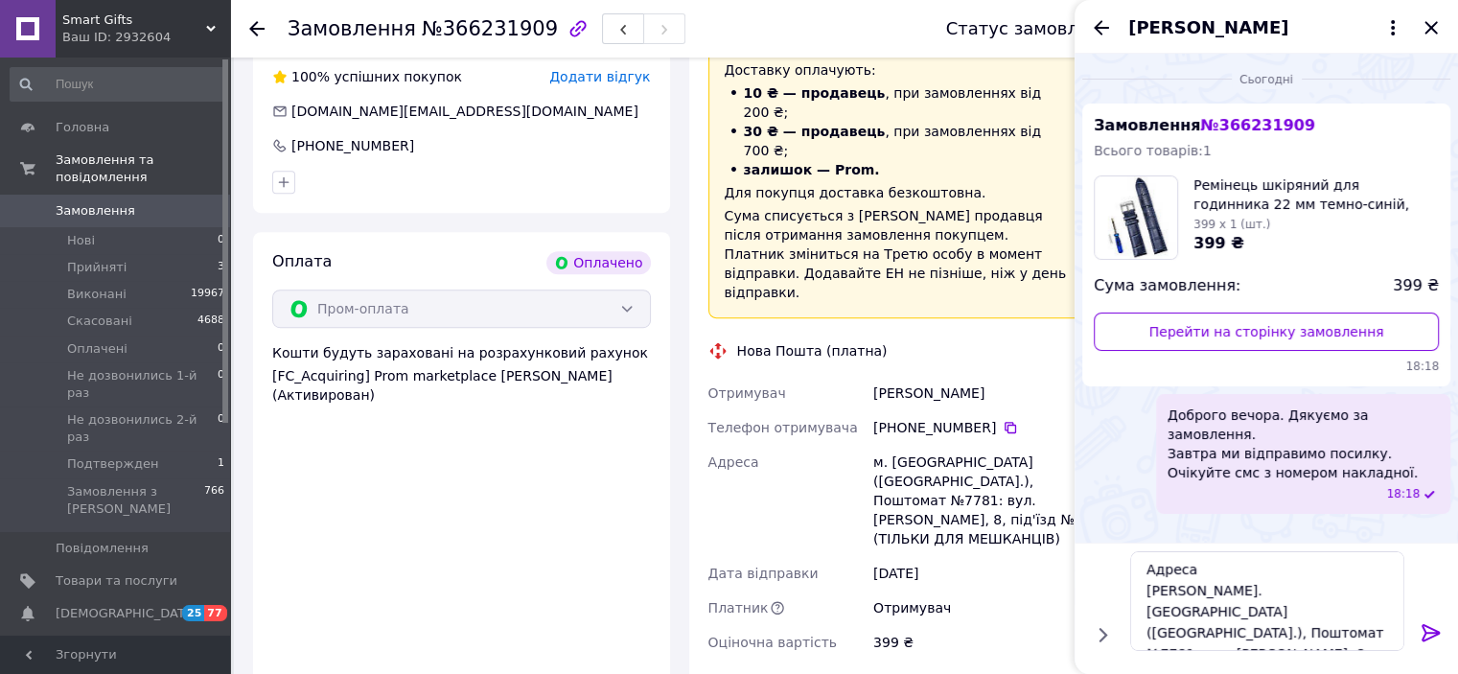
click at [1423, 629] on icon at bounding box center [1430, 632] width 18 height 17
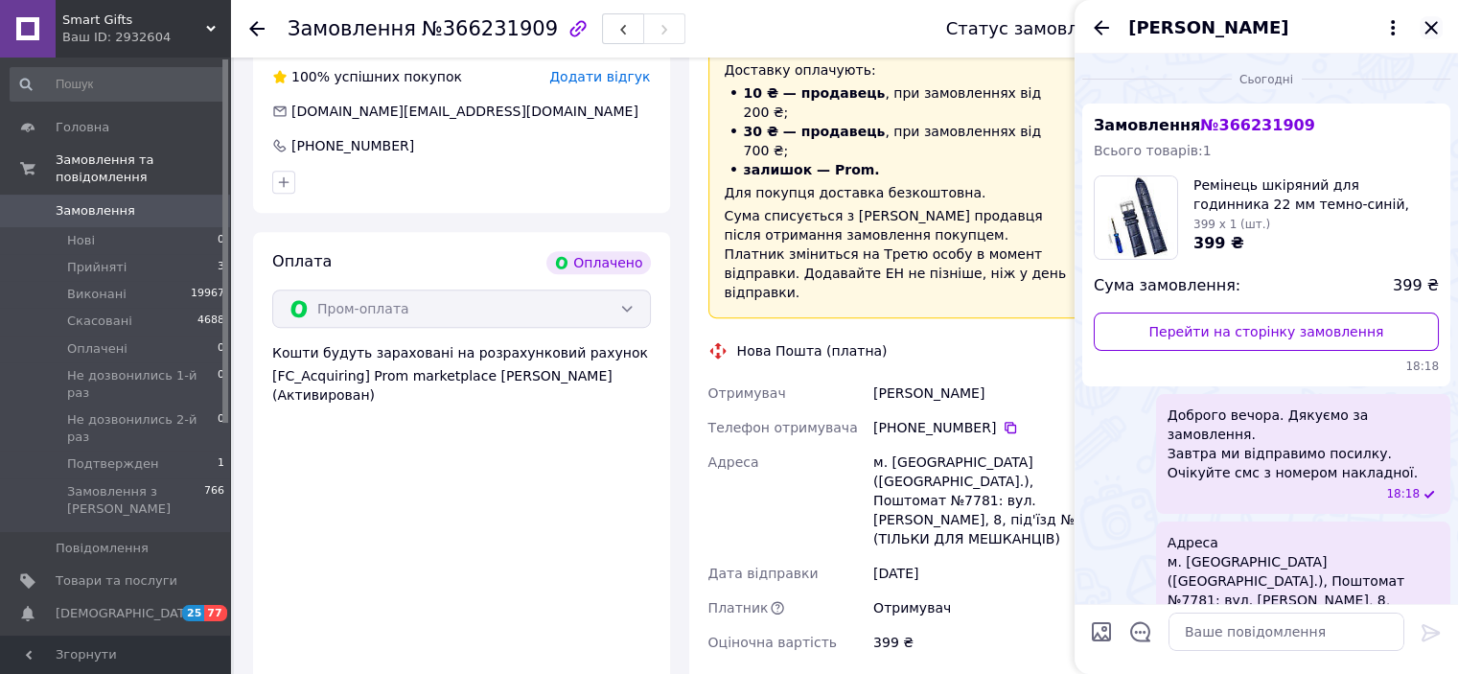
scroll to position [25, 0]
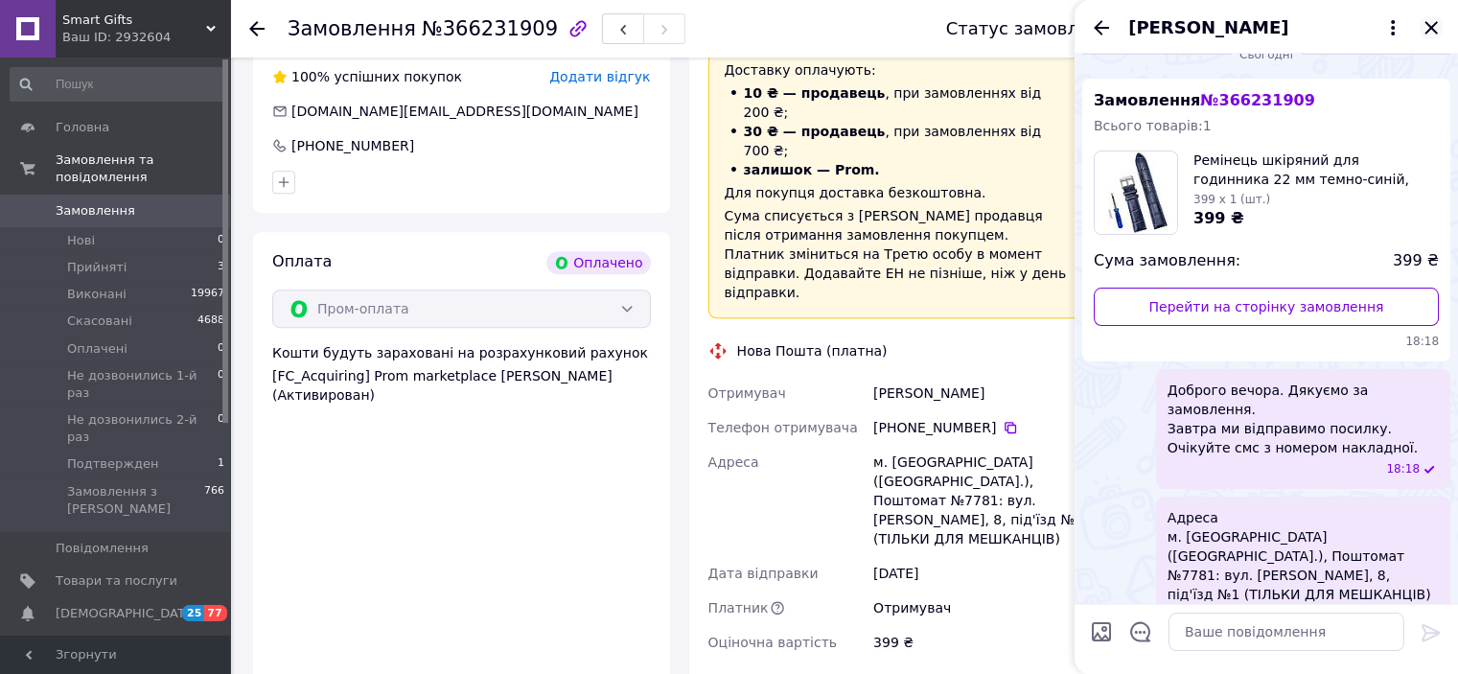
click at [1438, 25] on icon "Закрити" at bounding box center [1430, 27] width 23 height 23
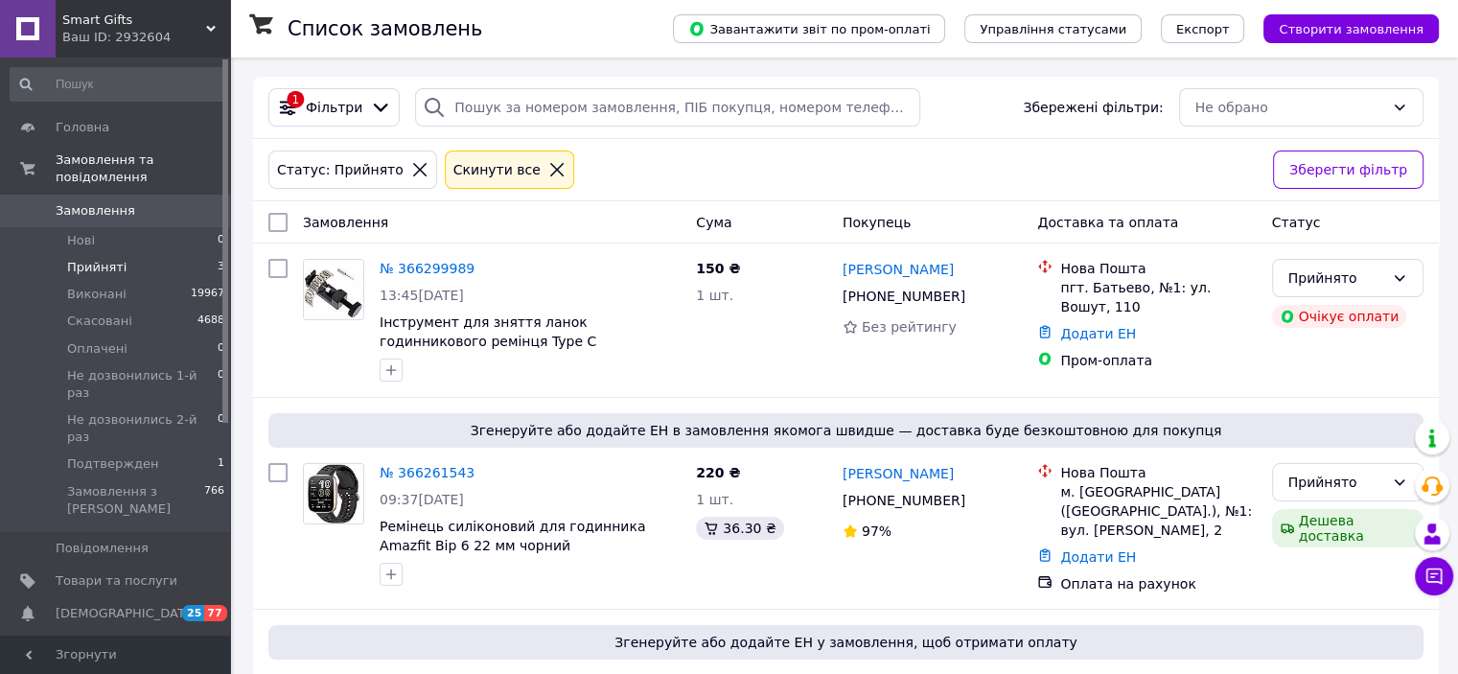
click at [198, 254] on li "Прийняті 3" at bounding box center [118, 267] width 236 height 27
drag, startPoint x: 476, startPoint y: 10, endPoint x: 514, endPoint y: -79, distance: 95.8
click at [514, 0] on html "Smart Gifts Ваш ID: 2932604 Сайт Smart Gifts Кабінет покупця Перевірити стан си…" at bounding box center [729, 448] width 1458 height 897
click at [96, 30] on div "Ваш ID: 2932604" at bounding box center [146, 37] width 168 height 17
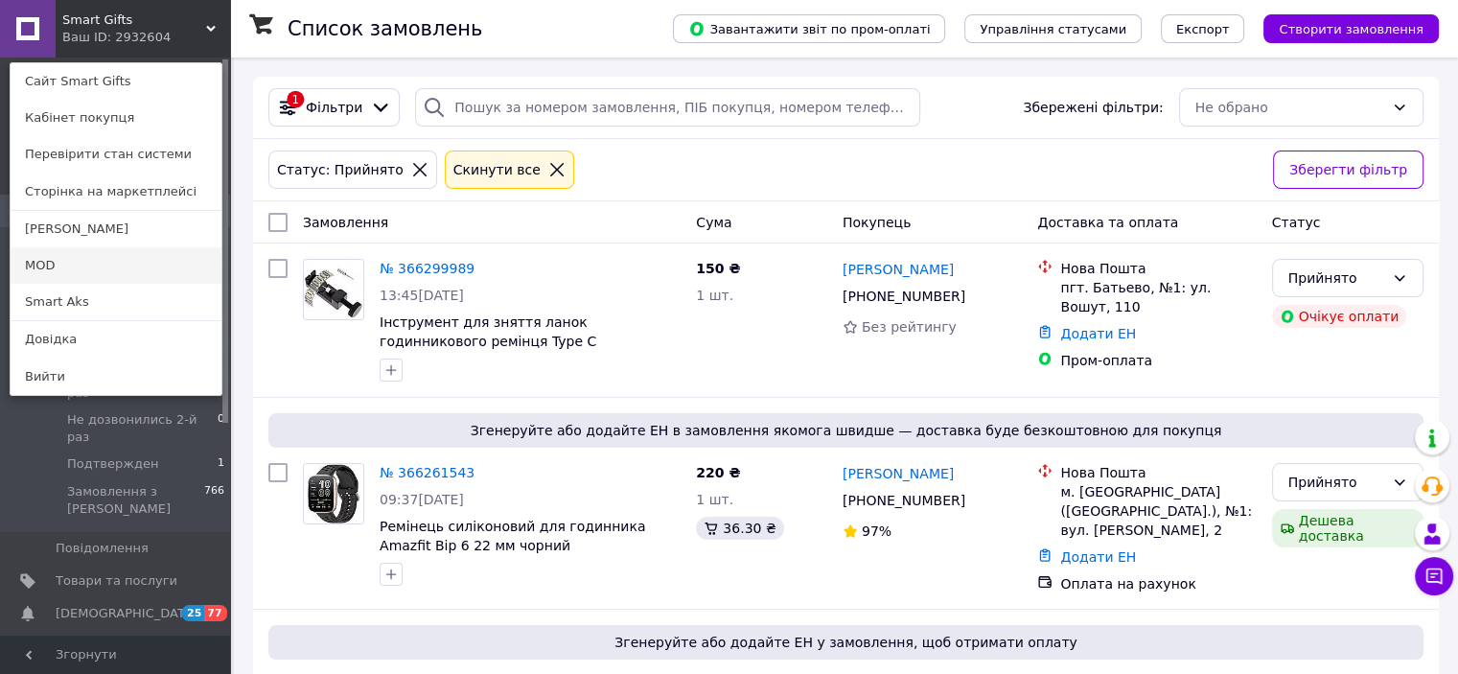
click at [94, 264] on link "MOD" at bounding box center [116, 265] width 211 height 36
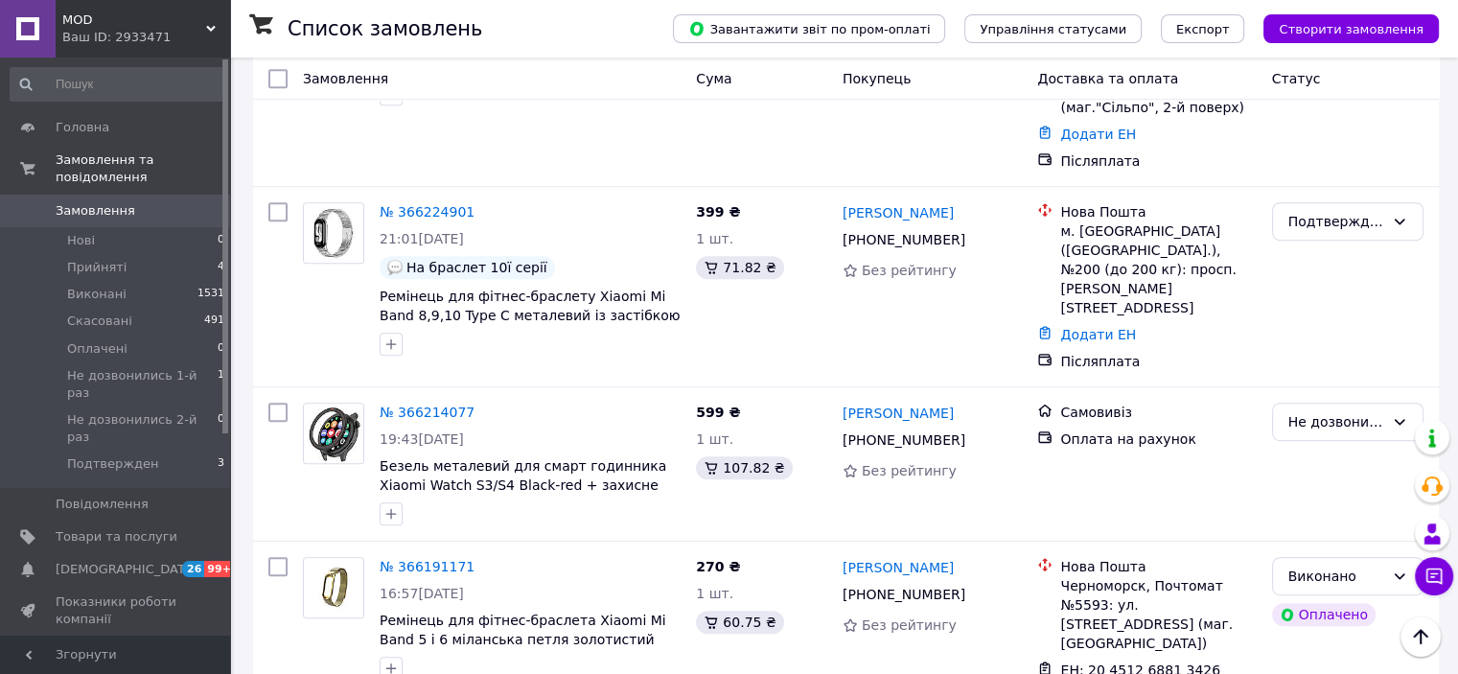
scroll to position [958, 0]
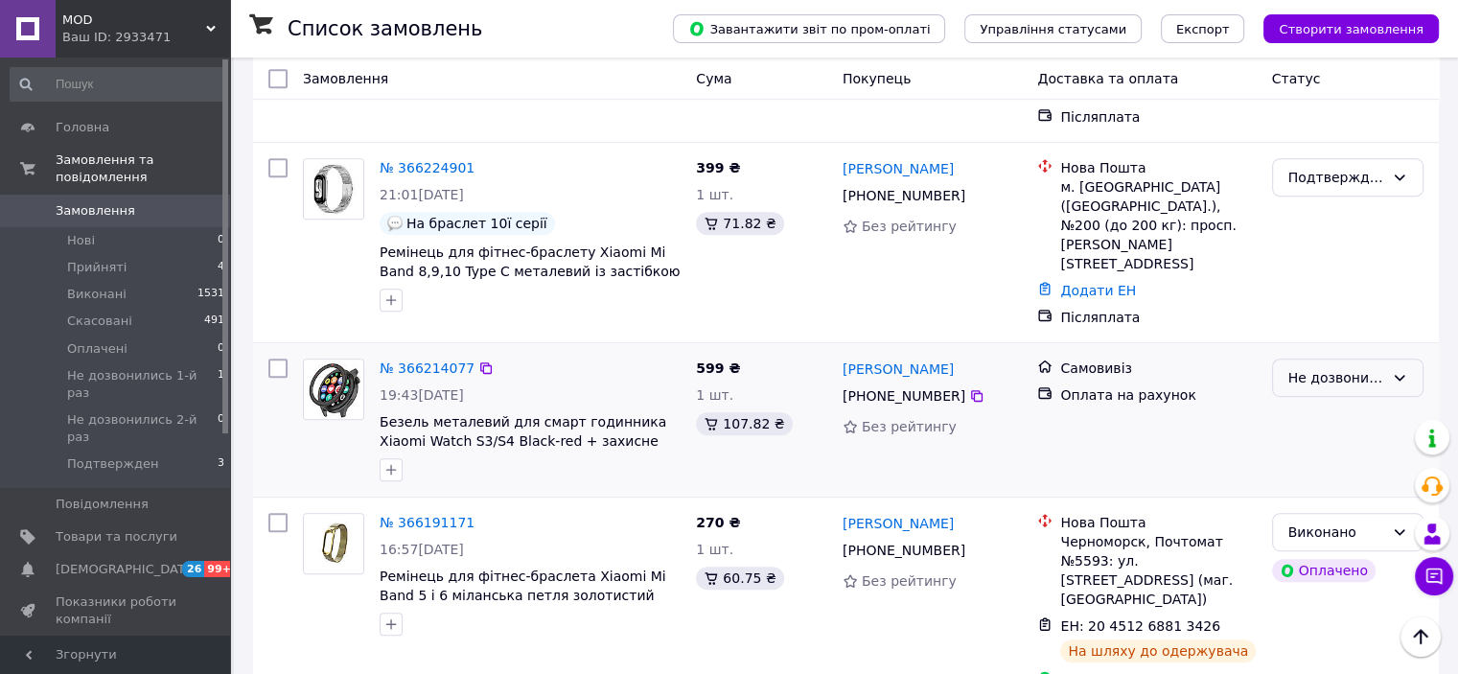
click at [1372, 367] on div "Не дозвонились 1-й раз" at bounding box center [1336, 377] width 96 height 21
click at [1341, 425] on li "Подтвержден" at bounding box center [1346, 423] width 149 height 34
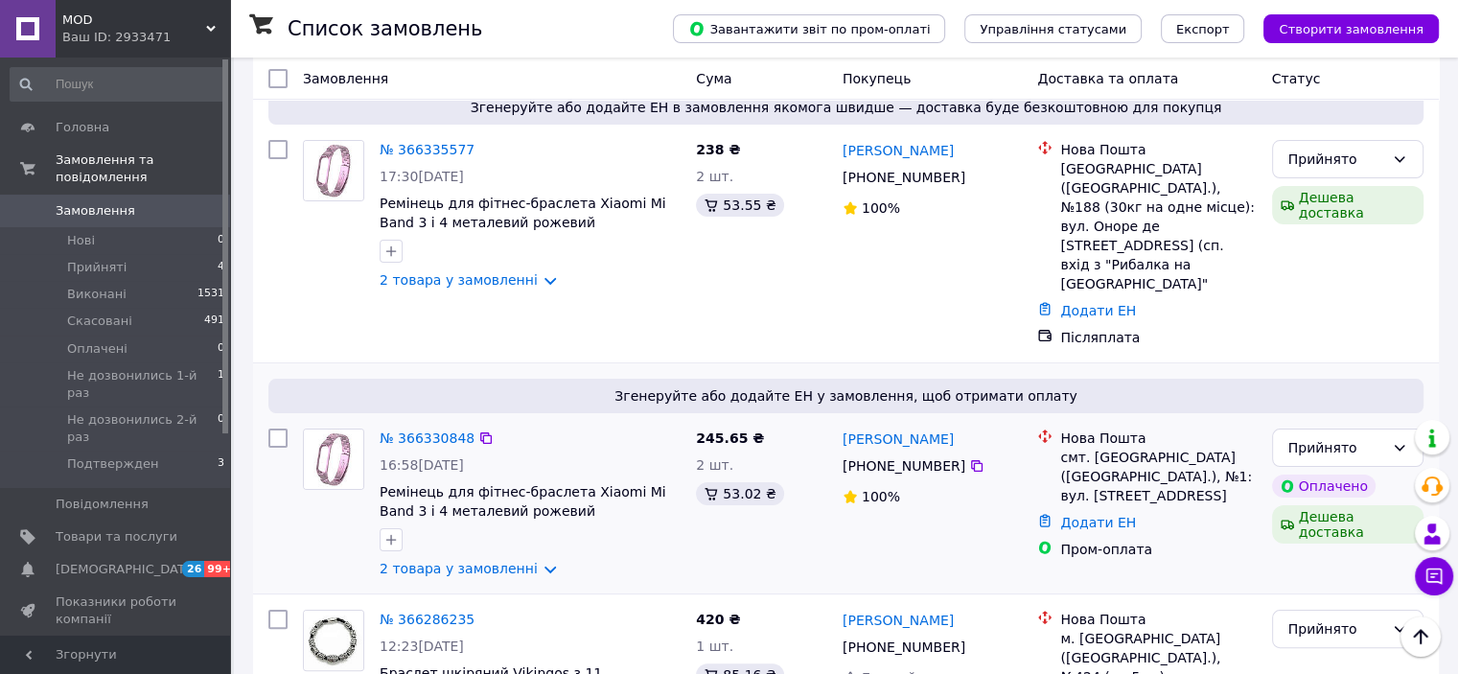
scroll to position [192, 0]
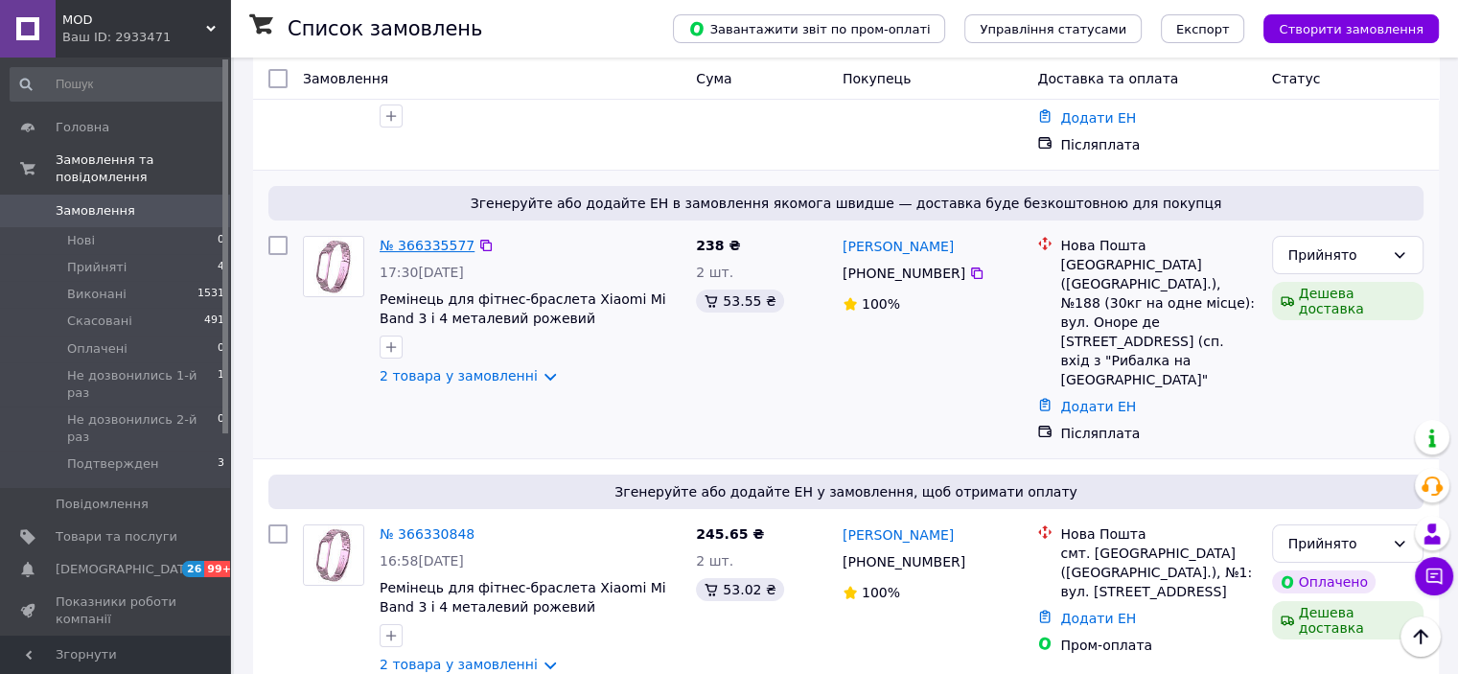
click at [418, 238] on link "№ 366335577" at bounding box center [426, 245] width 95 height 15
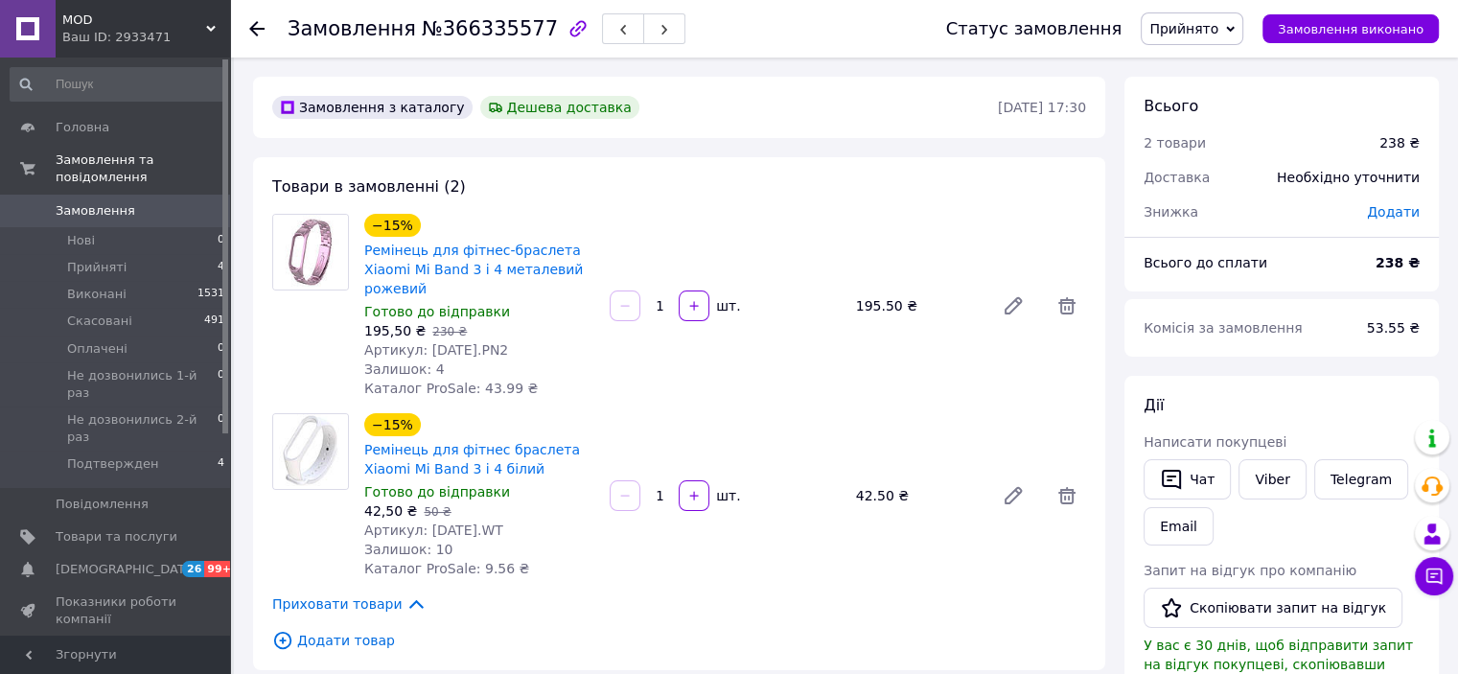
drag, startPoint x: 421, startPoint y: 334, endPoint x: 507, endPoint y: 336, distance: 86.3
click at [508, 340] on div "Артикул: 07.01.07.PN2" at bounding box center [479, 349] width 230 height 19
copy span "07.01.07.PN2"
click at [251, 27] on use at bounding box center [256, 28] width 15 height 15
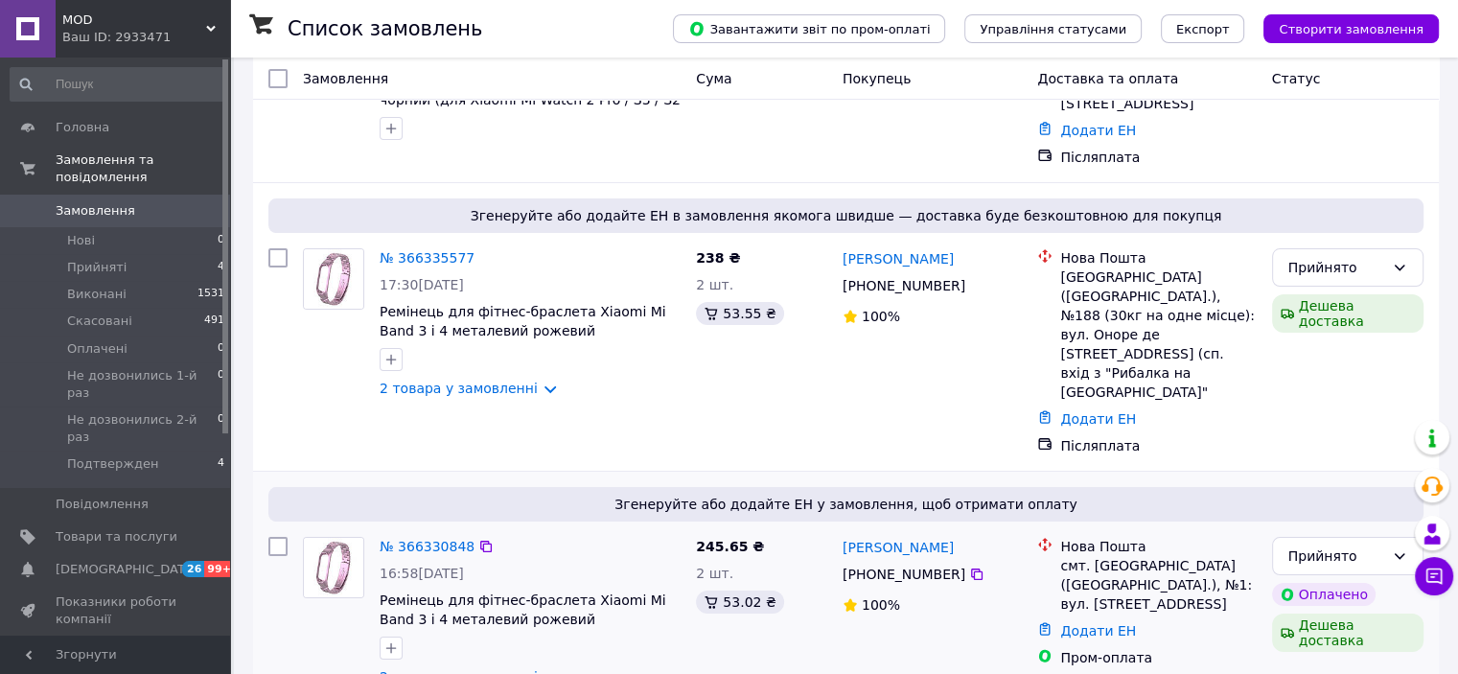
scroll to position [192, 0]
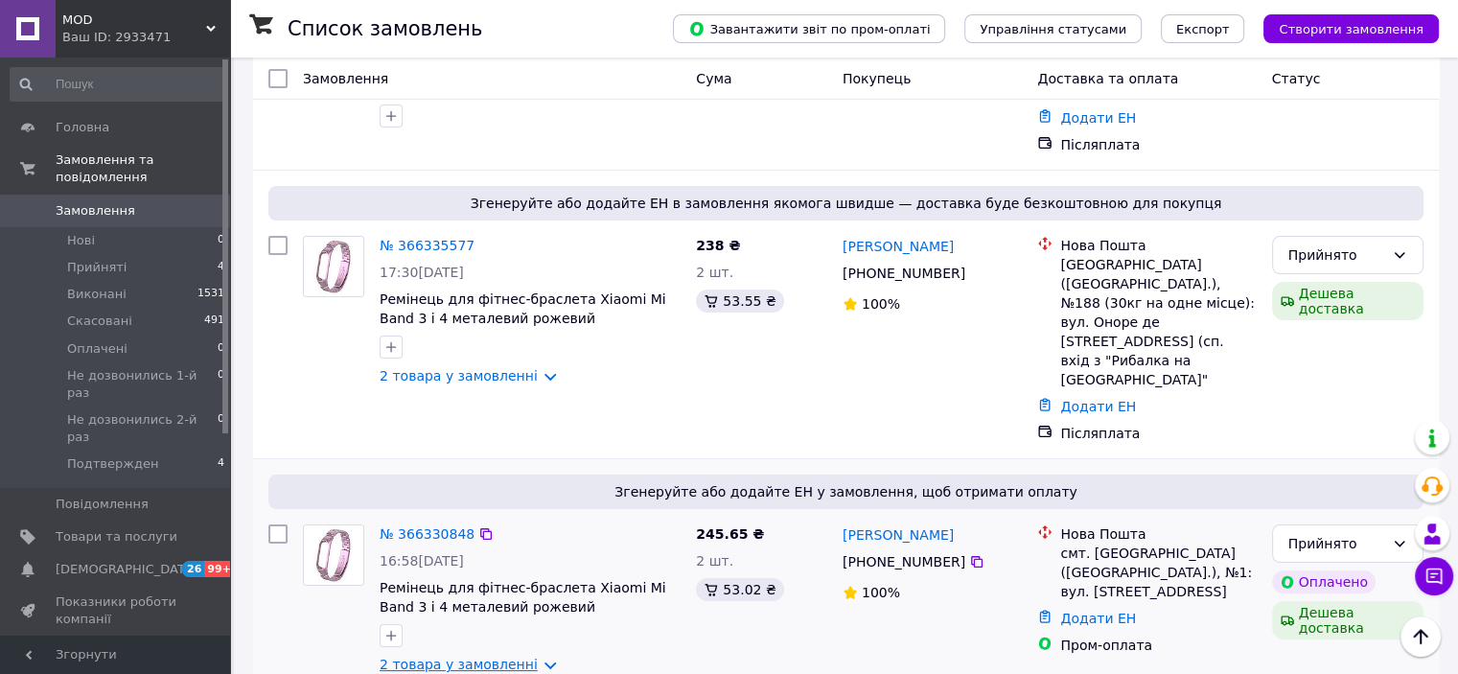
click at [497, 656] on link "2 товара у замовленні" at bounding box center [458, 663] width 158 height 15
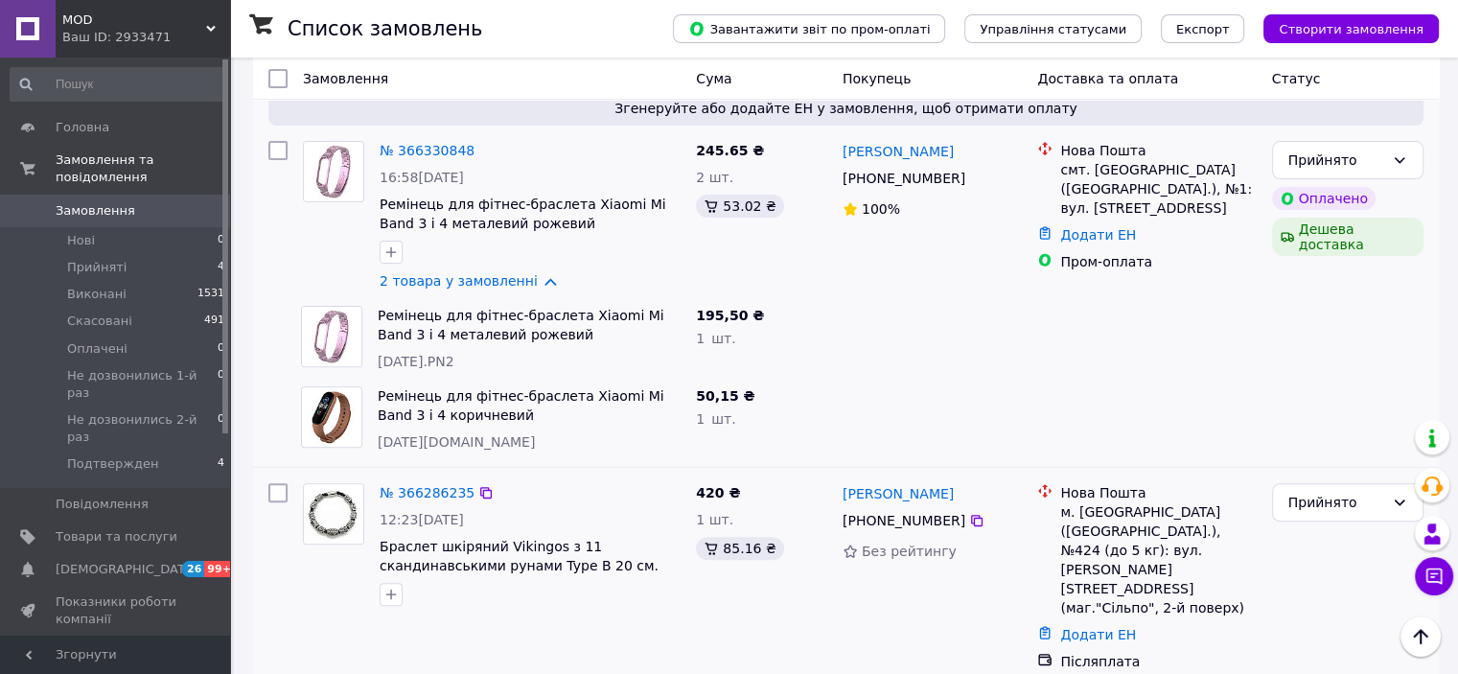
scroll to position [479, 0]
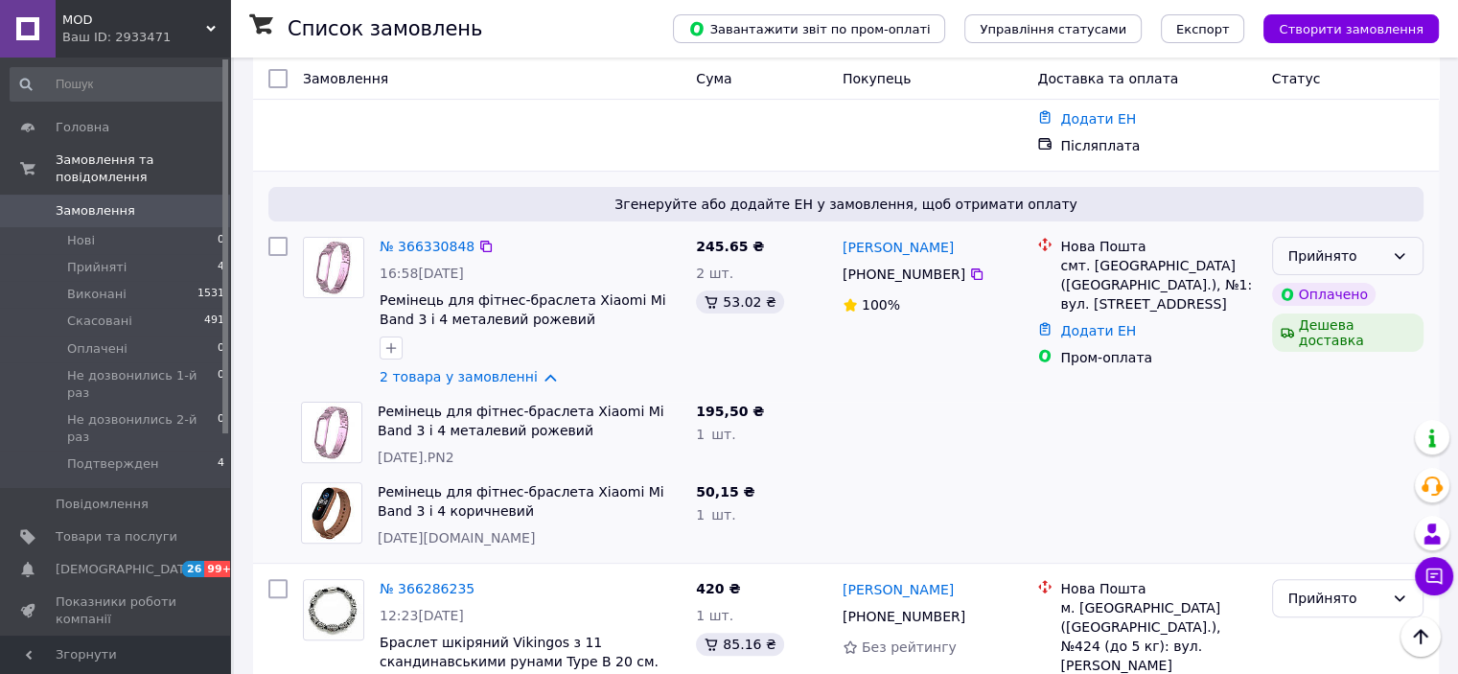
click at [1405, 248] on icon at bounding box center [1398, 255] width 15 height 15
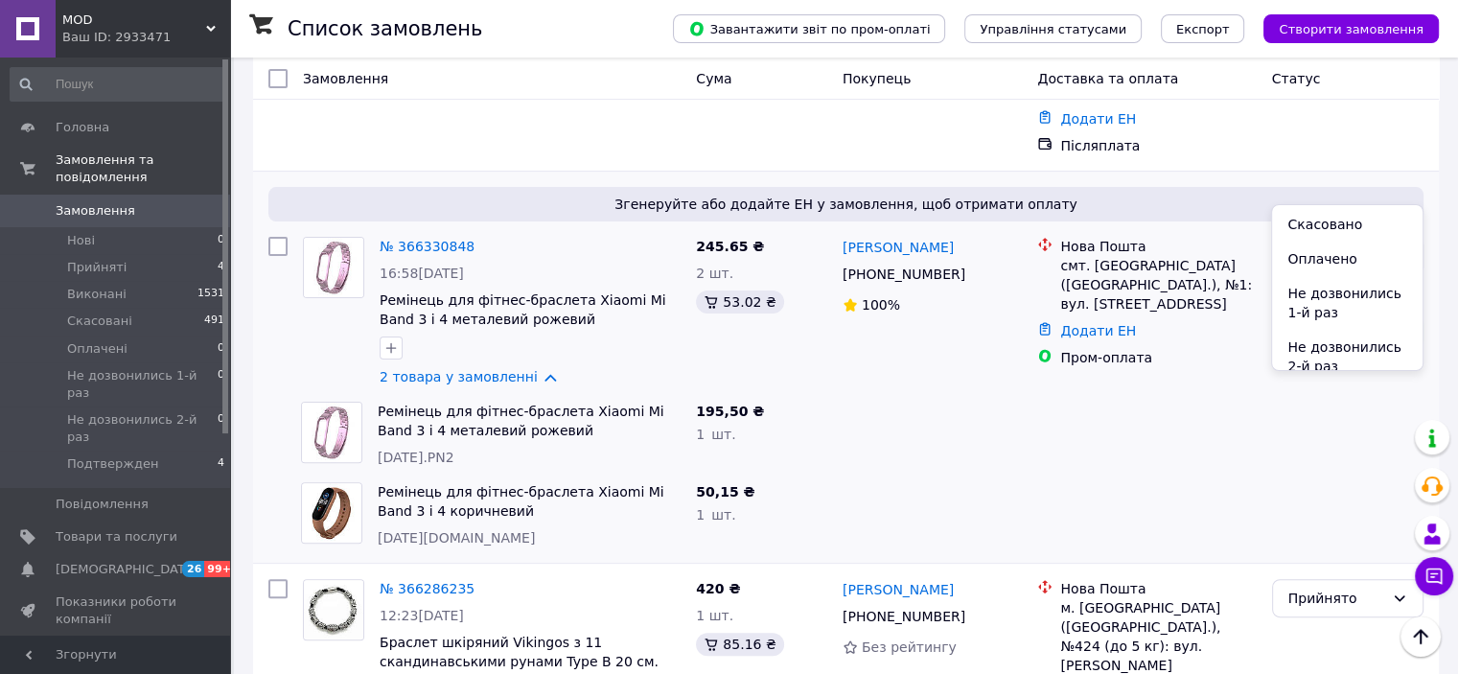
scroll to position [80, 0]
click at [1357, 356] on li "Подтвержден" at bounding box center [1346, 353] width 149 height 34
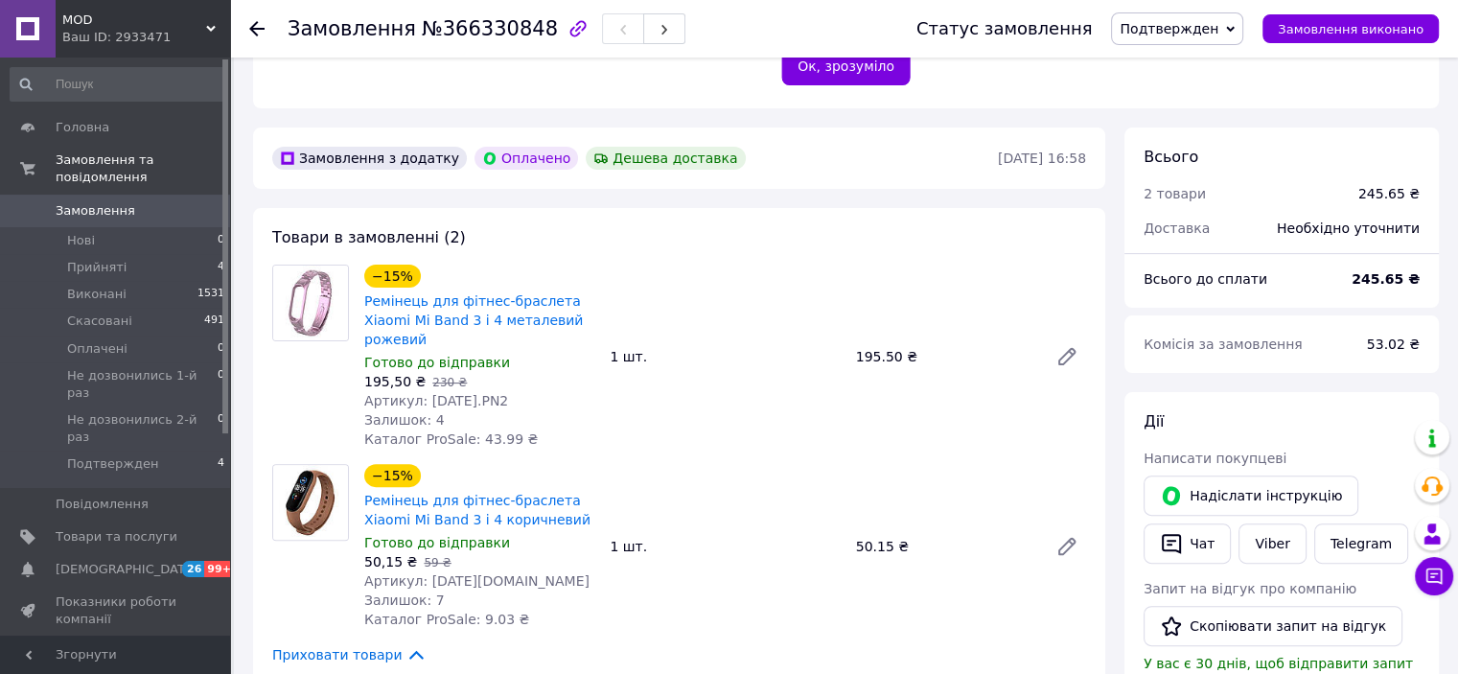
scroll to position [575, 0]
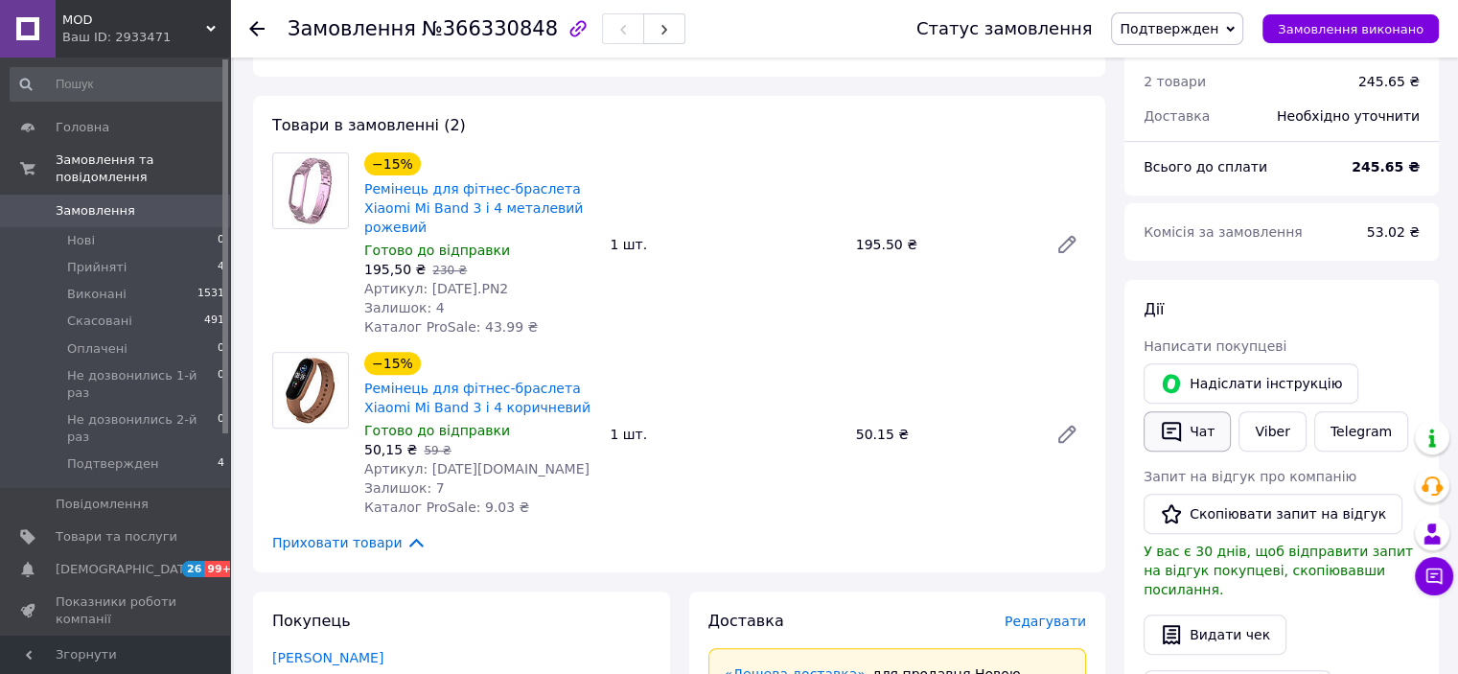
click at [1199, 432] on button "Чат" at bounding box center [1186, 431] width 87 height 40
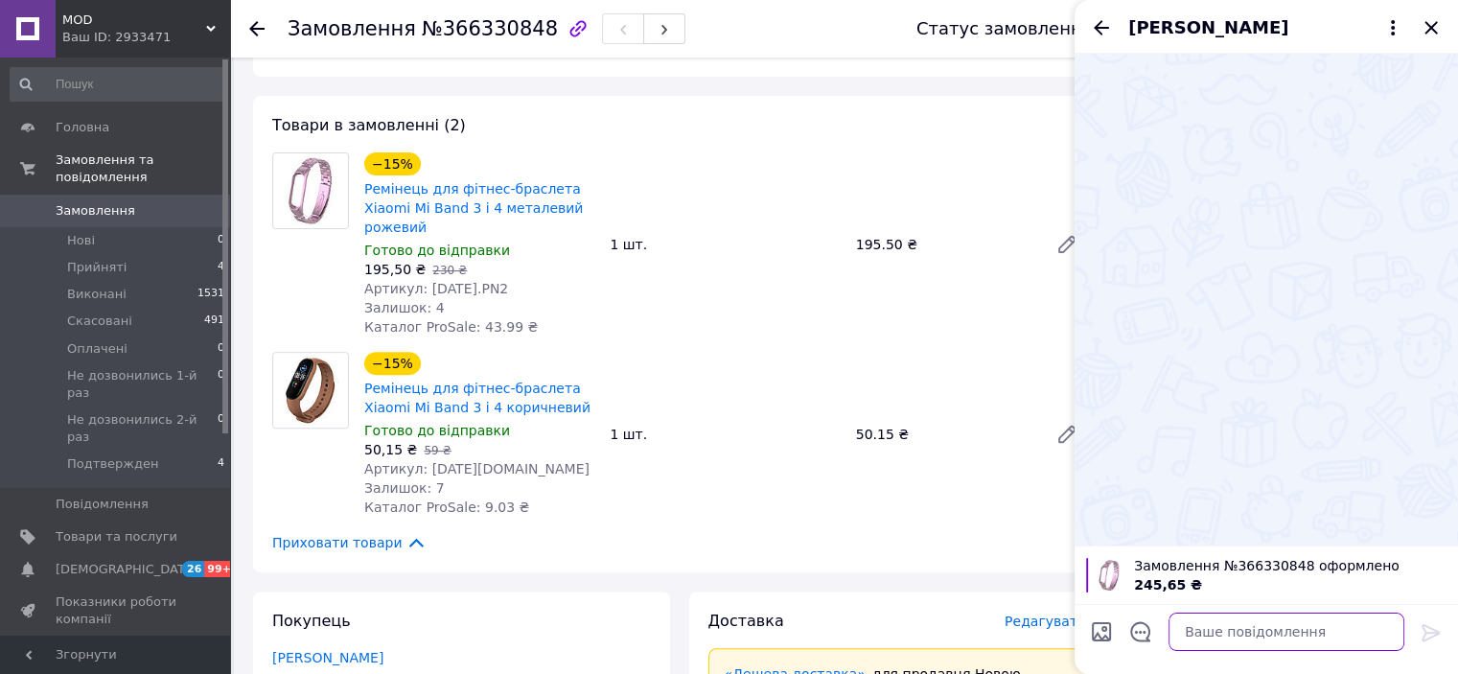
click at [1242, 634] on textarea at bounding box center [1286, 631] width 236 height 38
paste textarea "Доброго вечора. Дякуємо за замовлення. Завтра ми відправимо посилку. Очікуйте с…"
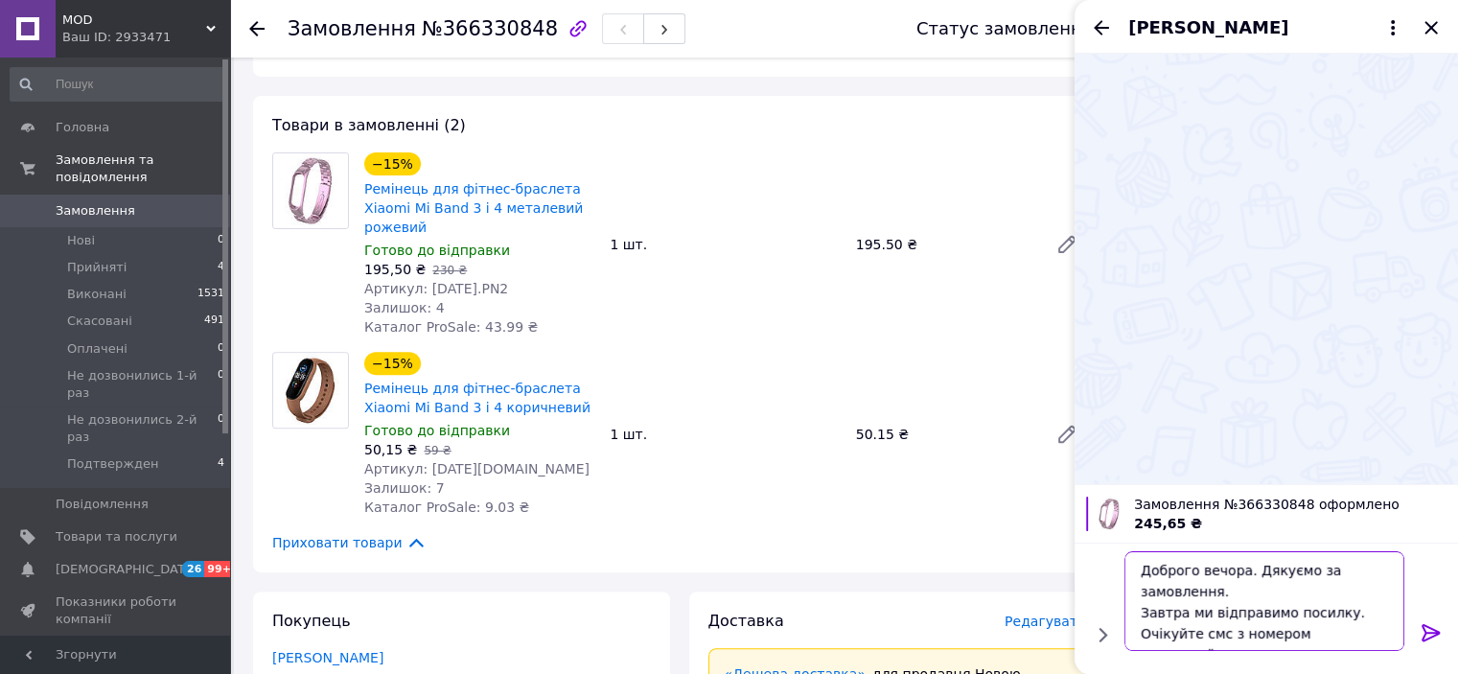
scroll to position [1, 0]
type textarea "Доброго вечора. Дякуємо за замовлення. Завтра ми відправимо посилку. Очікуйте с…"
drag, startPoint x: 1433, startPoint y: 635, endPoint x: 1420, endPoint y: 633, distance: 12.6
click at [1431, 635] on icon at bounding box center [1430, 632] width 23 height 23
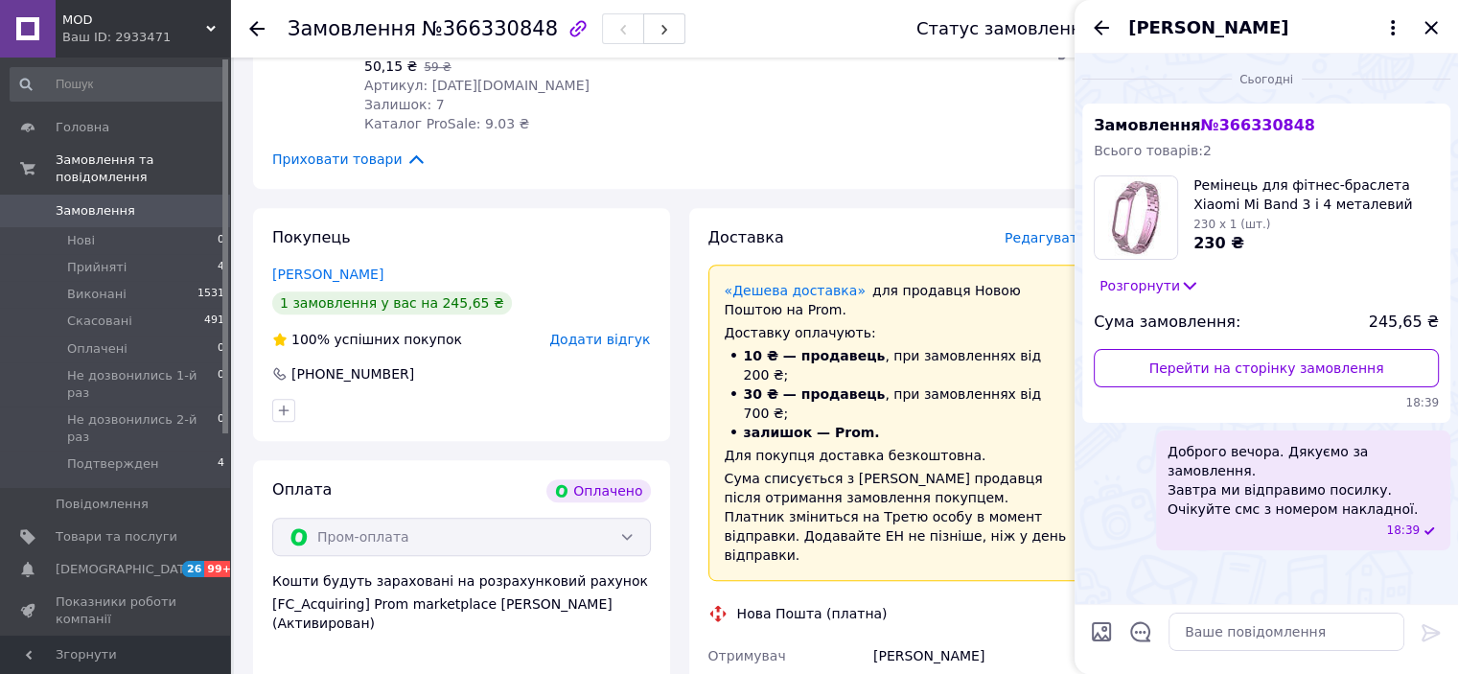
scroll to position [1150, 0]
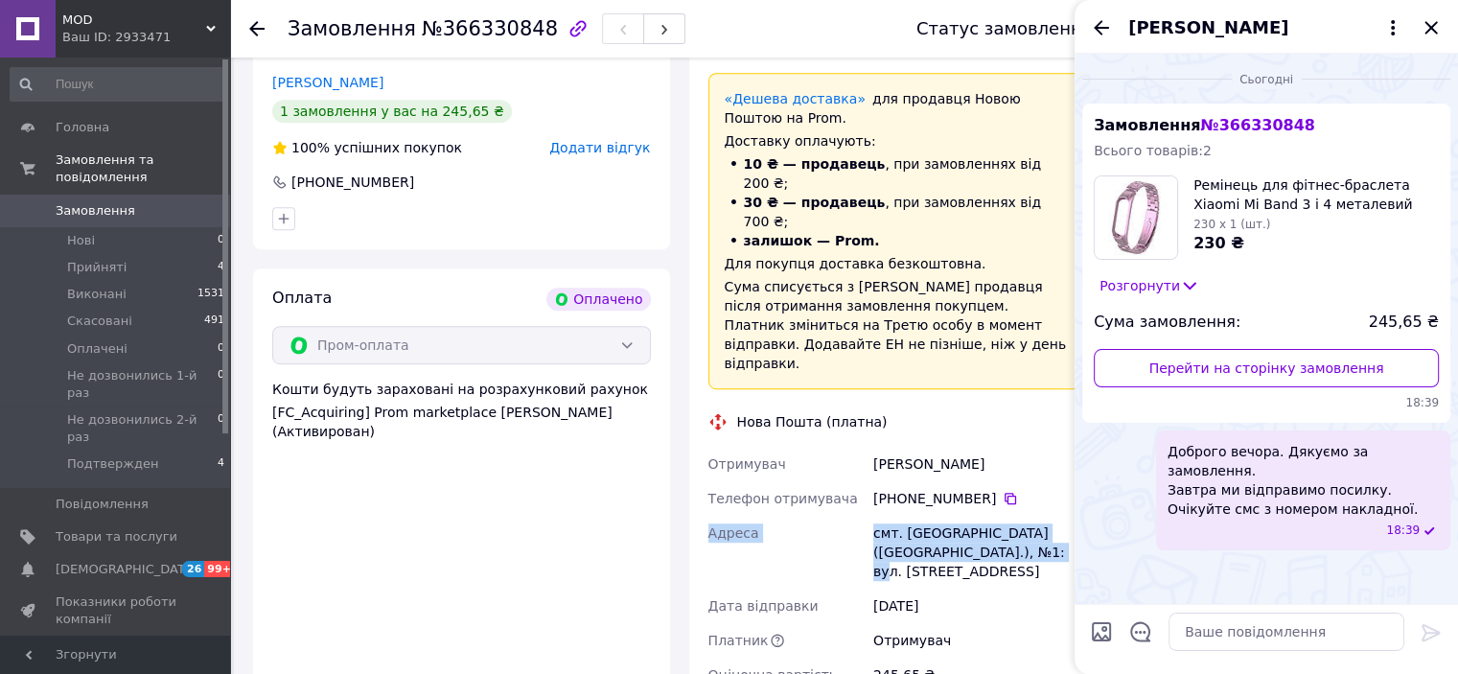
drag, startPoint x: 708, startPoint y: 463, endPoint x: 998, endPoint y: 480, distance: 289.9
click at [998, 480] on div "Отримувач [PERSON_NAME] Телефон отримувача [PHONE_NUMBER]   [GEOGRAPHIC_DATA] с…" at bounding box center [897, 569] width 386 height 245
copy div "[GEOGRAPHIC_DATA] смт. [GEOGRAPHIC_DATA] ([GEOGRAPHIC_DATA].), №1: вул. [STREET…"
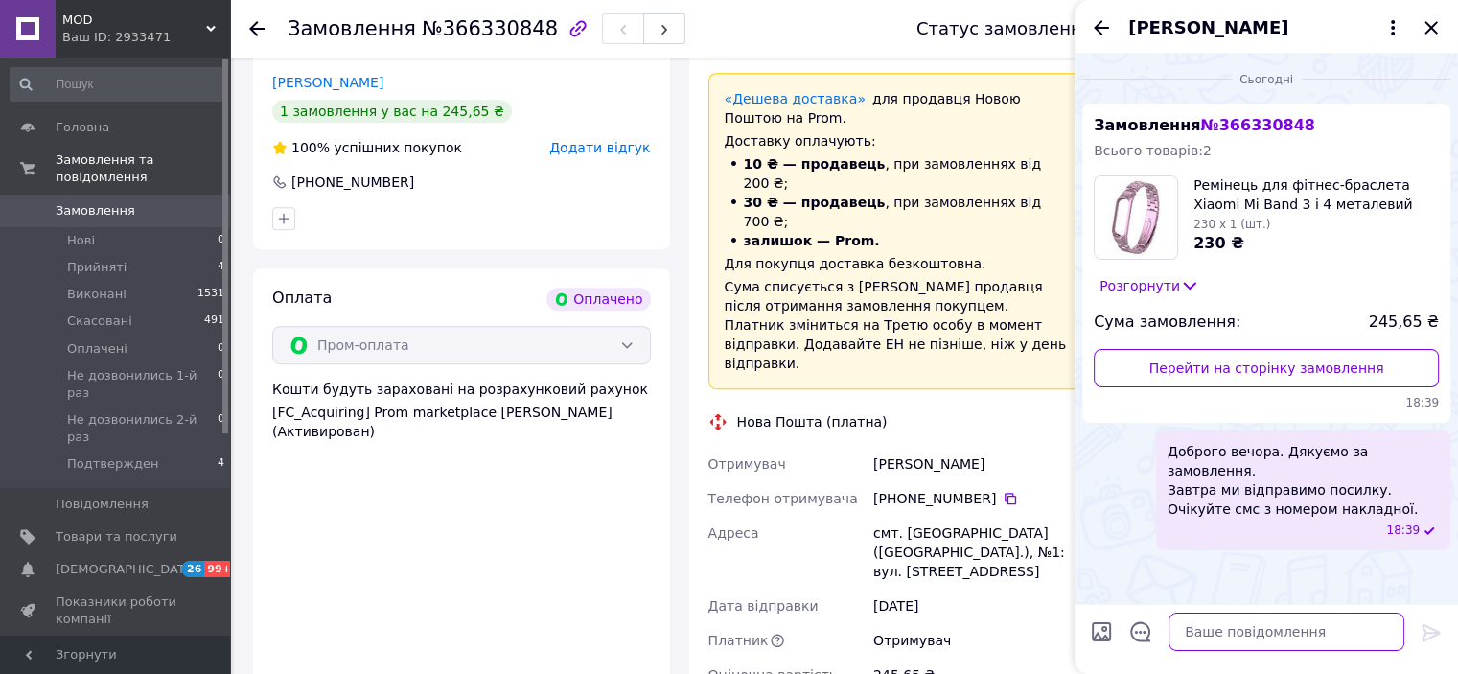
click at [1239, 632] on textarea at bounding box center [1286, 631] width 236 height 38
paste textarea "[GEOGRAPHIC_DATA] смт. [GEOGRAPHIC_DATA] ([GEOGRAPHIC_DATA].), №1: вул. [STREET…"
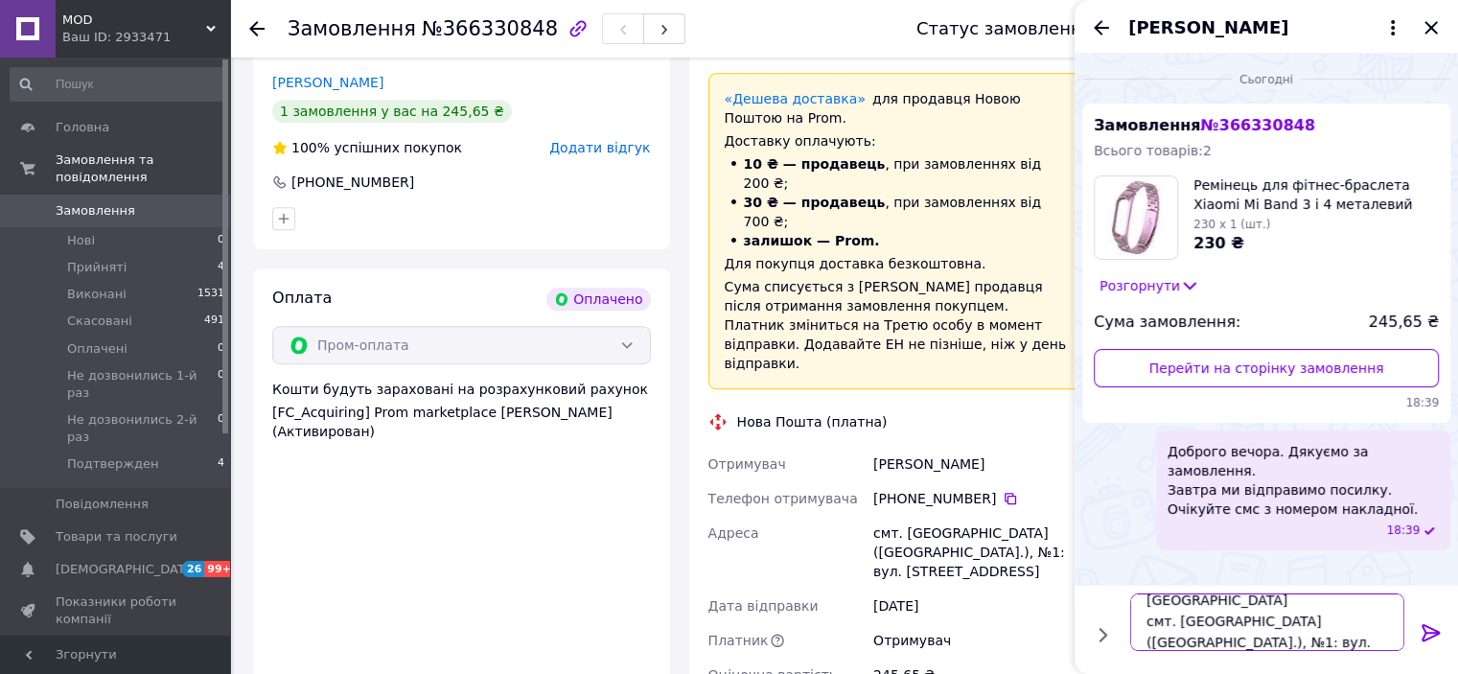
type textarea "[GEOGRAPHIC_DATA] смт. [GEOGRAPHIC_DATA] ([GEOGRAPHIC_DATA].), №1: вул. [STREET…"
click at [1426, 625] on icon at bounding box center [1430, 632] width 18 height 17
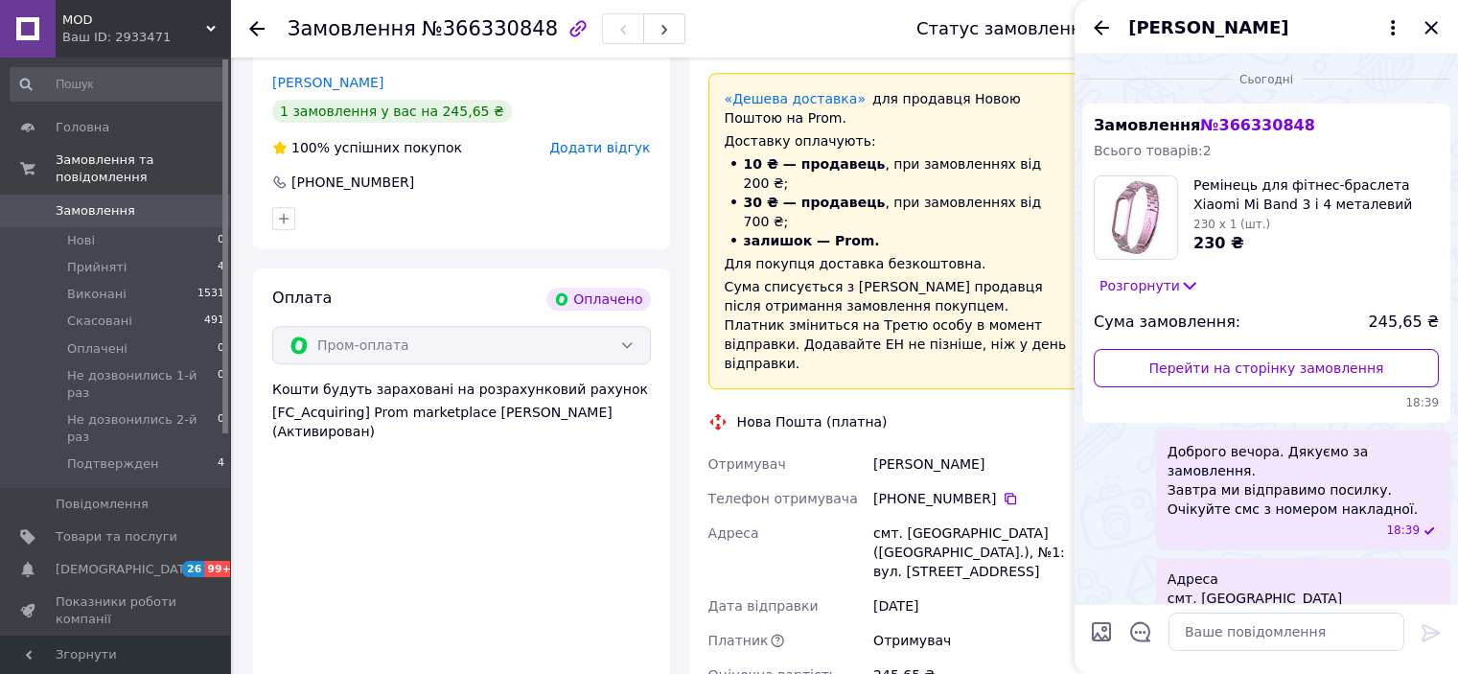
scroll to position [42, 0]
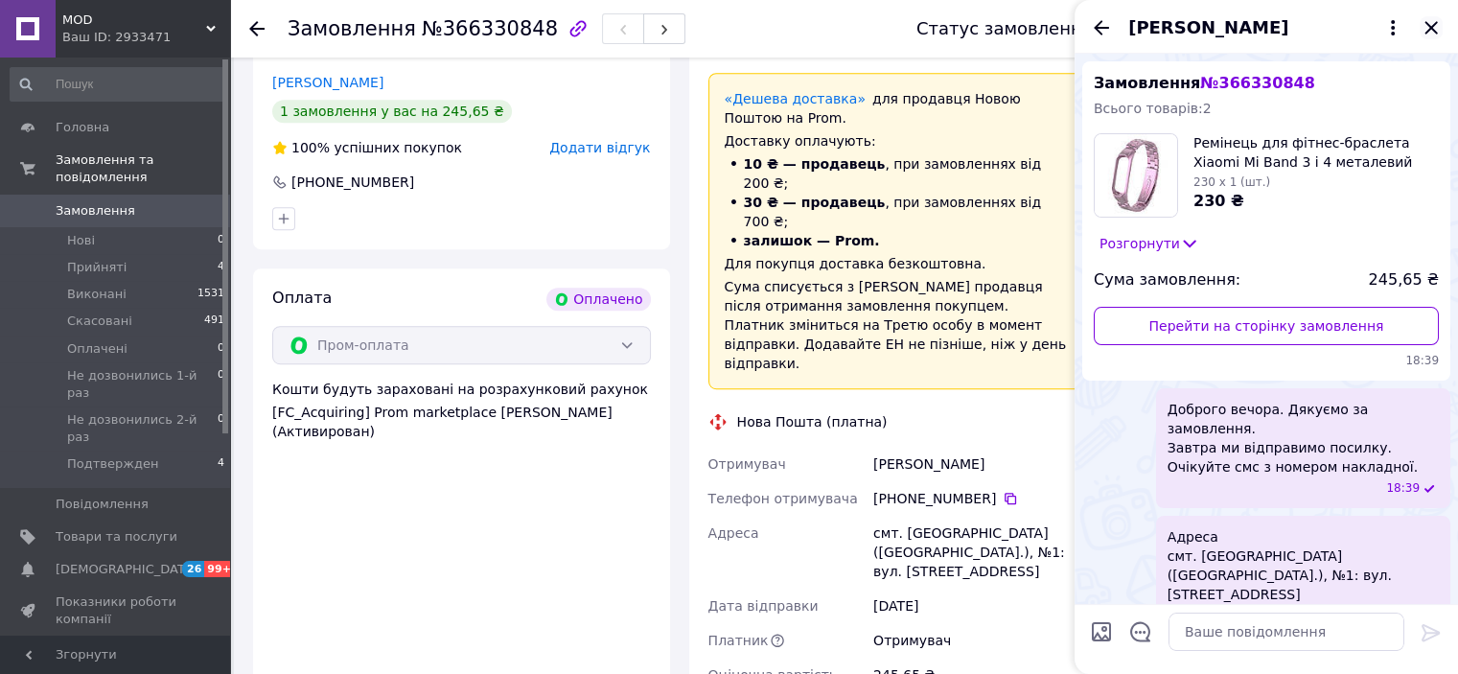
click at [1439, 28] on icon "Закрити" at bounding box center [1430, 27] width 23 height 23
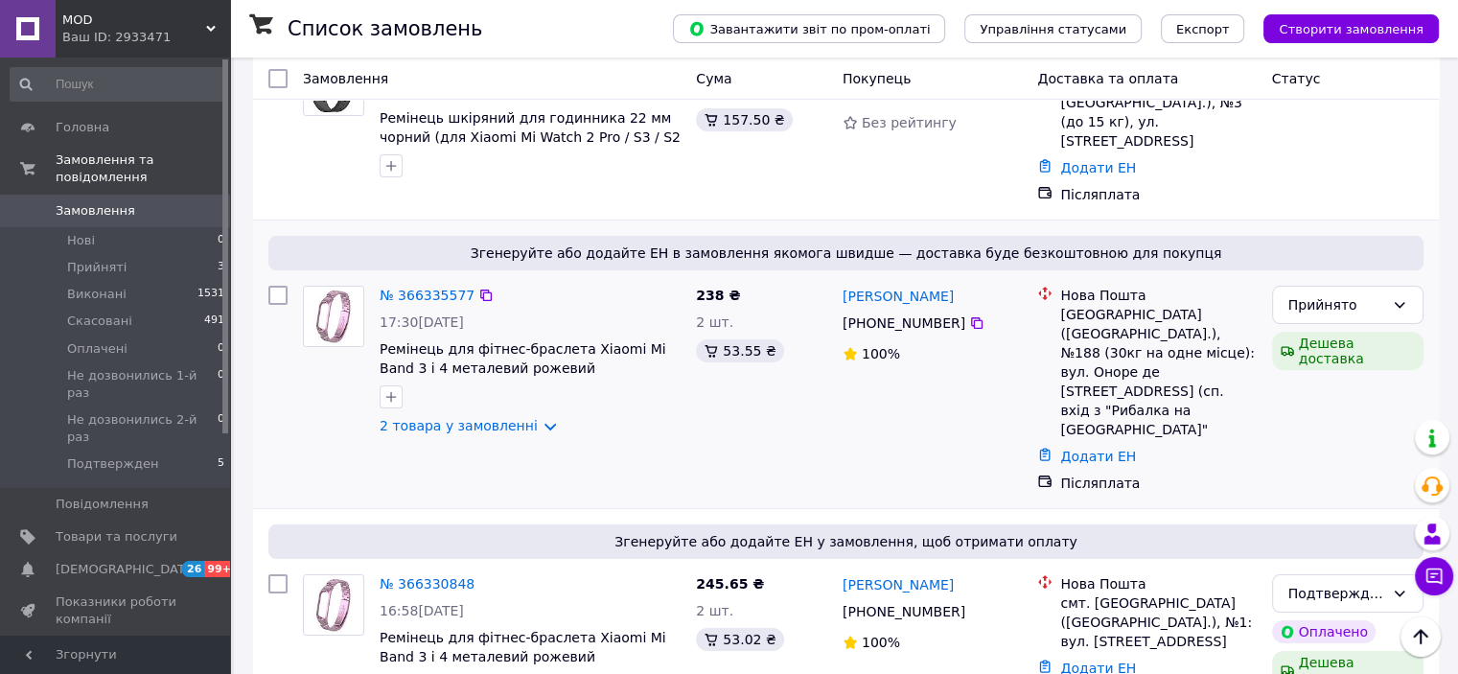
scroll to position [96, 0]
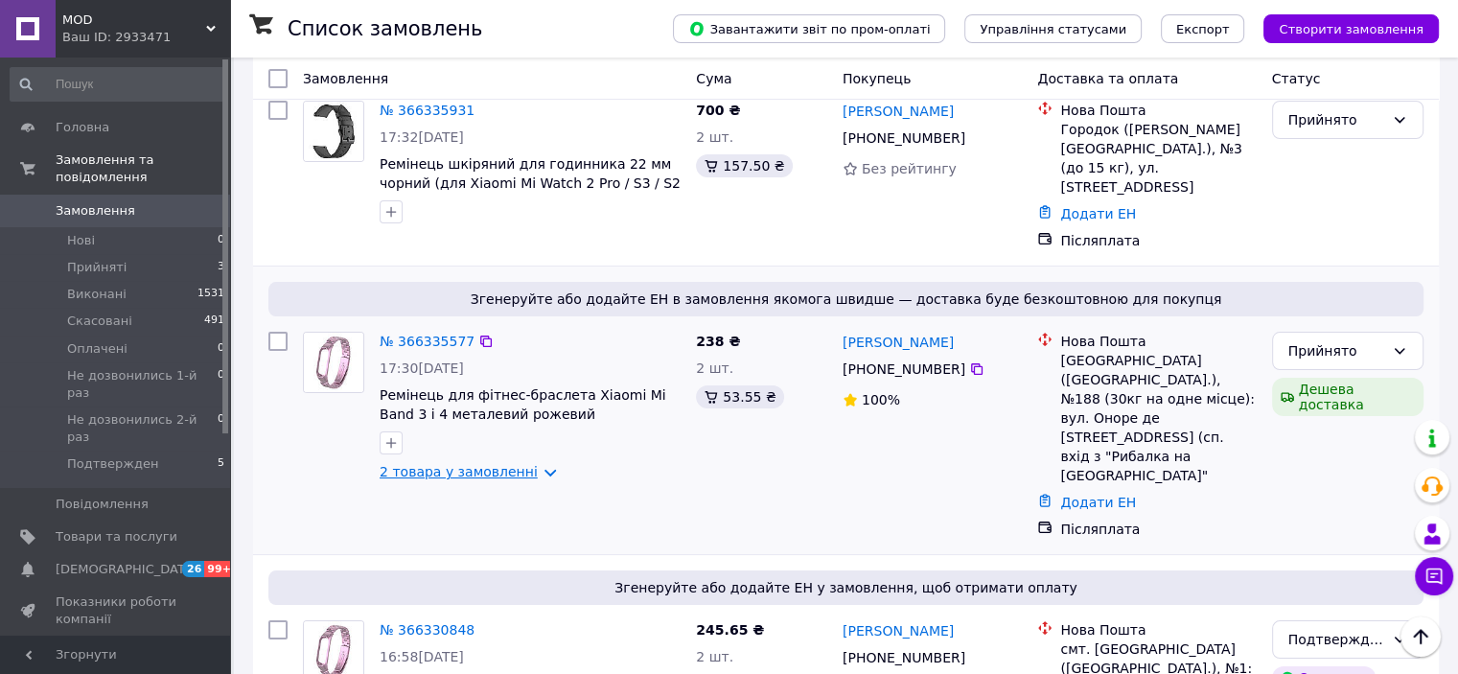
click at [494, 464] on link "2 товара у замовленні" at bounding box center [458, 471] width 158 height 15
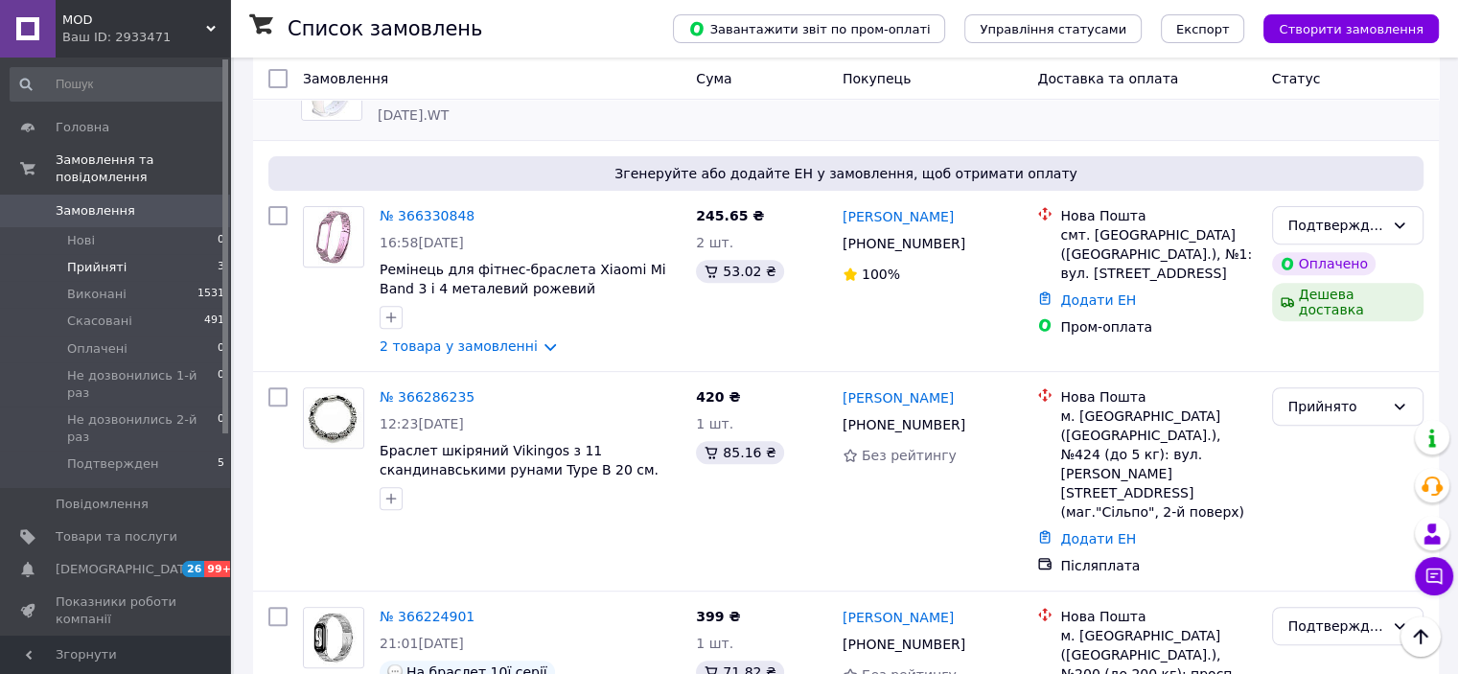
scroll to position [383, 0]
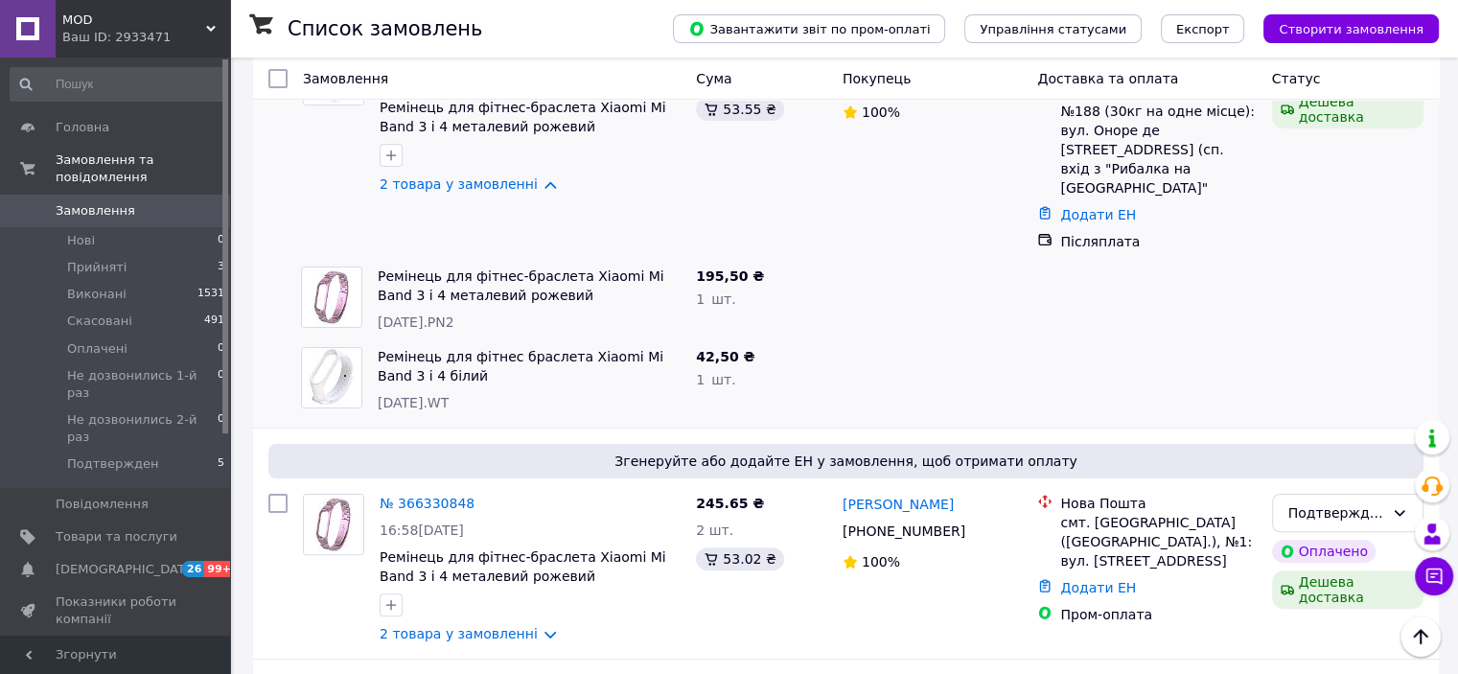
click at [120, 15] on span "MOD" at bounding box center [134, 19] width 144 height 17
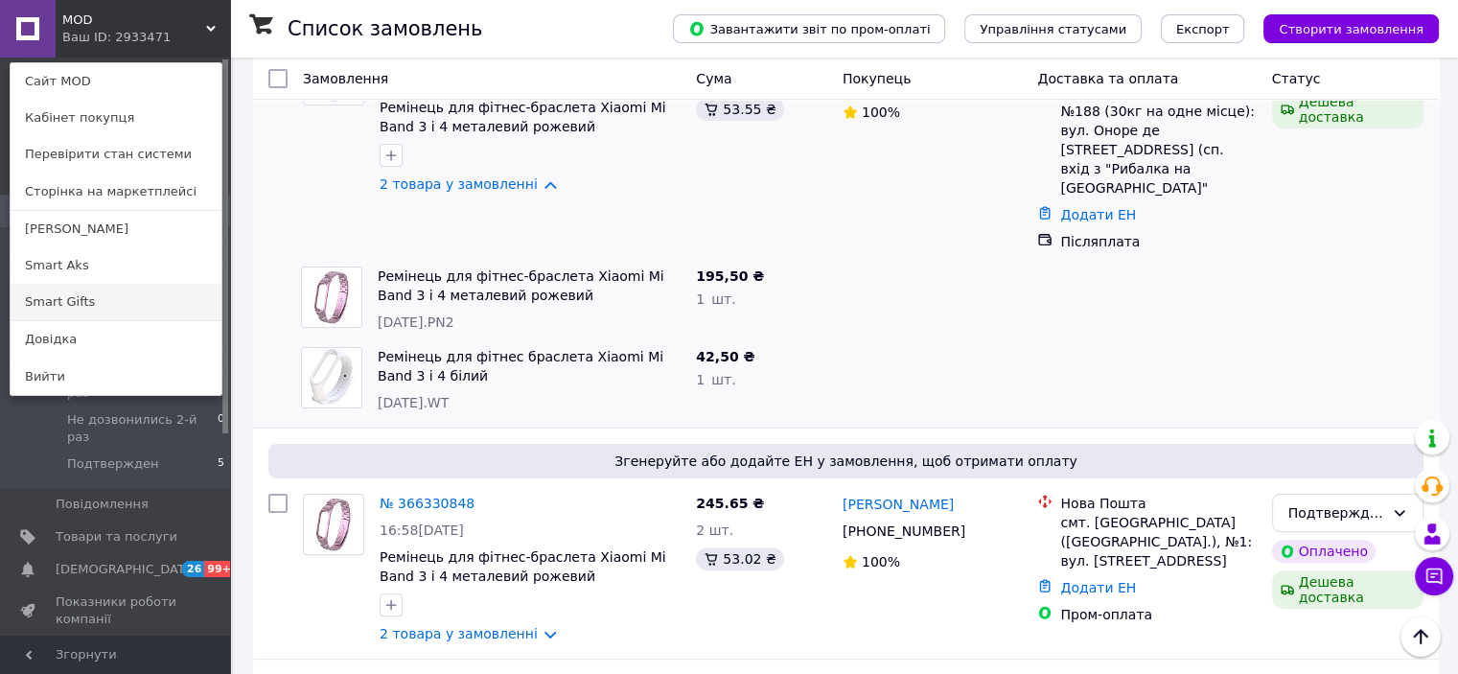
click at [111, 297] on link "Smart Gifts" at bounding box center [116, 302] width 211 height 36
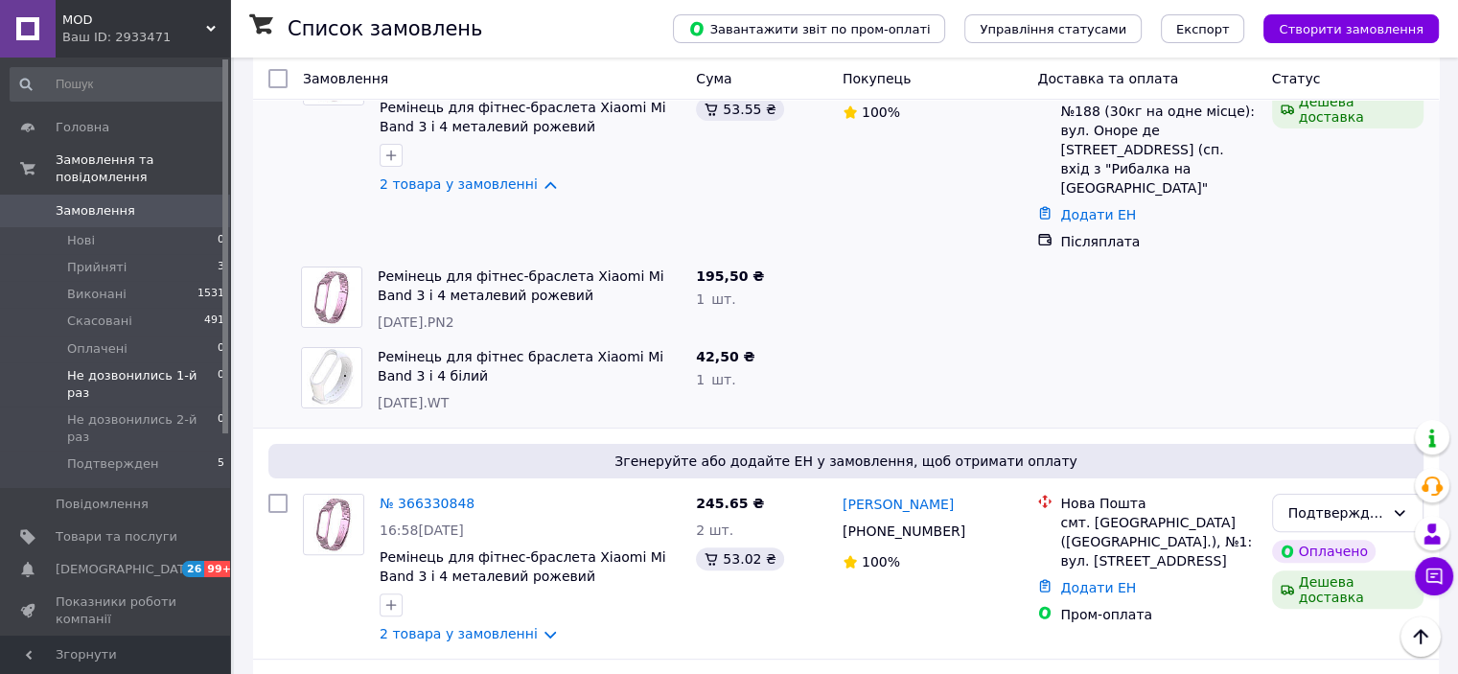
drag, startPoint x: 111, startPoint y: 297, endPoint x: 27, endPoint y: 356, distance: 102.6
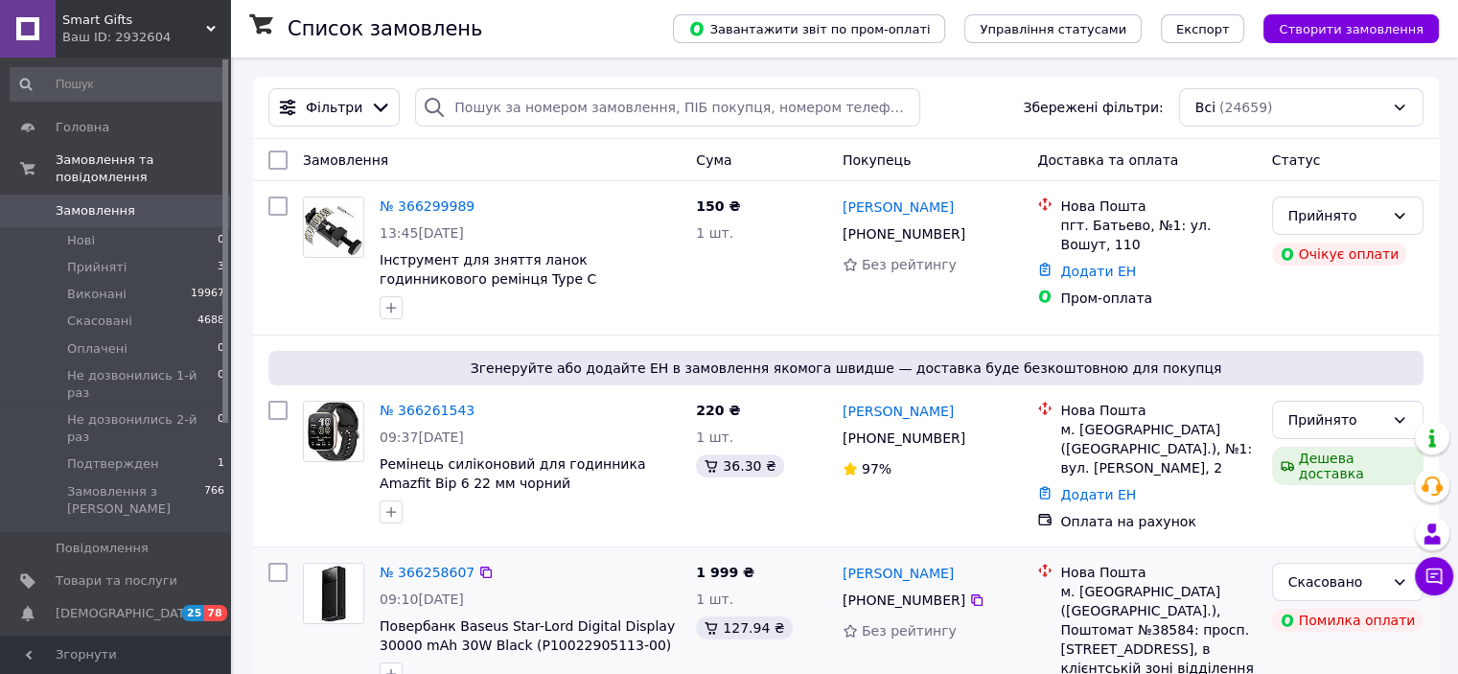
drag, startPoint x: 0, startPoint y: 0, endPoint x: 724, endPoint y: 545, distance: 906.8
click at [721, 547] on div "№ 366258607 09:10[DATE] Повербанк Baseus Star-Lord Digital Display 30000 mAh 30…" at bounding box center [845, 643] width 1185 height 192
click at [146, 254] on li "Прийняті 3" at bounding box center [118, 267] width 236 height 27
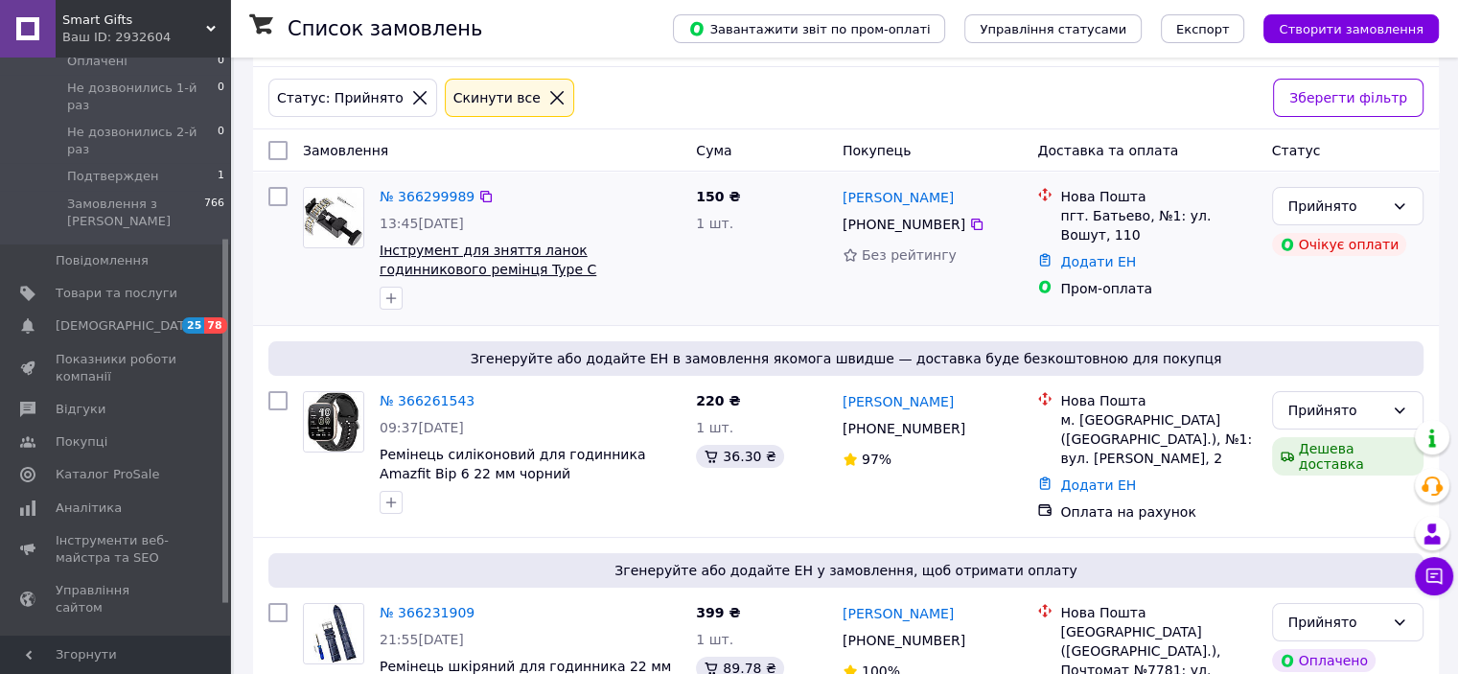
scroll to position [177, 0]
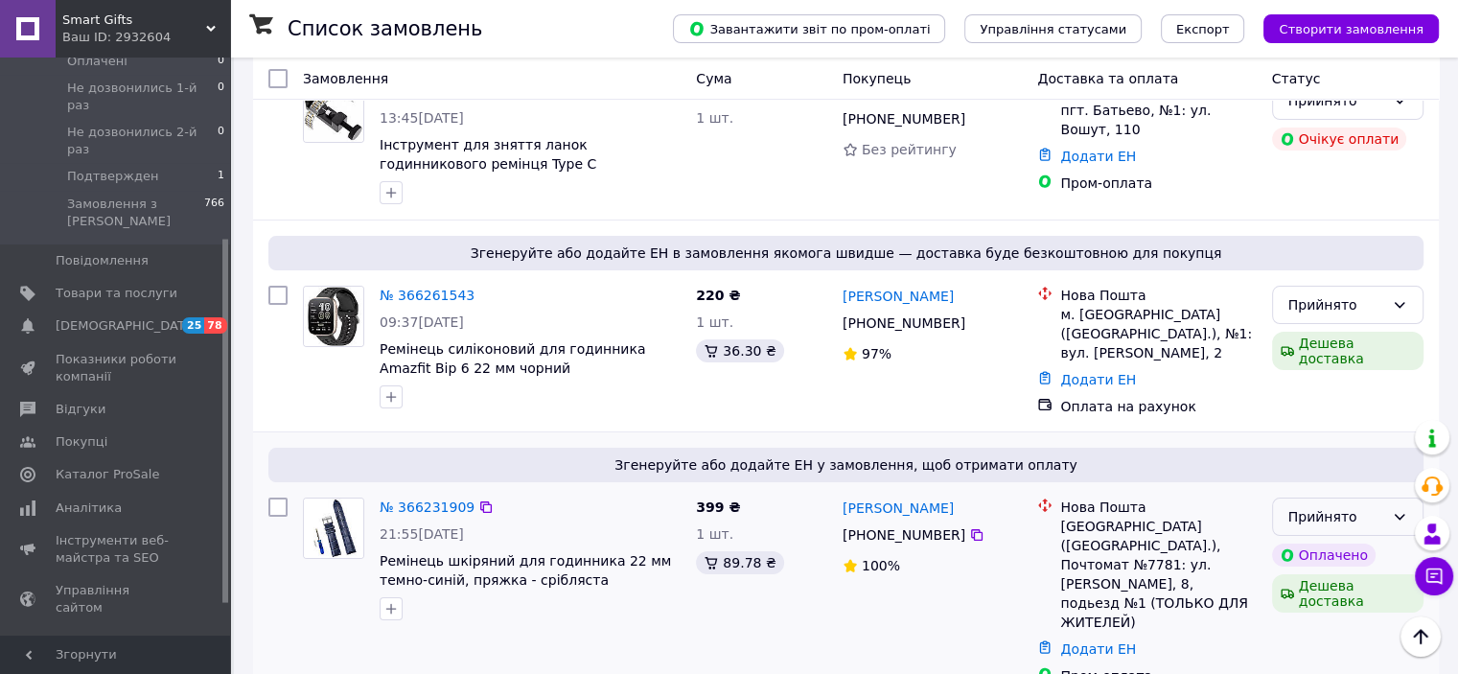
click at [1389, 501] on div "Прийнято" at bounding box center [1347, 516] width 151 height 38
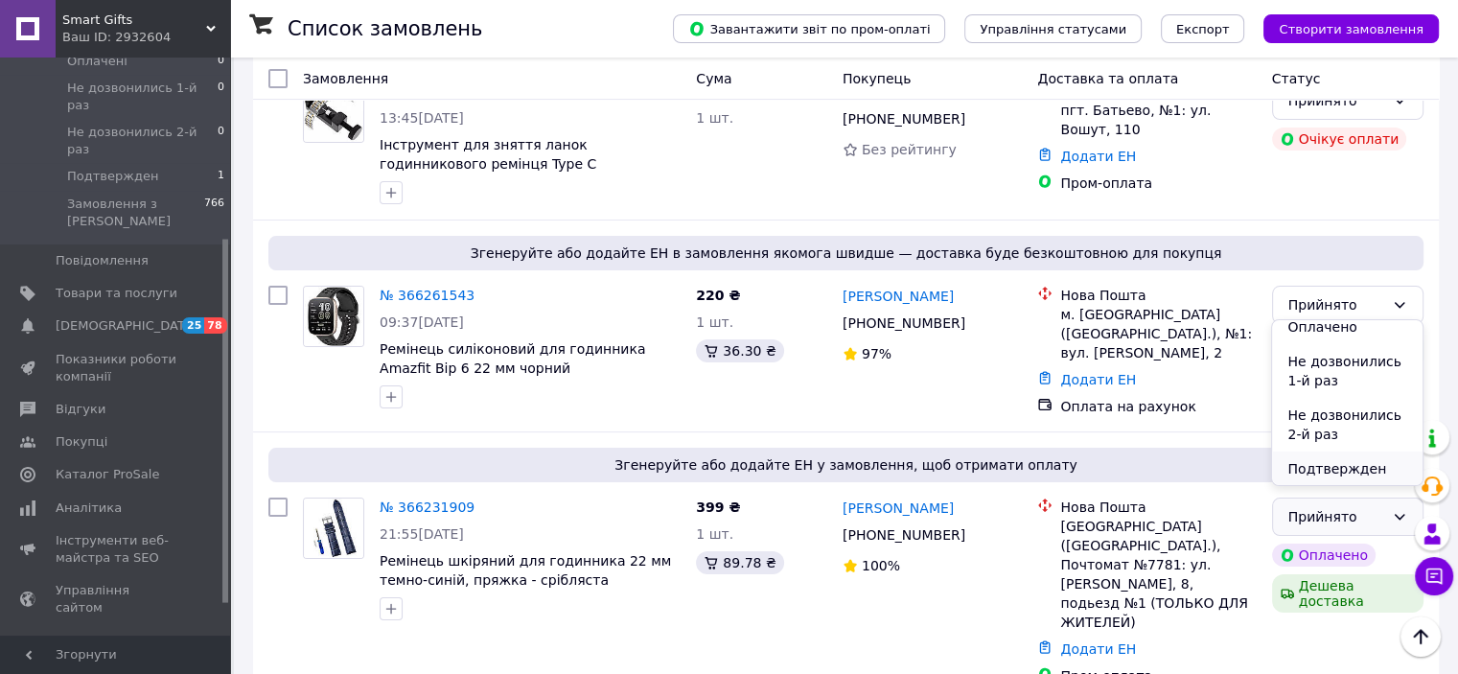
scroll to position [80, 0]
click at [1334, 471] on li "Подтвержден" at bounding box center [1346, 467] width 149 height 34
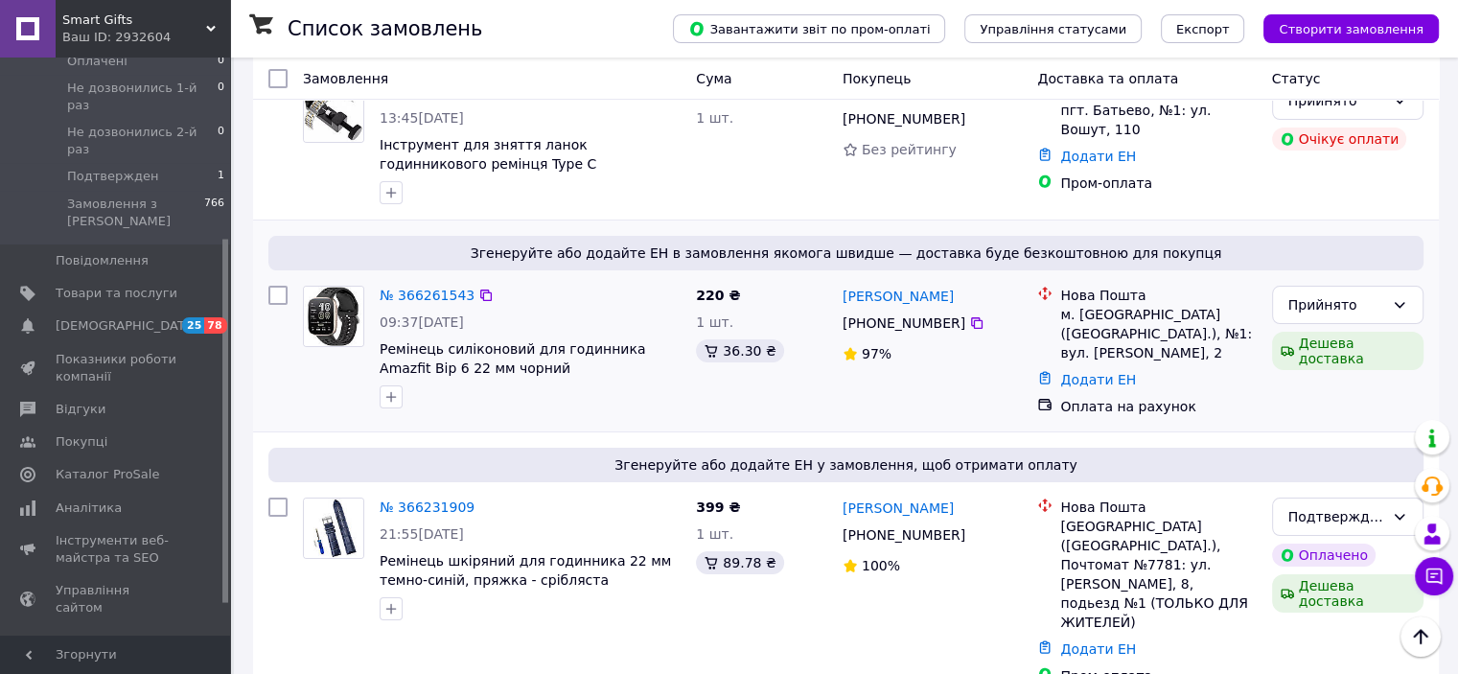
scroll to position [0, 0]
